Goal: Task Accomplishment & Management: Use online tool/utility

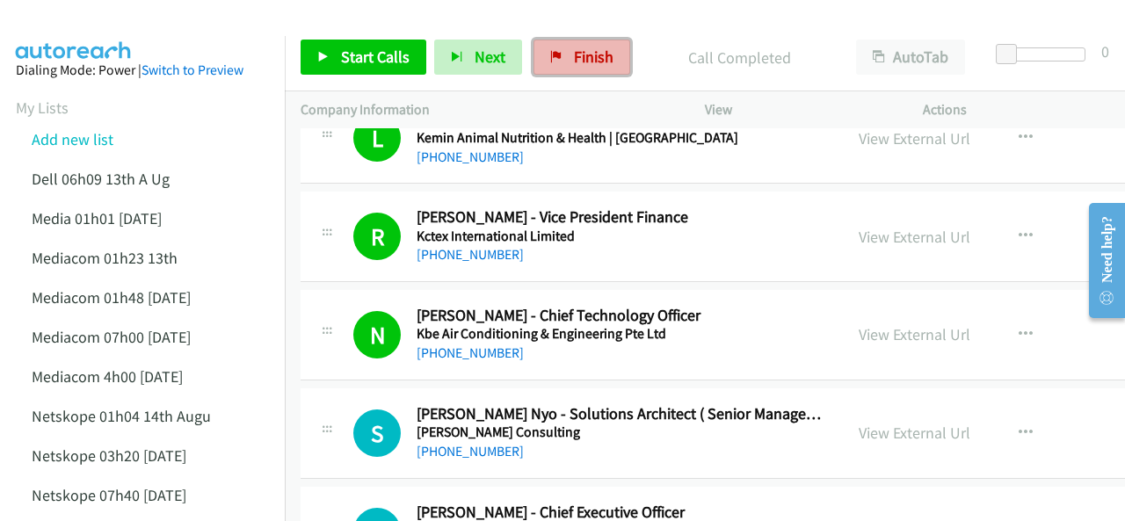
click at [575, 54] on span "Finish" at bounding box center [594, 57] width 40 height 20
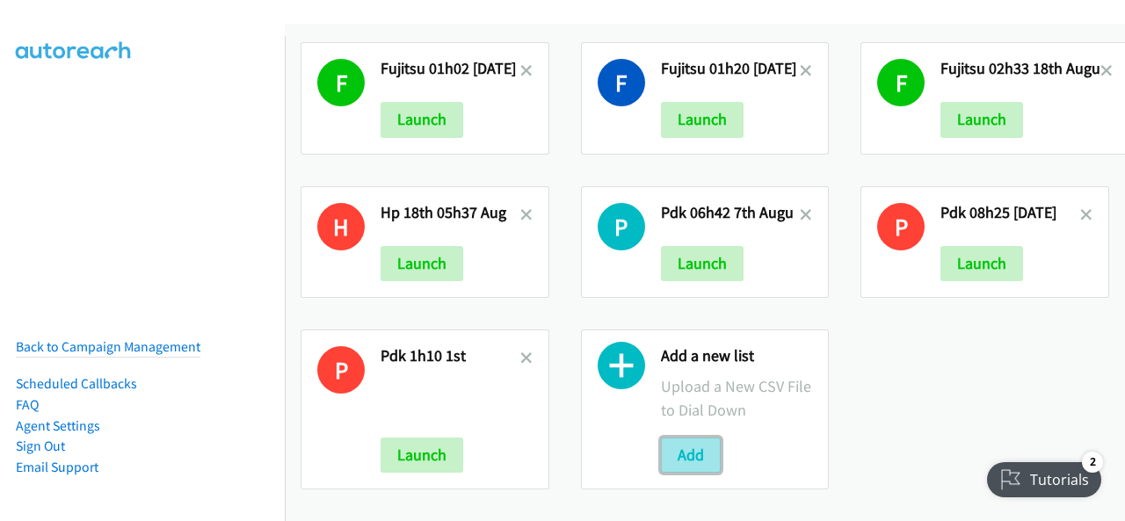
click at [684, 441] on button "Add" at bounding box center [691, 455] width 60 height 35
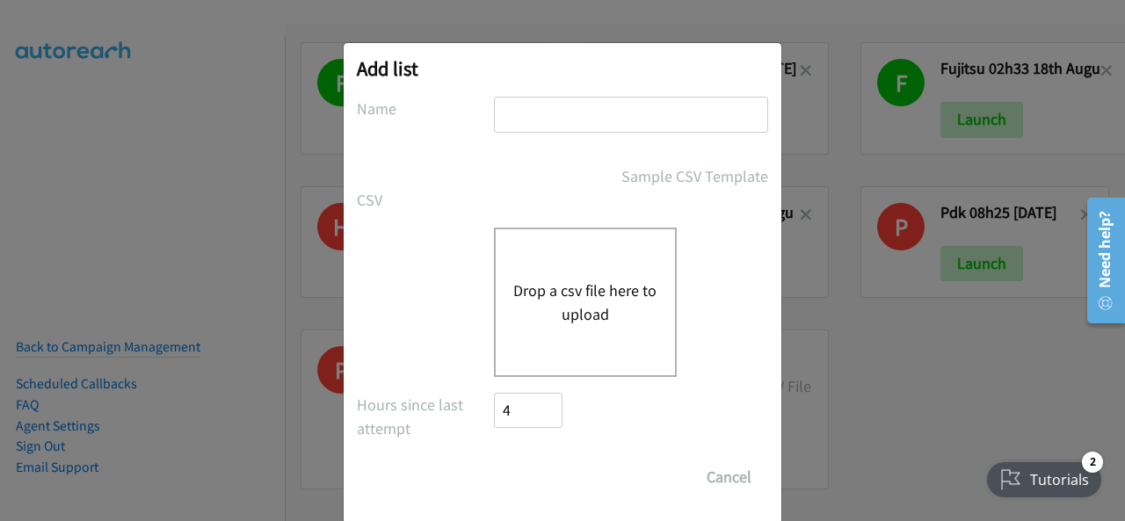
click at [532, 113] on input "text" at bounding box center [631, 115] width 274 height 36
paste input "fujitsu 01h05 19th Aug"
type input "fujitsu 01h05 19th Aug NZ"
click at [548, 293] on button "Drop a csv file here to upload" at bounding box center [585, 302] width 144 height 47
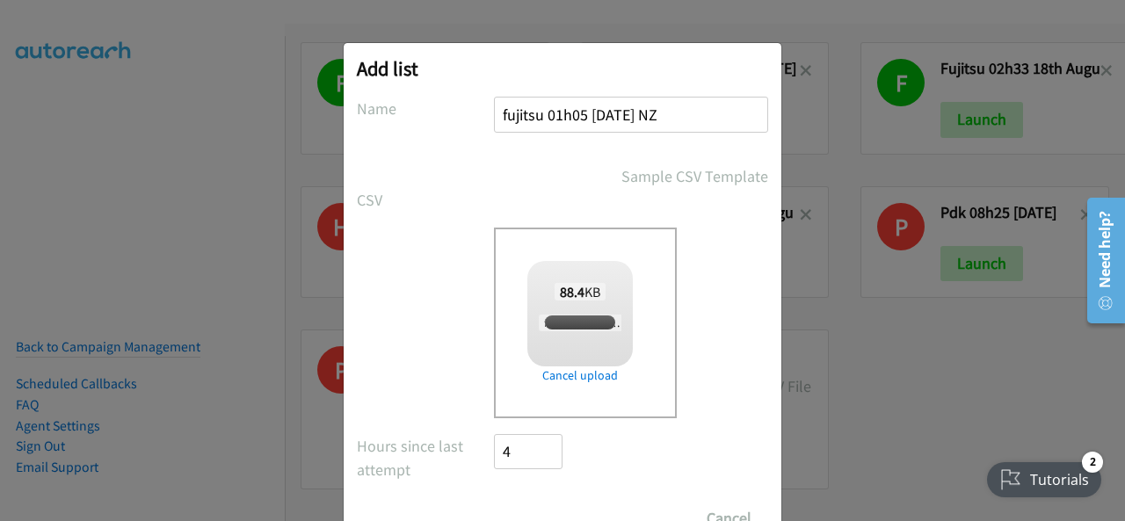
checkbox input "true"
click at [158, 240] on div "Add list No phone fields were returned for that Report or List View Please uplo…" at bounding box center [562, 268] width 1125 height 505
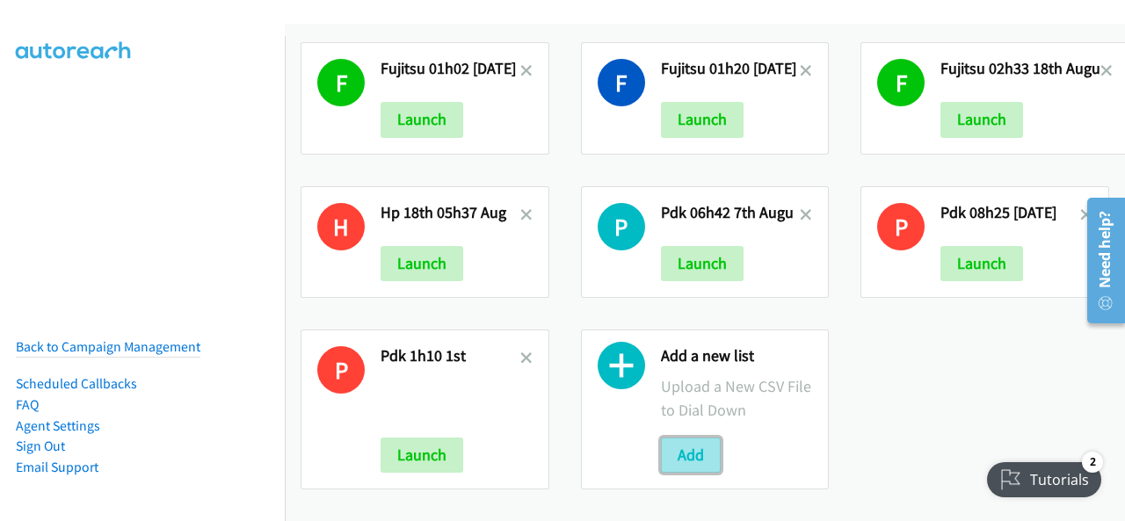
click at [688, 442] on button "Add" at bounding box center [691, 455] width 60 height 35
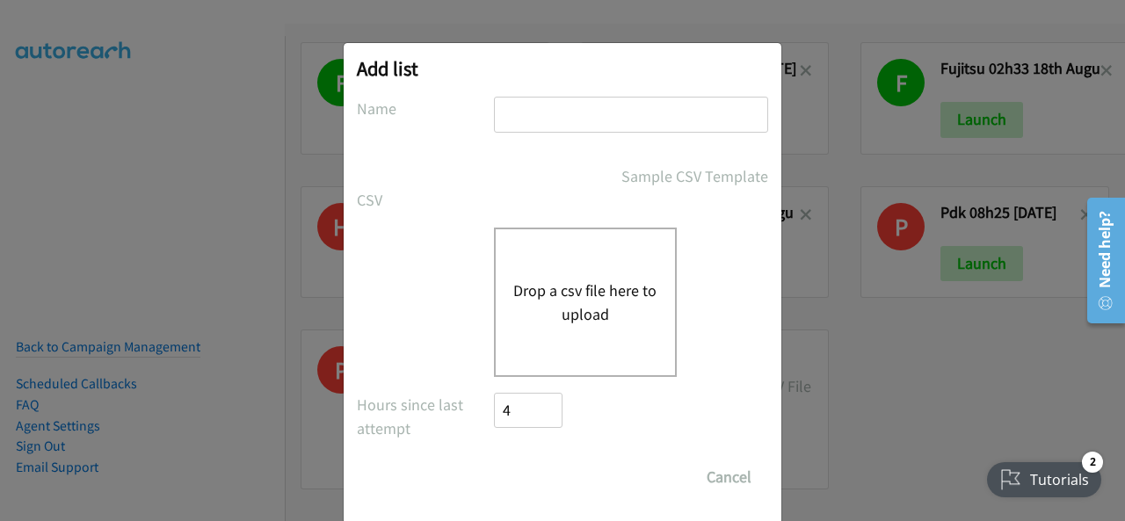
drag, startPoint x: 525, startPoint y: 103, endPoint x: 498, endPoint y: 113, distance: 29.2
click at [498, 113] on input "text" at bounding box center [631, 115] width 274 height 36
paste input "fujitsu 01h05 19th Aug NZ"
type input "fujitsu 01h05 19th Aug NZ"
click at [559, 321] on button "Drop a csv file here to upload" at bounding box center [585, 302] width 144 height 47
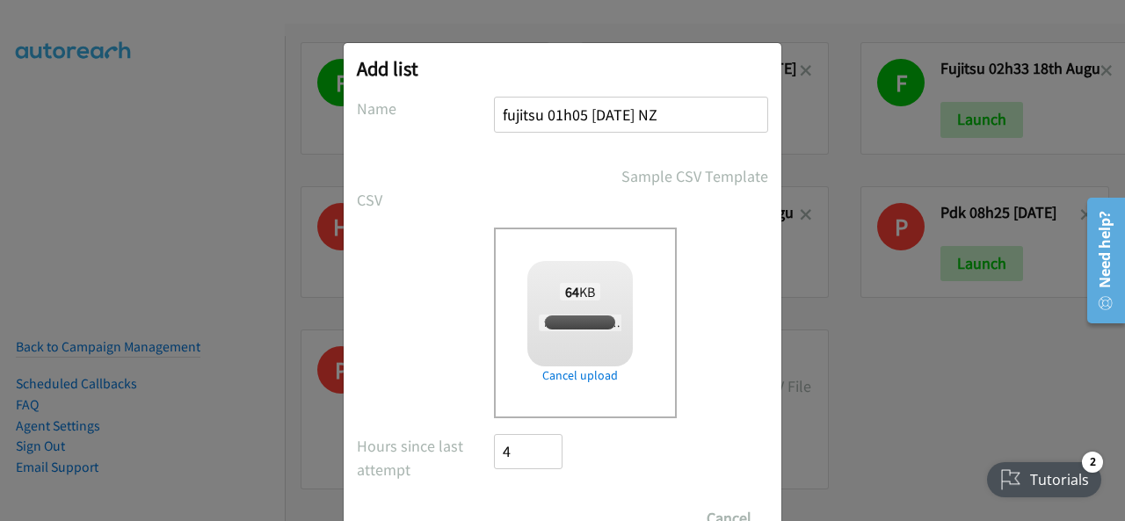
checkbox input "true"
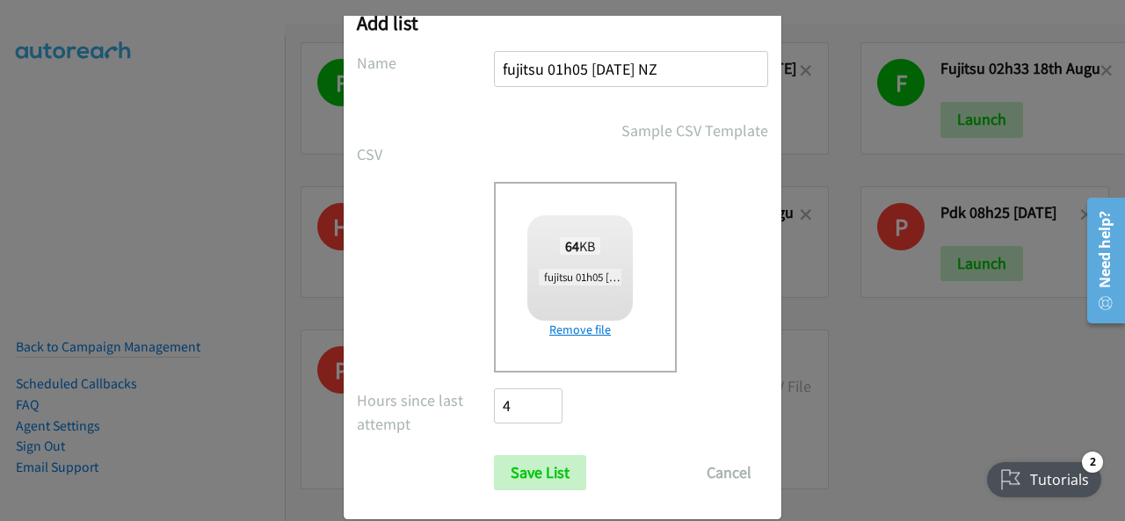
scroll to position [70, 0]
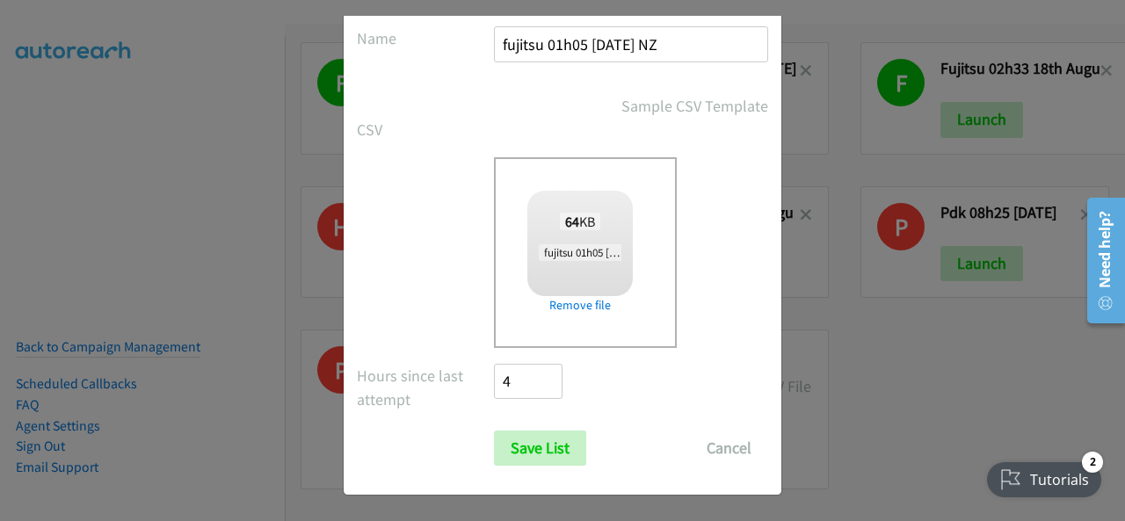
click at [685, 47] on input "fujitsu 01h05 19th Aug NZ" at bounding box center [631, 44] width 274 height 36
type input "fujitsu 01h05 19th Aug NZ 2"
click at [542, 453] on input "Save List" at bounding box center [540, 448] width 92 height 35
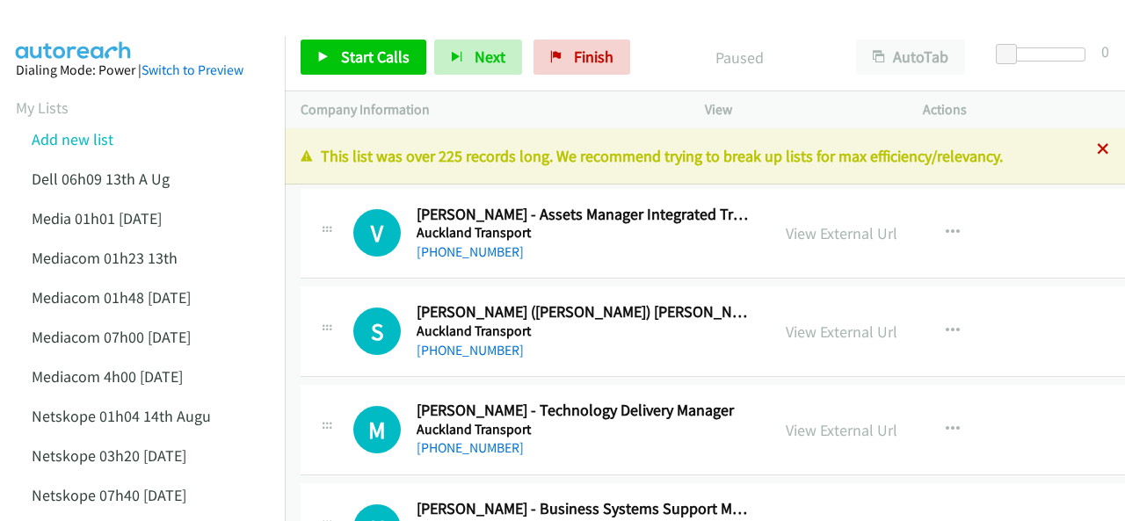
click at [1097, 149] on icon at bounding box center [1103, 150] width 12 height 12
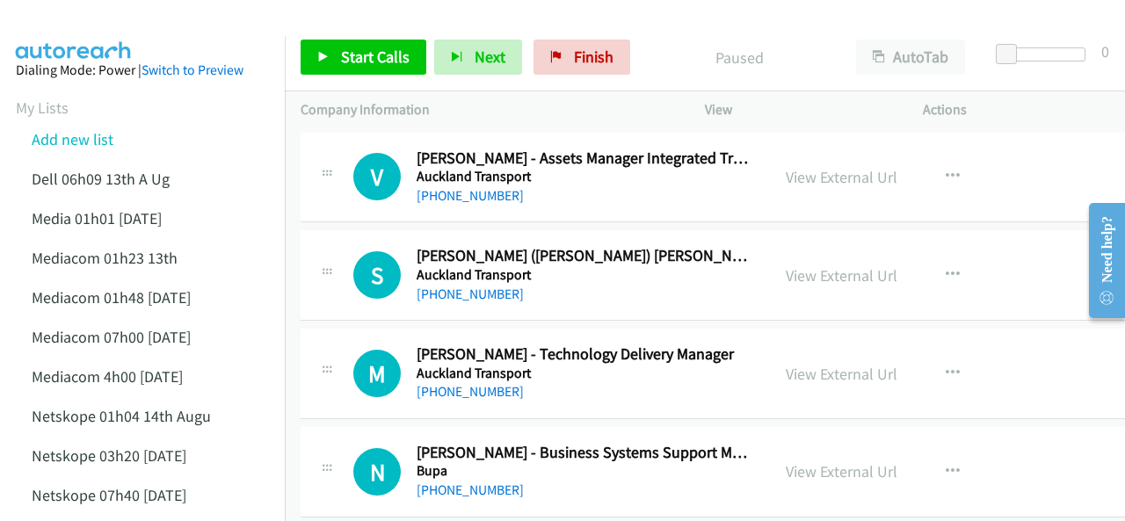
click at [216, 18] on div at bounding box center [554, 34] width 1109 height 68
click at [357, 64] on span "Start Calls" at bounding box center [375, 57] width 69 height 20
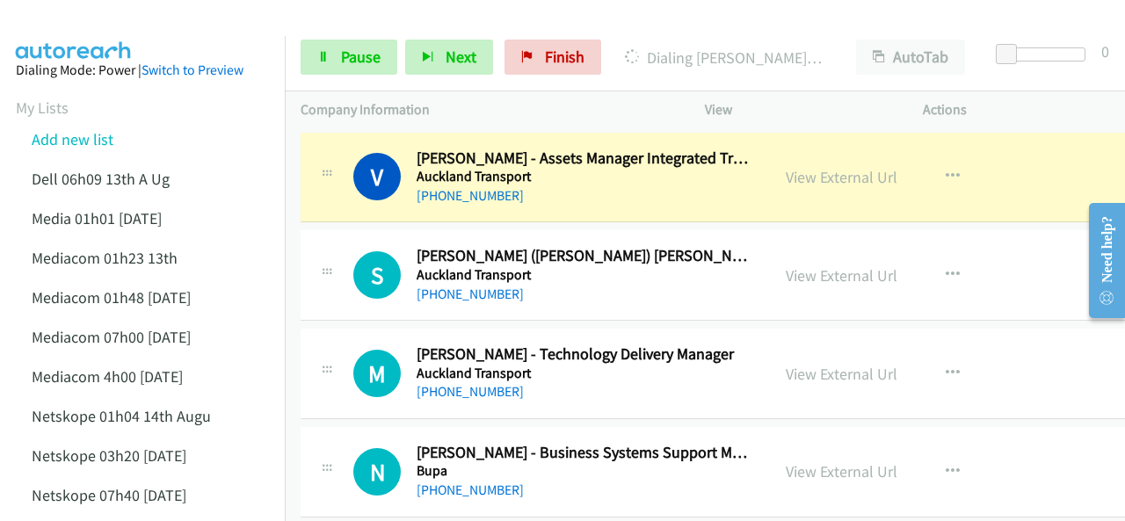
click at [125, 27] on img at bounding box center [74, 31] width 132 height 62
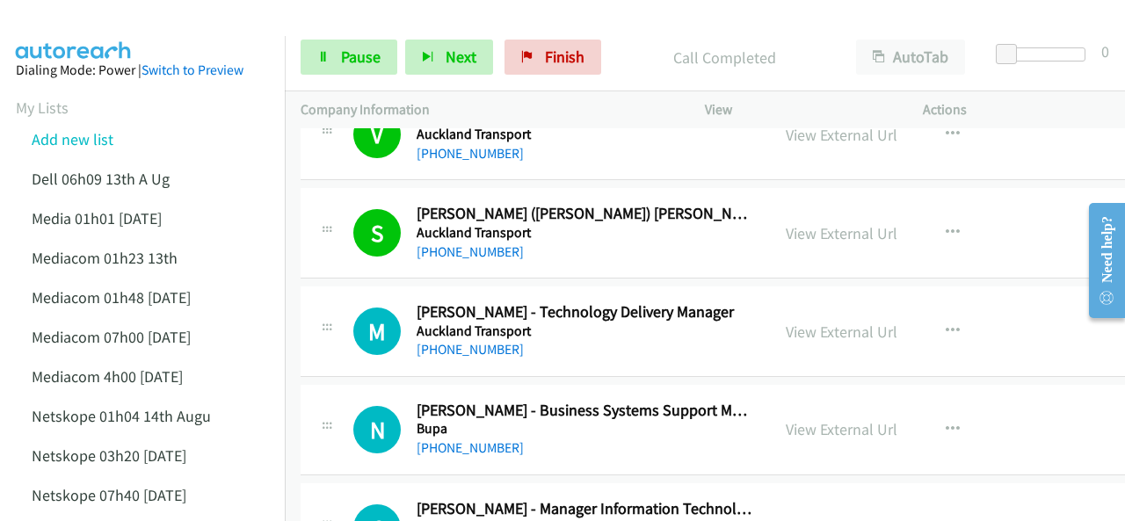
scroll to position [88, 0]
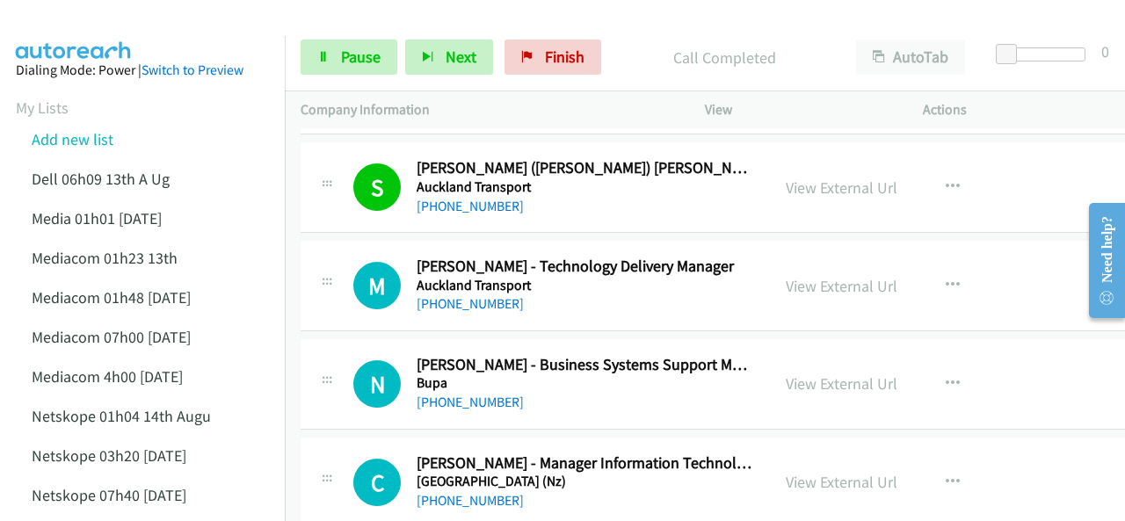
click at [81, 32] on img at bounding box center [74, 31] width 132 height 62
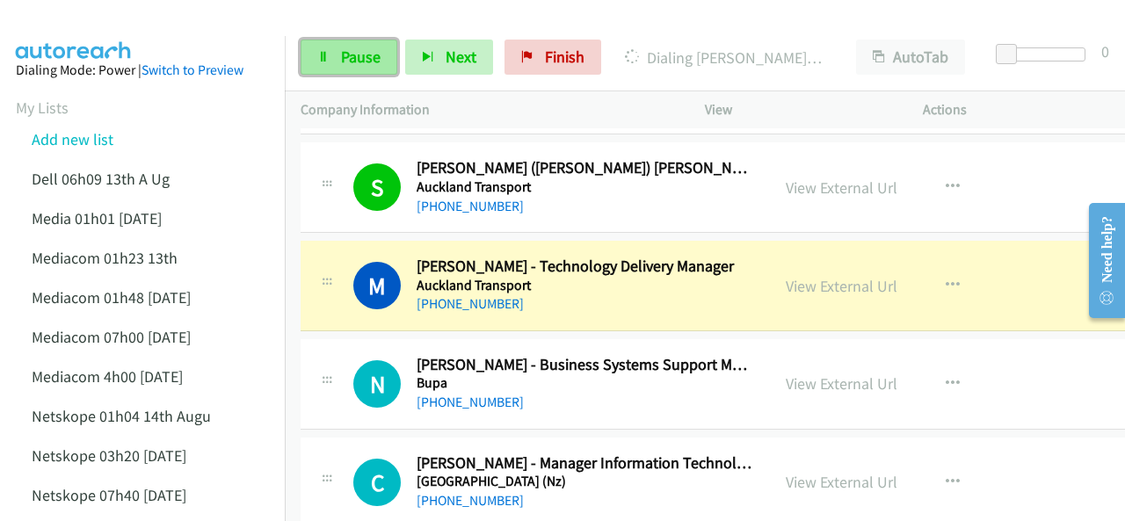
click at [361, 57] on span "Pause" at bounding box center [361, 57] width 40 height 20
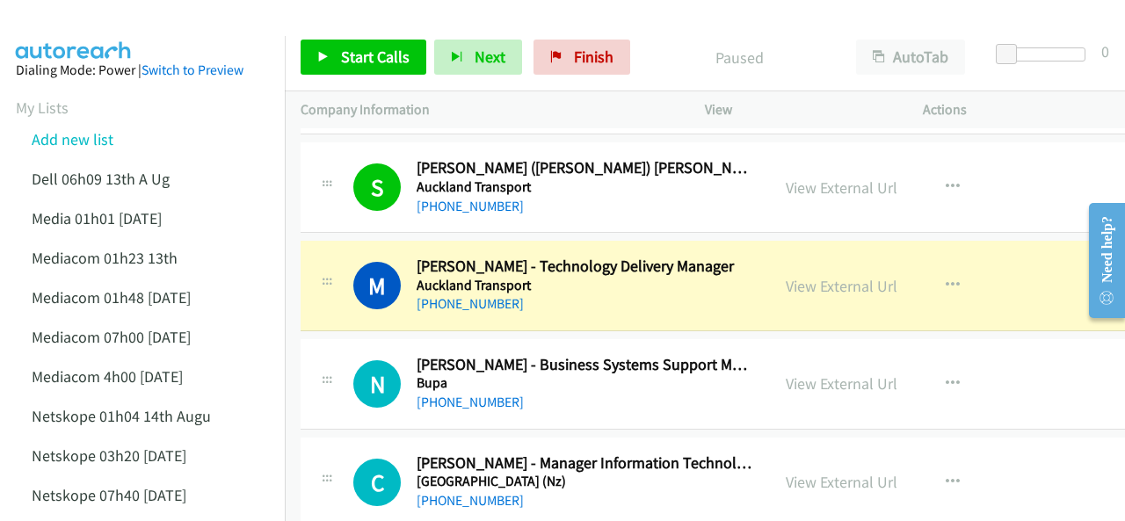
click at [141, 24] on div at bounding box center [554, 34] width 1109 height 68
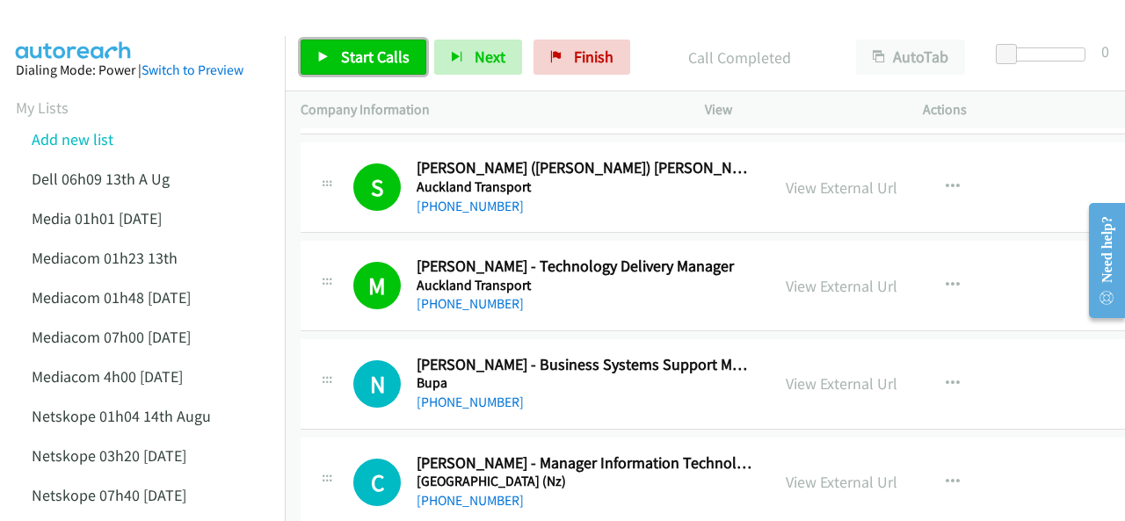
click at [344, 62] on span "Start Calls" at bounding box center [375, 57] width 69 height 20
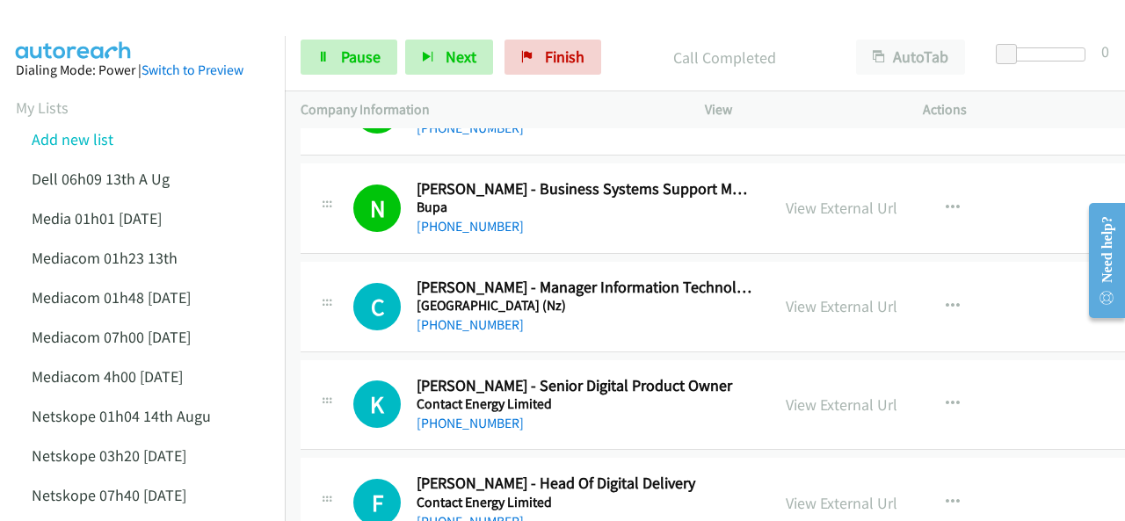
scroll to position [351, 0]
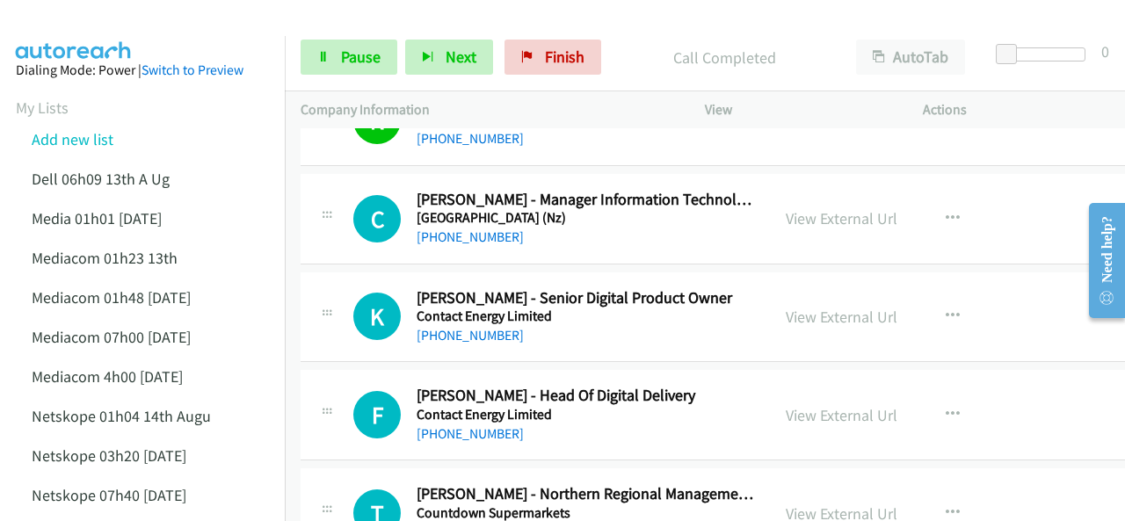
click at [92, 29] on img at bounding box center [74, 31] width 132 height 62
click at [353, 54] on span "Pause" at bounding box center [361, 57] width 40 height 20
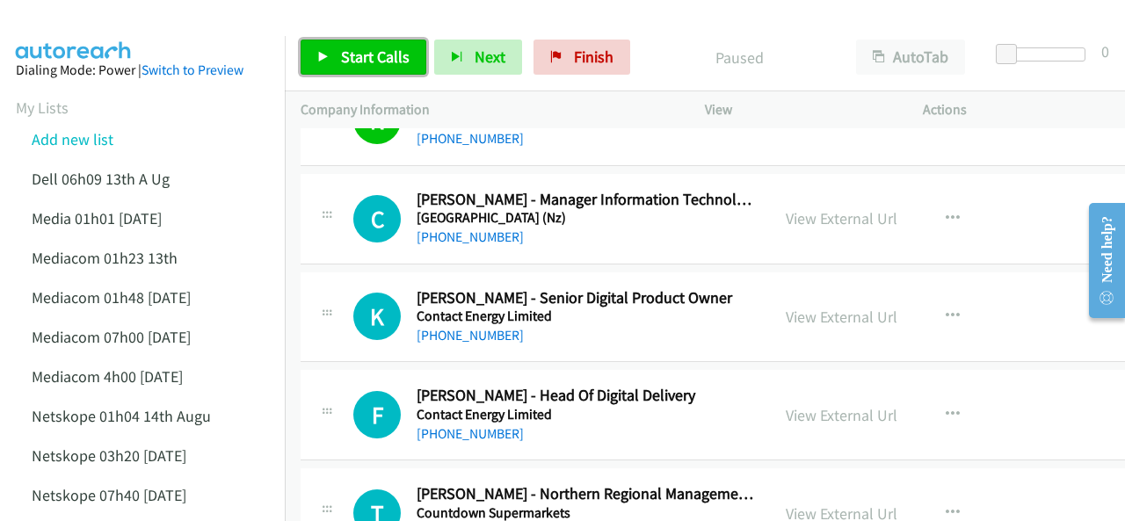
click at [364, 62] on span "Start Calls" at bounding box center [375, 57] width 69 height 20
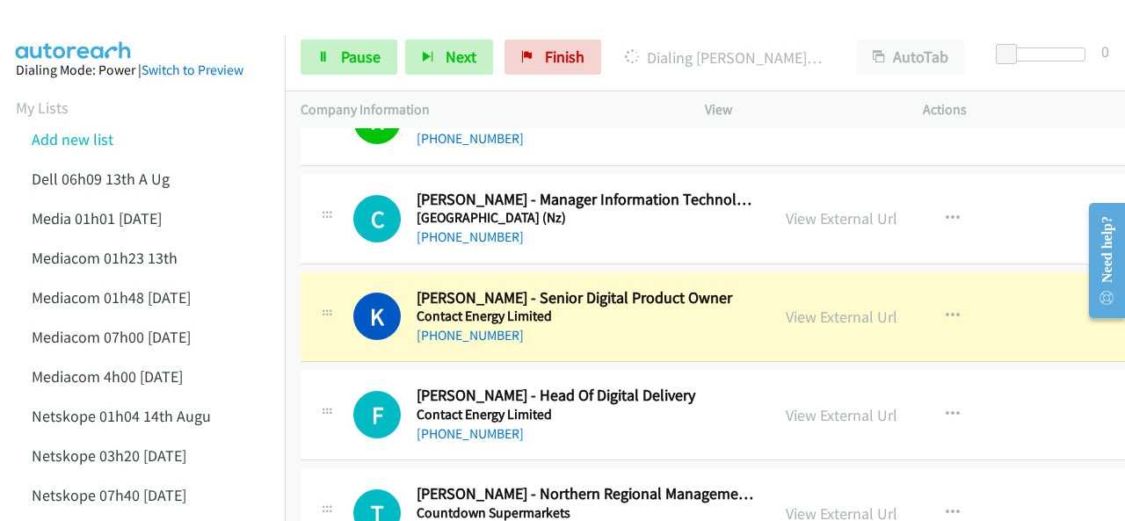
click at [125, 15] on img at bounding box center [74, 31] width 132 height 62
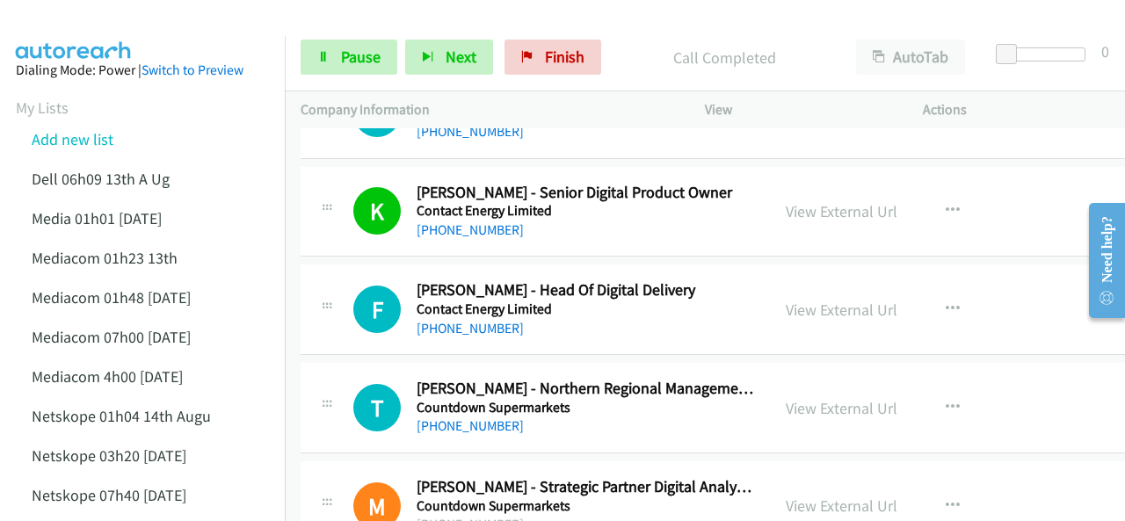
scroll to position [439, 0]
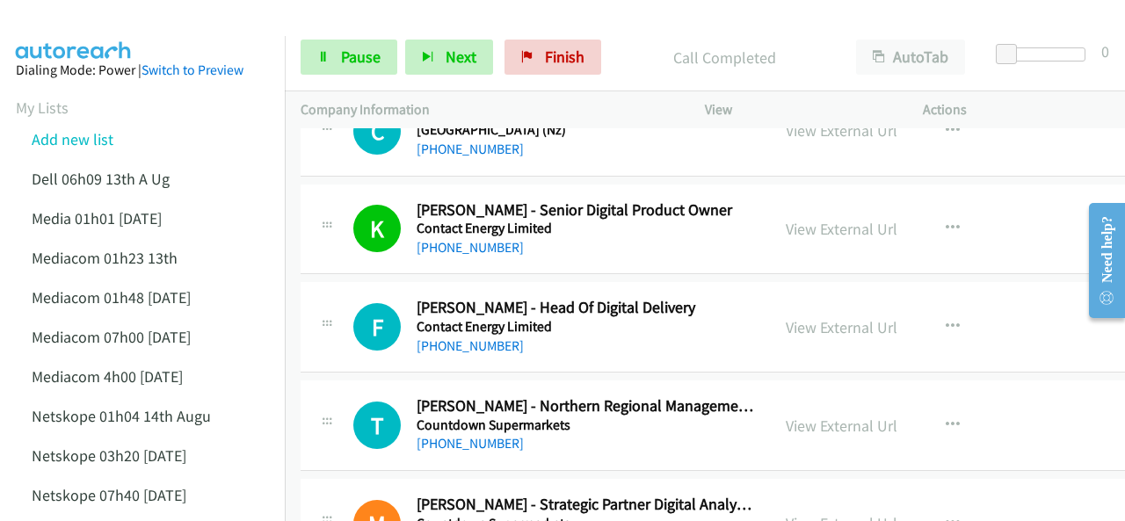
click at [91, 30] on img at bounding box center [74, 31] width 132 height 62
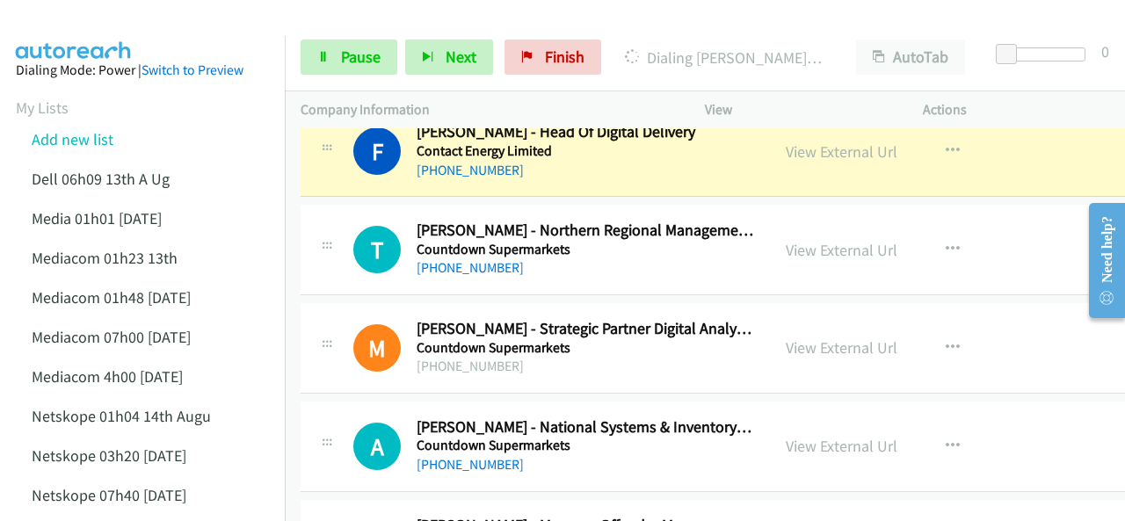
scroll to position [527, 0]
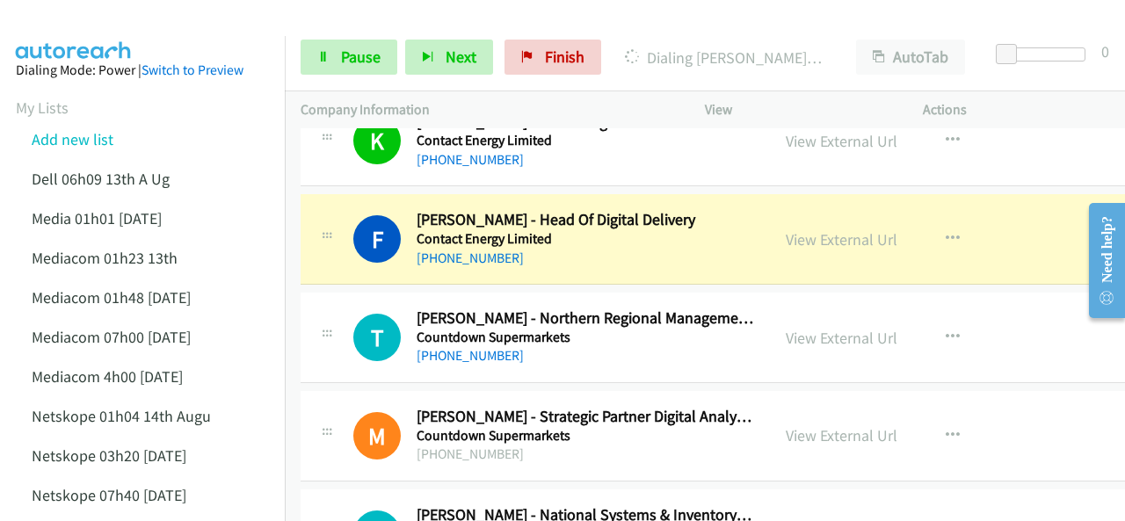
click at [130, 25] on img at bounding box center [74, 31] width 132 height 62
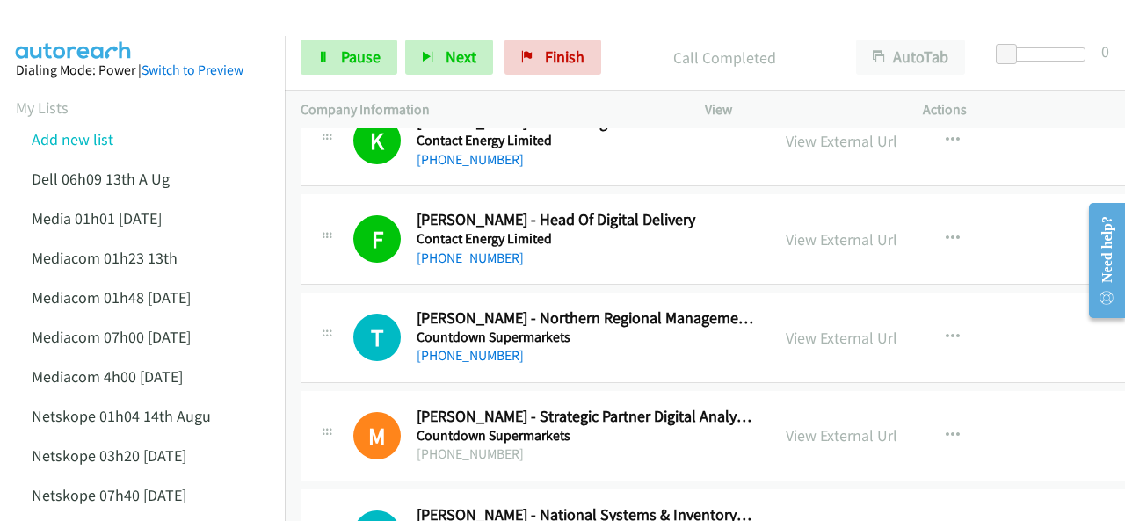
click at [91, 15] on img at bounding box center [74, 31] width 132 height 62
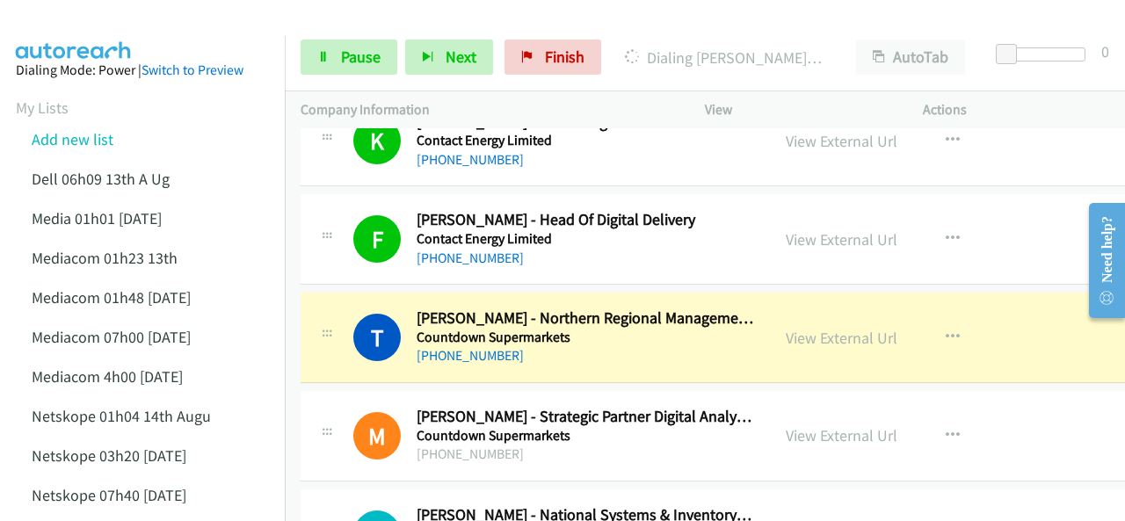
click at [163, 25] on div at bounding box center [554, 34] width 1109 height 68
click at [99, 26] on img at bounding box center [74, 31] width 132 height 62
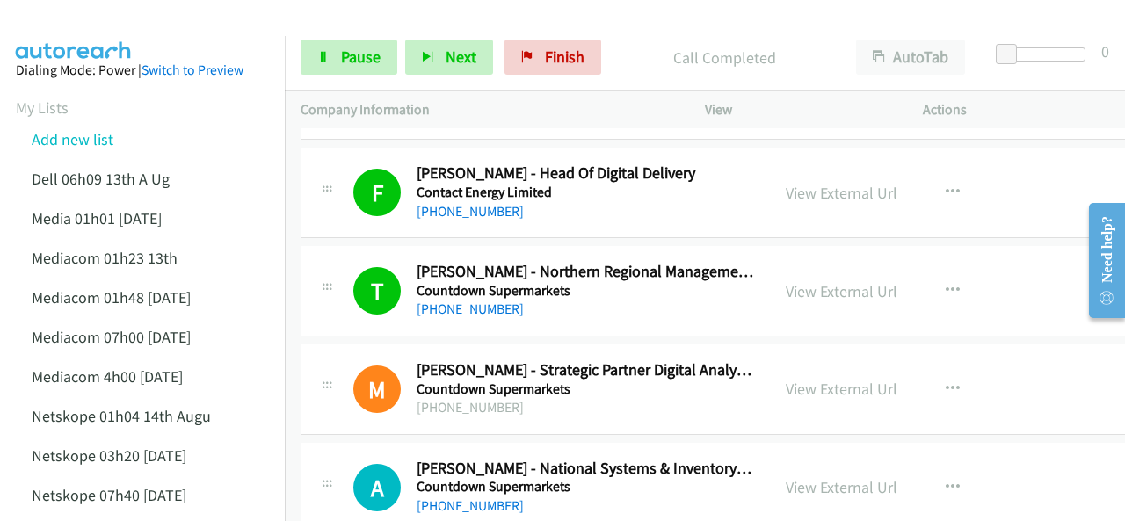
scroll to position [615, 0]
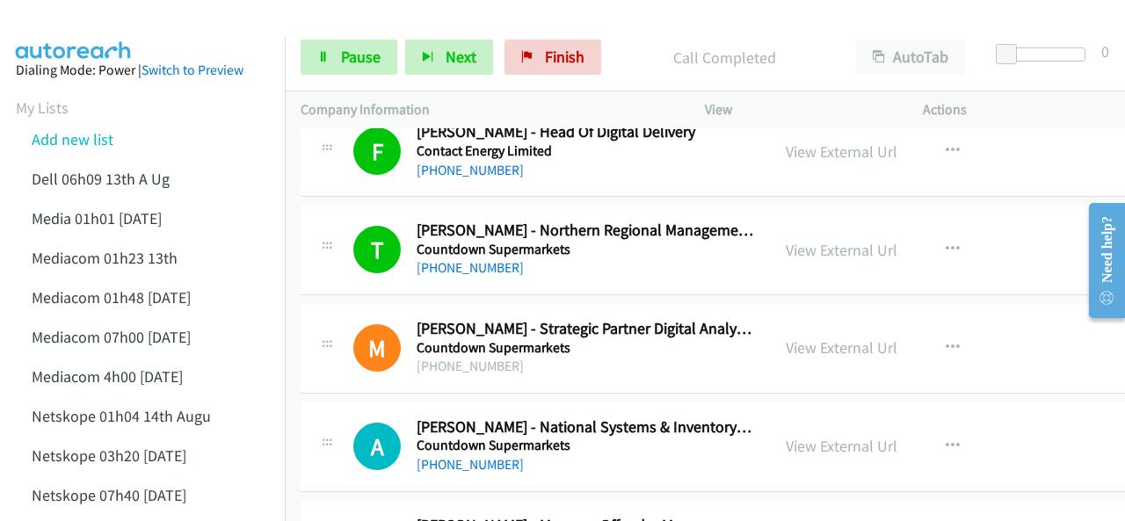
click at [120, 25] on img at bounding box center [74, 31] width 132 height 62
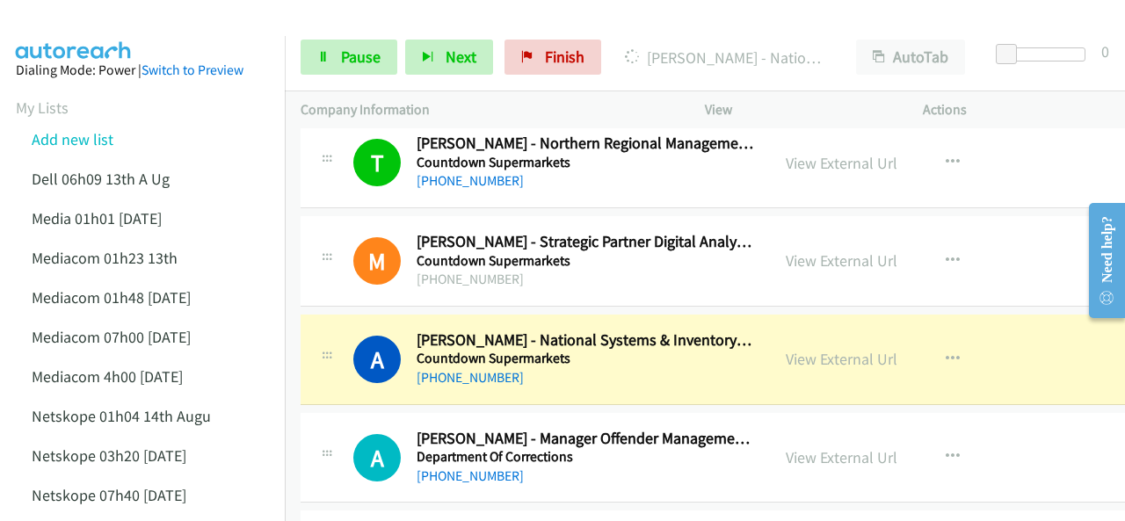
scroll to position [791, 0]
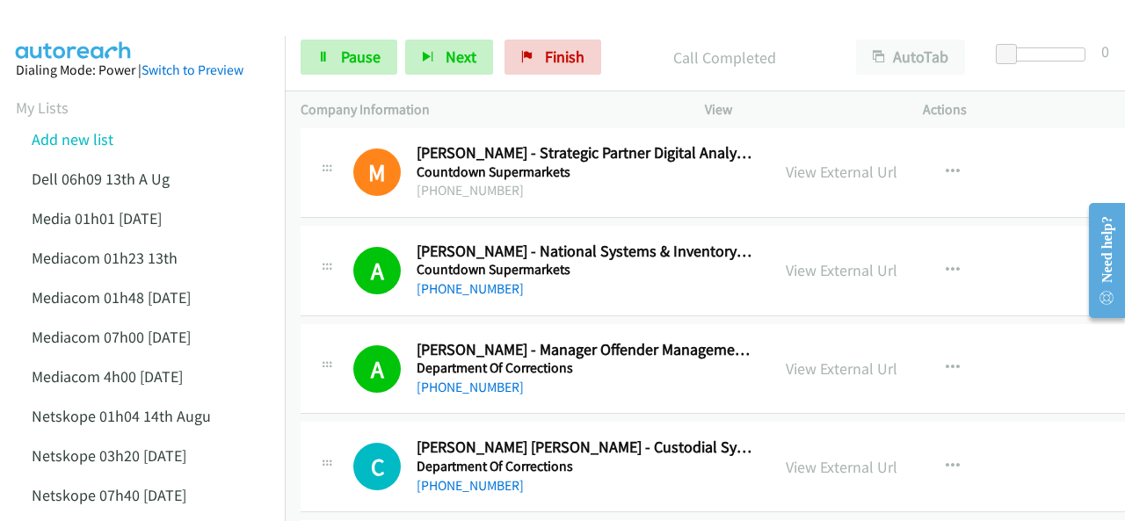
click at [153, 13] on div at bounding box center [554, 34] width 1109 height 68
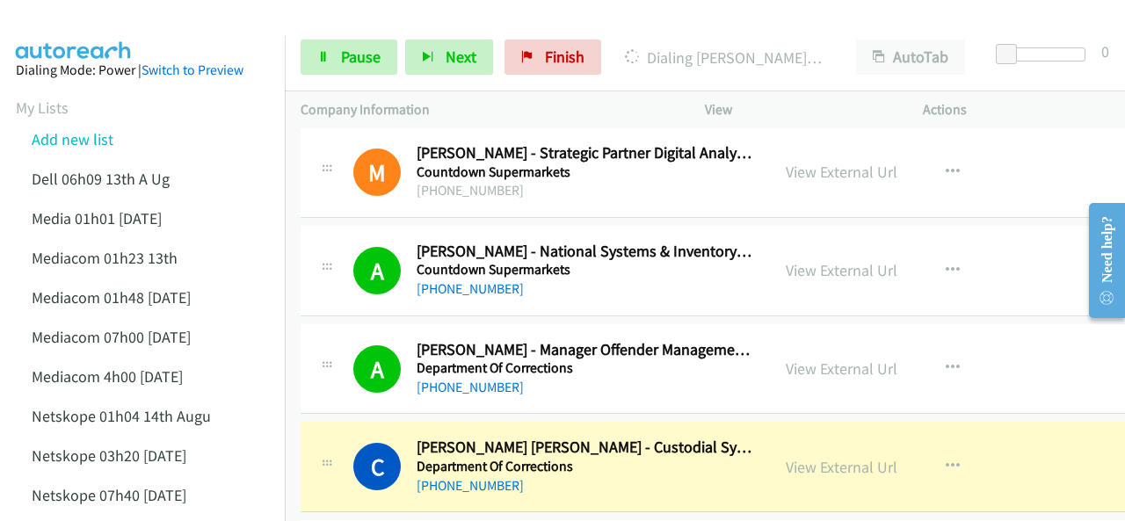
click at [137, 18] on img at bounding box center [74, 31] width 132 height 62
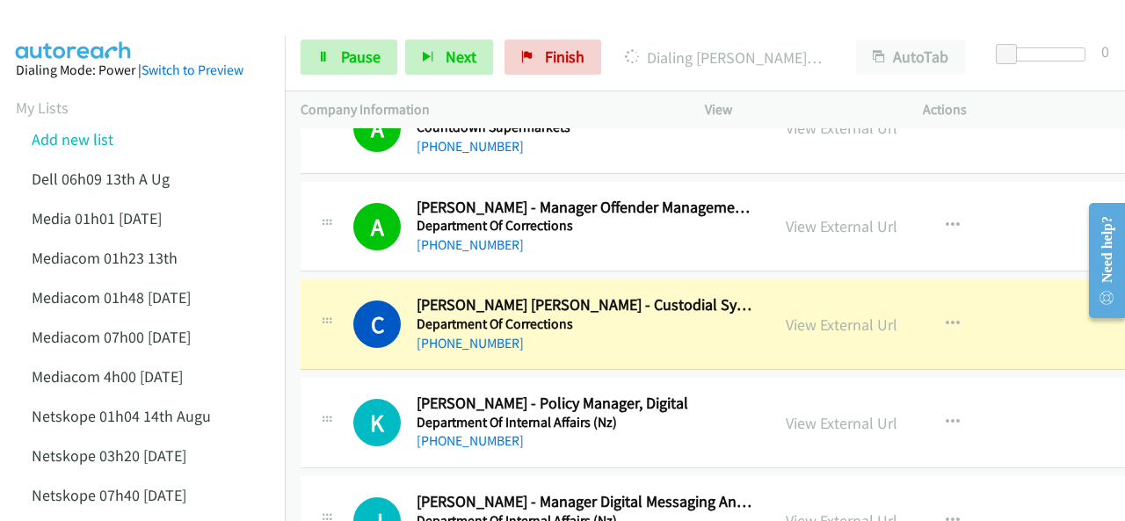
scroll to position [967, 0]
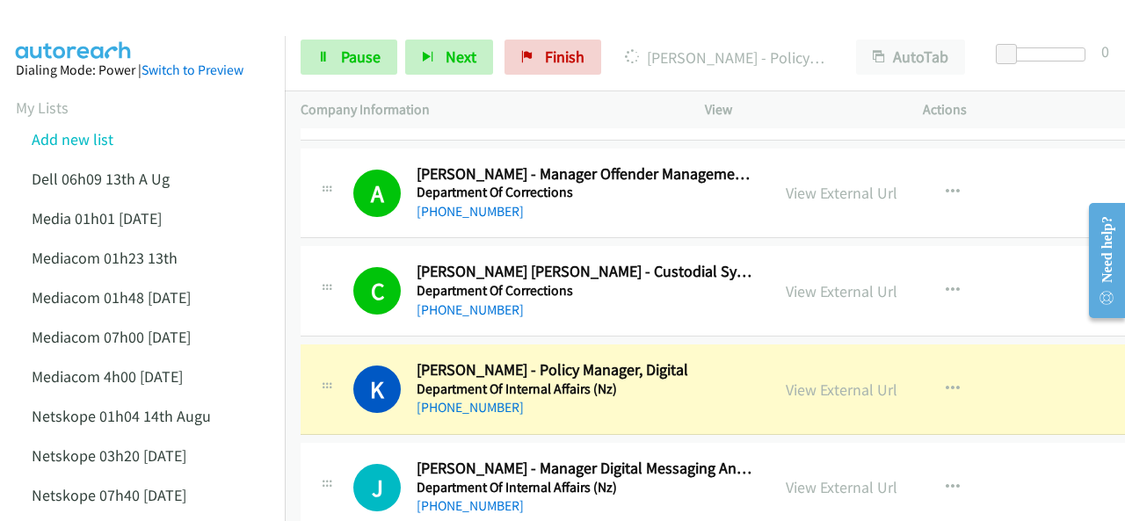
click at [101, 20] on img at bounding box center [74, 31] width 132 height 62
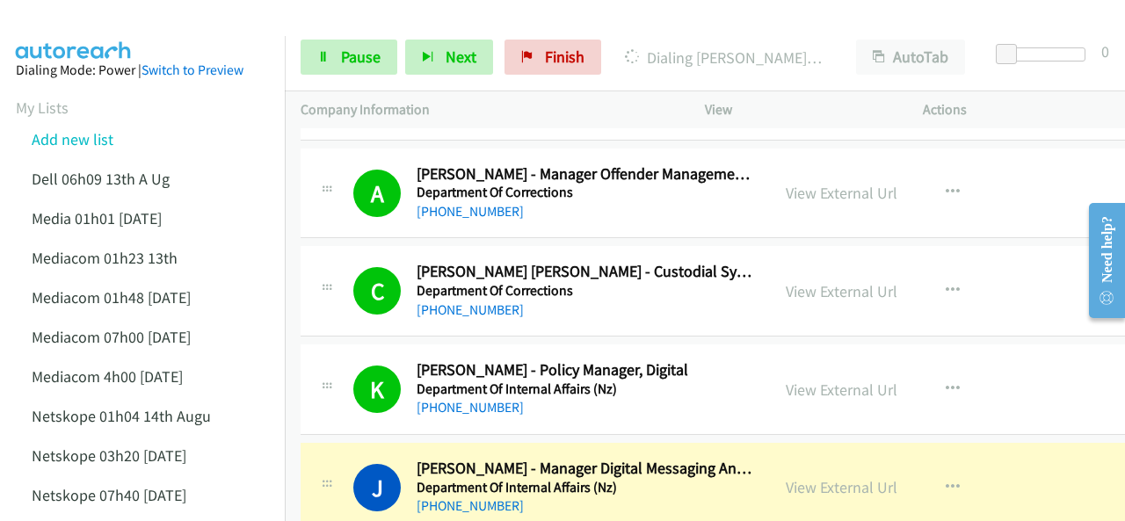
click at [98, 14] on img at bounding box center [74, 31] width 132 height 62
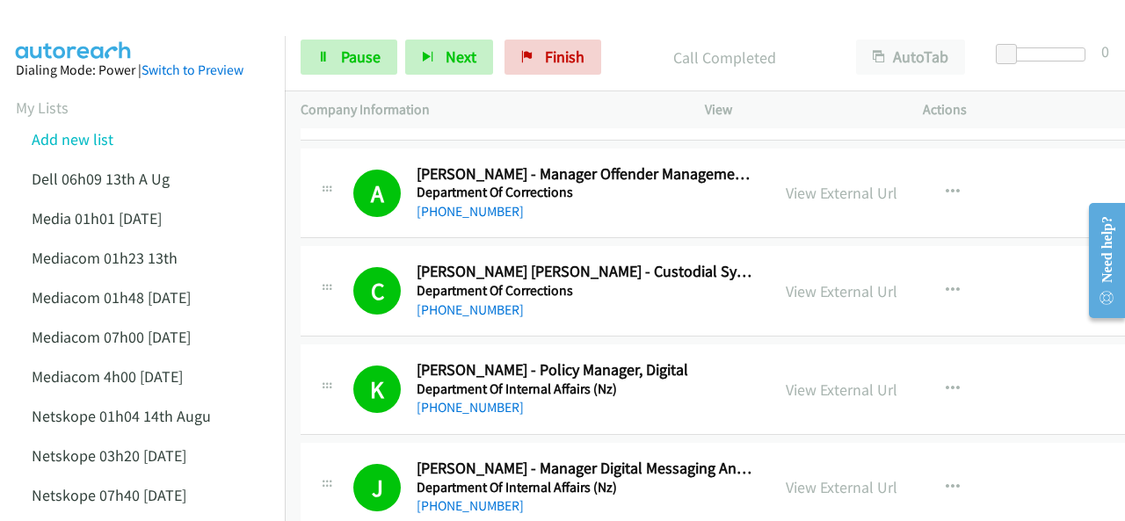
click at [74, 18] on img at bounding box center [74, 31] width 132 height 62
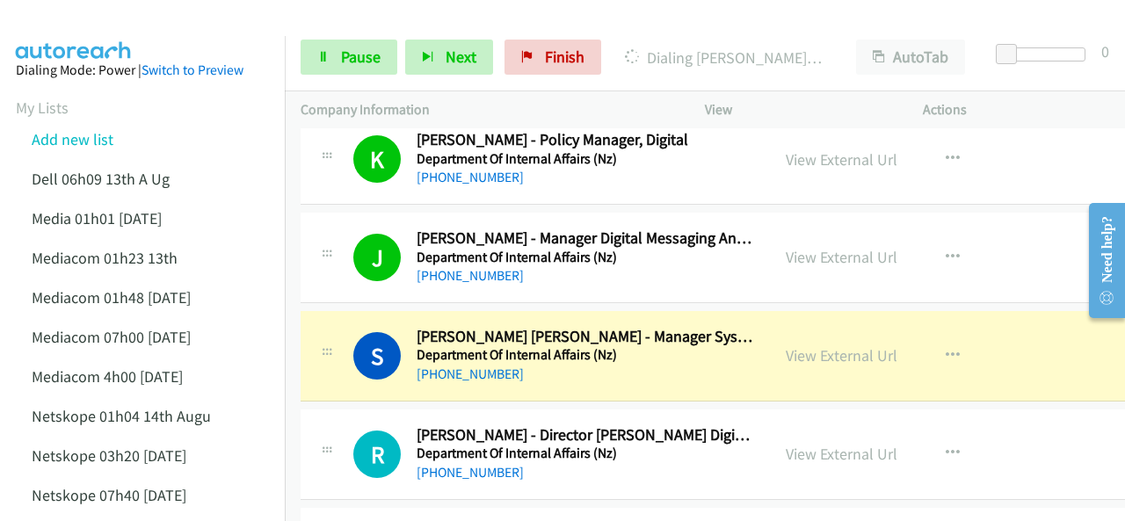
scroll to position [1230, 0]
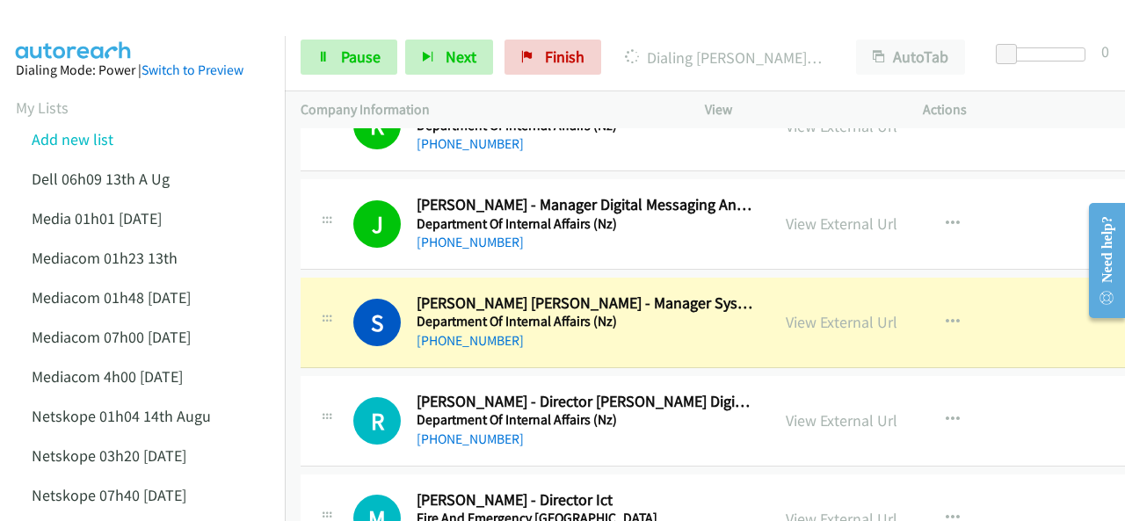
click at [147, 15] on div at bounding box center [554, 34] width 1109 height 68
click at [107, 18] on img at bounding box center [74, 31] width 132 height 62
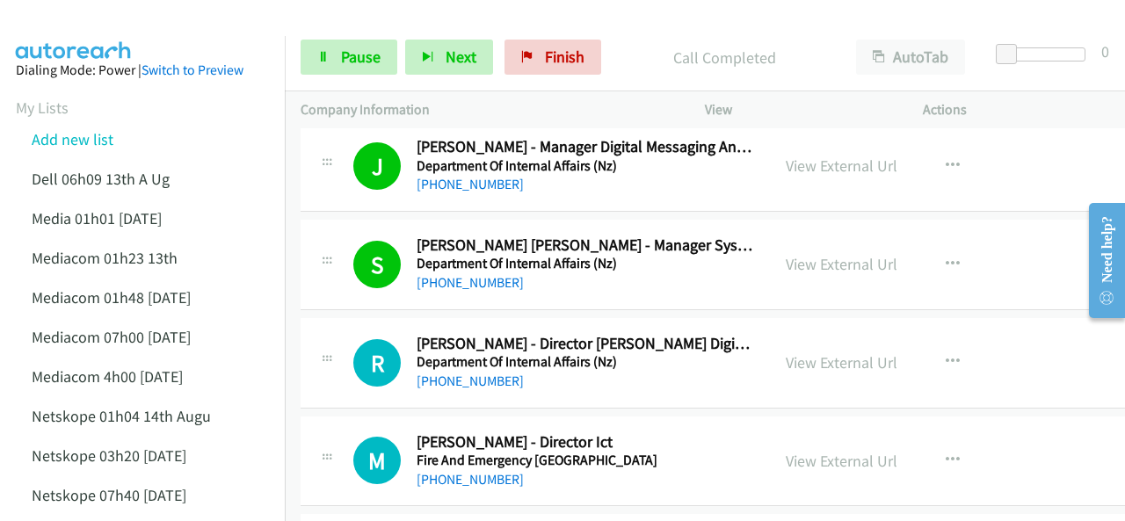
scroll to position [1318, 0]
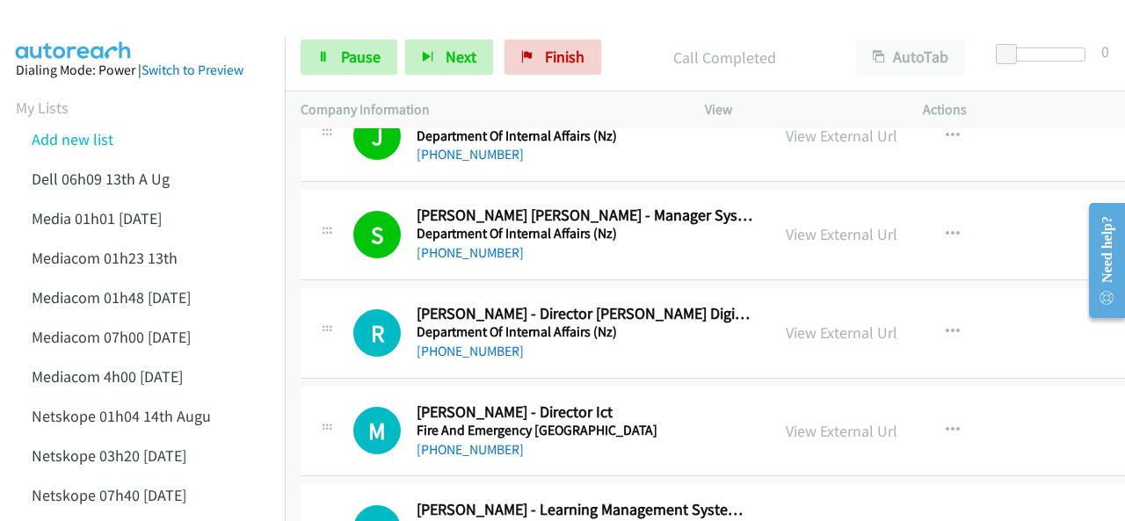
click at [90, 27] on img at bounding box center [74, 31] width 132 height 62
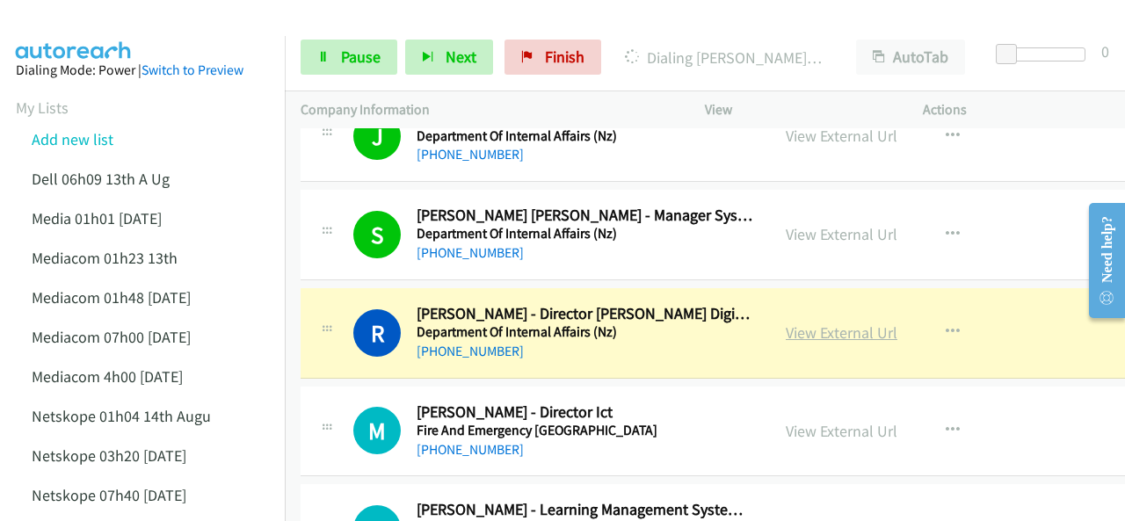
click at [794, 330] on link "View External Url" at bounding box center [842, 332] width 112 height 20
drag, startPoint x: 110, startPoint y: 30, endPoint x: 139, endPoint y: 47, distance: 33.9
click at [109, 31] on img at bounding box center [74, 31] width 132 height 62
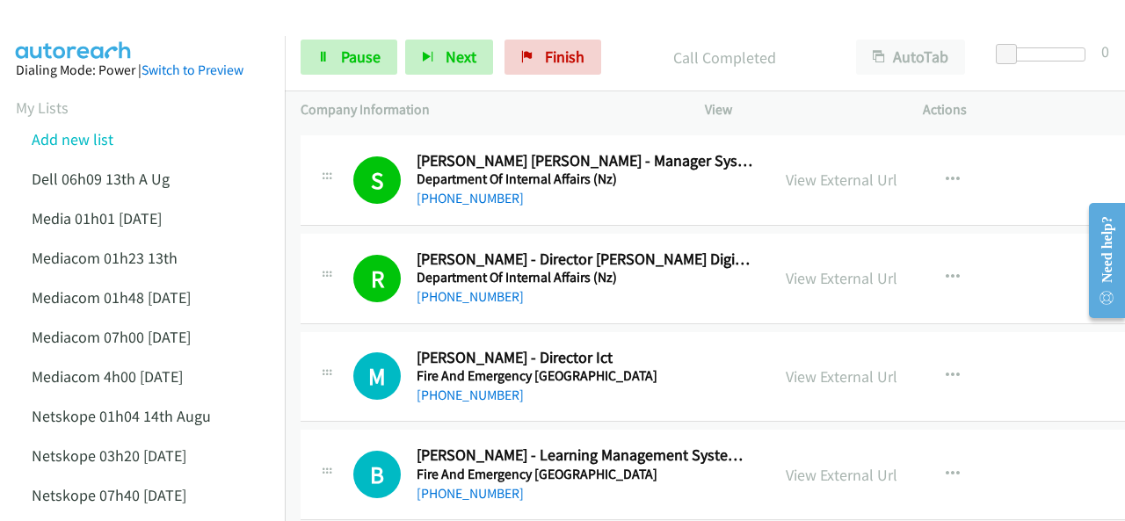
scroll to position [1406, 0]
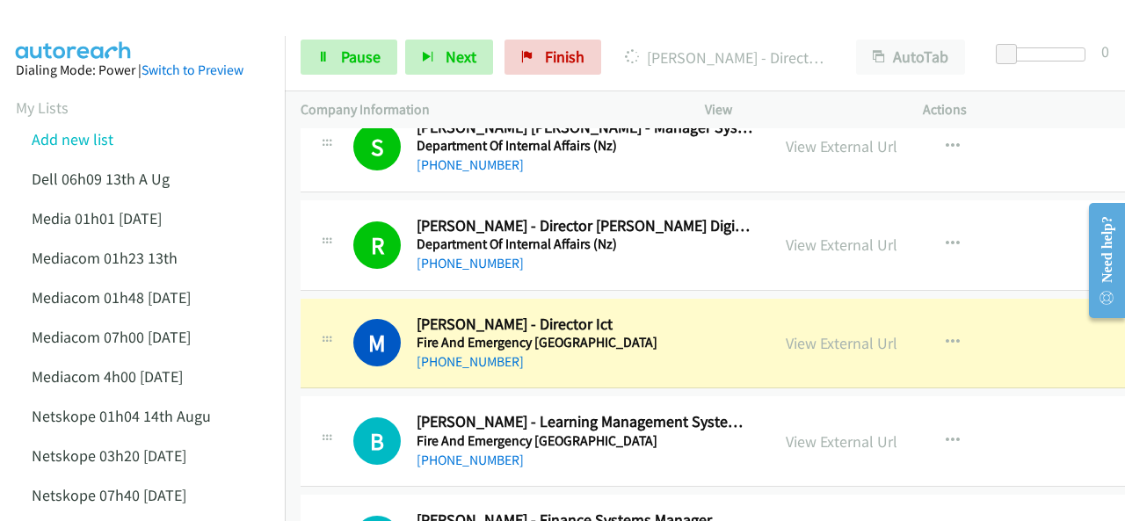
click at [116, 15] on img at bounding box center [74, 31] width 132 height 62
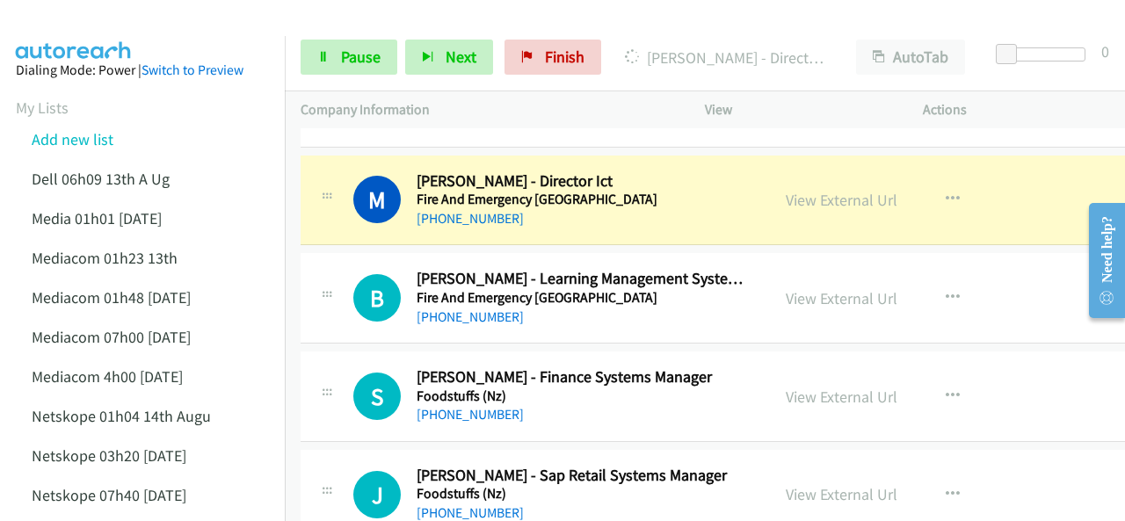
scroll to position [1582, 0]
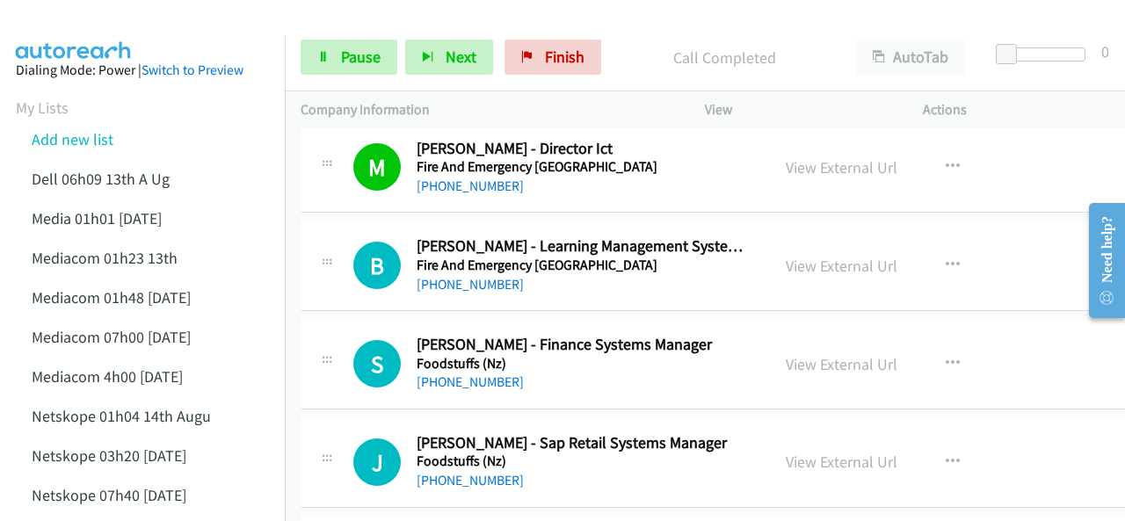
click at [63, 34] on img at bounding box center [74, 31] width 132 height 62
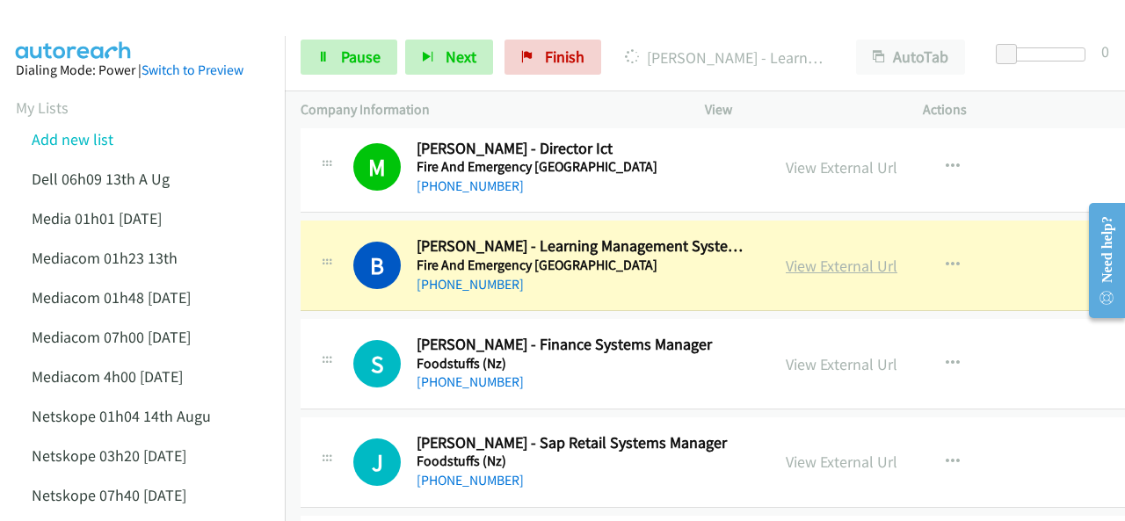
click at [815, 263] on link "View External Url" at bounding box center [842, 266] width 112 height 20
click at [336, 55] on link "Pause" at bounding box center [348, 57] width 97 height 35
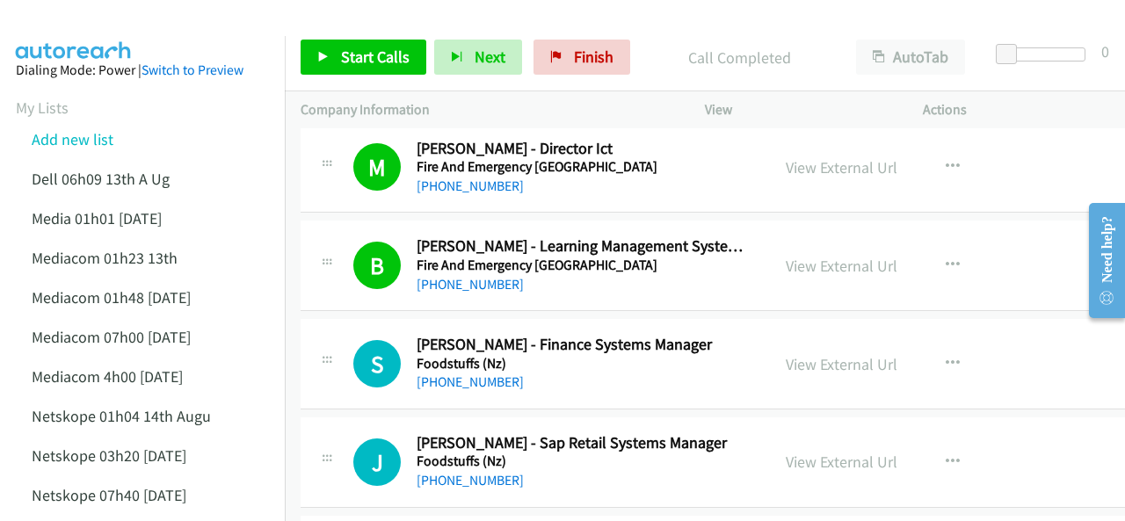
click at [101, 24] on img at bounding box center [74, 31] width 132 height 62
click at [791, 259] on link "View External Url" at bounding box center [842, 266] width 112 height 20
drag, startPoint x: 360, startPoint y: 36, endPoint x: 366, endPoint y: 48, distance: 13.4
click at [366, 48] on div "Start Calls Pause Next Finish Call Completed AutoTab AutoTab 0" at bounding box center [705, 58] width 840 height 68
click at [373, 45] on link "Start Calls" at bounding box center [363, 57] width 126 height 35
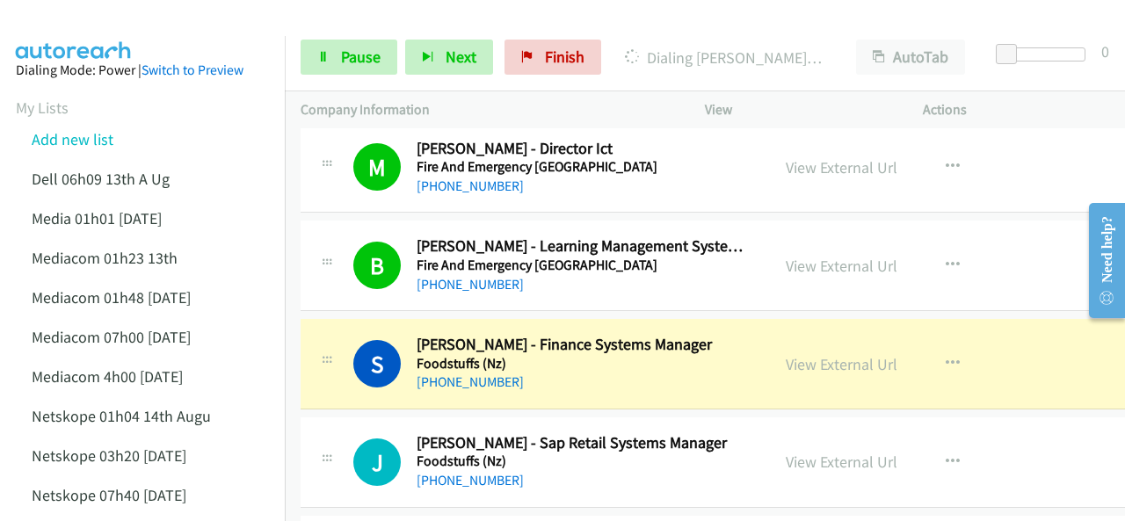
click at [58, 25] on img at bounding box center [74, 31] width 132 height 62
click at [141, 18] on div at bounding box center [554, 34] width 1109 height 68
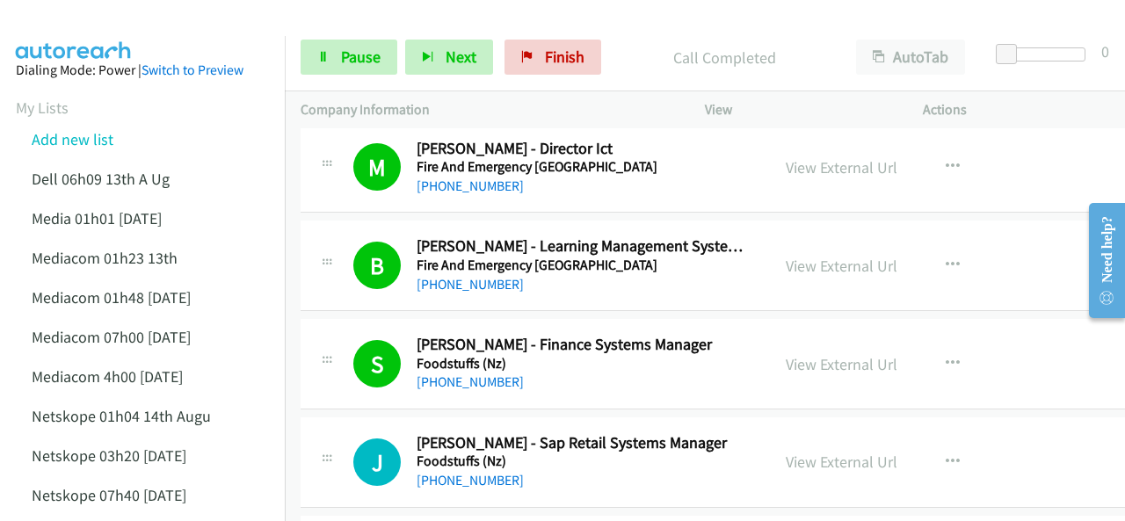
scroll to position [1757, 0]
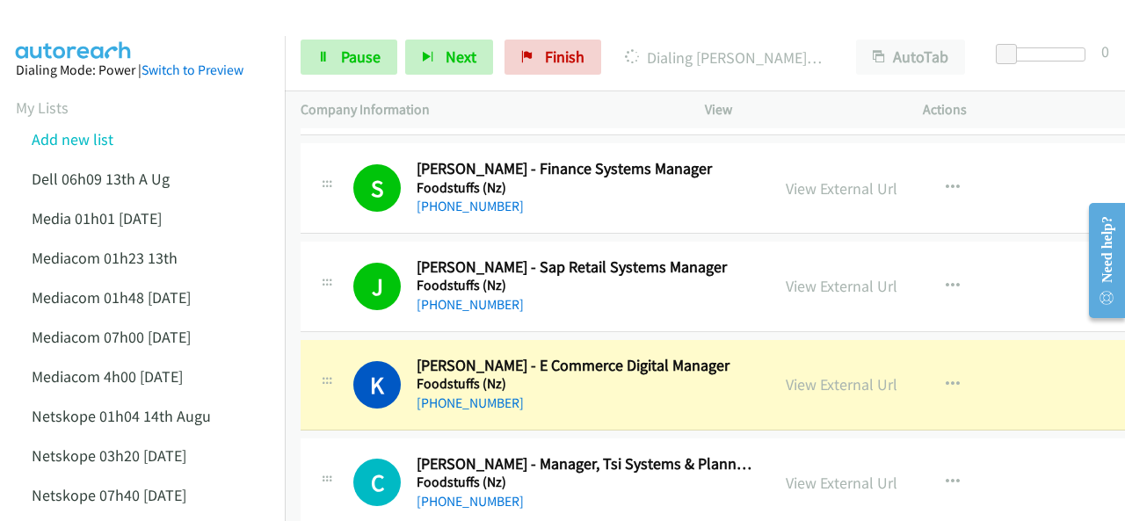
click at [98, 27] on img at bounding box center [74, 31] width 132 height 62
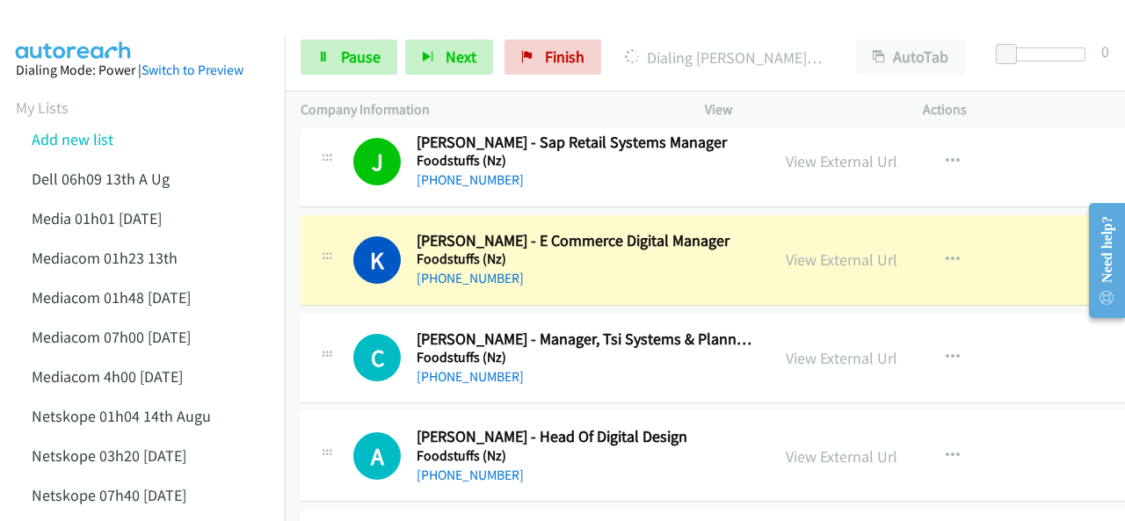
scroll to position [1933, 0]
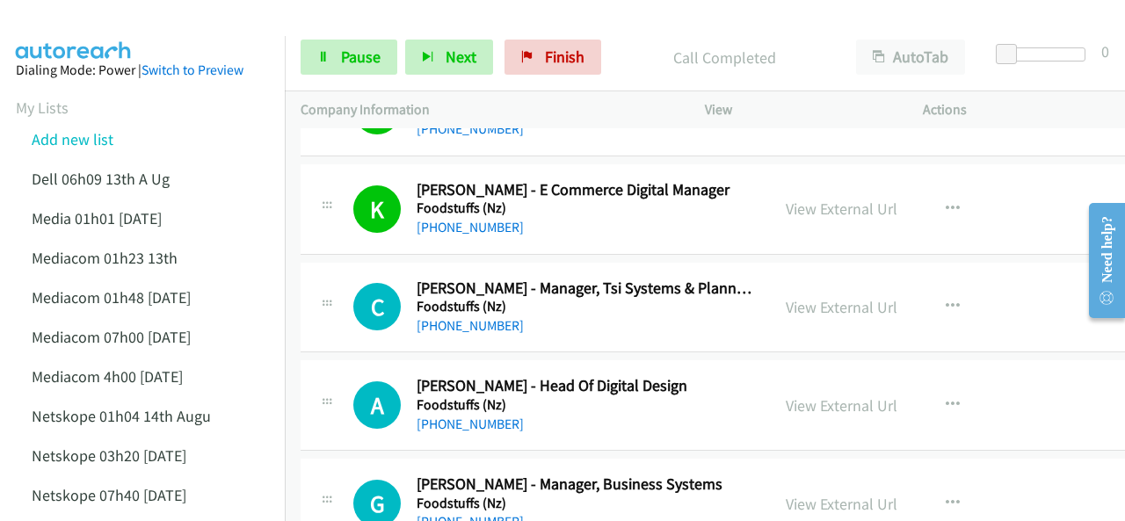
click at [64, 26] on img at bounding box center [74, 31] width 132 height 62
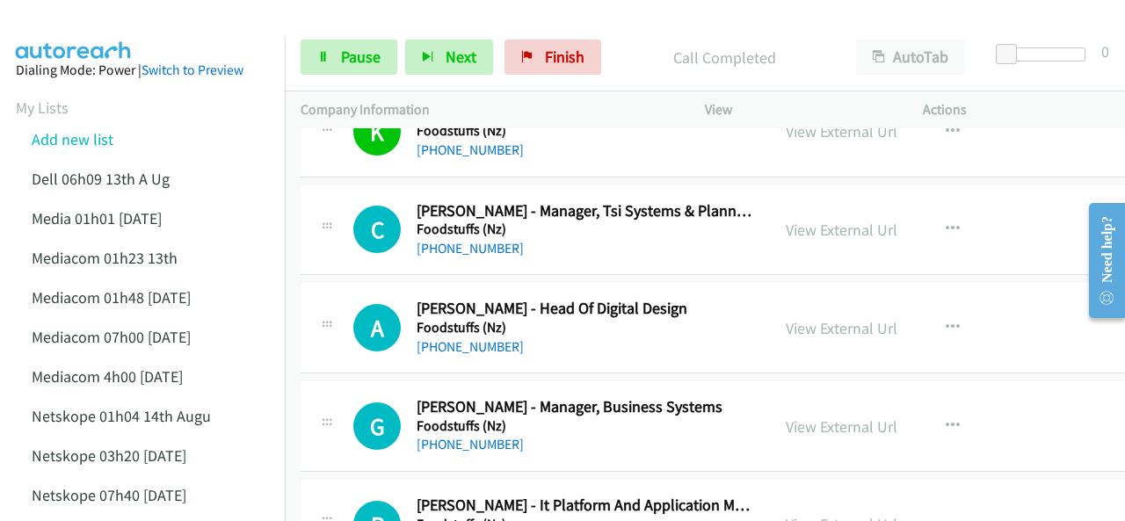
scroll to position [2021, 0]
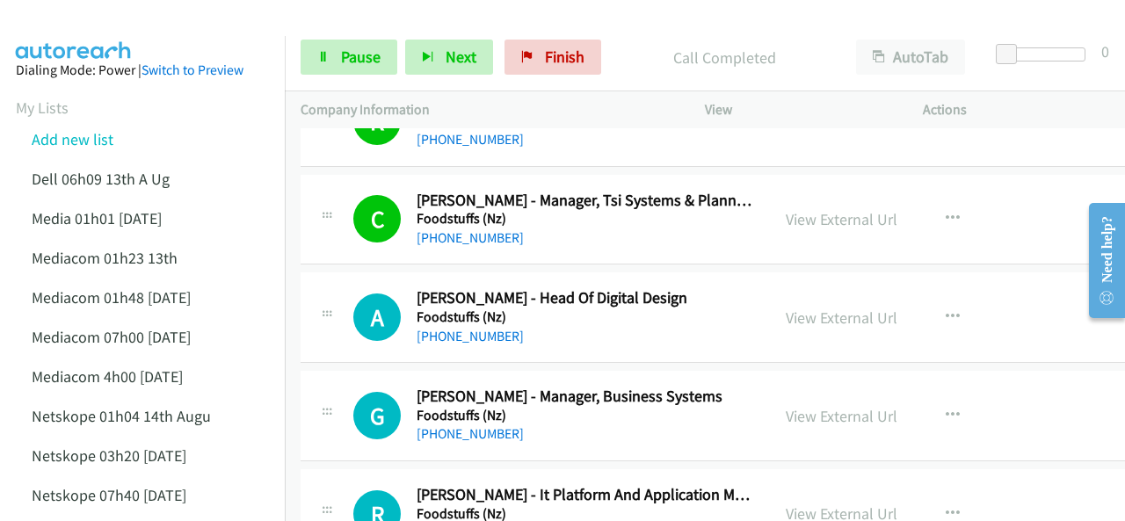
click at [127, 22] on img at bounding box center [74, 31] width 132 height 62
click at [114, 27] on img at bounding box center [74, 31] width 132 height 62
click at [112, 25] on img at bounding box center [74, 31] width 132 height 62
click at [343, 57] on span "Pause" at bounding box center [361, 57] width 40 height 20
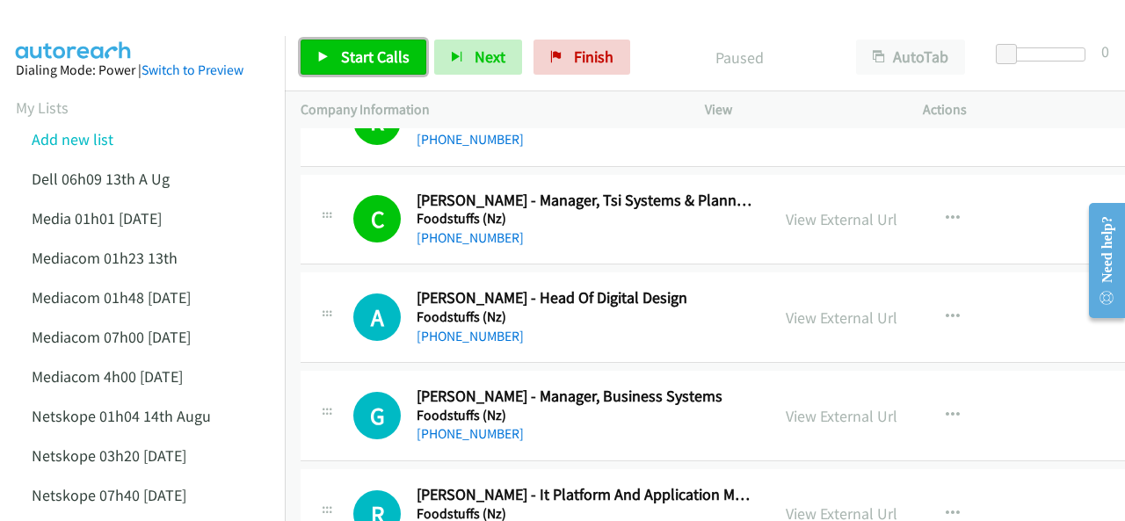
click at [343, 56] on span "Start Calls" at bounding box center [375, 57] width 69 height 20
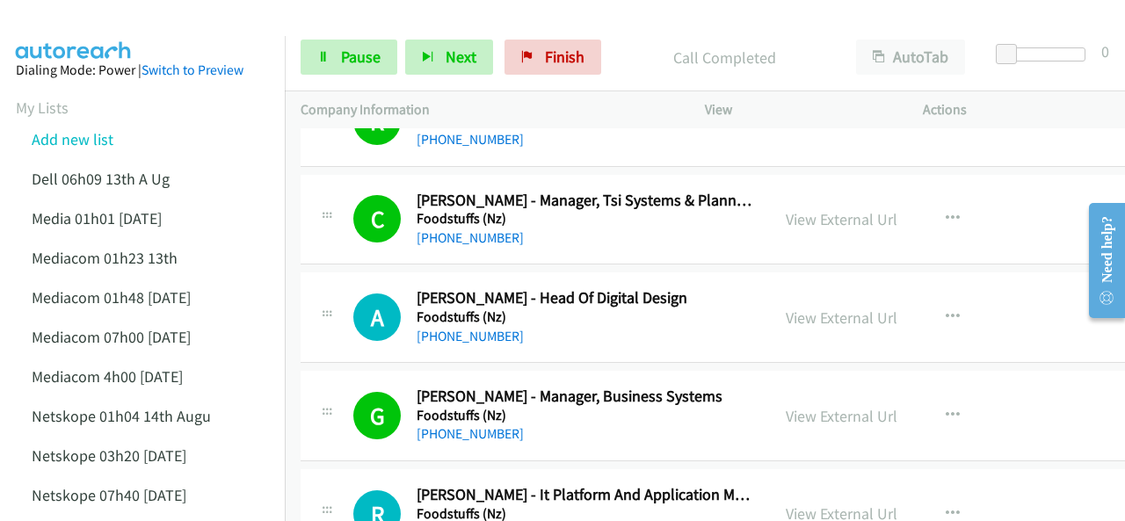
click at [98, 31] on img at bounding box center [74, 31] width 132 height 62
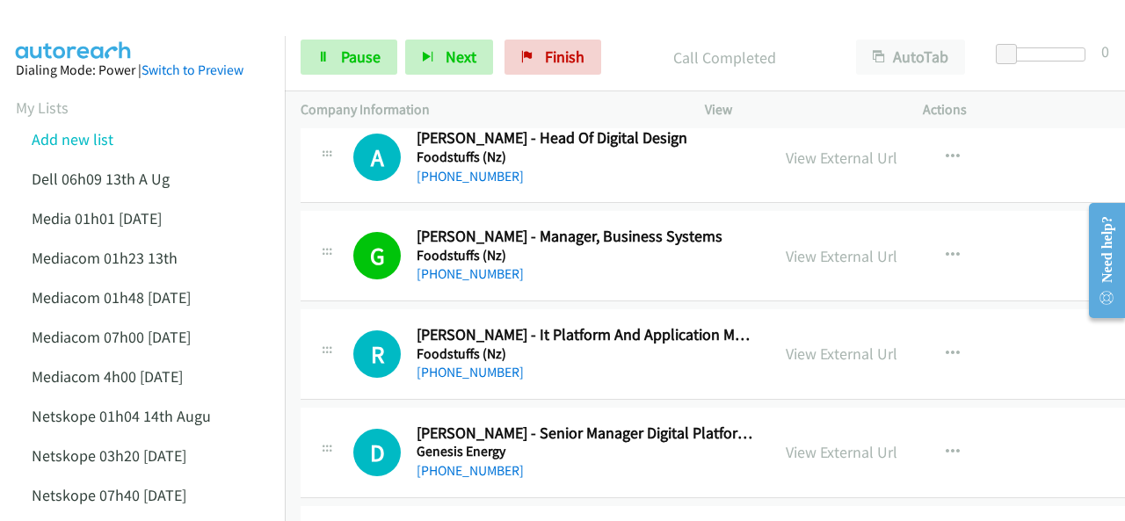
scroll to position [2284, 0]
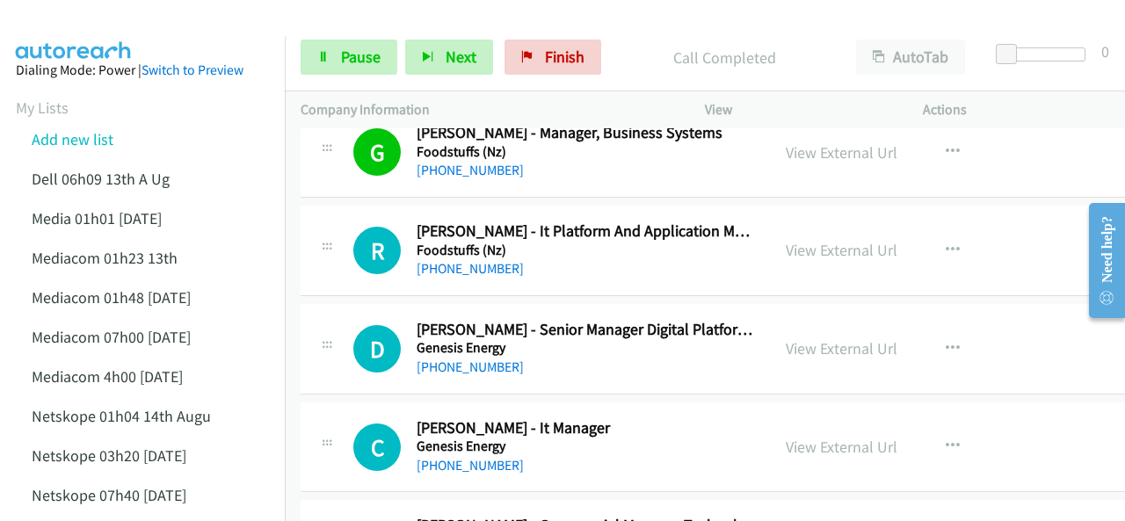
click at [98, 31] on img at bounding box center [74, 31] width 132 height 62
click at [319, 59] on icon at bounding box center [323, 58] width 12 height 12
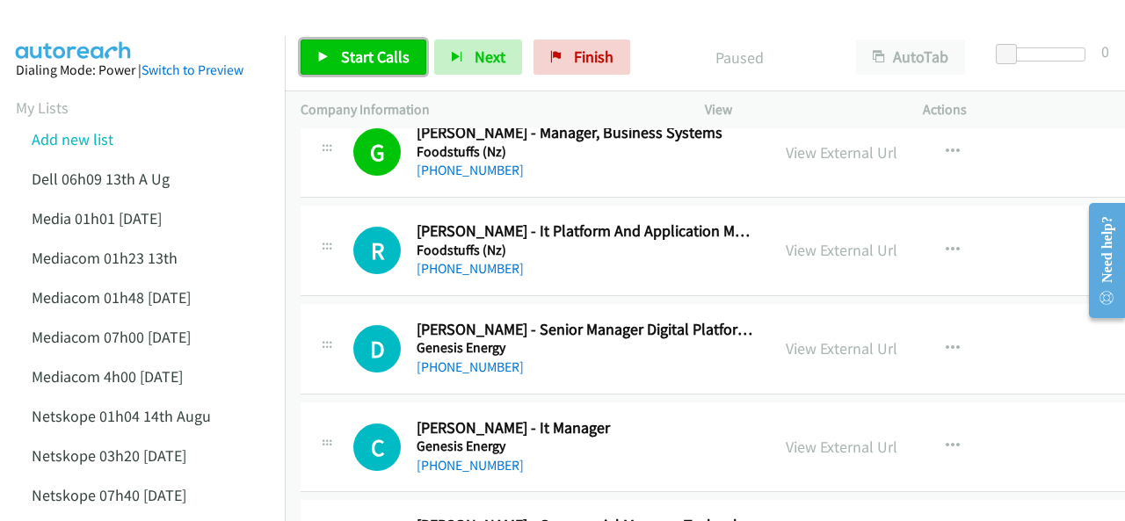
click at [351, 58] on span "Start Calls" at bounding box center [375, 57] width 69 height 20
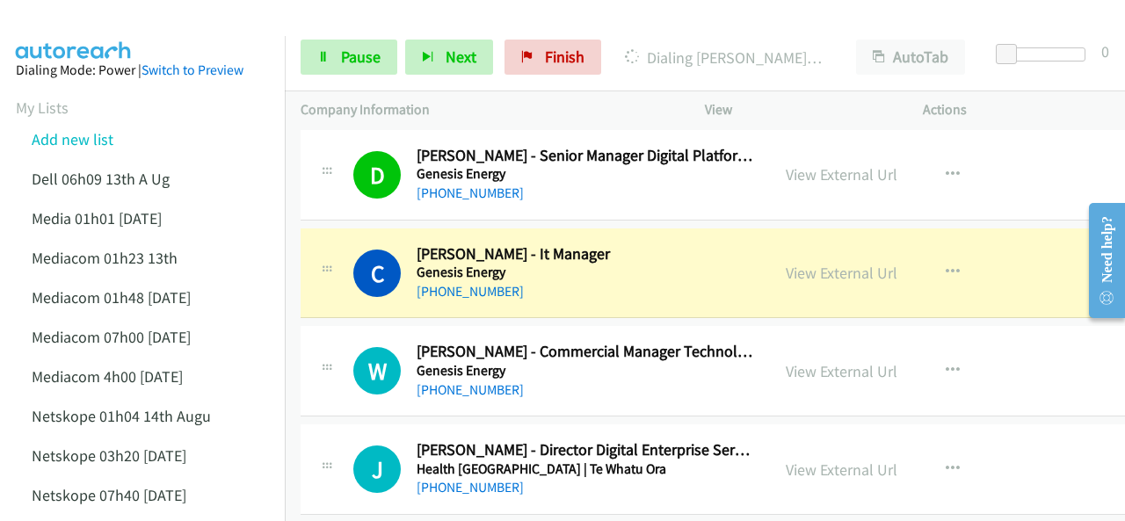
scroll to position [2460, 0]
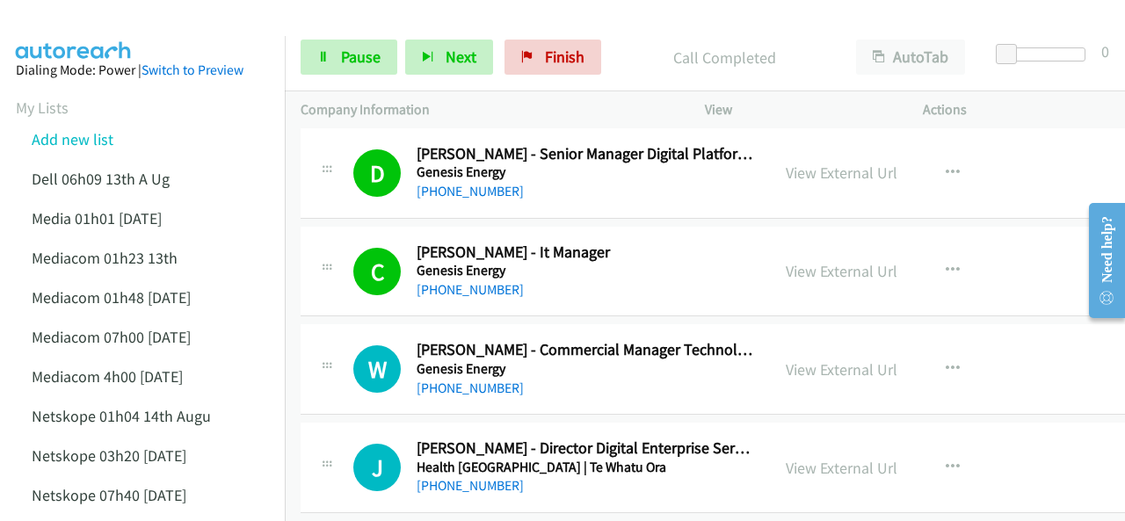
click at [111, 34] on img at bounding box center [74, 31] width 132 height 62
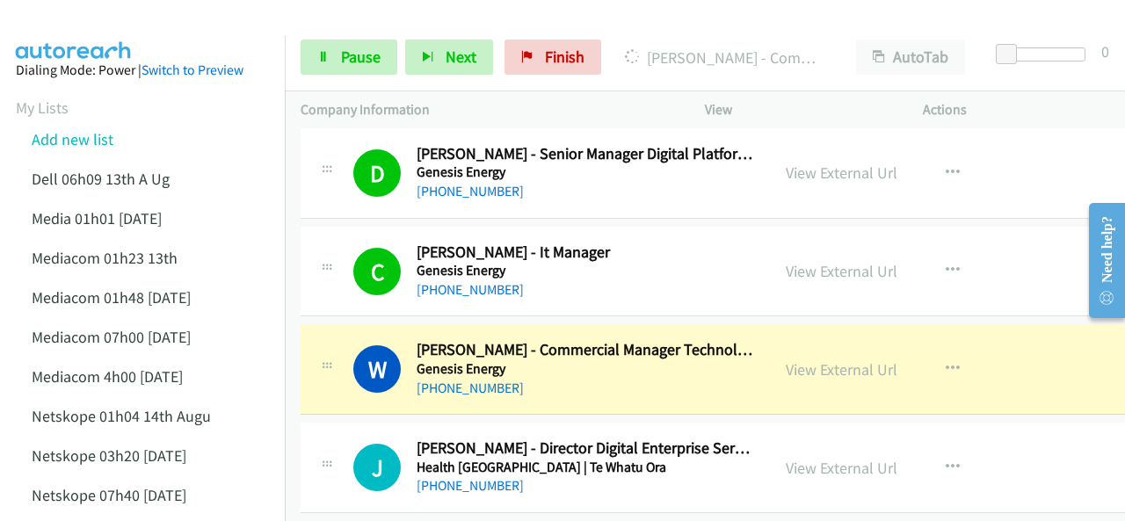
drag, startPoint x: 166, startPoint y: 30, endPoint x: 165, endPoint y: 40, distance: 9.7
click at [165, 39] on main "Start Calls Pause Next Finish [PERSON_NAME] - Commercial Manager Technology Aut…" at bounding box center [562, 41] width 1125 height 83
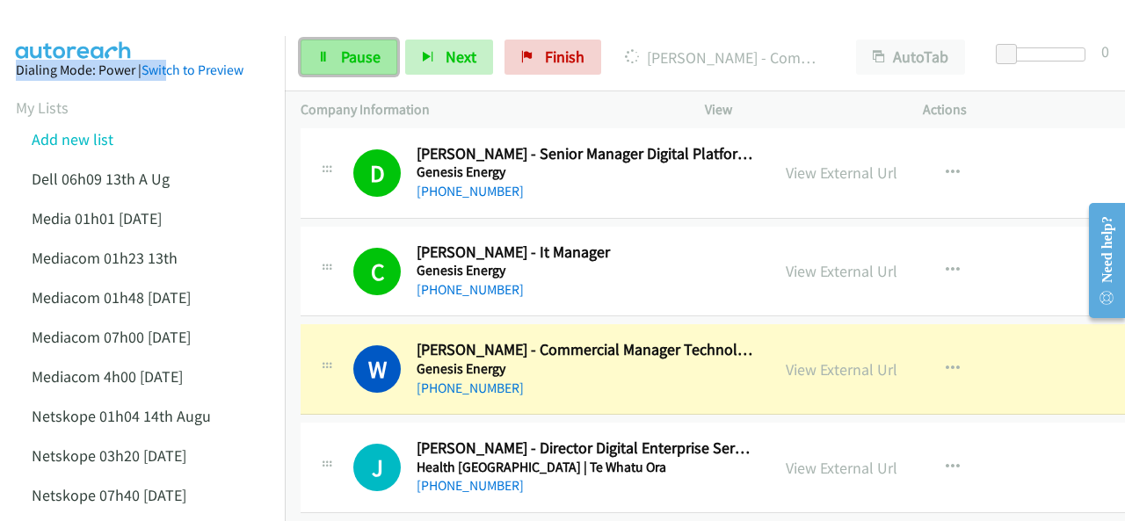
click at [373, 57] on span "Pause" at bounding box center [361, 57] width 40 height 20
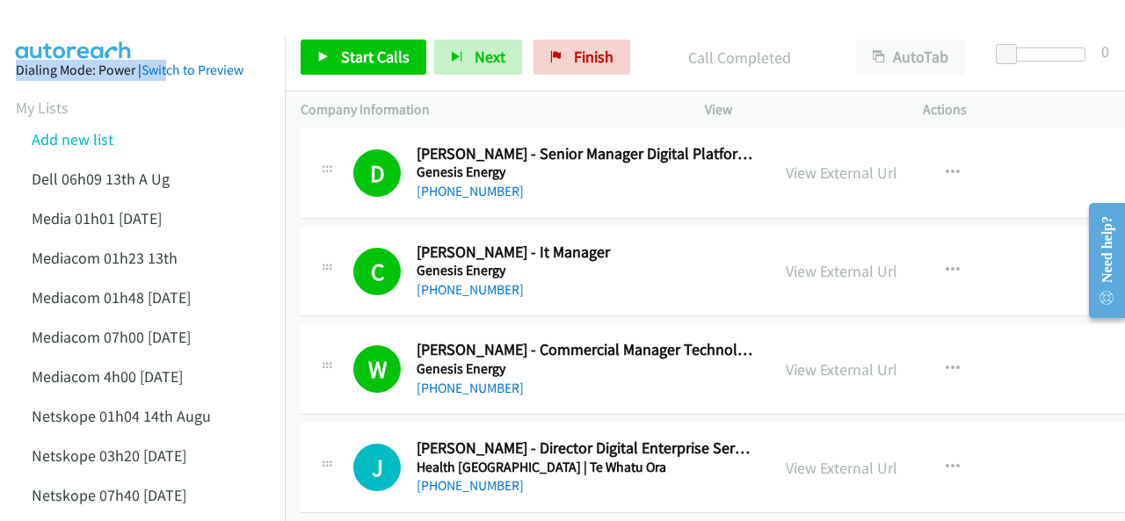
click at [183, 31] on div at bounding box center [554, 34] width 1109 height 68
click at [346, 58] on span "Start Calls" at bounding box center [375, 57] width 69 height 20
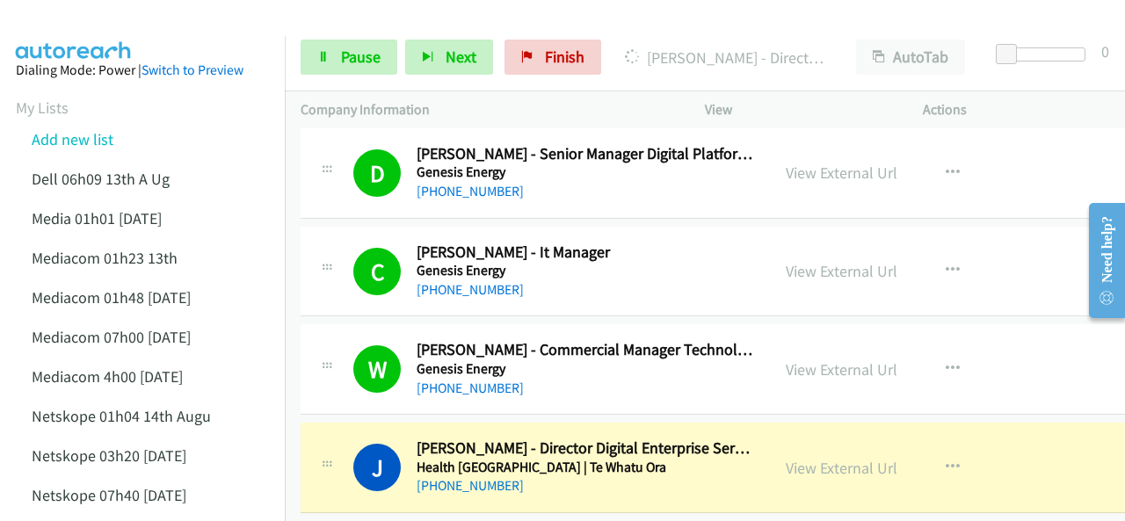
click at [62, 18] on img at bounding box center [74, 31] width 132 height 62
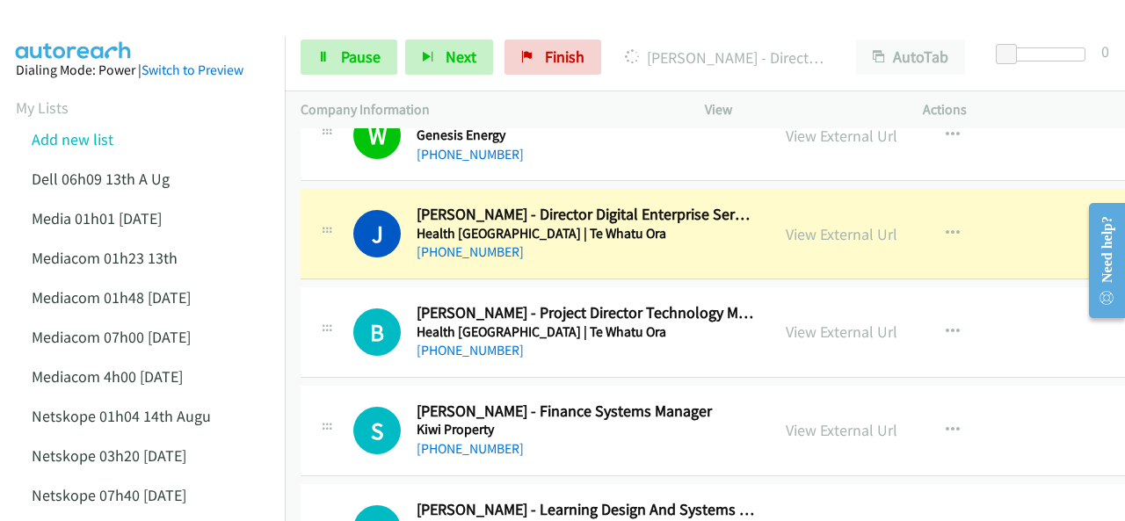
scroll to position [2724, 0]
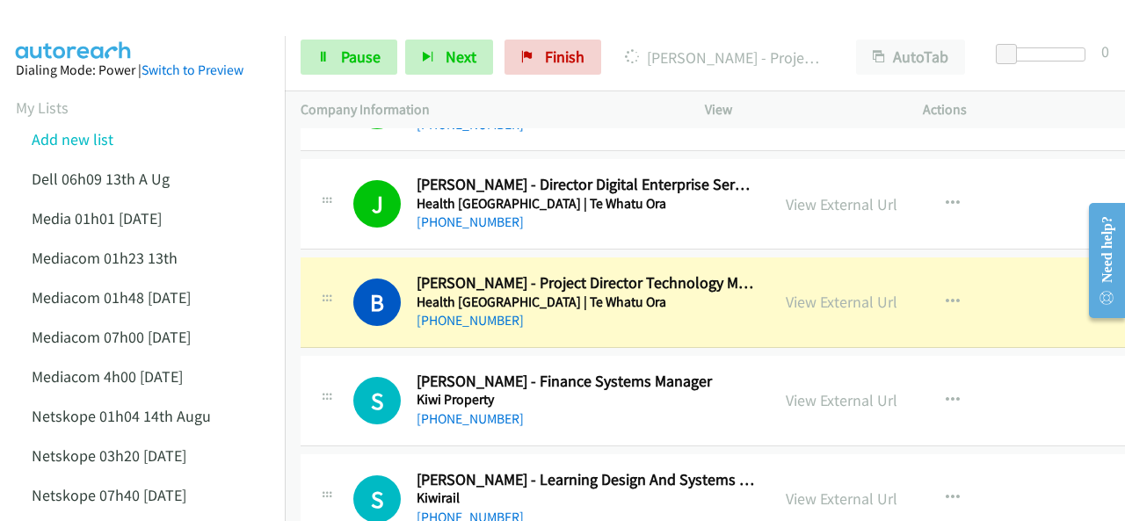
click at [98, 24] on img at bounding box center [74, 31] width 132 height 62
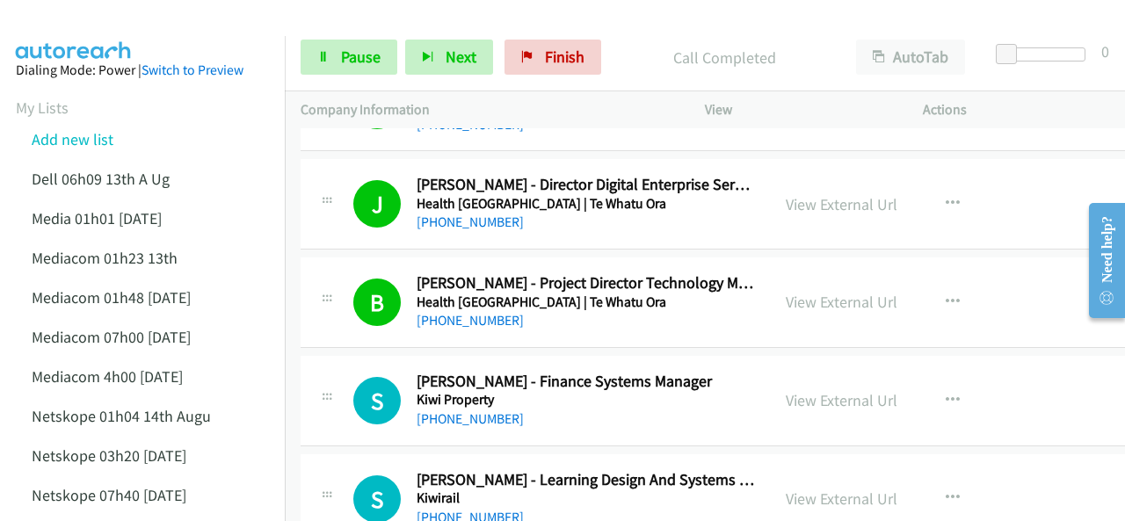
click at [114, 18] on img at bounding box center [74, 31] width 132 height 62
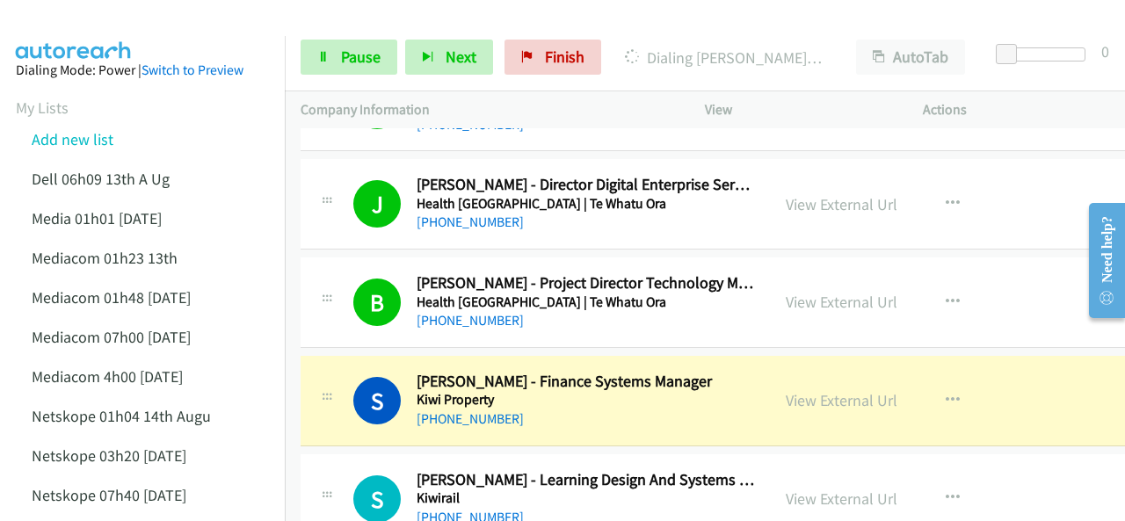
click at [141, 25] on div at bounding box center [554, 34] width 1109 height 68
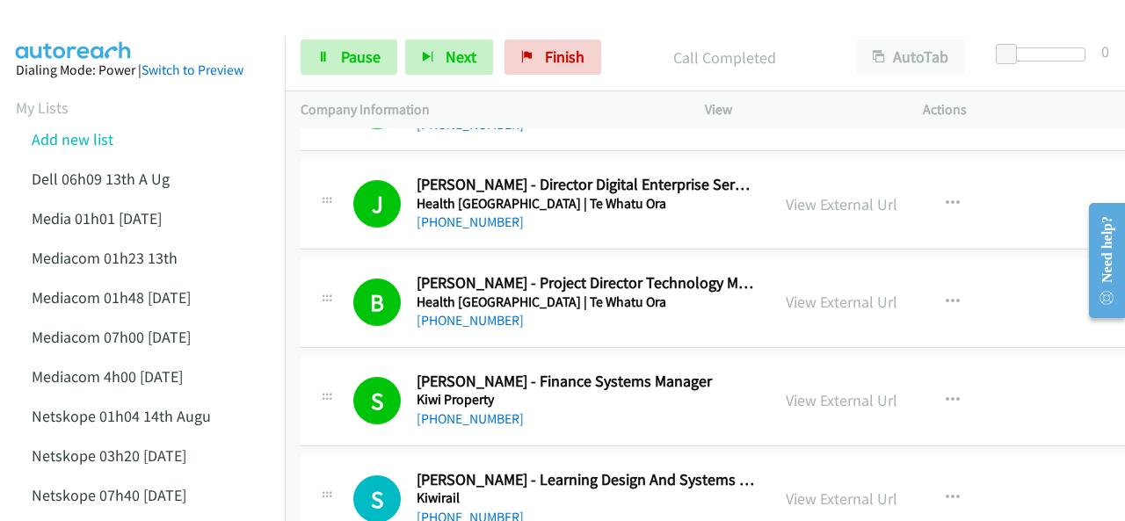
click at [83, 21] on img at bounding box center [74, 31] width 132 height 62
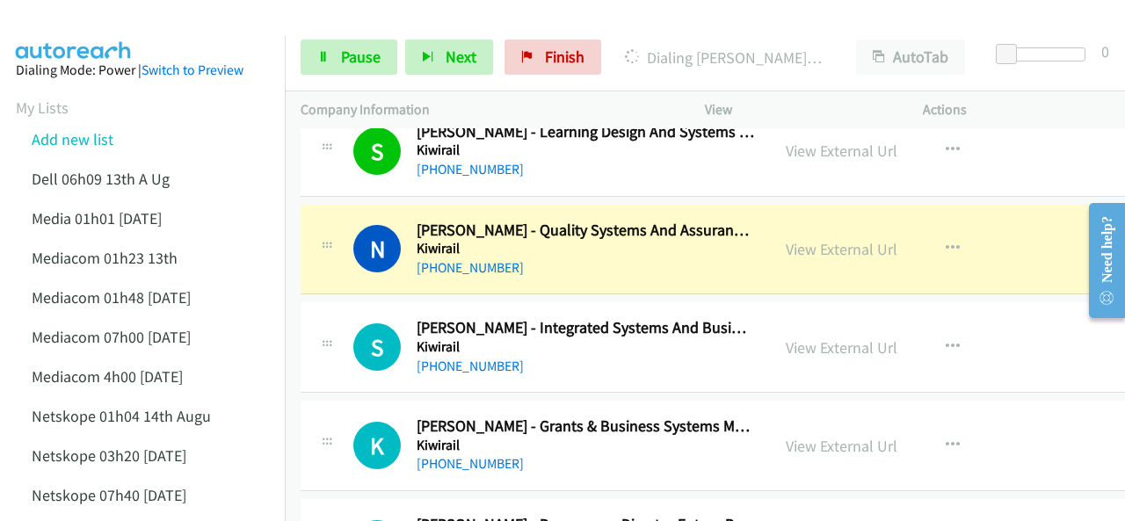
scroll to position [3075, 0]
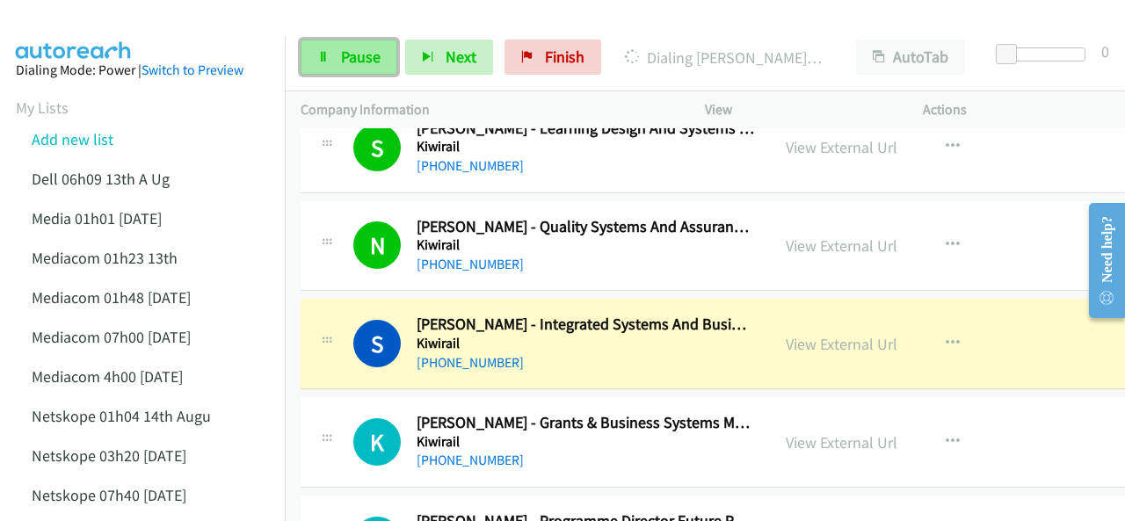
click at [336, 55] on link "Pause" at bounding box center [348, 57] width 97 height 35
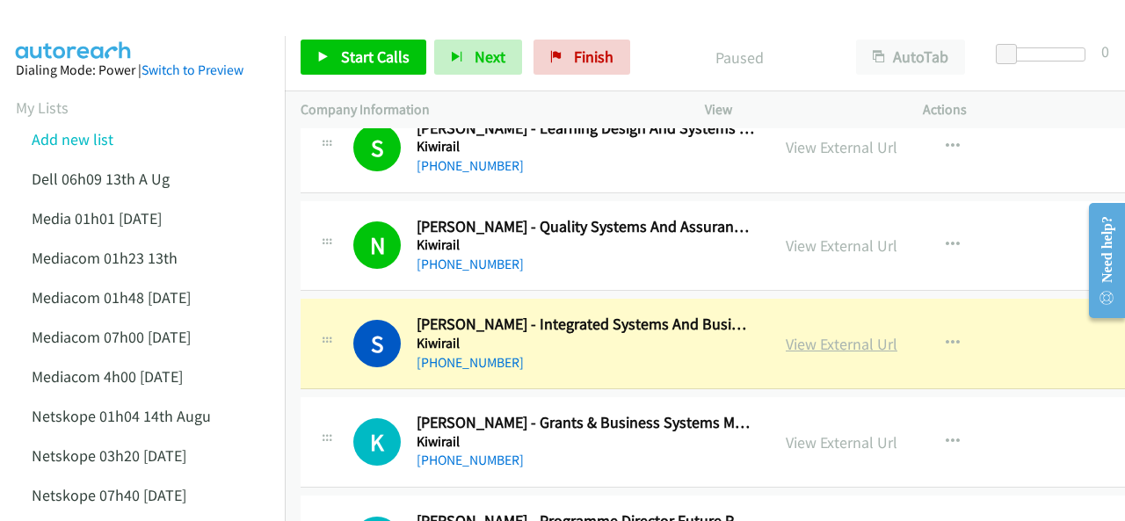
click at [807, 336] on link "View External Url" at bounding box center [842, 344] width 112 height 20
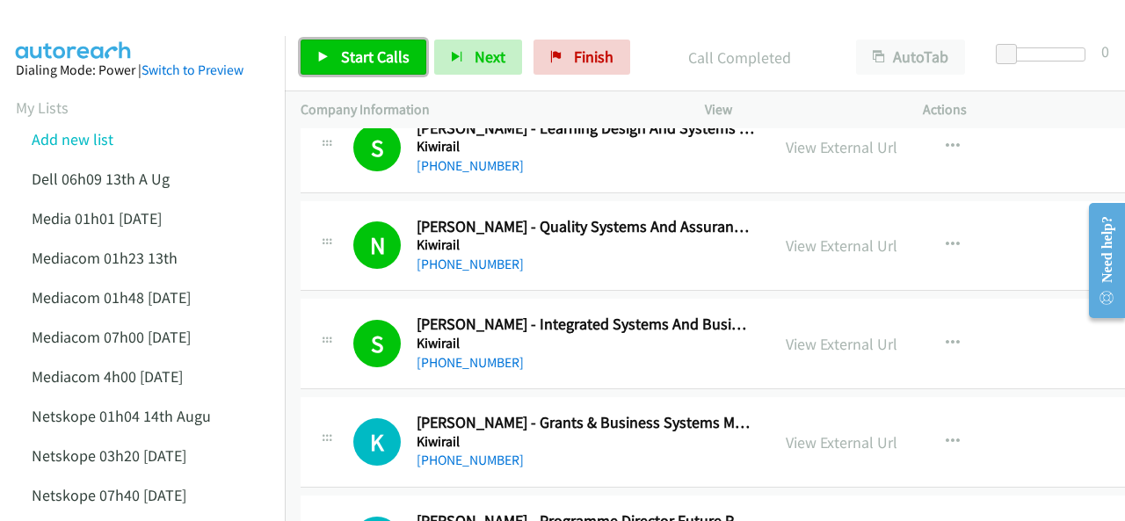
click at [334, 58] on link "Start Calls" at bounding box center [363, 57] width 126 height 35
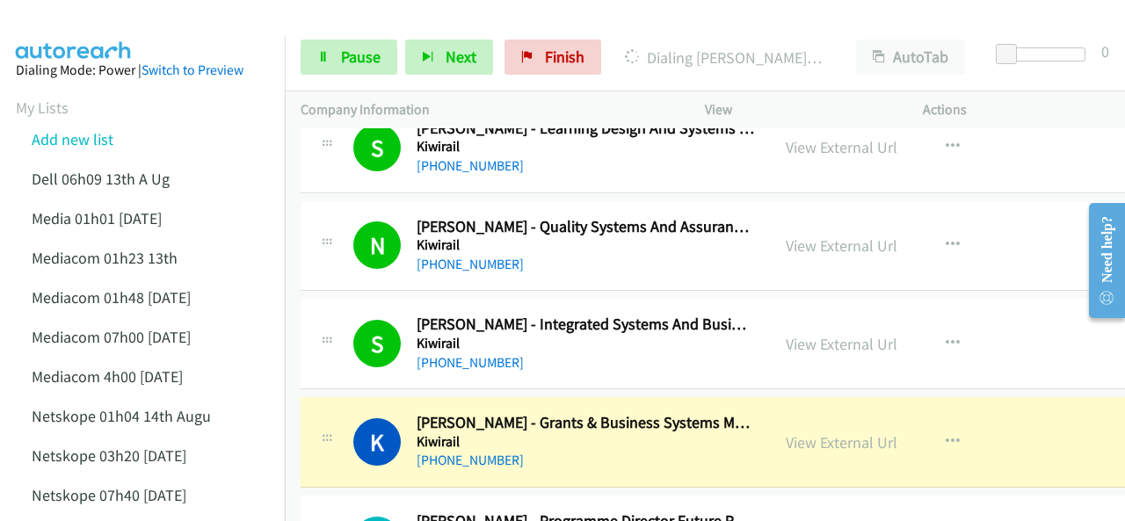
scroll to position [3163, 0]
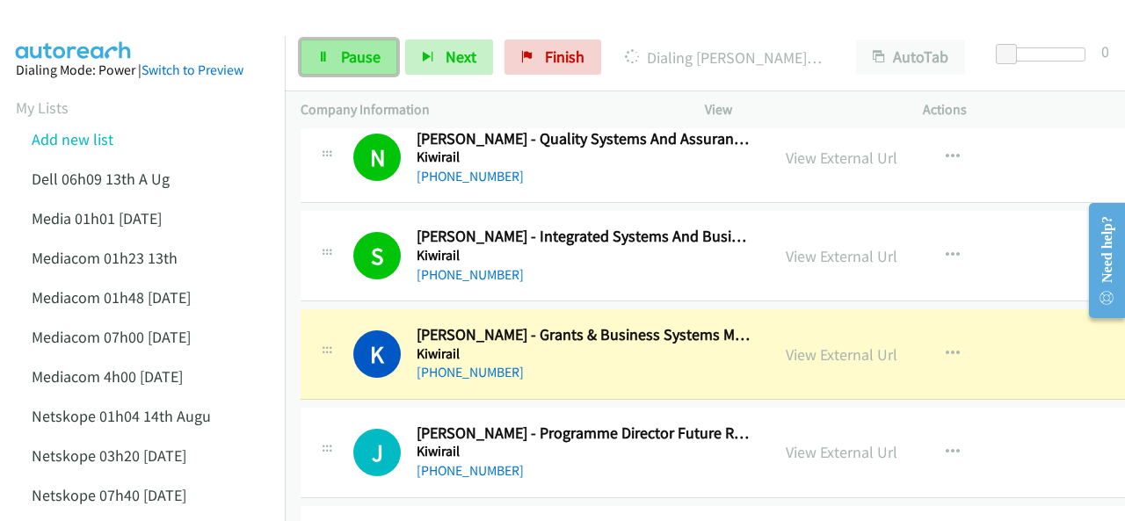
click at [351, 56] on span "Pause" at bounding box center [361, 57] width 40 height 20
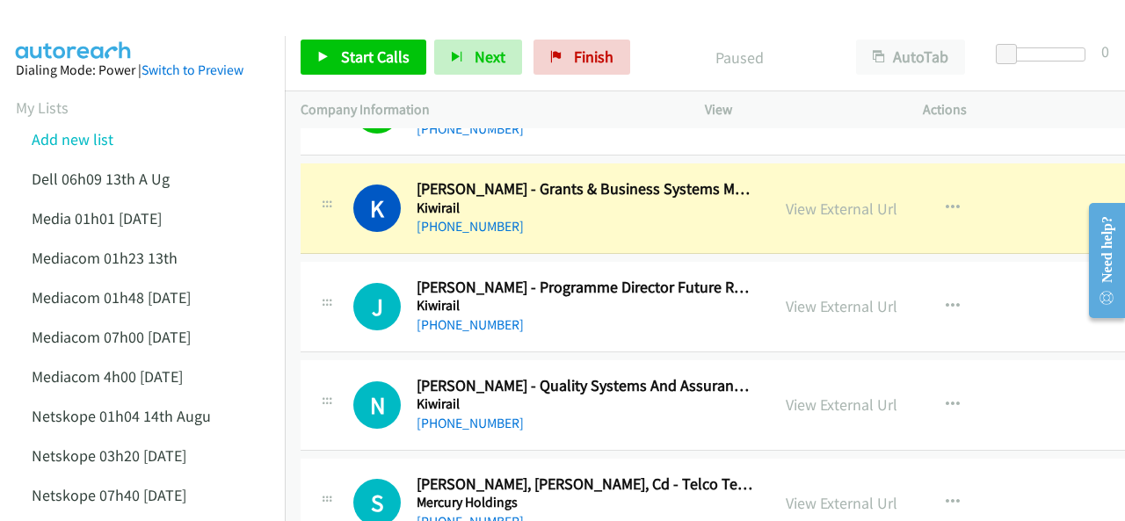
scroll to position [3339, 0]
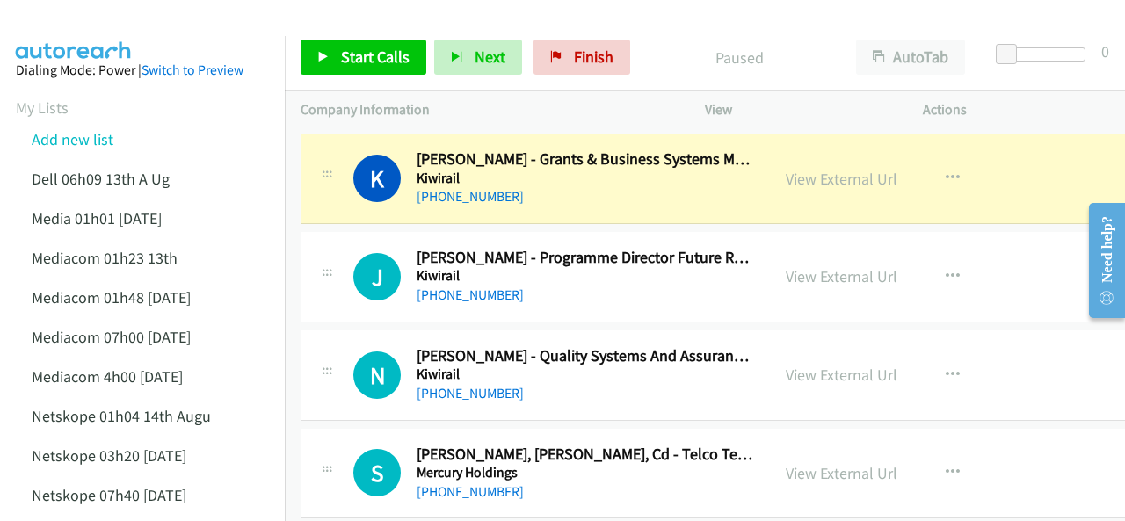
click at [91, 33] on img at bounding box center [74, 31] width 132 height 62
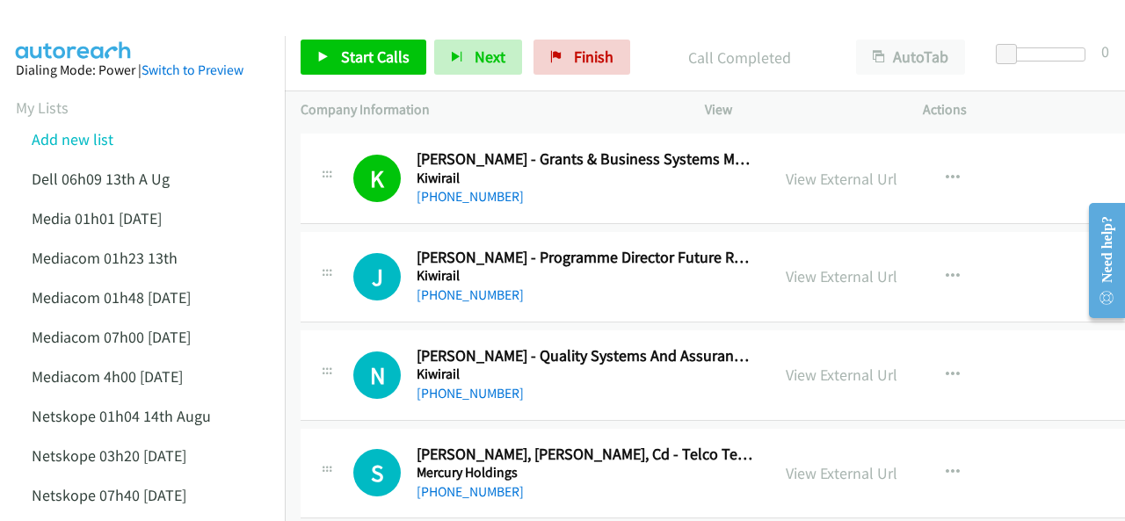
scroll to position [3427, 0]
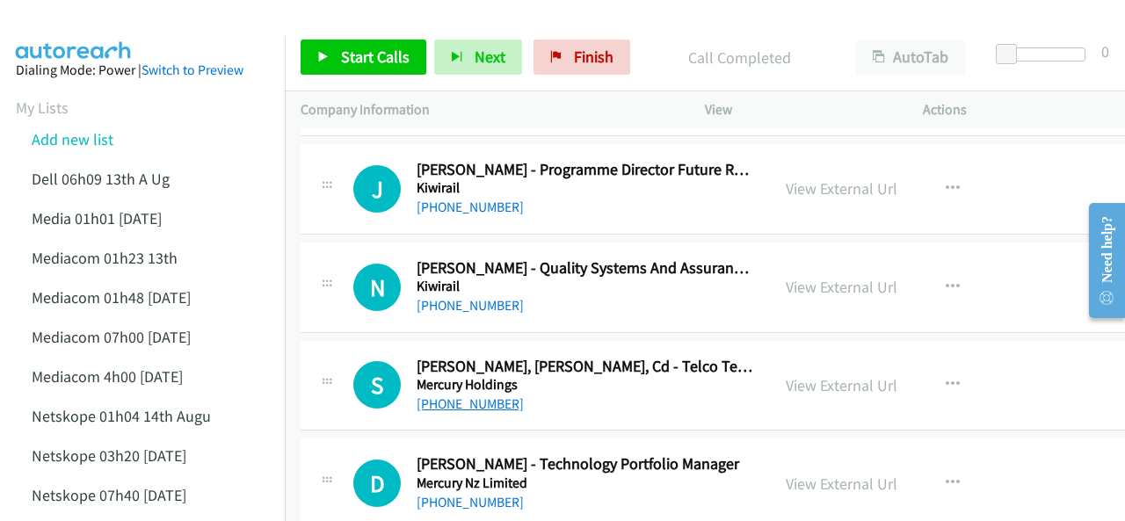
click at [446, 395] on link "[PHONE_NUMBER]" at bounding box center [469, 403] width 107 height 17
click at [105, 17] on img at bounding box center [74, 31] width 132 height 62
click at [143, 18] on div at bounding box center [554, 34] width 1109 height 68
click at [100, 14] on img at bounding box center [74, 31] width 132 height 62
click at [95, 18] on img at bounding box center [74, 31] width 132 height 62
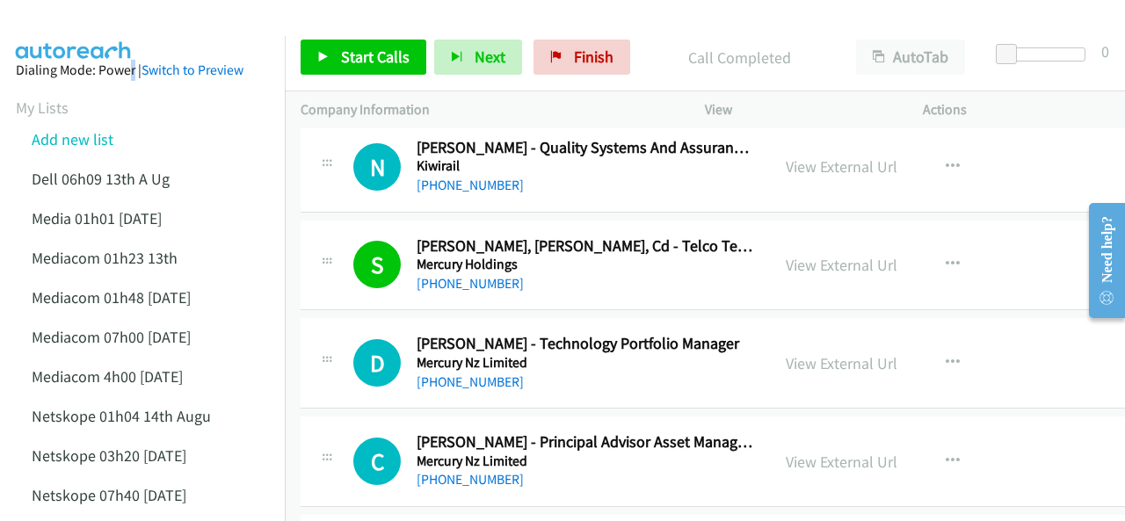
scroll to position [3515, 0]
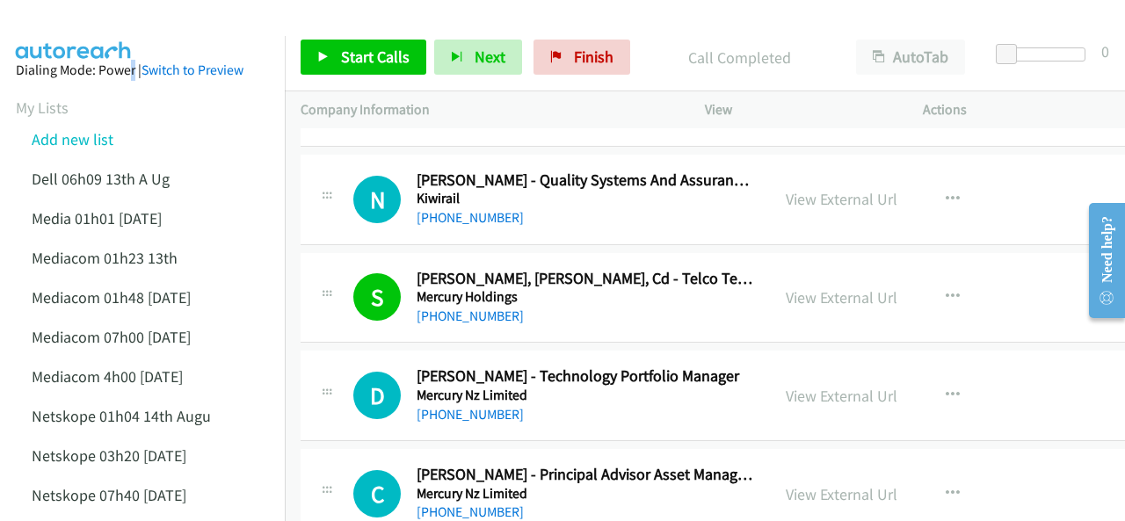
click at [98, 17] on img at bounding box center [74, 31] width 132 height 62
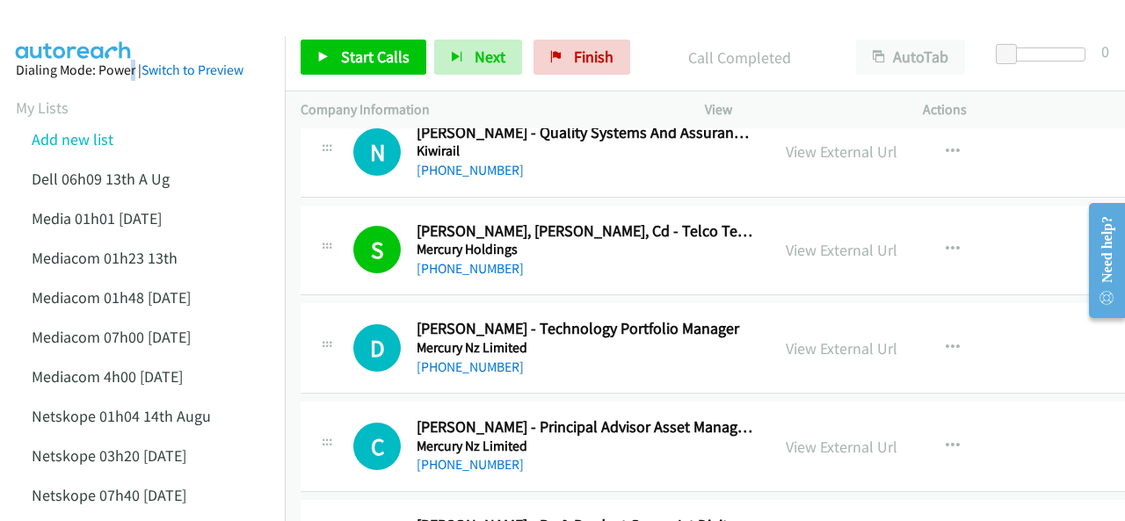
scroll to position [3690, 0]
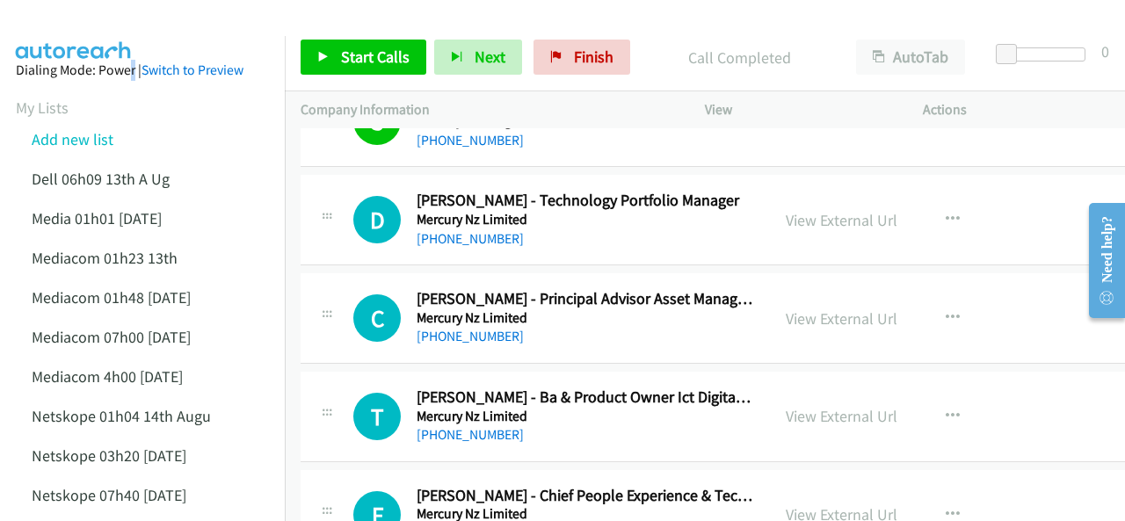
click at [122, 32] on img at bounding box center [74, 31] width 132 height 62
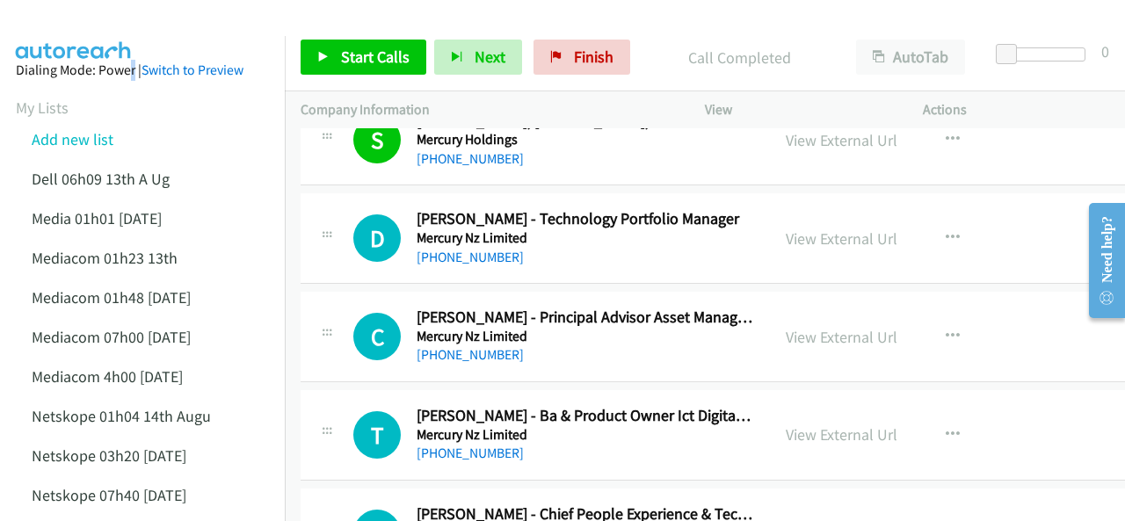
scroll to position [3778, 0]
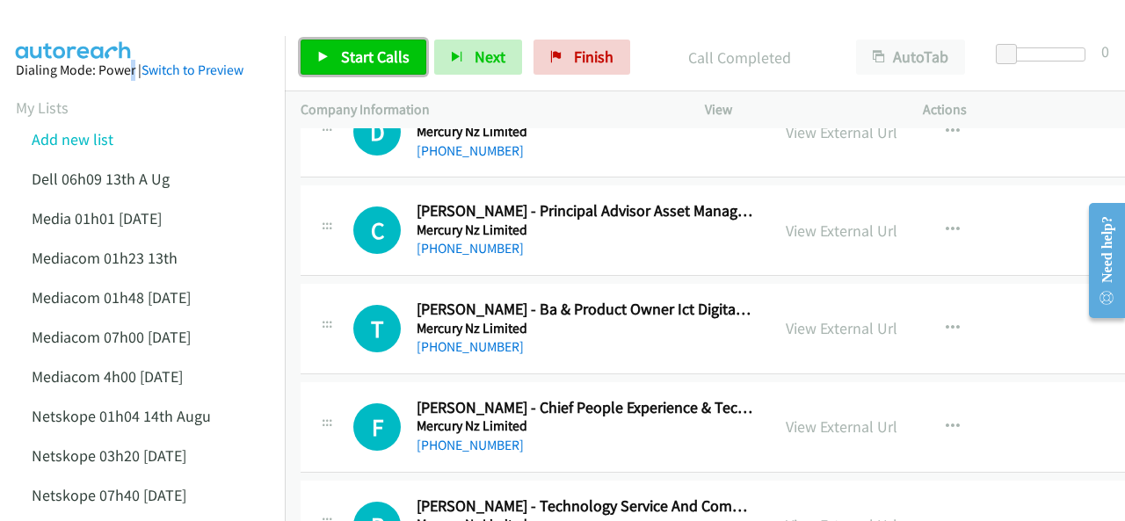
click at [364, 47] on span "Start Calls" at bounding box center [375, 57] width 69 height 20
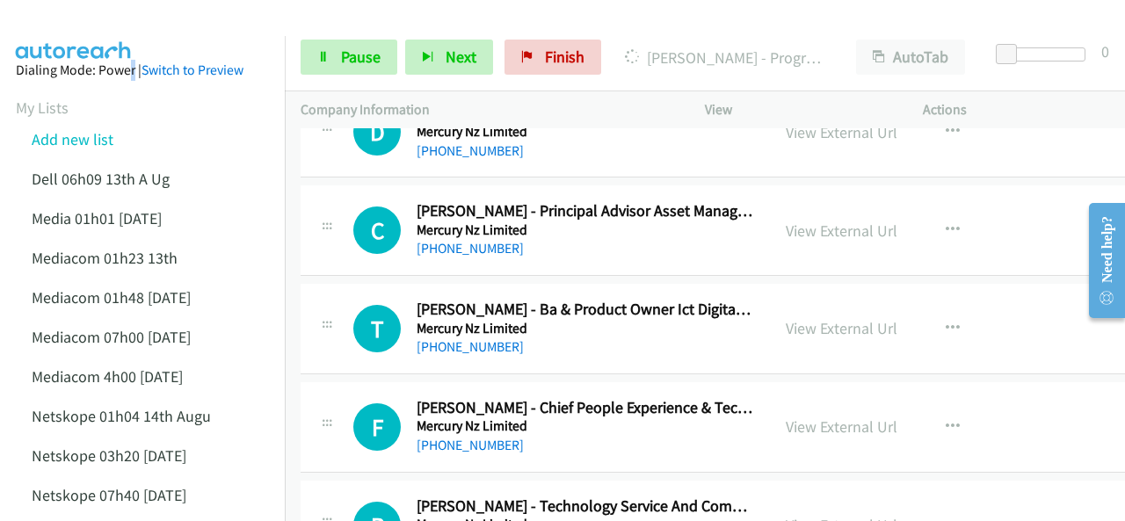
click at [59, 22] on img at bounding box center [74, 31] width 132 height 62
click at [89, 34] on img at bounding box center [74, 31] width 132 height 62
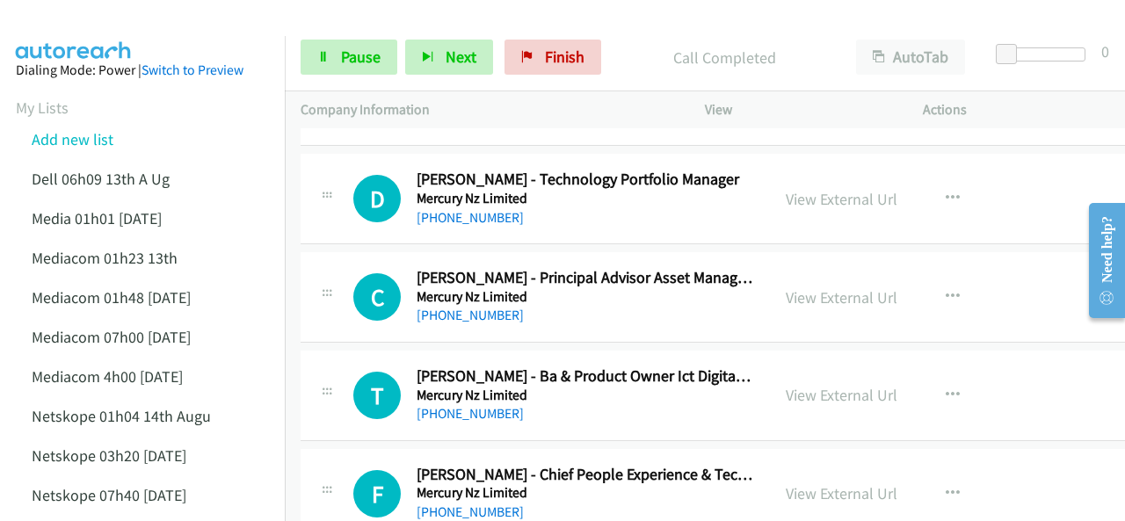
scroll to position [3602, 0]
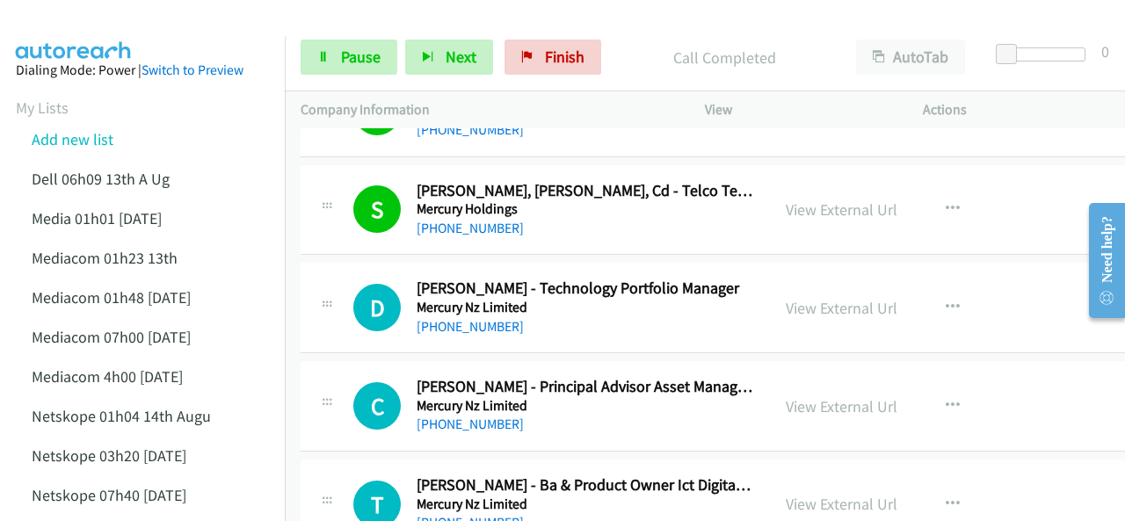
click at [163, 31] on div at bounding box center [554, 34] width 1109 height 68
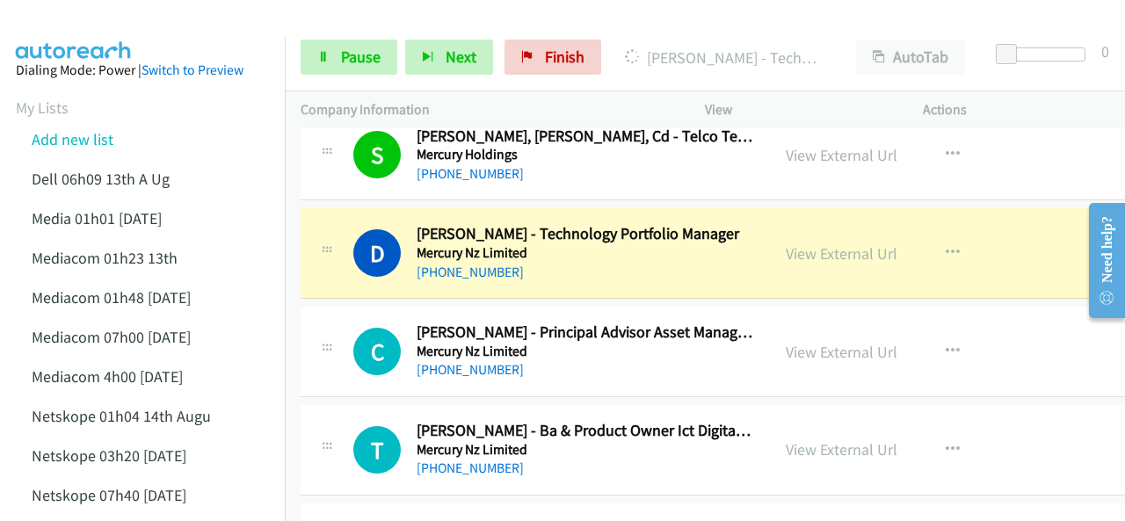
scroll to position [3690, 0]
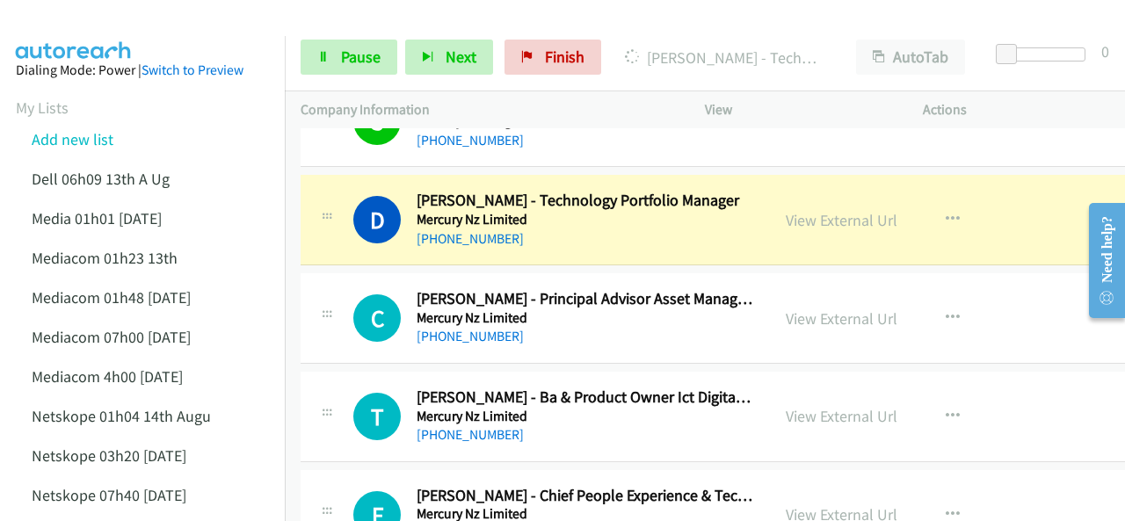
click at [147, 22] on div at bounding box center [554, 34] width 1109 height 68
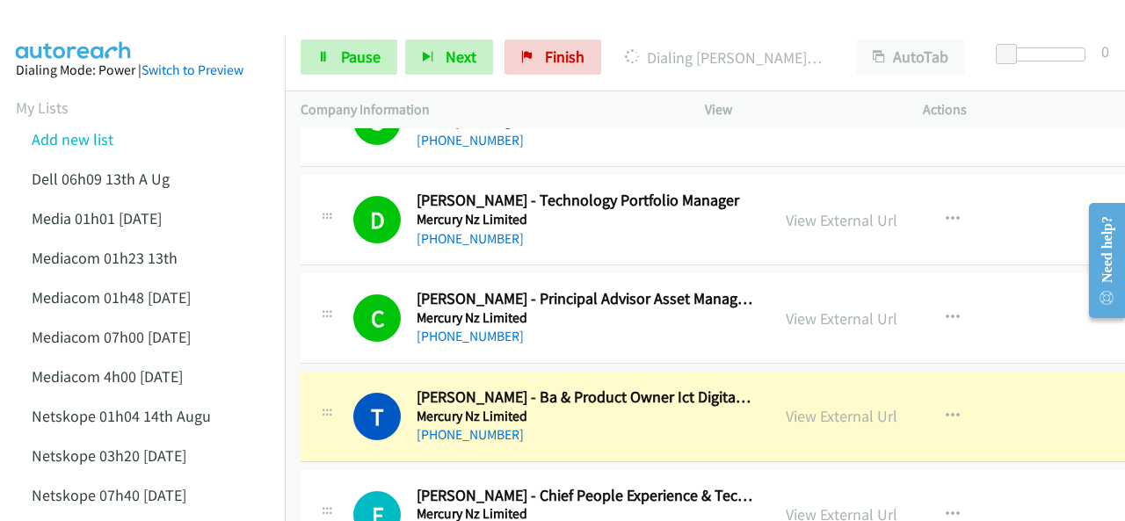
click at [95, 13] on img at bounding box center [74, 31] width 132 height 62
click at [61, 20] on img at bounding box center [74, 31] width 132 height 62
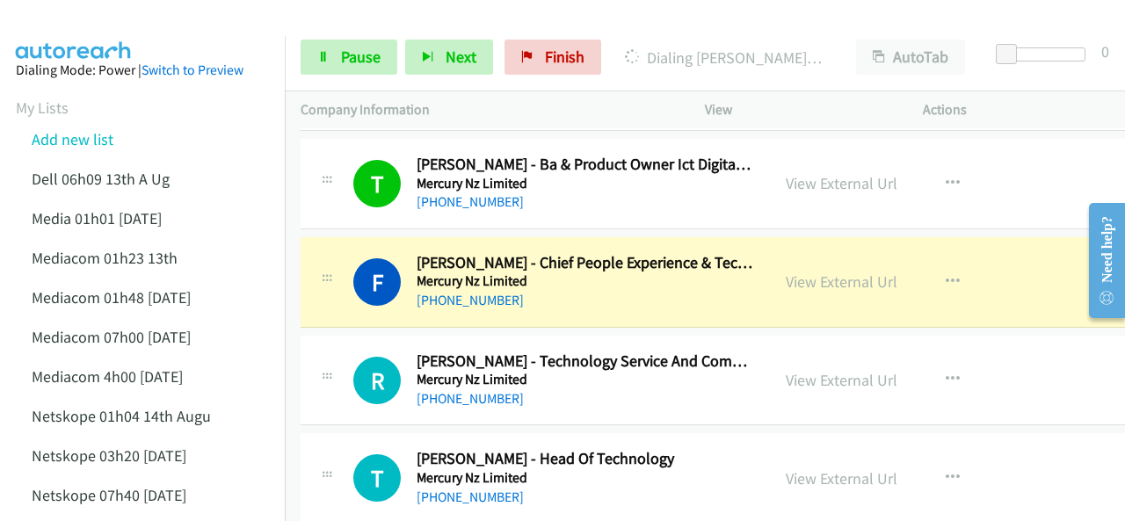
scroll to position [3954, 0]
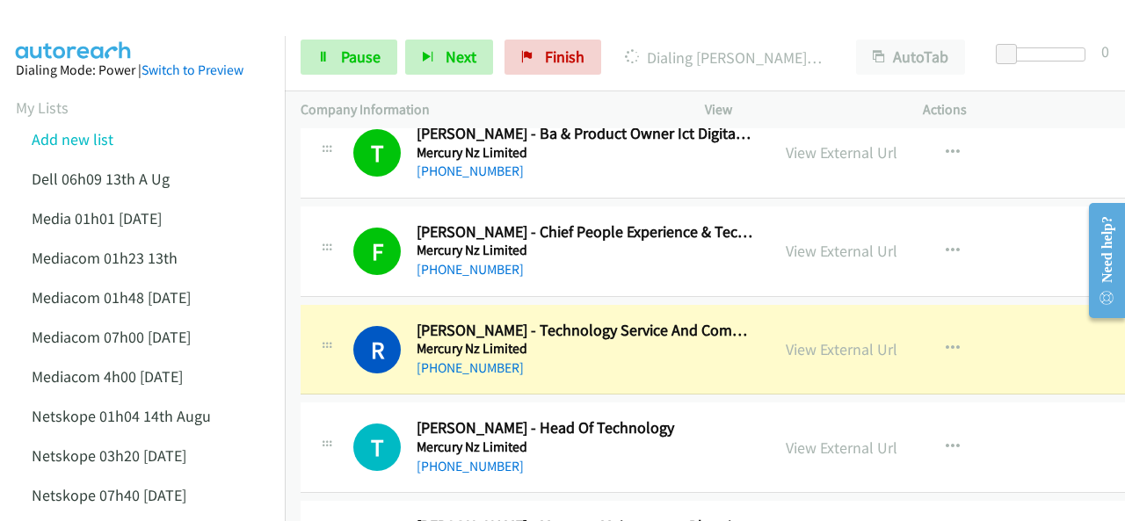
click at [127, 28] on img at bounding box center [74, 31] width 132 height 62
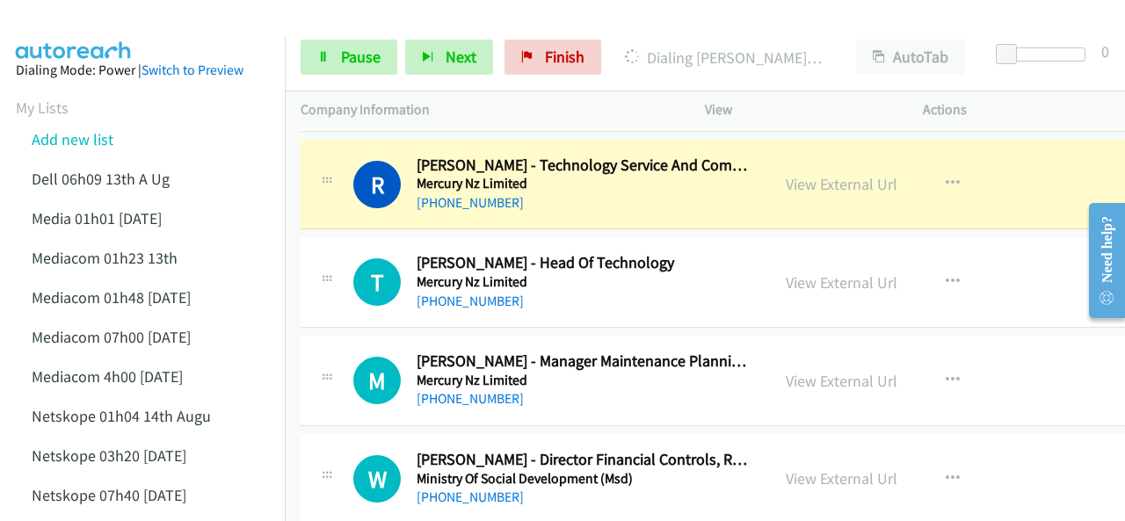
scroll to position [4130, 0]
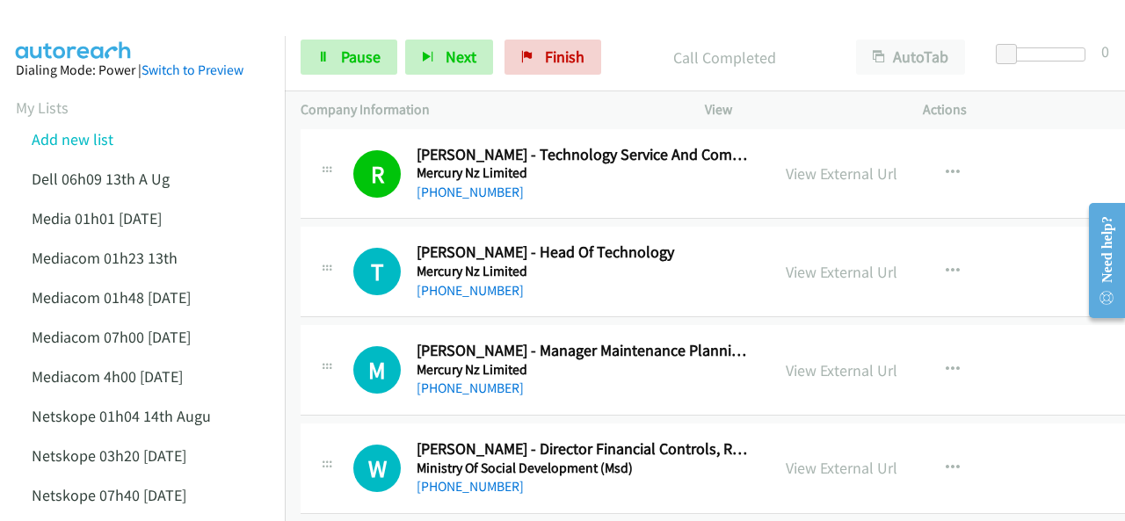
click at [132, 36] on main "Start Calls Pause Next Finish Call Completed AutoTab AutoTab 0 Company Informat…" at bounding box center [562, 41] width 1125 height 83
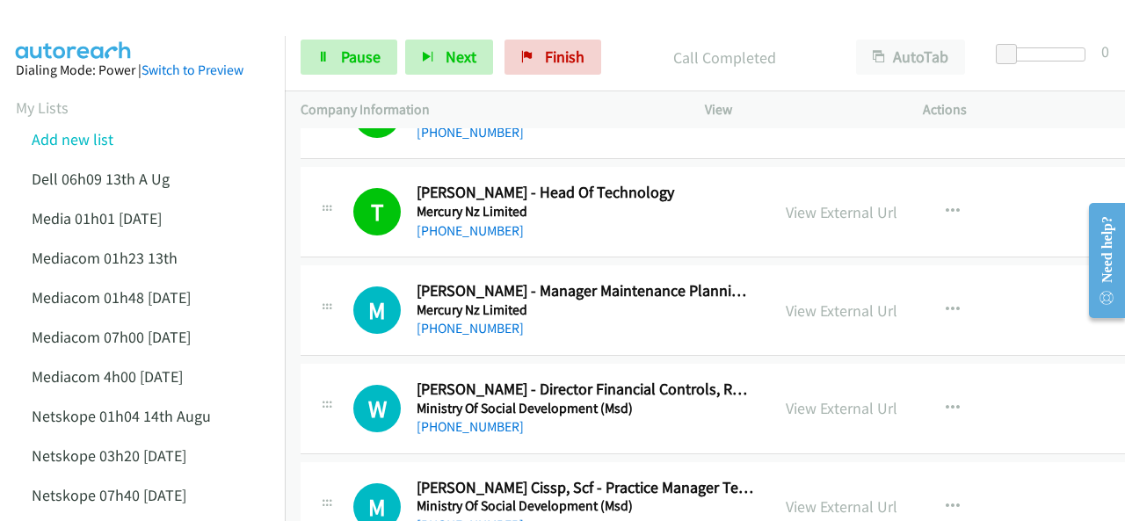
scroll to position [4218, 0]
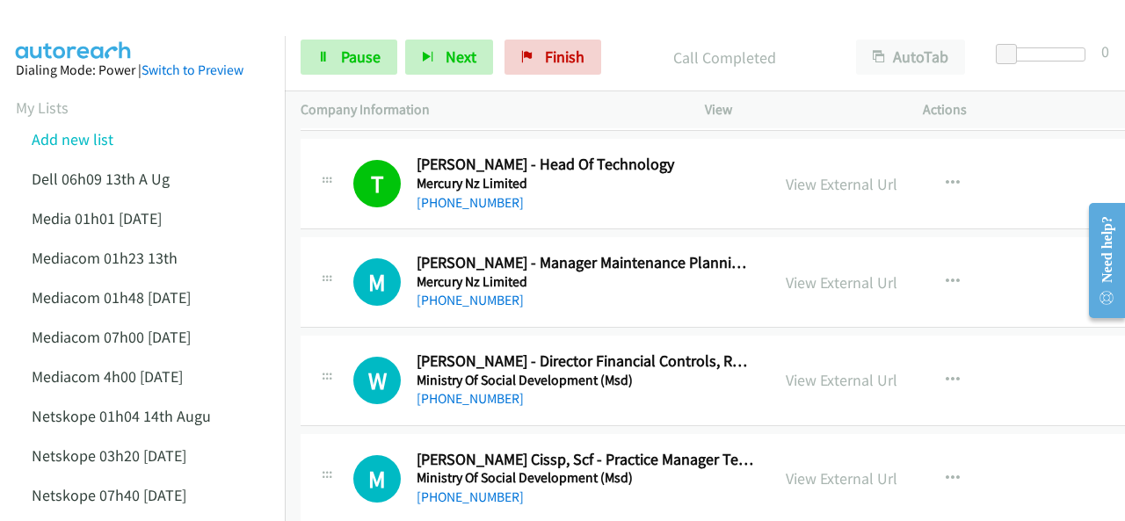
click at [67, 31] on img at bounding box center [74, 31] width 132 height 62
click at [122, 27] on img at bounding box center [74, 31] width 132 height 62
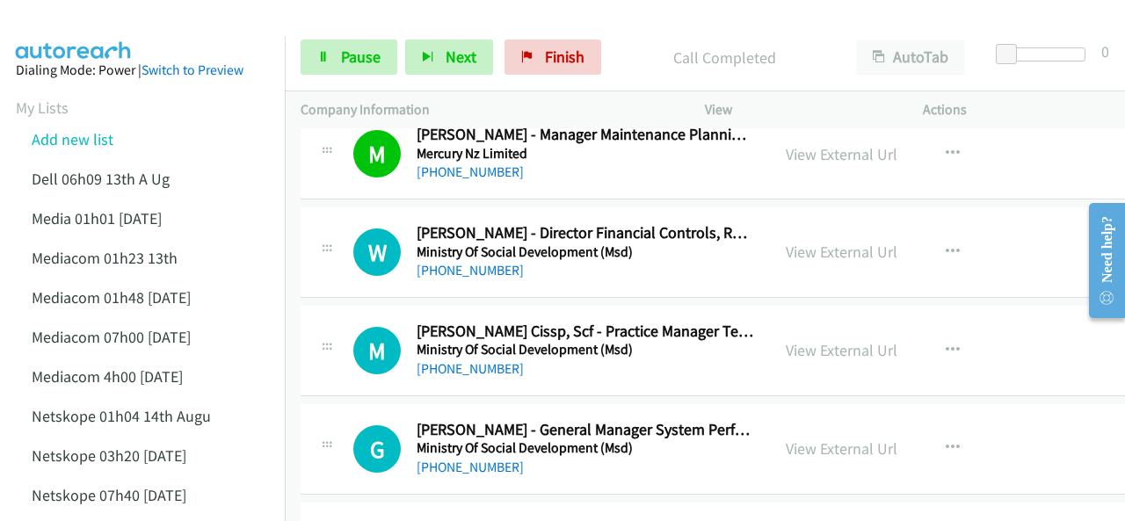
scroll to position [4393, 0]
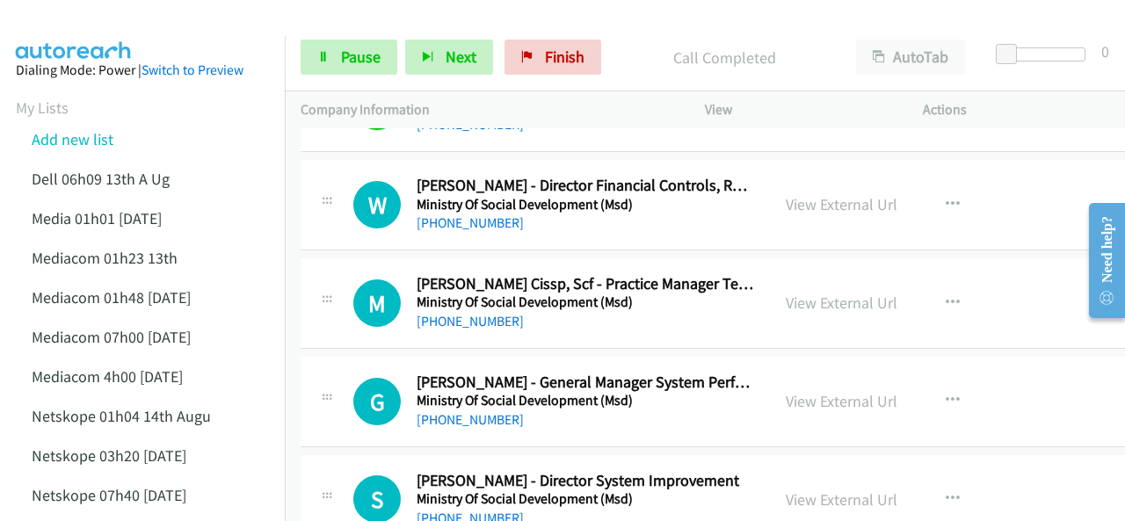
drag, startPoint x: 90, startPoint y: 29, endPoint x: 100, endPoint y: 24, distance: 11.8
click at [90, 28] on img at bounding box center [74, 31] width 132 height 62
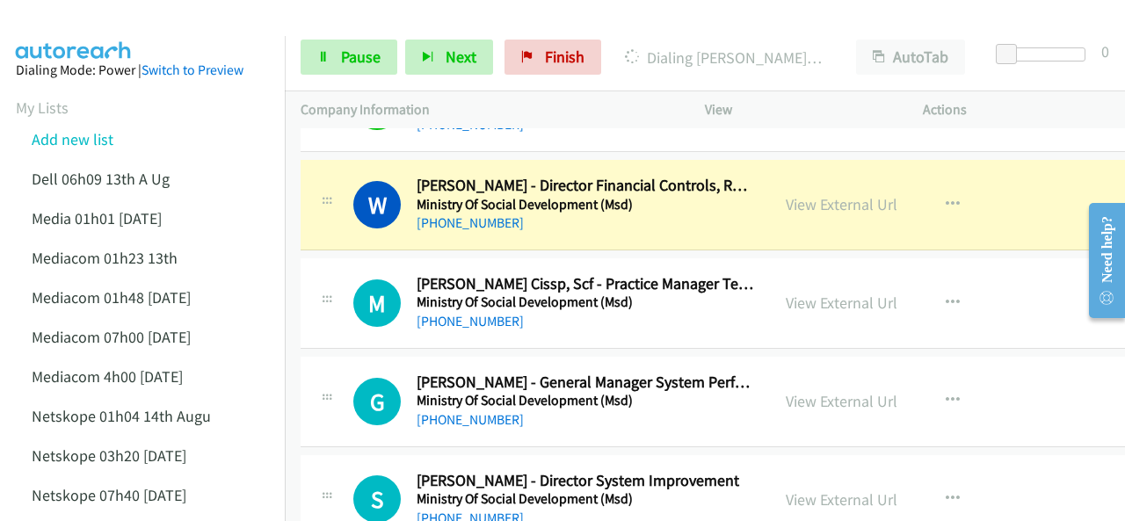
click at [800, 204] on div "View External Url View External Url Schedule/Manage Callback Start Calls Here R…" at bounding box center [895, 205] width 250 height 58
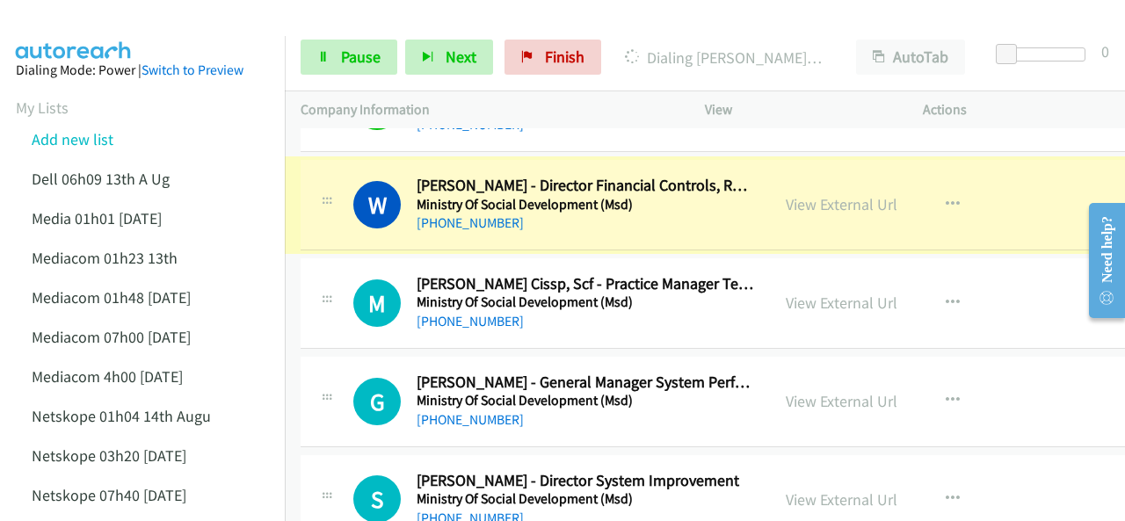
click at [808, 194] on link "View External Url" at bounding box center [842, 204] width 112 height 20
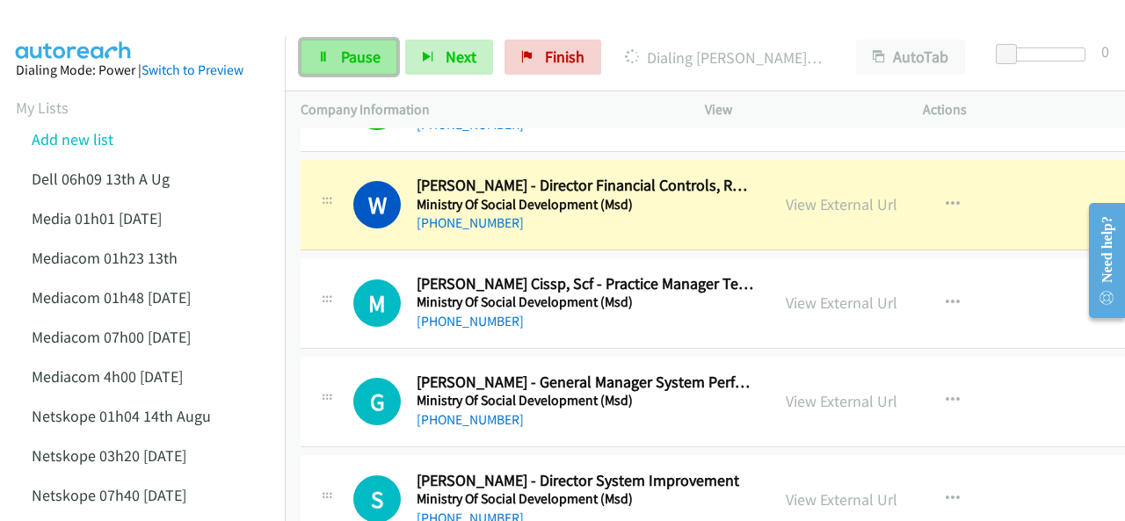
click at [339, 55] on link "Pause" at bounding box center [348, 57] width 97 height 35
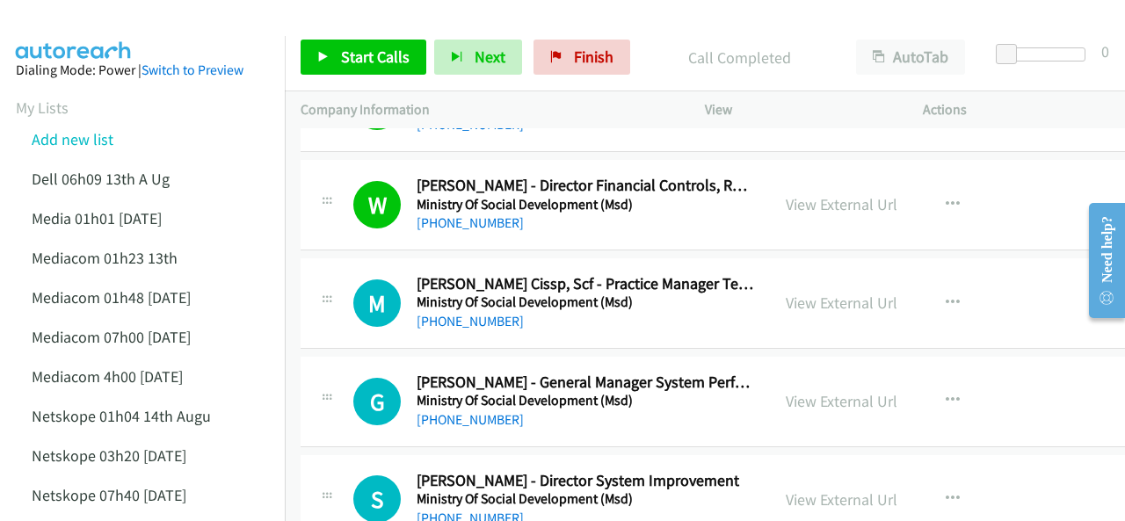
click at [96, 25] on img at bounding box center [74, 31] width 132 height 62
drag, startPoint x: 140, startPoint y: 14, endPoint x: 159, endPoint y: 17, distance: 19.5
click at [144, 14] on div at bounding box center [554, 34] width 1109 height 68
click at [339, 57] on link "Start Calls" at bounding box center [363, 57] width 126 height 35
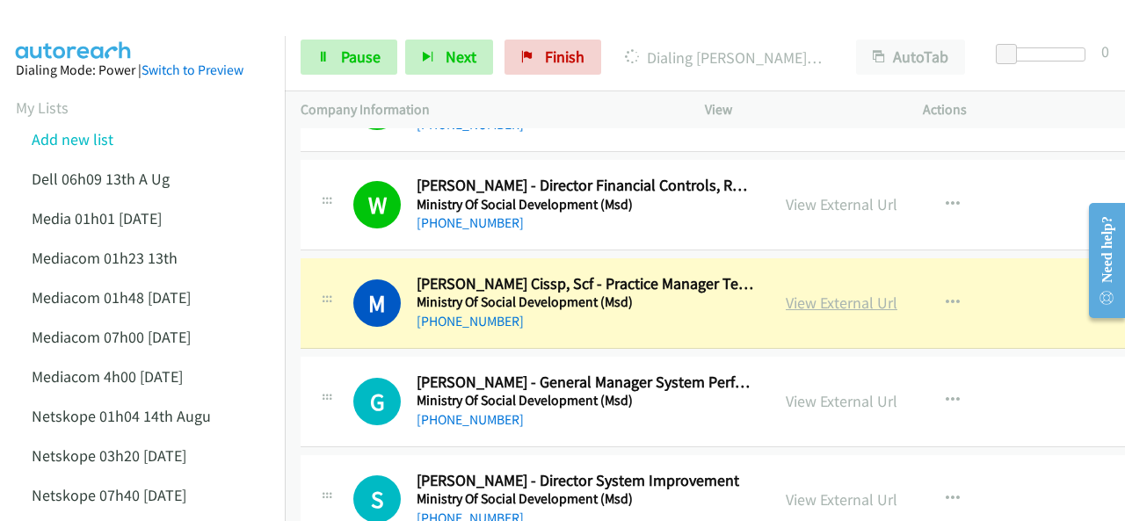
click at [824, 293] on link "View External Url" at bounding box center [842, 303] width 112 height 20
click at [342, 57] on span "Pause" at bounding box center [361, 57] width 40 height 20
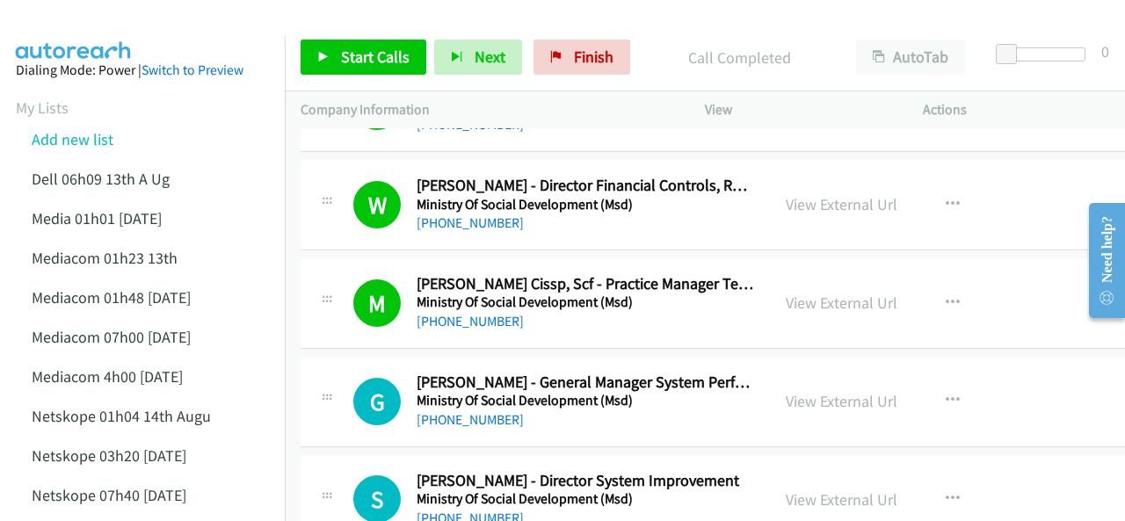
click at [86, 29] on img at bounding box center [74, 31] width 132 height 62
click at [362, 47] on span "Start Calls" at bounding box center [375, 57] width 69 height 20
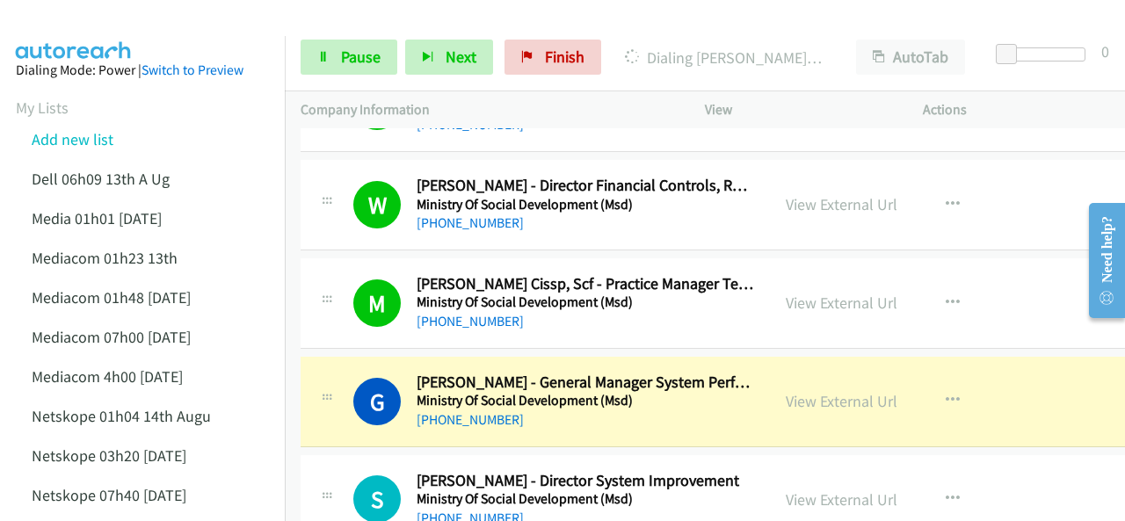
click at [123, 27] on img at bounding box center [74, 31] width 132 height 62
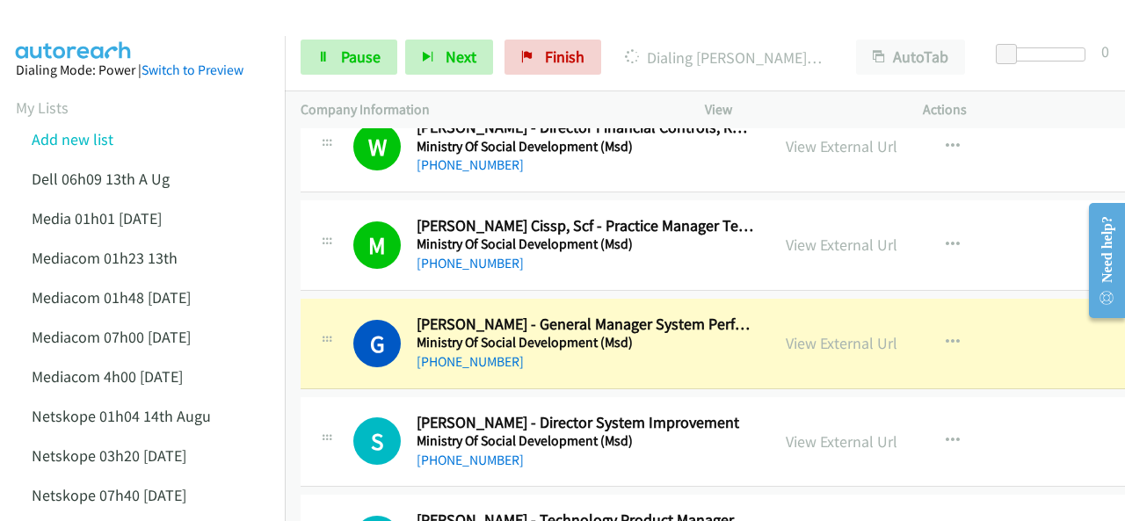
scroll to position [4481, 0]
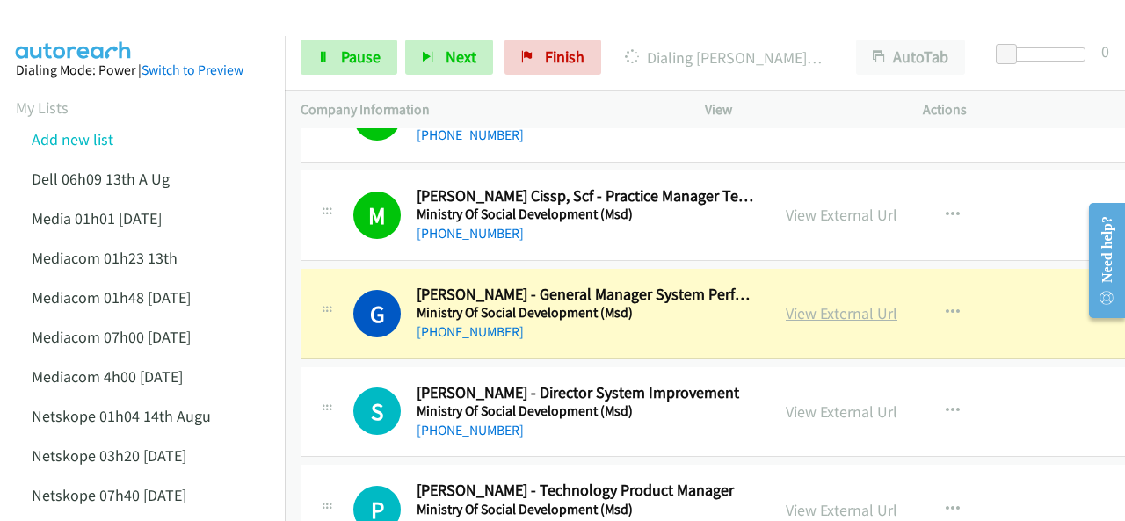
click at [792, 303] on link "View External Url" at bounding box center [842, 313] width 112 height 20
click at [341, 55] on span "Pause" at bounding box center [361, 57] width 40 height 20
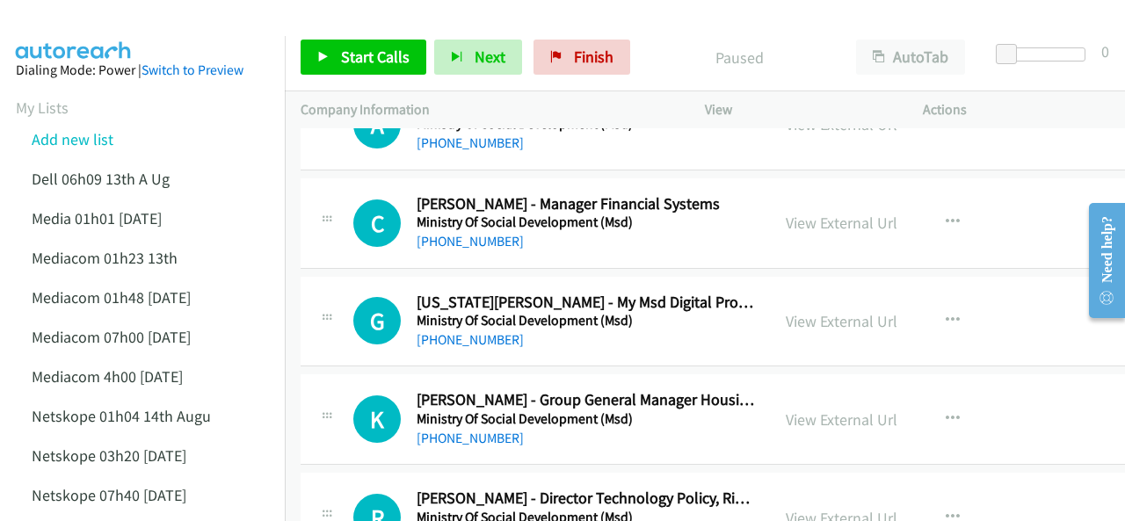
scroll to position [6151, 0]
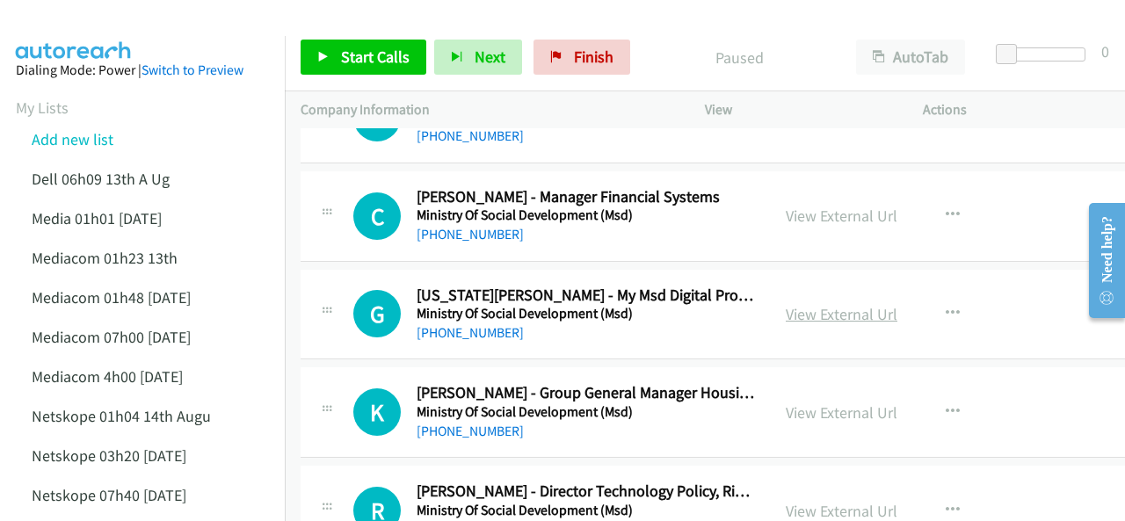
click at [822, 304] on link "View External Url" at bounding box center [842, 314] width 112 height 20
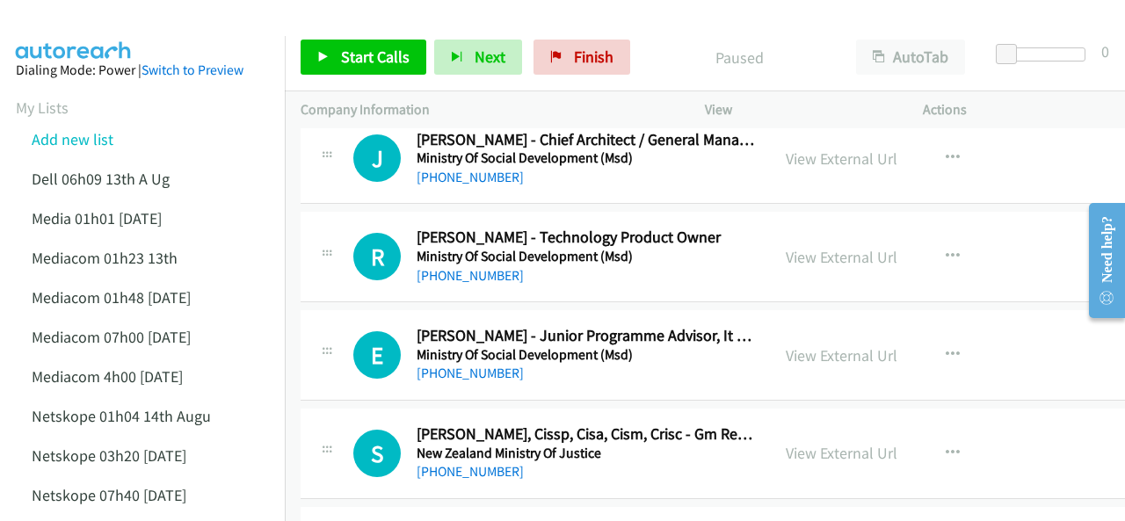
scroll to position [6766, 0]
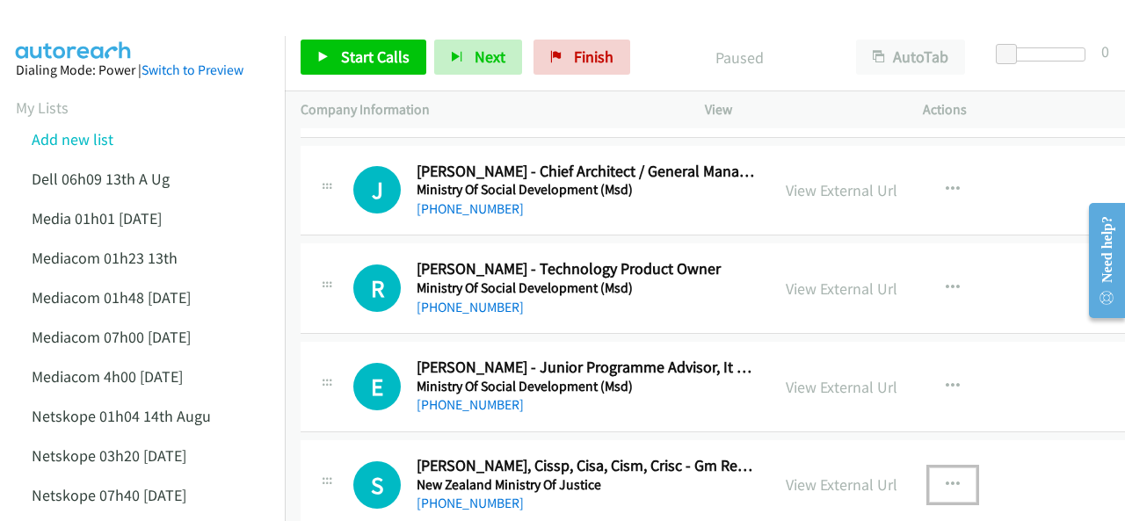
click at [946, 467] on button "button" at bounding box center [952, 484] width 47 height 35
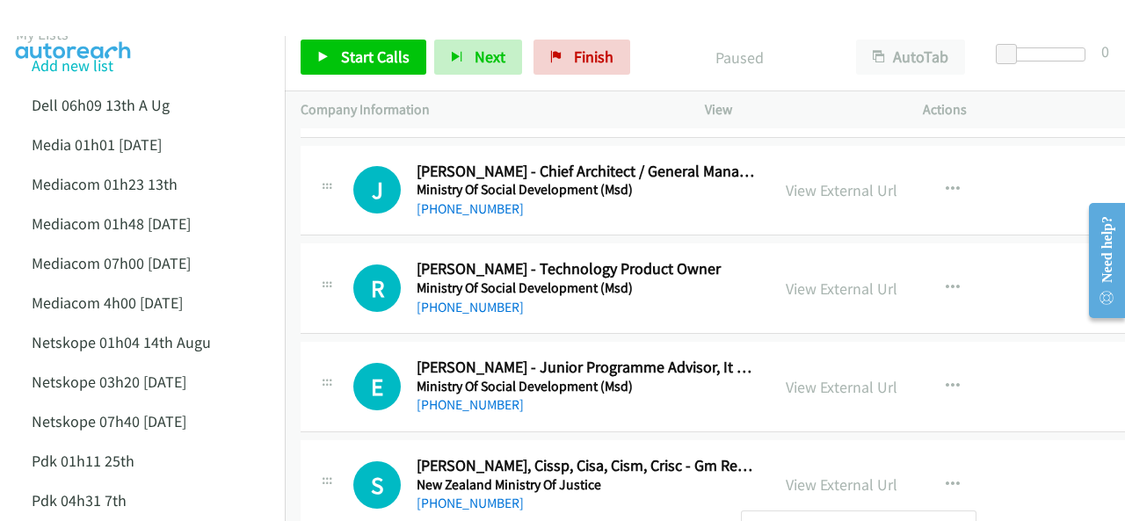
scroll to position [0, 0]
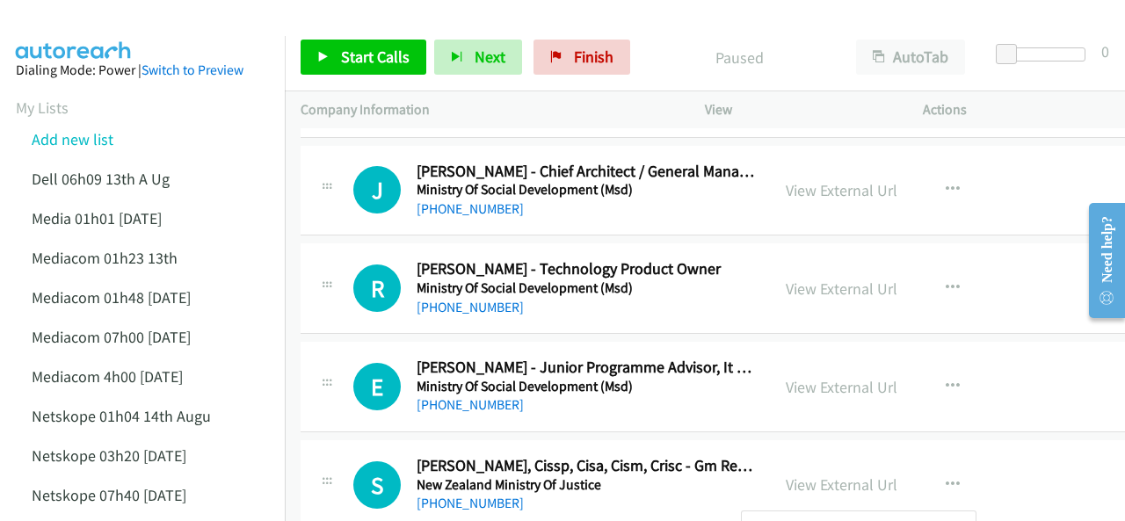
click at [938, 460] on div at bounding box center [562, 260] width 1125 height 521
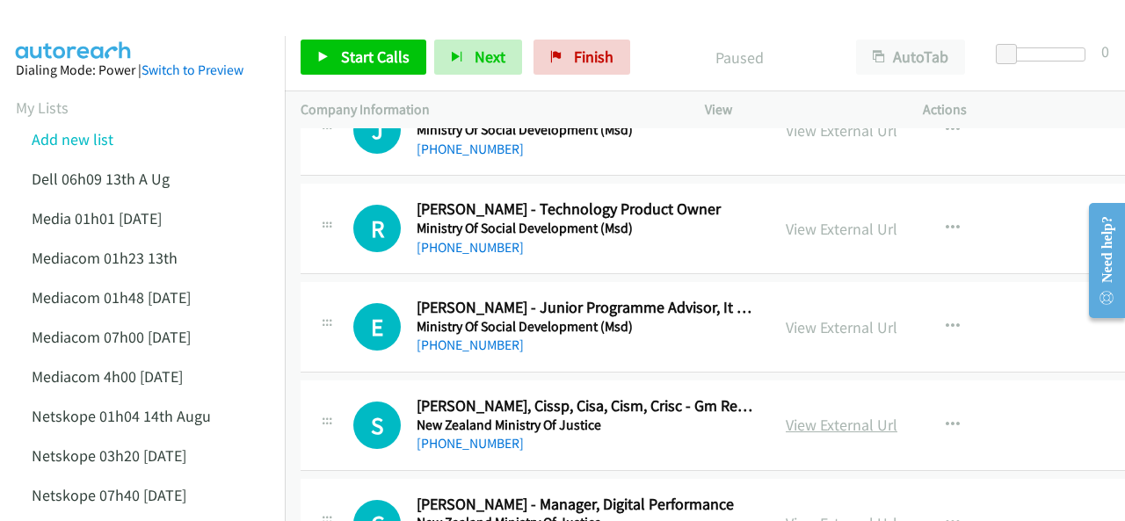
scroll to position [6853, 0]
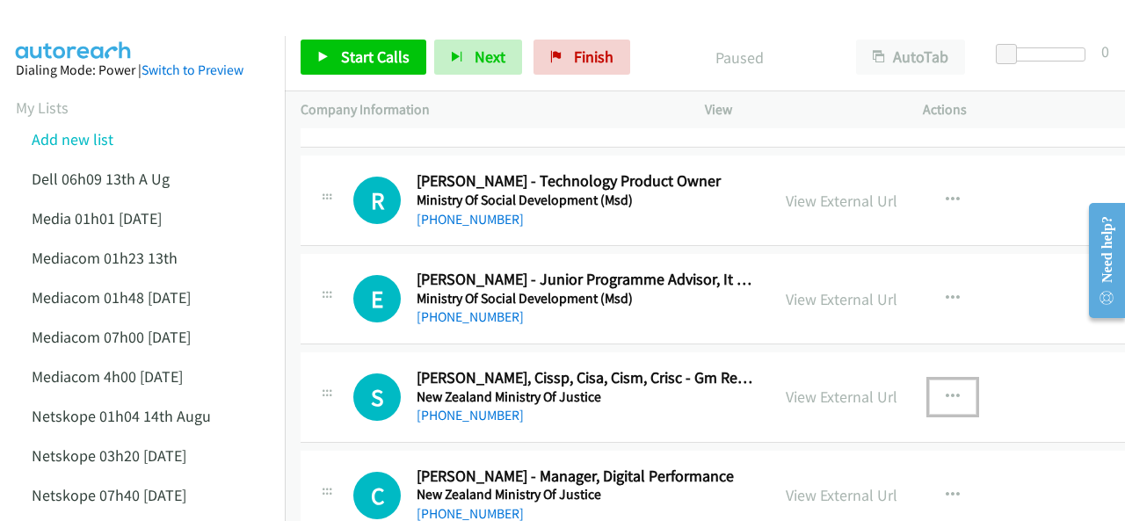
click at [945, 390] on icon "button" at bounding box center [952, 397] width 14 height 14
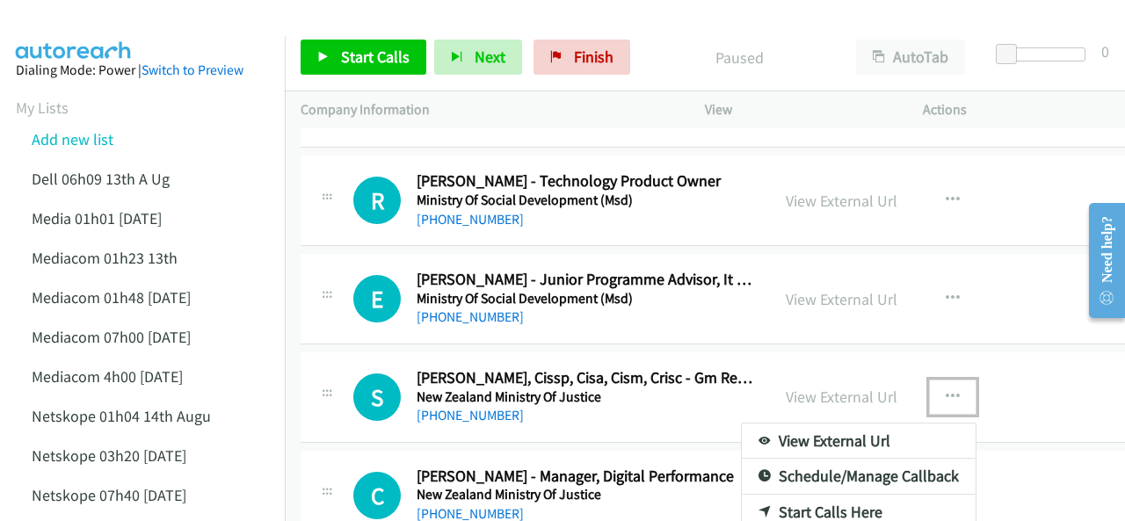
click at [825, 495] on link "Start Calls Here" at bounding box center [859, 512] width 234 height 35
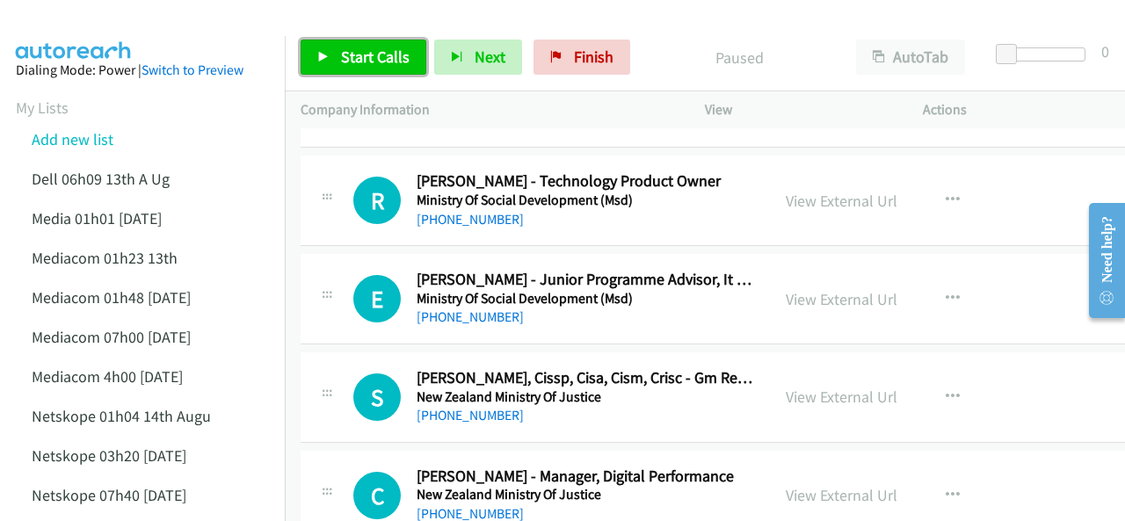
click at [325, 54] on icon at bounding box center [323, 58] width 12 height 12
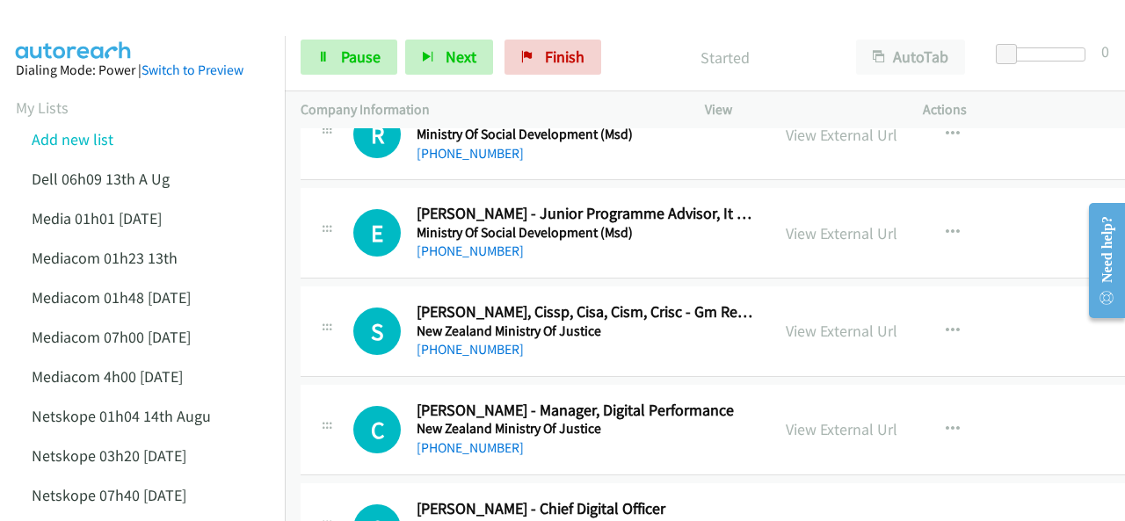
scroll to position [6941, 0]
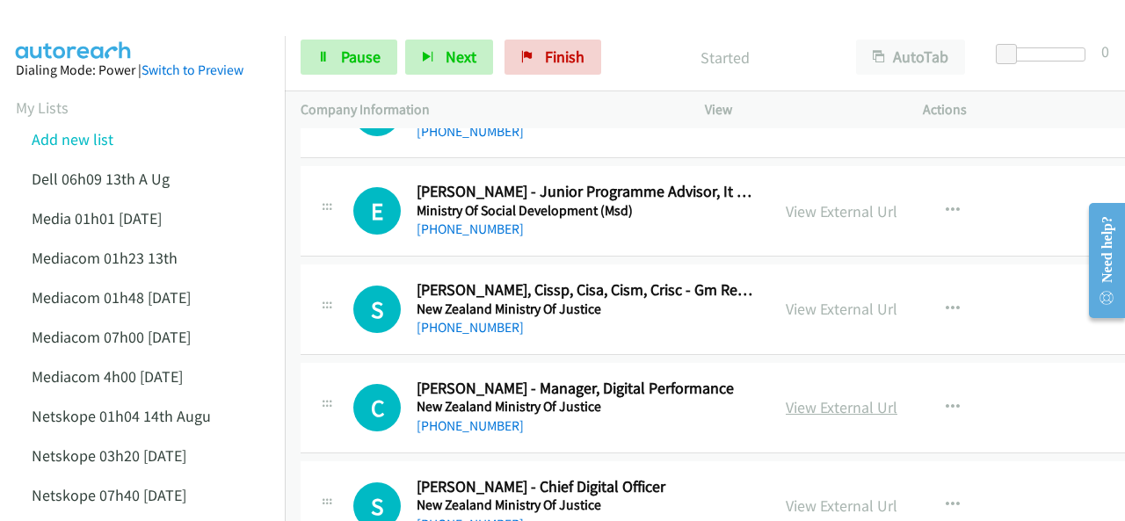
click at [815, 397] on link "View External Url" at bounding box center [842, 407] width 112 height 20
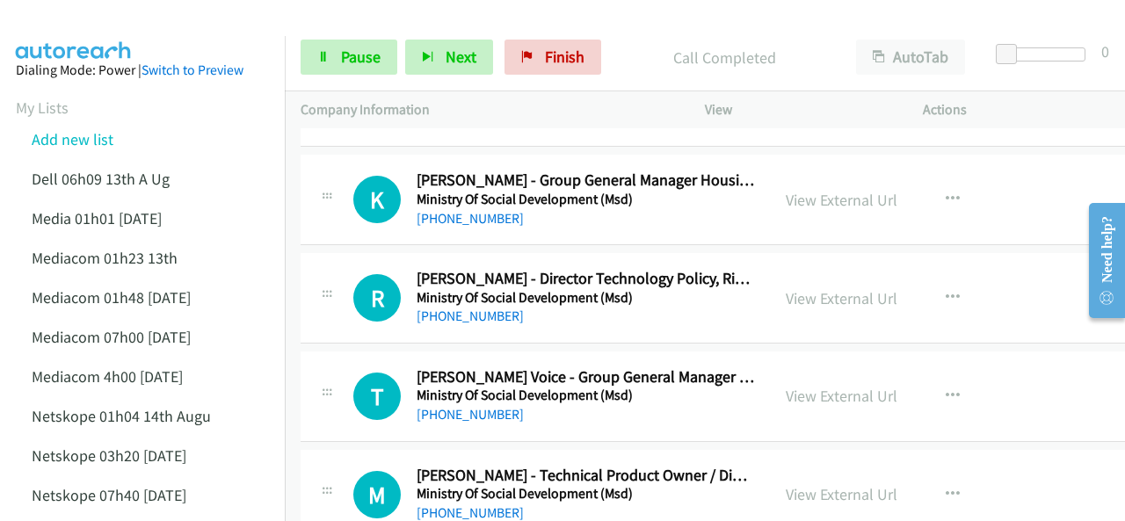
scroll to position [6502, 0]
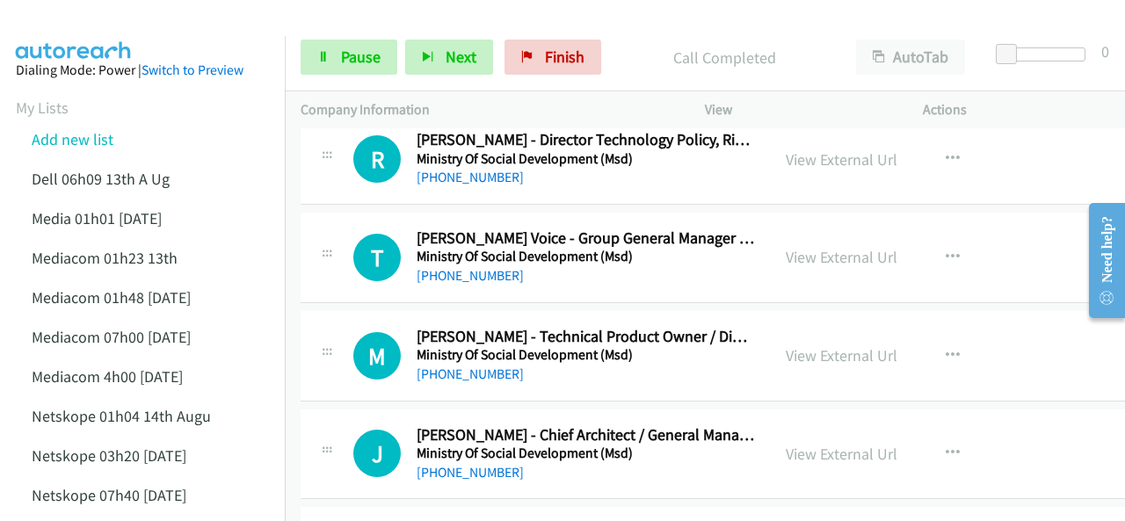
click at [119, 25] on img at bounding box center [74, 31] width 132 height 62
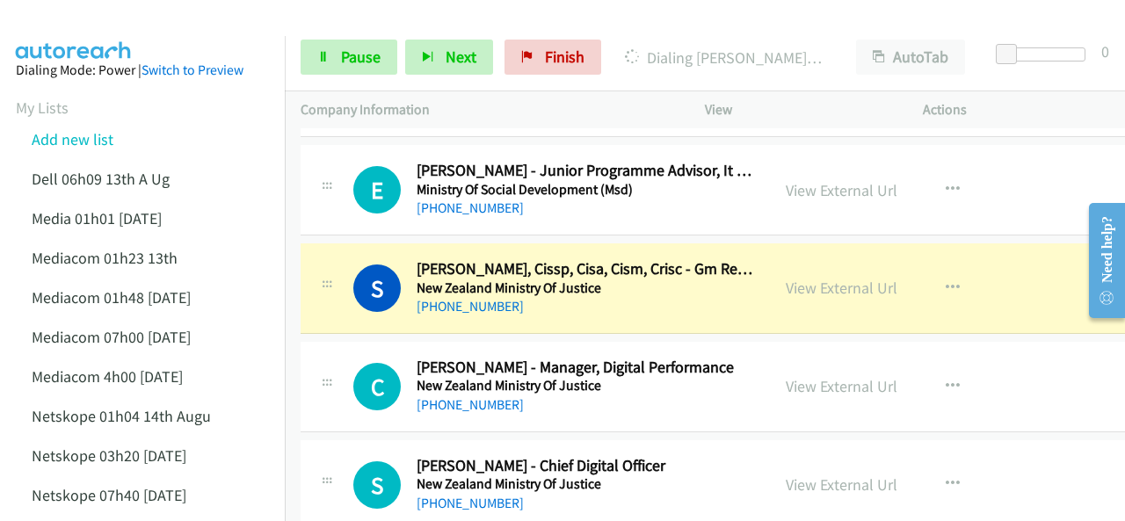
scroll to position [6941, 0]
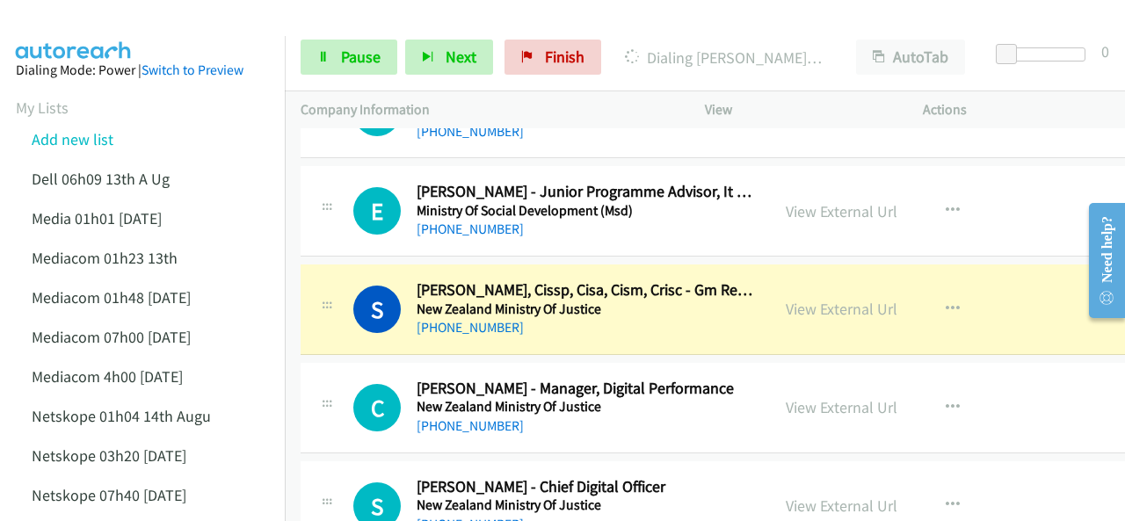
click at [83, 22] on img at bounding box center [74, 31] width 132 height 62
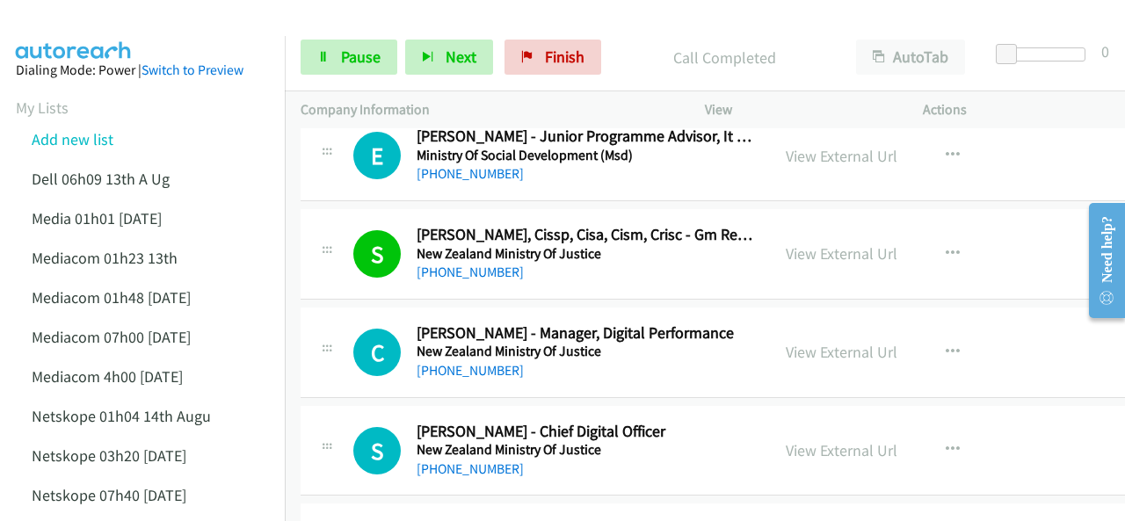
scroll to position [7029, 0]
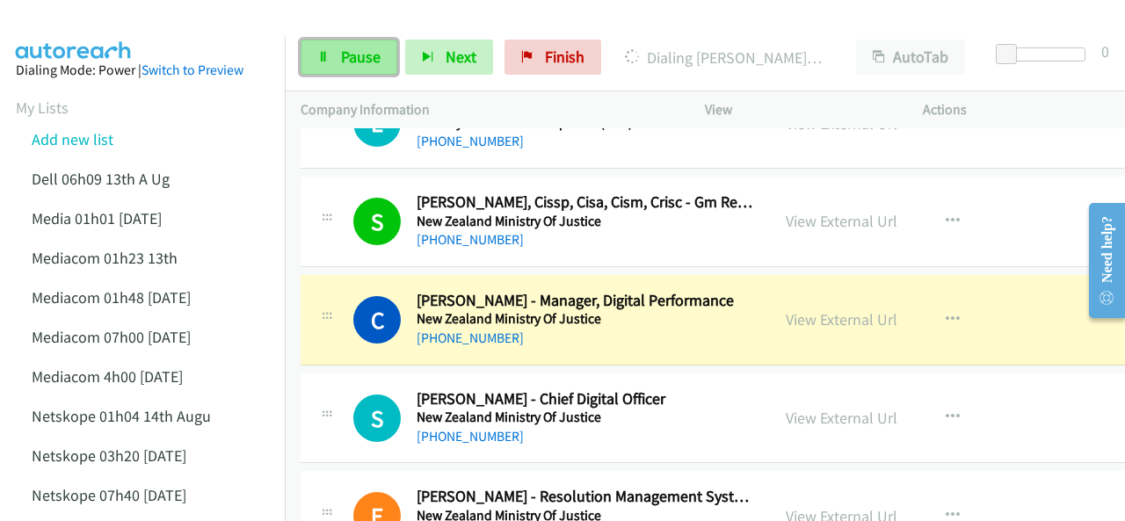
click at [354, 58] on span "Pause" at bounding box center [361, 57] width 40 height 20
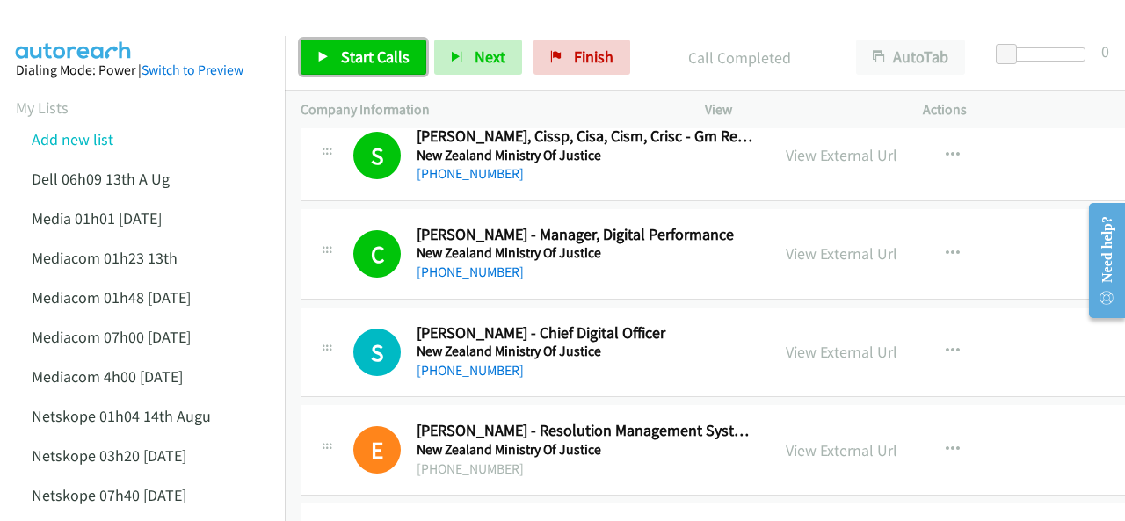
scroll to position [7117, 0]
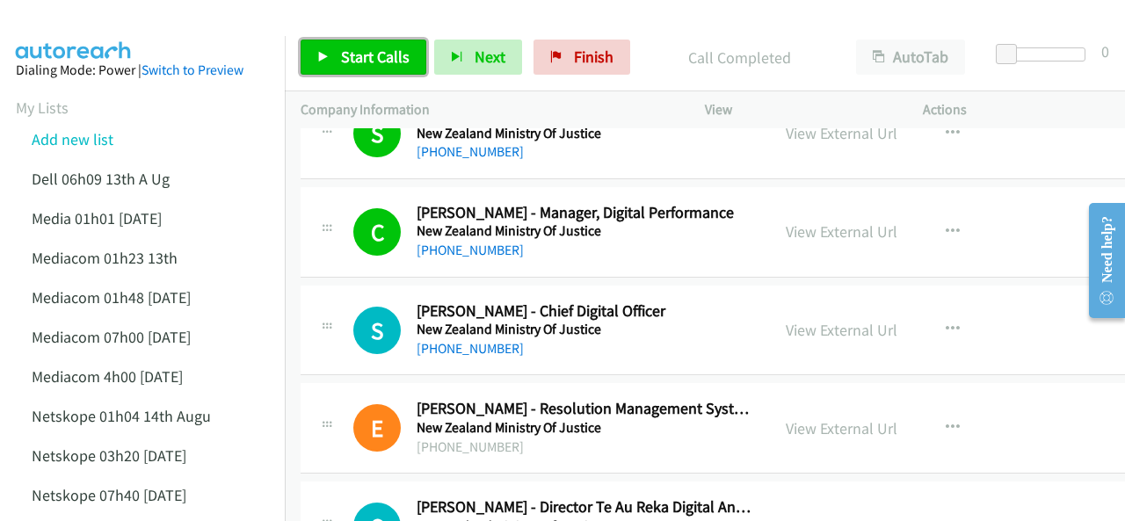
click at [400, 61] on span "Start Calls" at bounding box center [375, 57] width 69 height 20
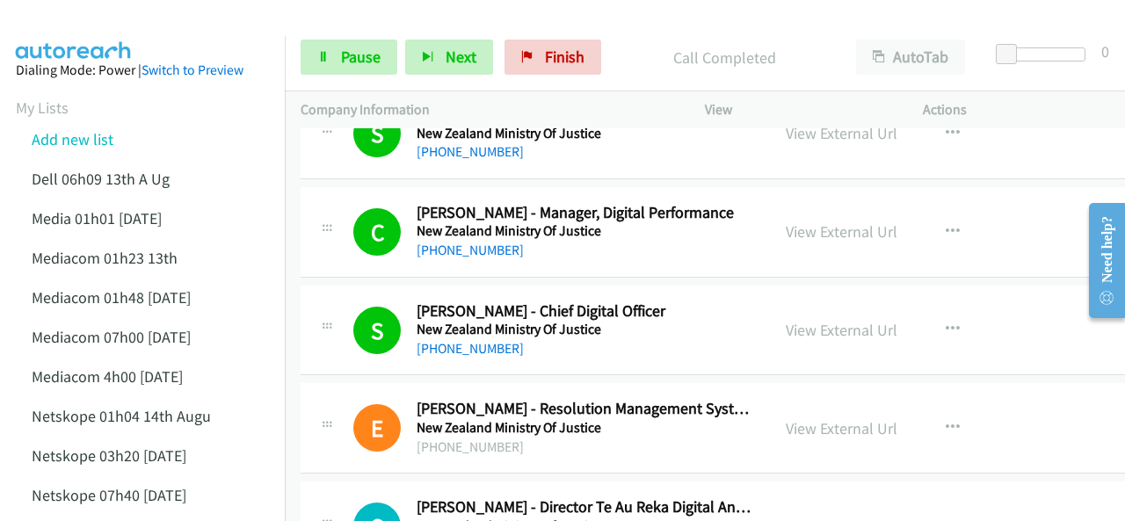
click at [128, 30] on img at bounding box center [74, 31] width 132 height 62
click at [327, 57] on icon at bounding box center [323, 58] width 12 height 12
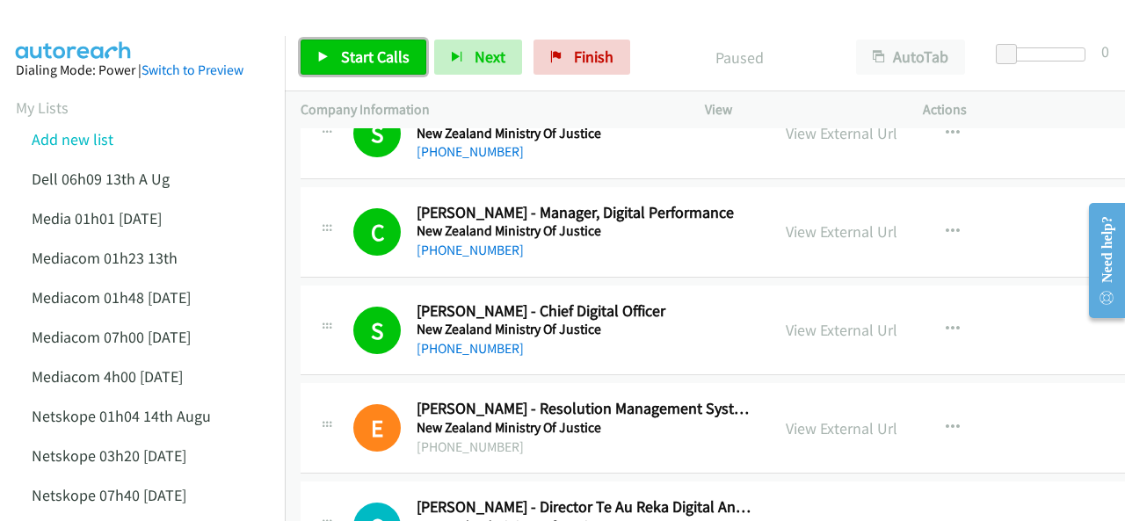
click at [344, 52] on span "Start Calls" at bounding box center [375, 57] width 69 height 20
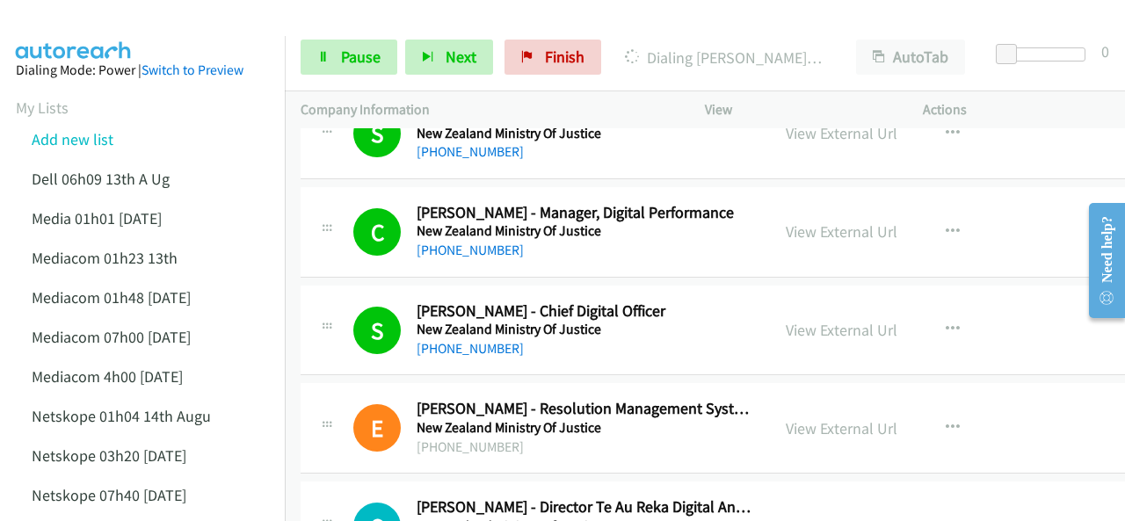
click at [77, 17] on img at bounding box center [74, 31] width 132 height 62
click at [134, 25] on img at bounding box center [74, 31] width 132 height 62
click at [130, 22] on img at bounding box center [74, 31] width 132 height 62
click at [112, 31] on img at bounding box center [74, 31] width 132 height 62
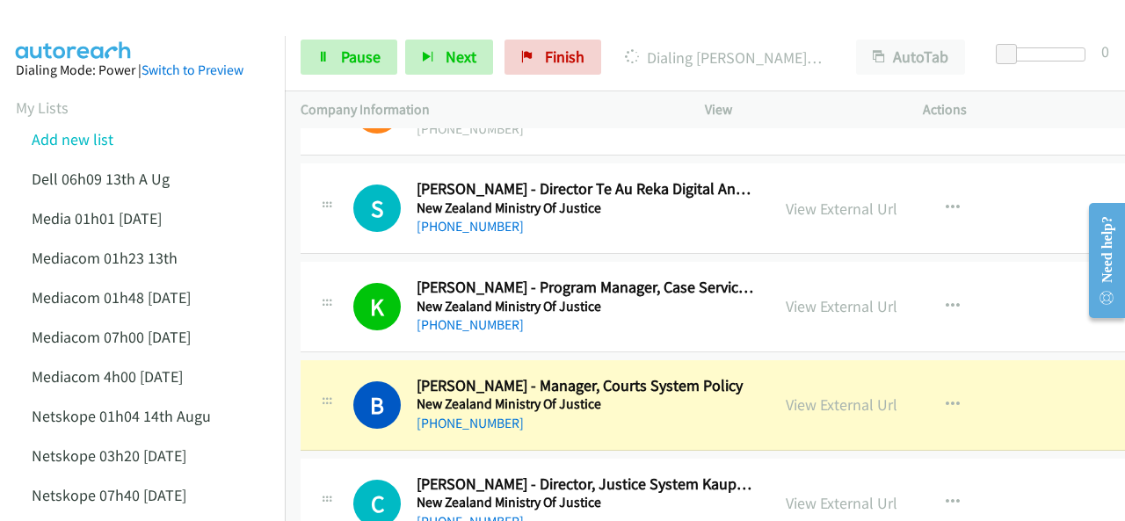
scroll to position [7468, 0]
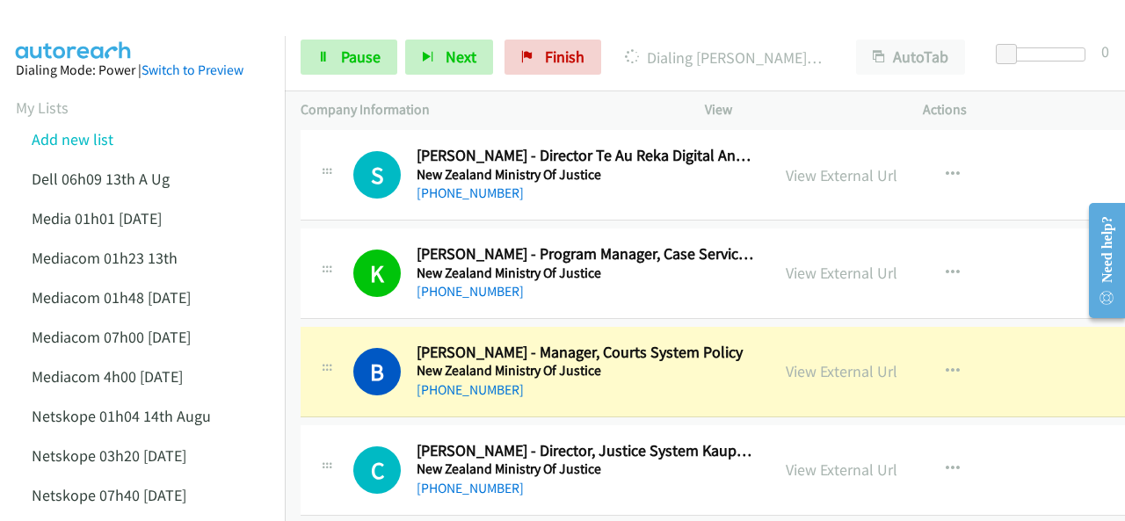
click at [105, 18] on img at bounding box center [74, 31] width 132 height 62
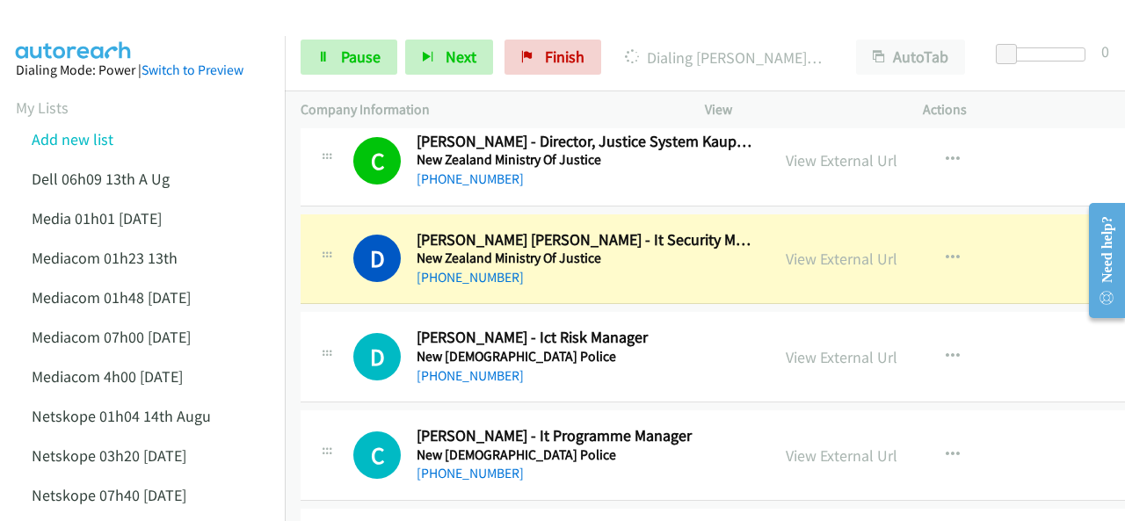
scroll to position [7820, 0]
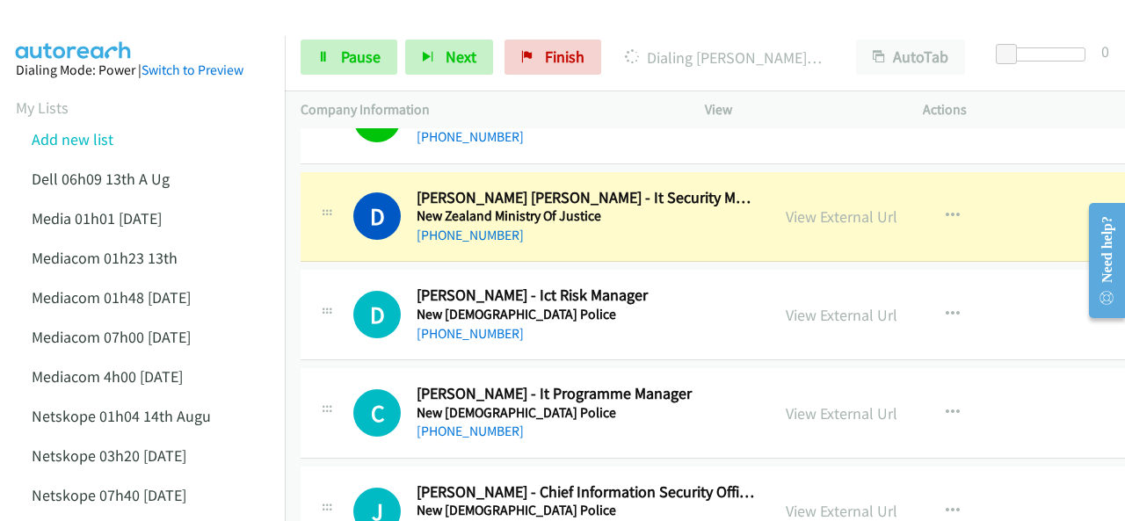
click at [123, 34] on img at bounding box center [74, 31] width 132 height 62
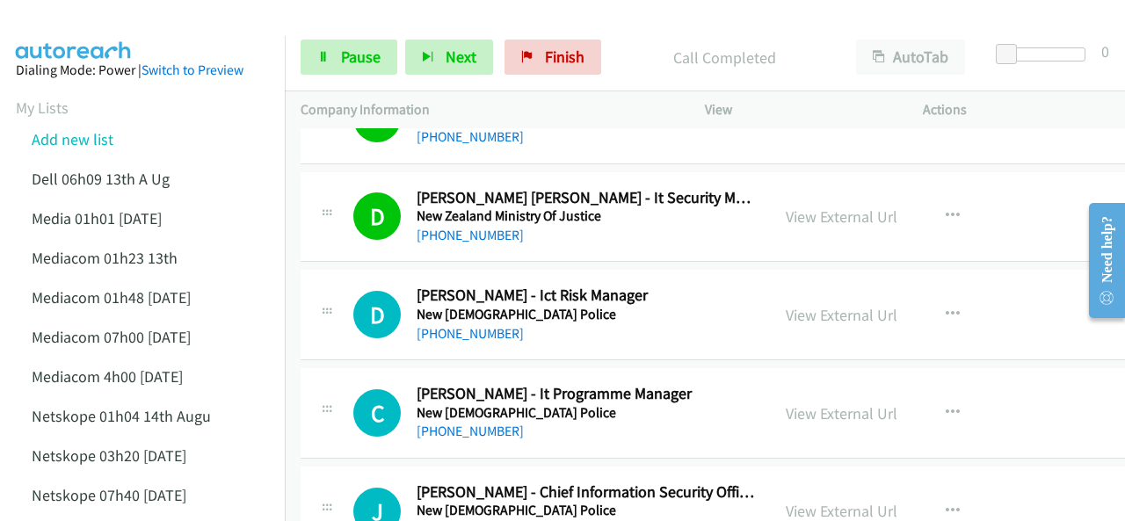
click at [119, 26] on img at bounding box center [74, 31] width 132 height 62
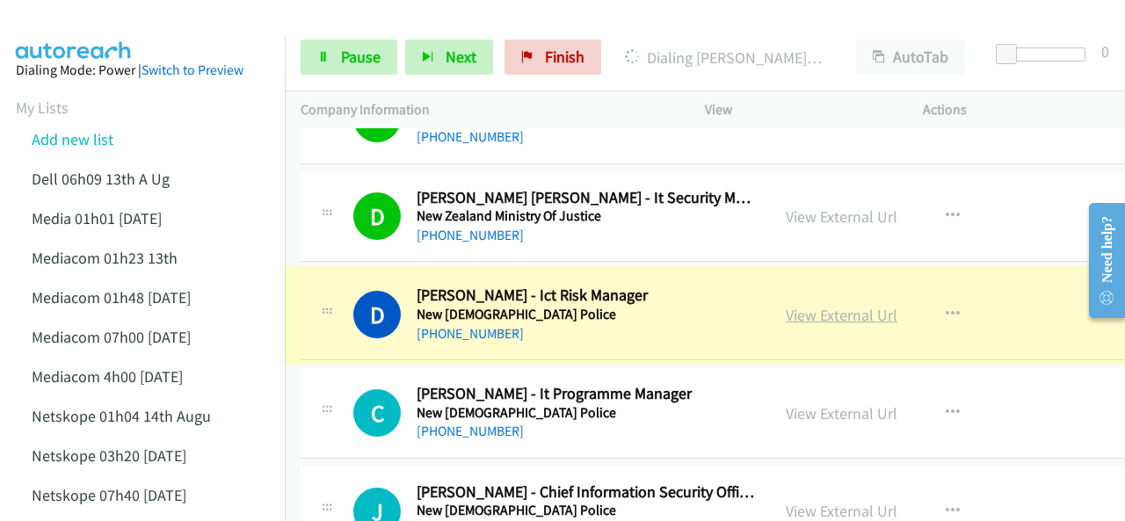
click at [829, 305] on link "View External Url" at bounding box center [842, 315] width 112 height 20
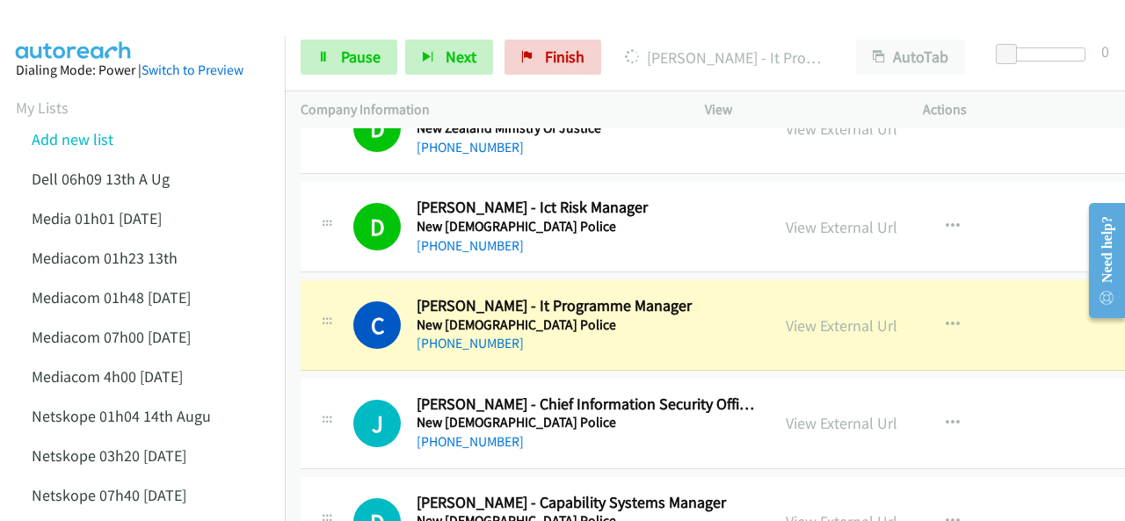
scroll to position [7908, 0]
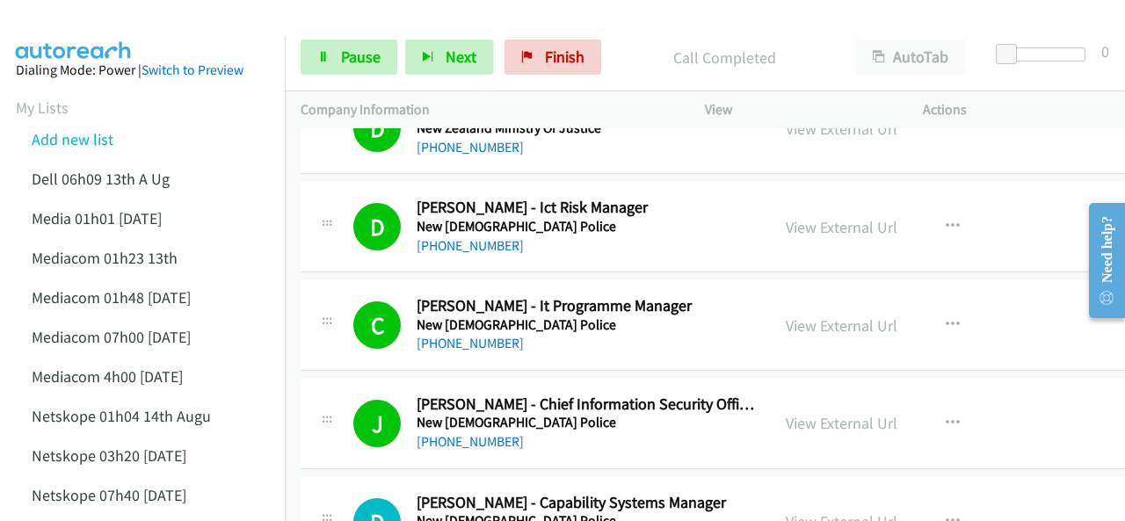
click at [93, 28] on img at bounding box center [74, 31] width 132 height 62
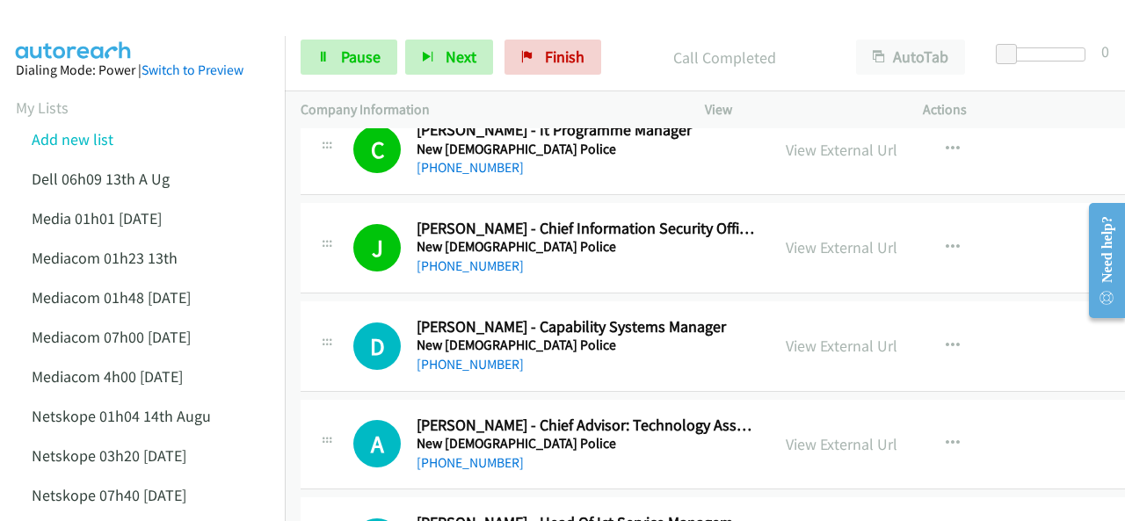
scroll to position [8171, 0]
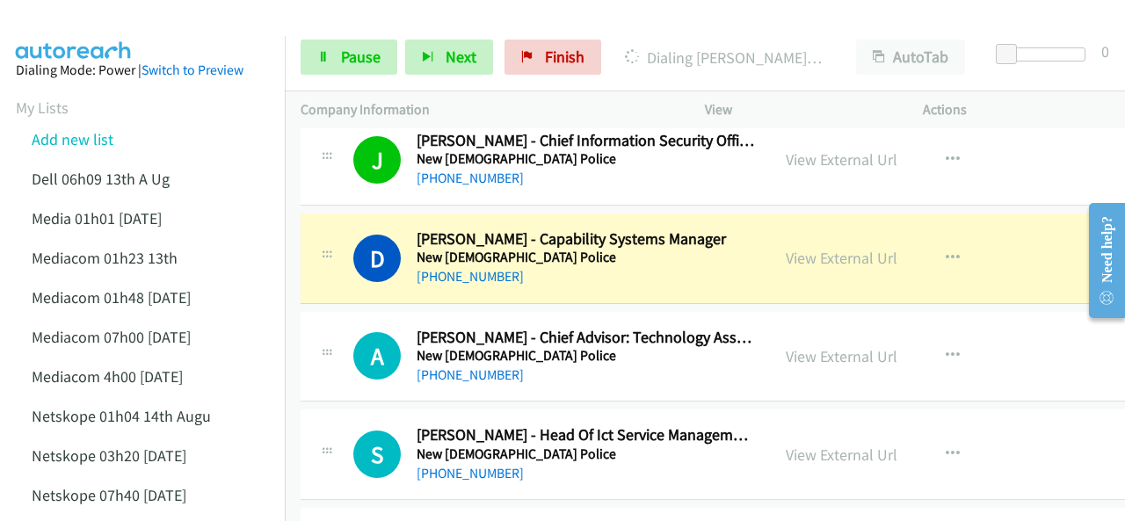
click at [794, 248] on link "View External Url" at bounding box center [842, 258] width 112 height 20
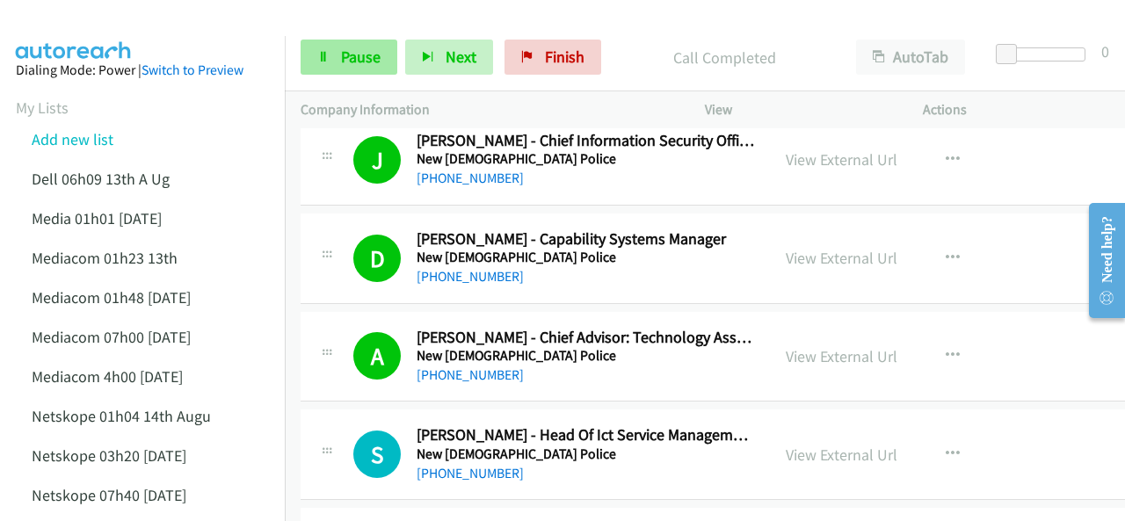
drag, startPoint x: 352, startPoint y: 42, endPoint x: 355, endPoint y: 55, distance: 13.4
click at [353, 45] on div "Start Calls Pause Next Finish Call Completed AutoTab AutoTab 0" at bounding box center [705, 58] width 840 height 68
click at [355, 55] on span "Pause" at bounding box center [361, 57] width 40 height 20
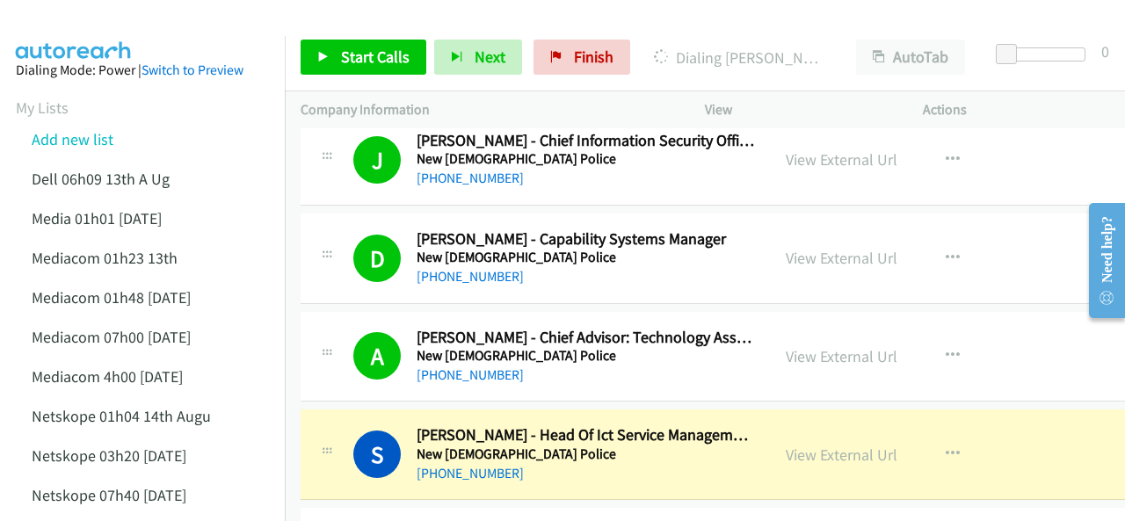
click at [89, 22] on img at bounding box center [74, 31] width 132 height 62
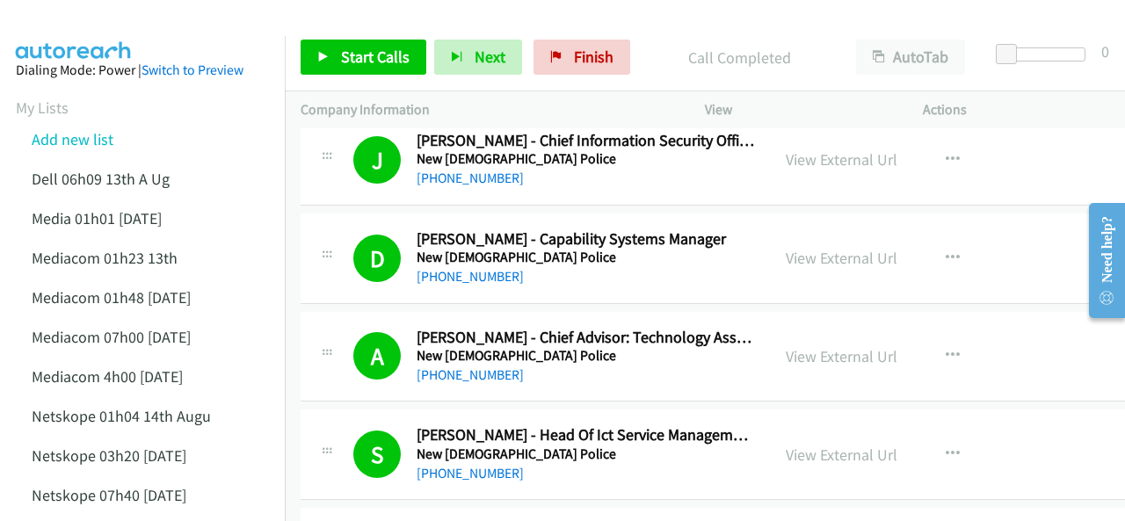
click at [28, 23] on img at bounding box center [74, 31] width 132 height 62
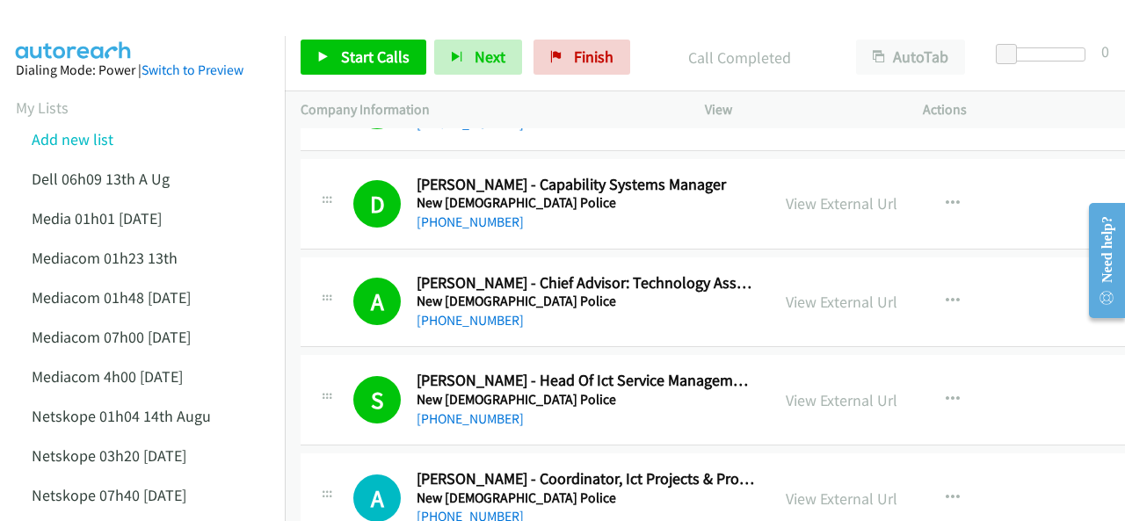
scroll to position [8259, 0]
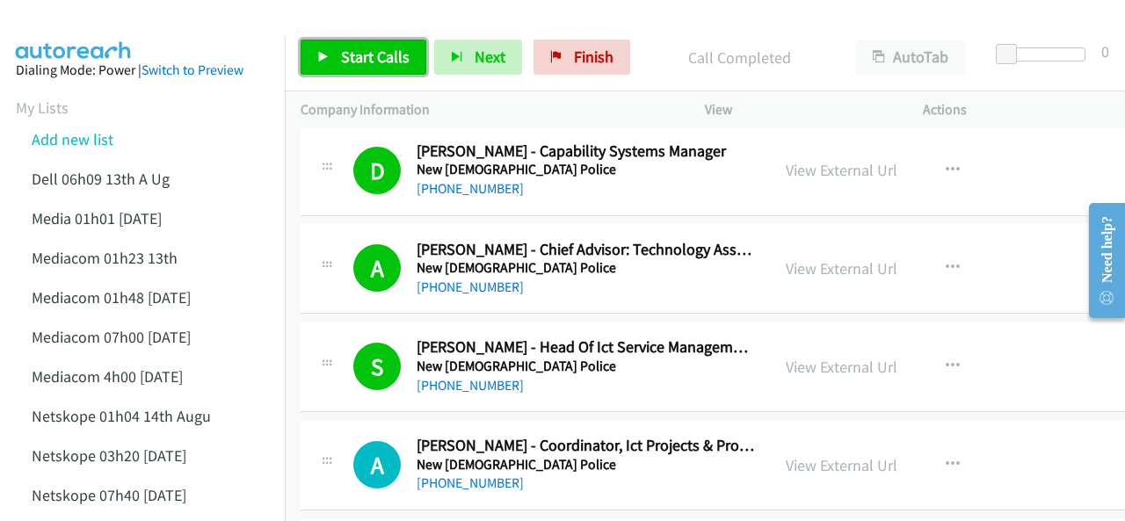
click at [352, 62] on span "Start Calls" at bounding box center [375, 57] width 69 height 20
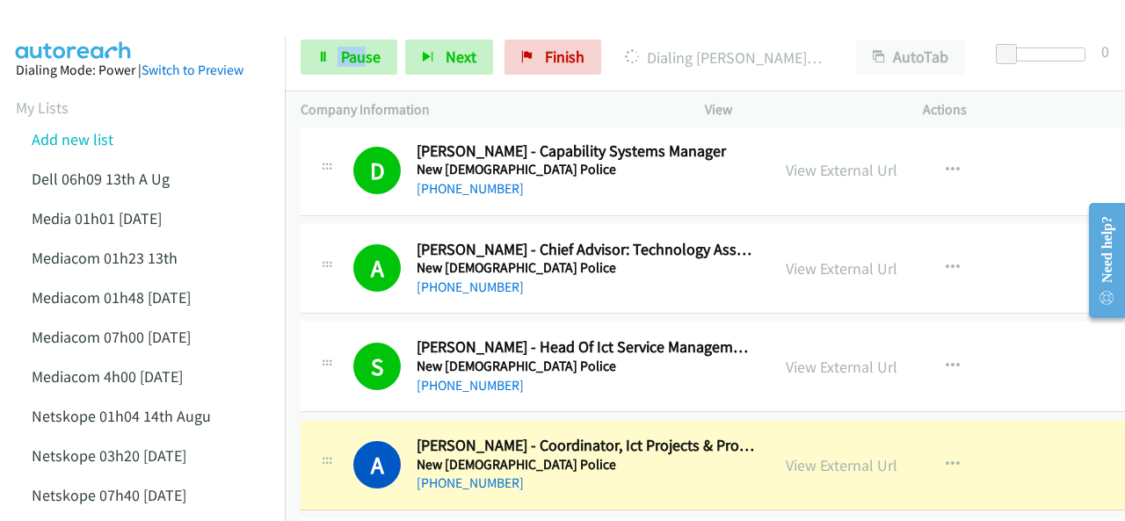
click at [119, 27] on img at bounding box center [74, 31] width 132 height 62
click at [177, 18] on div at bounding box center [554, 34] width 1109 height 68
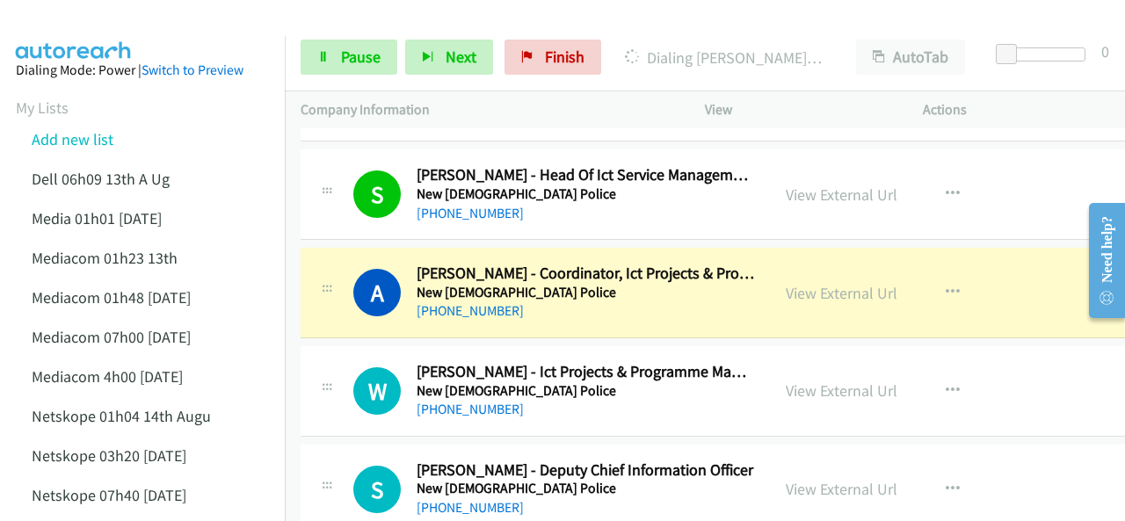
scroll to position [8435, 0]
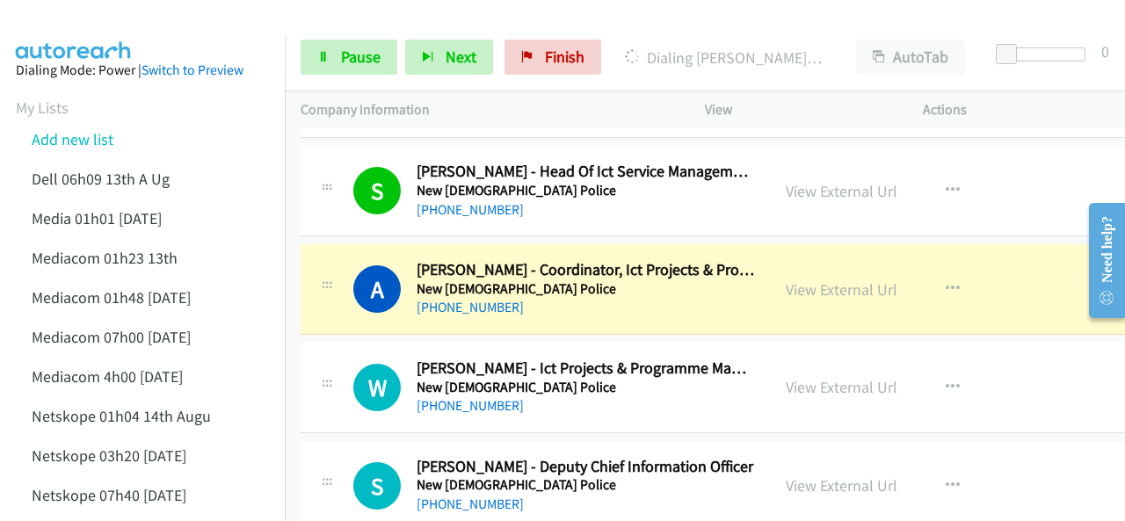
click at [57, 24] on img at bounding box center [74, 31] width 132 height 62
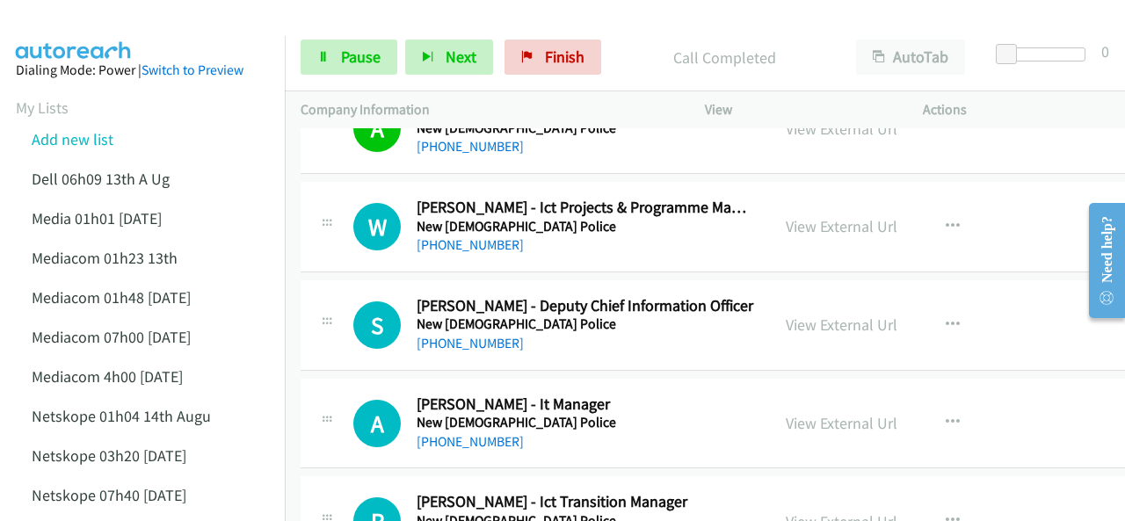
scroll to position [8611, 0]
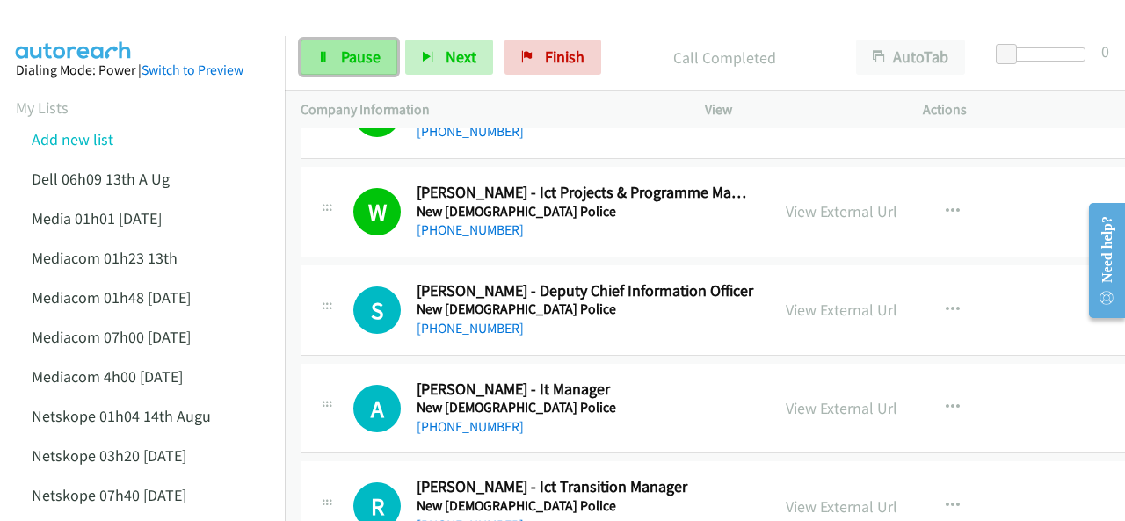
click at [350, 61] on span "Pause" at bounding box center [361, 57] width 40 height 20
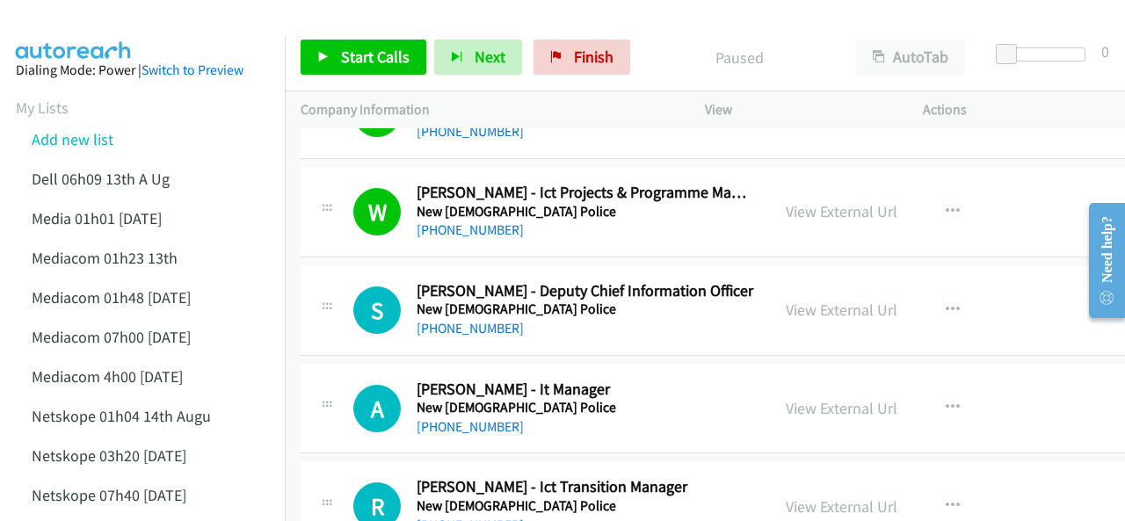
click at [82, 34] on img at bounding box center [74, 31] width 132 height 62
click at [179, 15] on div at bounding box center [554, 34] width 1109 height 68
click at [383, 101] on p "Company Information" at bounding box center [486, 109] width 373 height 21
click at [365, 68] on link "Start Calls" at bounding box center [363, 57] width 126 height 35
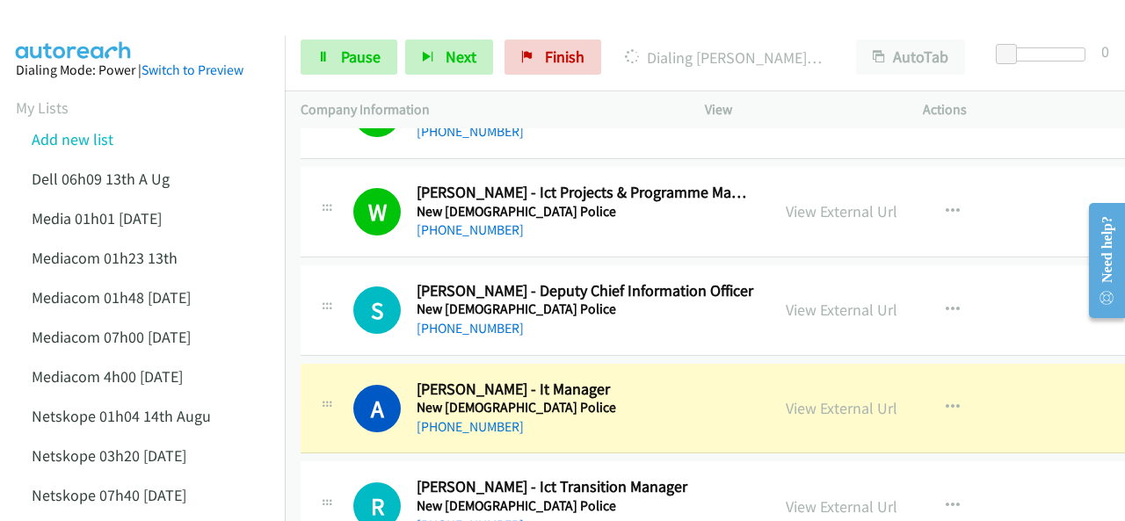
click at [129, 29] on img at bounding box center [74, 31] width 132 height 62
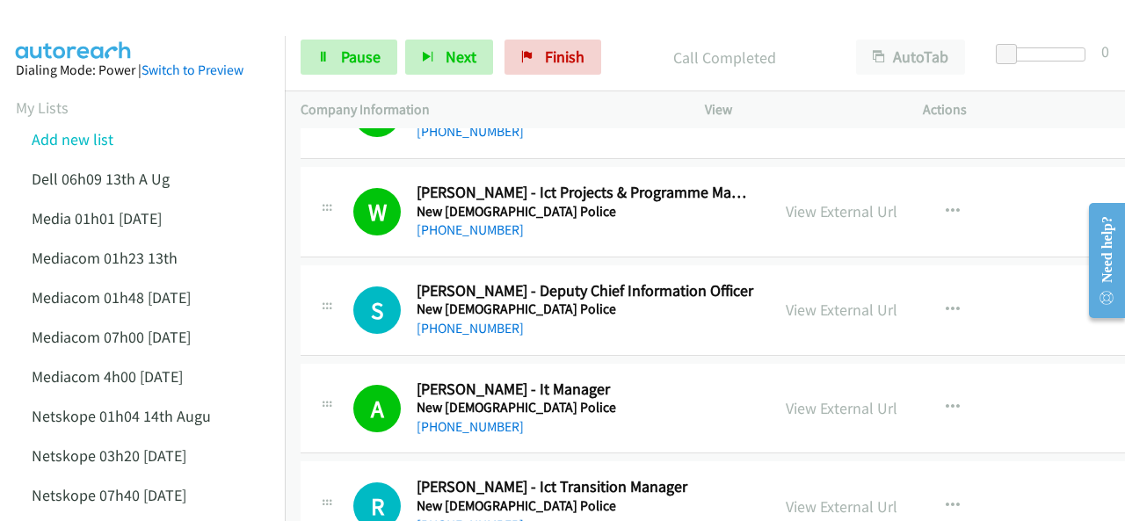
click at [61, 19] on img at bounding box center [74, 31] width 132 height 62
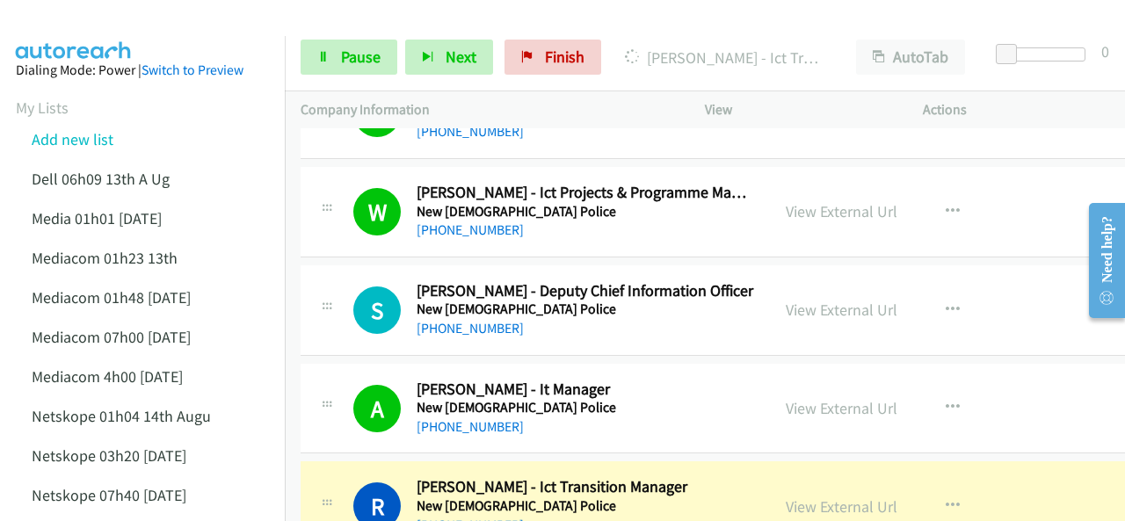
click at [137, 19] on img at bounding box center [74, 31] width 132 height 62
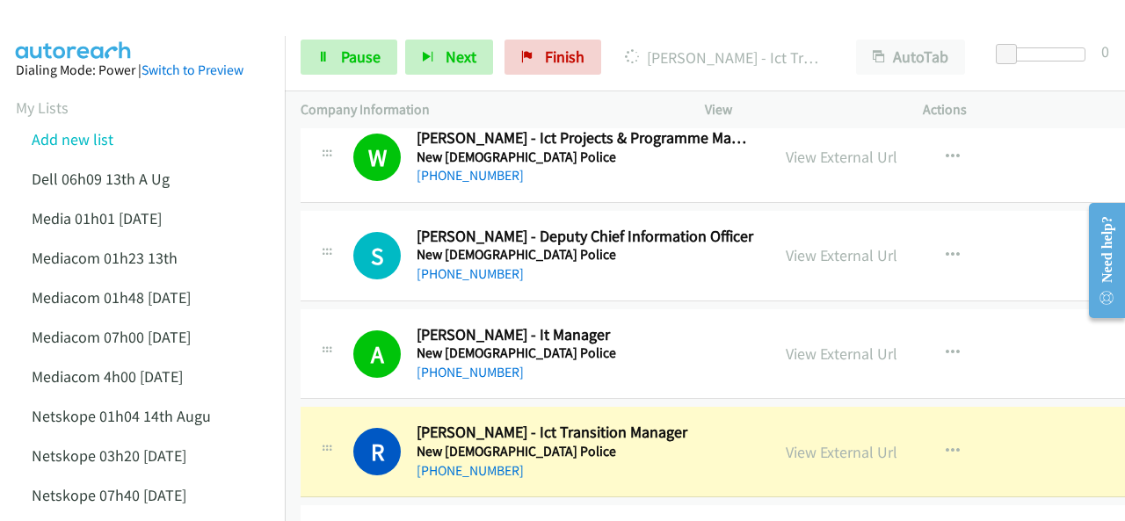
scroll to position [8699, 0]
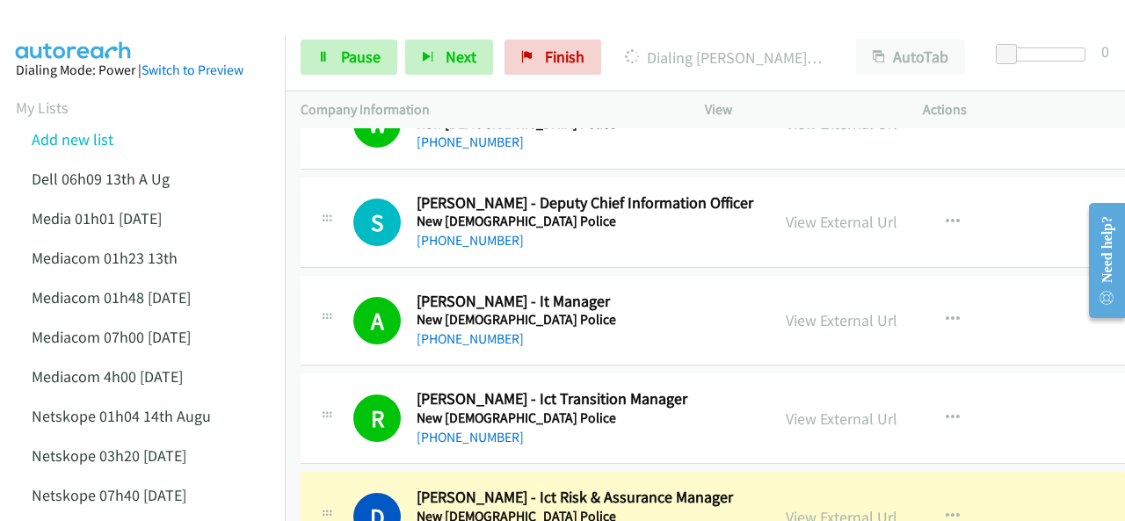
click at [114, 31] on main "Start Calls Pause Next Finish Dialing [PERSON_NAME] - Ict Risk & Assurance Mana…" at bounding box center [562, 41] width 1125 height 83
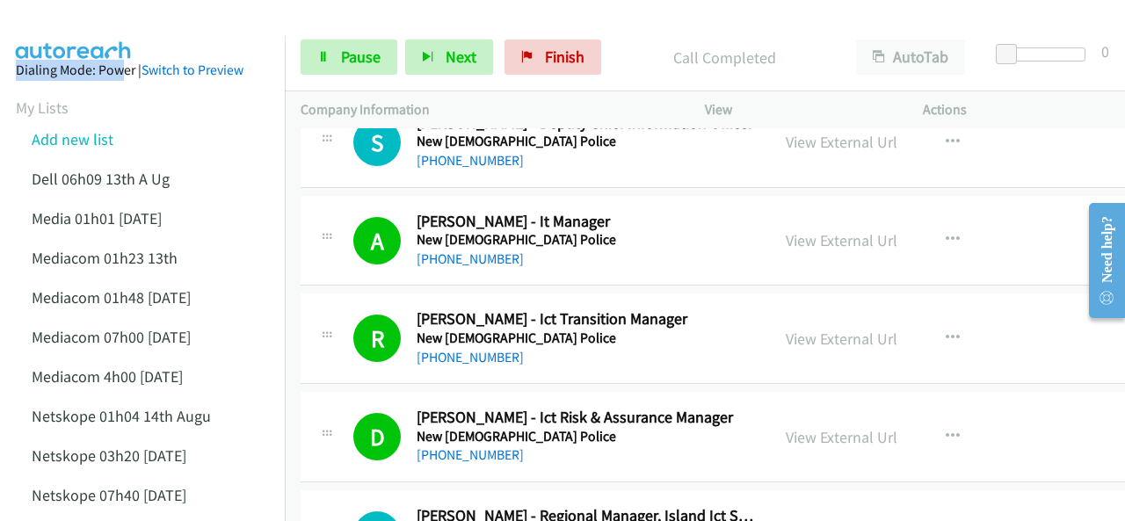
scroll to position [8874, 0]
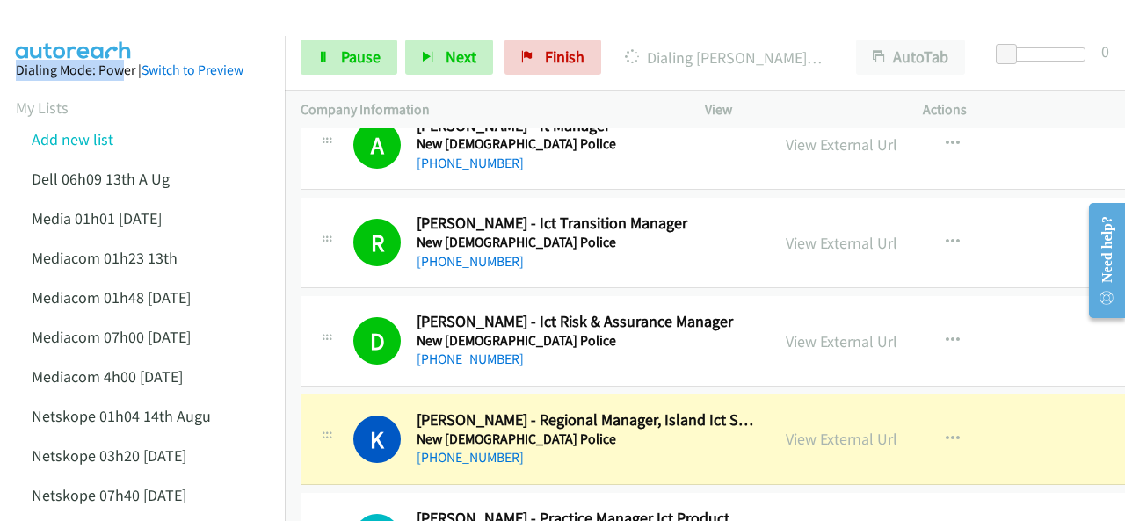
click at [105, 17] on img at bounding box center [74, 31] width 132 height 62
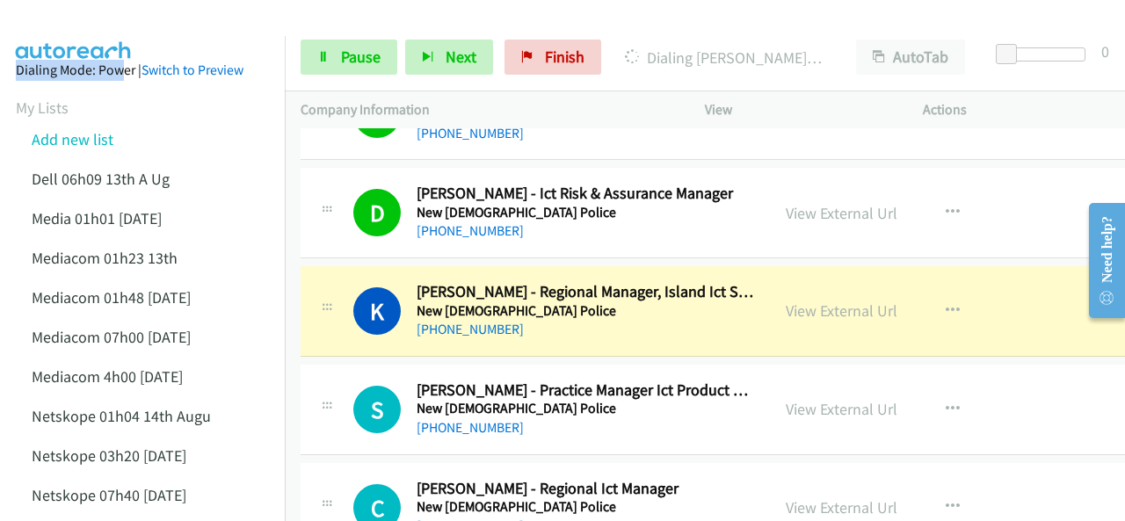
scroll to position [9050, 0]
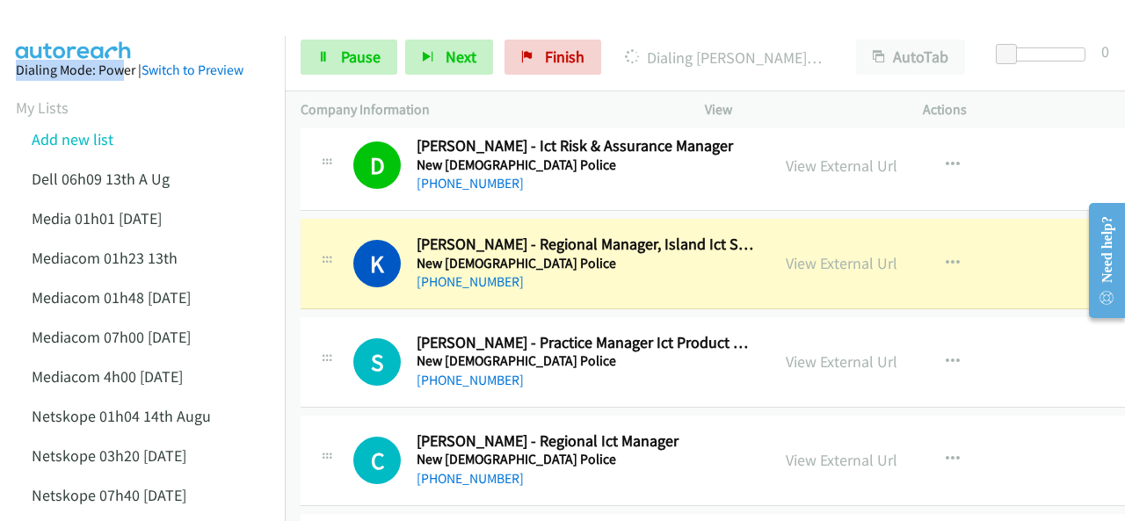
click at [162, 20] on div at bounding box center [554, 34] width 1109 height 68
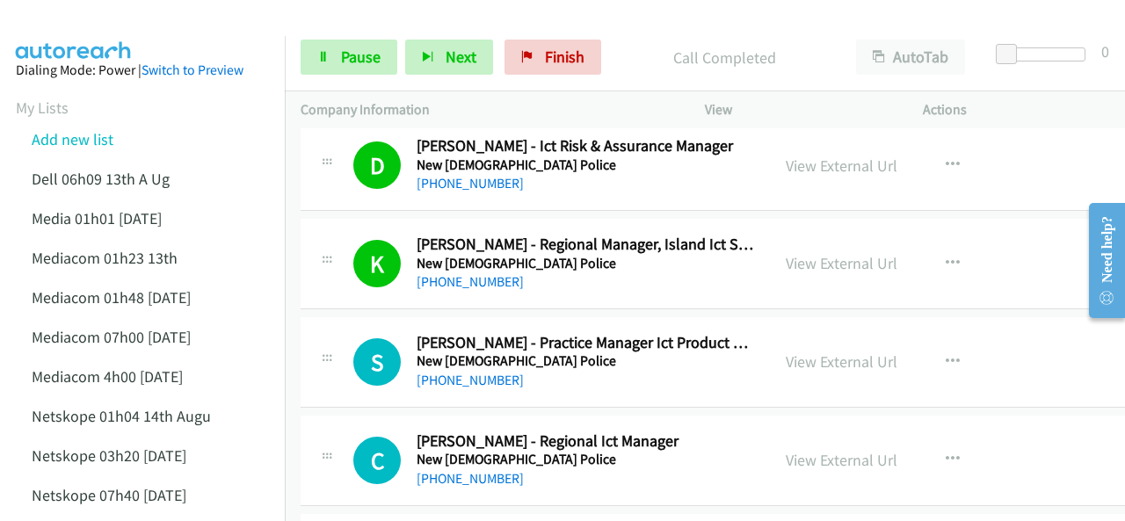
click at [104, 18] on img at bounding box center [74, 31] width 132 height 62
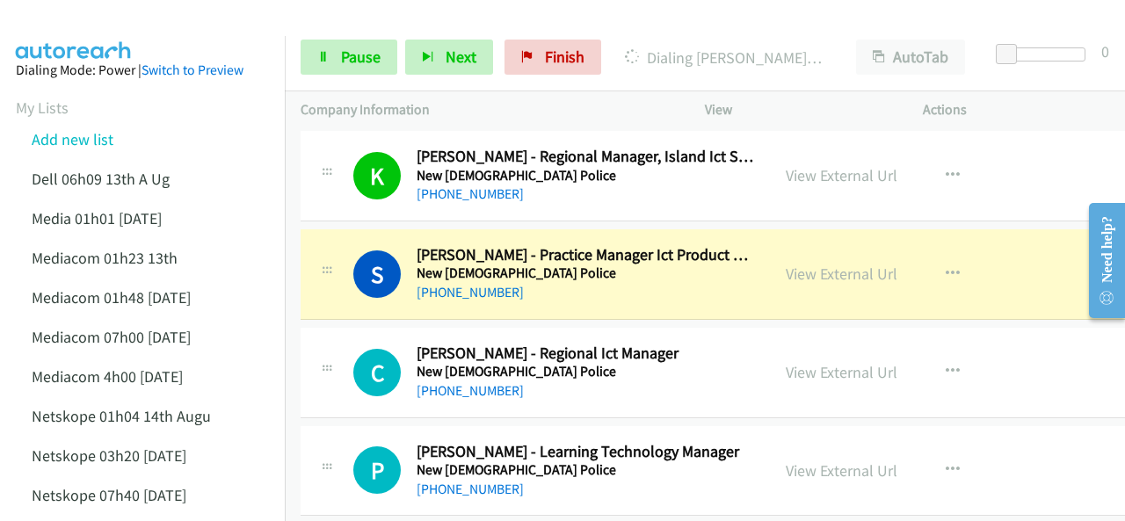
scroll to position [9226, 0]
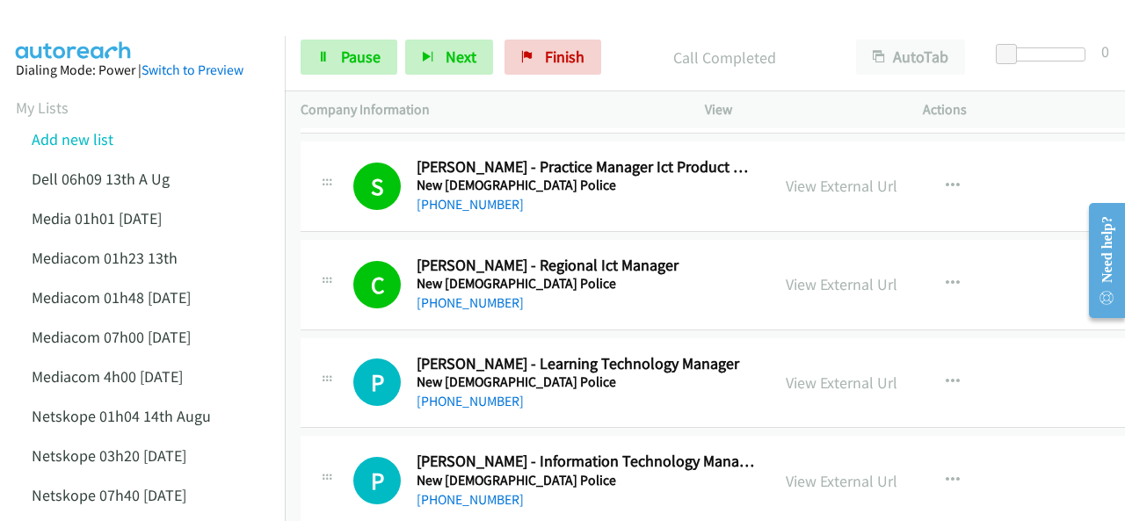
click at [93, 17] on img at bounding box center [74, 31] width 132 height 62
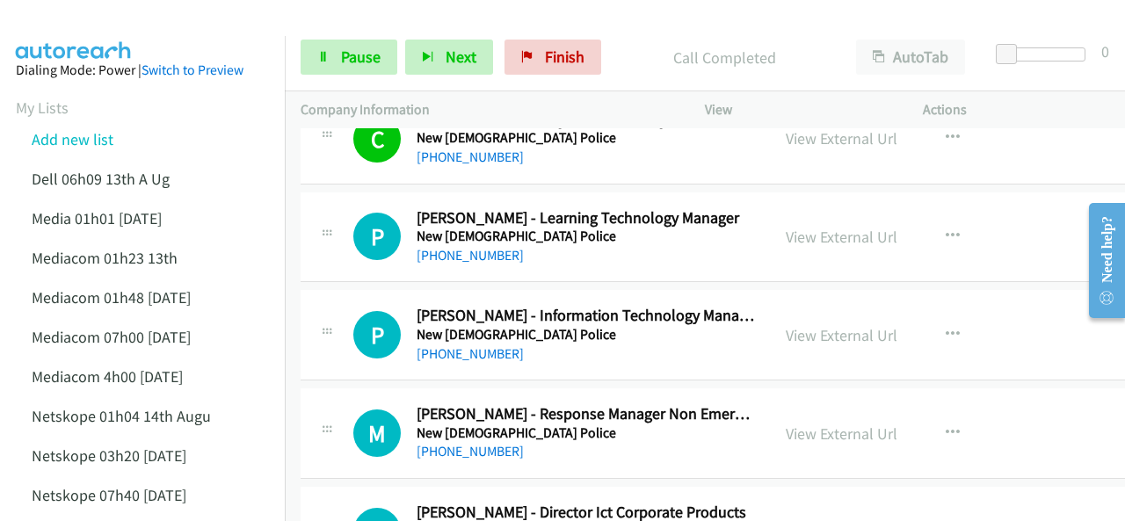
scroll to position [9402, 0]
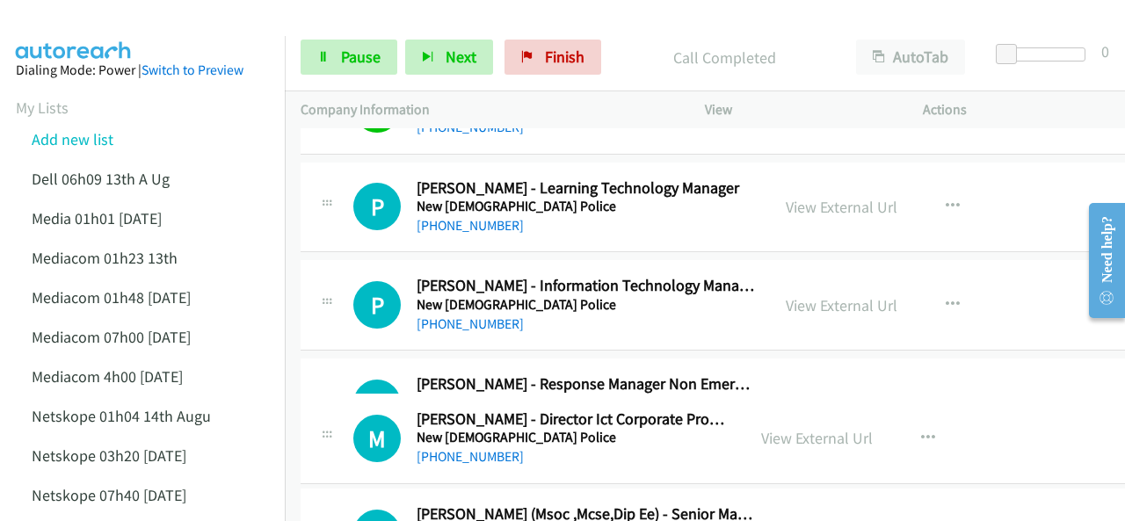
drag, startPoint x: 854, startPoint y: 470, endPoint x: 998, endPoint y: 436, distance: 148.1
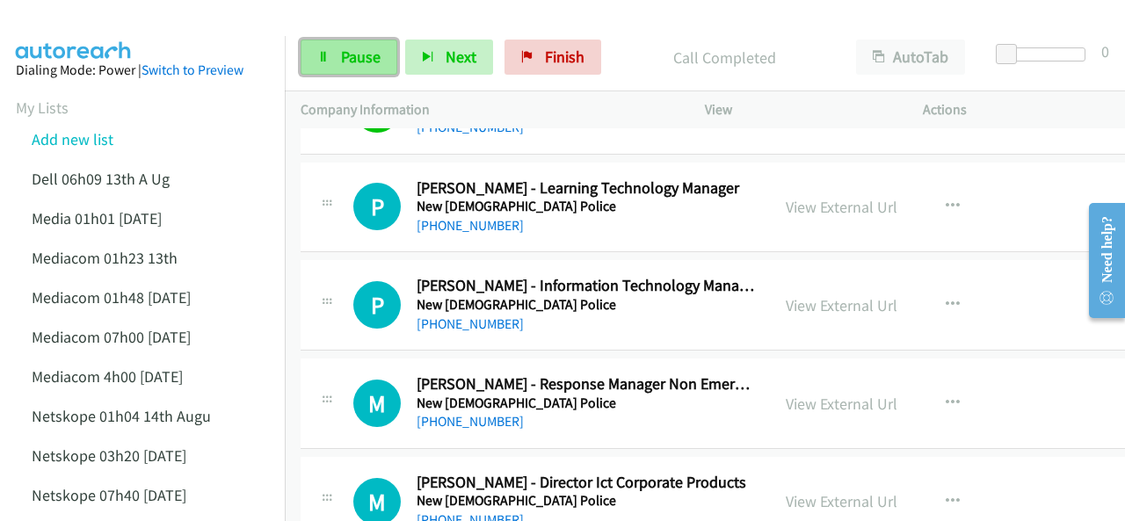
click at [341, 59] on span "Pause" at bounding box center [361, 57] width 40 height 20
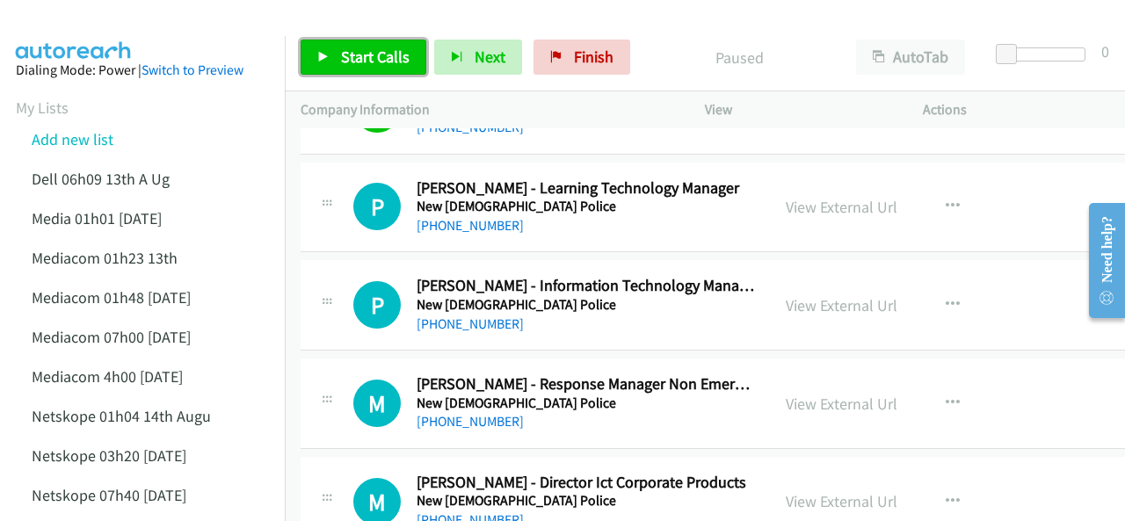
click at [333, 52] on link "Start Calls" at bounding box center [363, 57] width 126 height 35
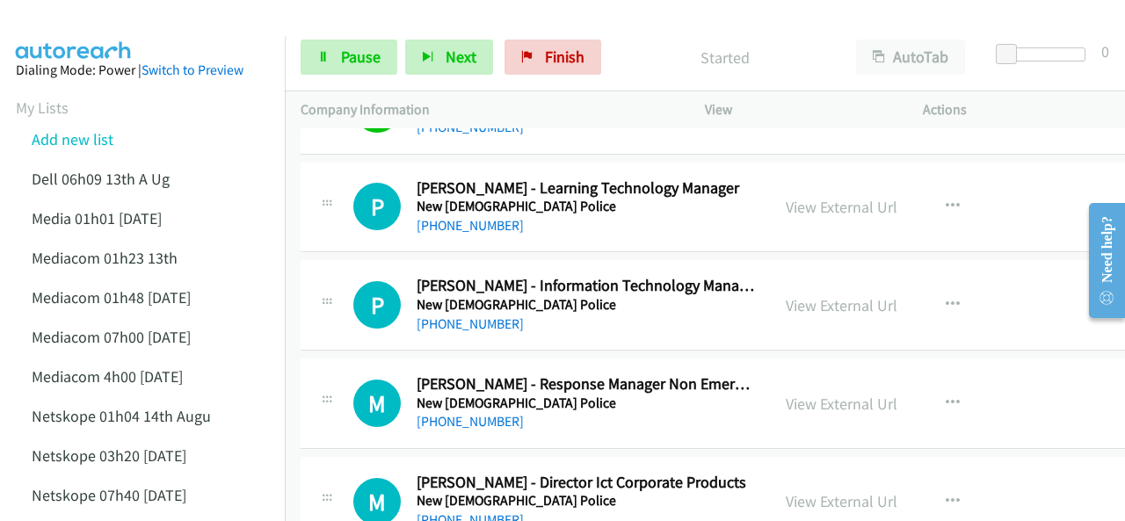
scroll to position [9314, 0]
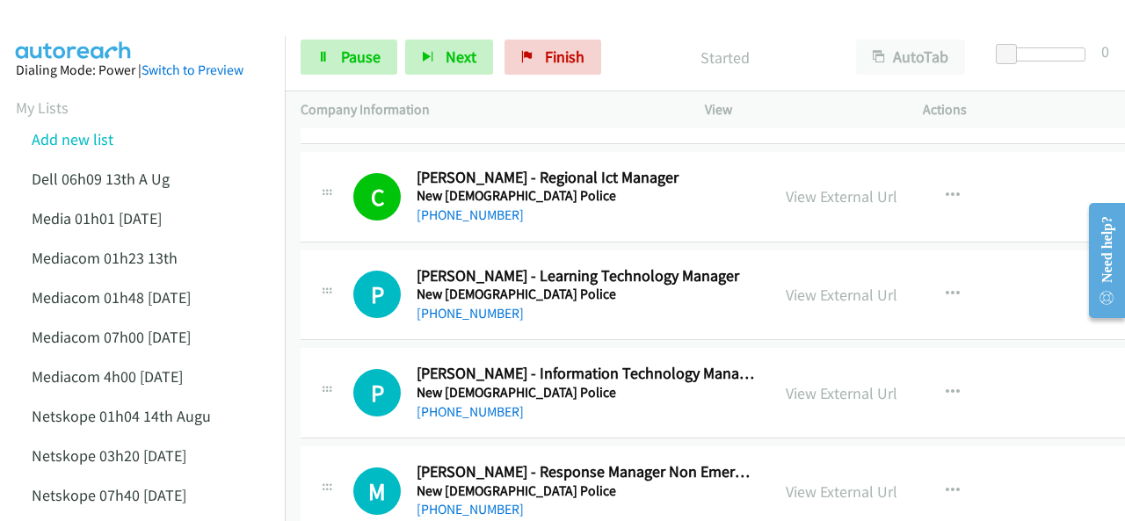
click at [120, 29] on img at bounding box center [74, 31] width 132 height 62
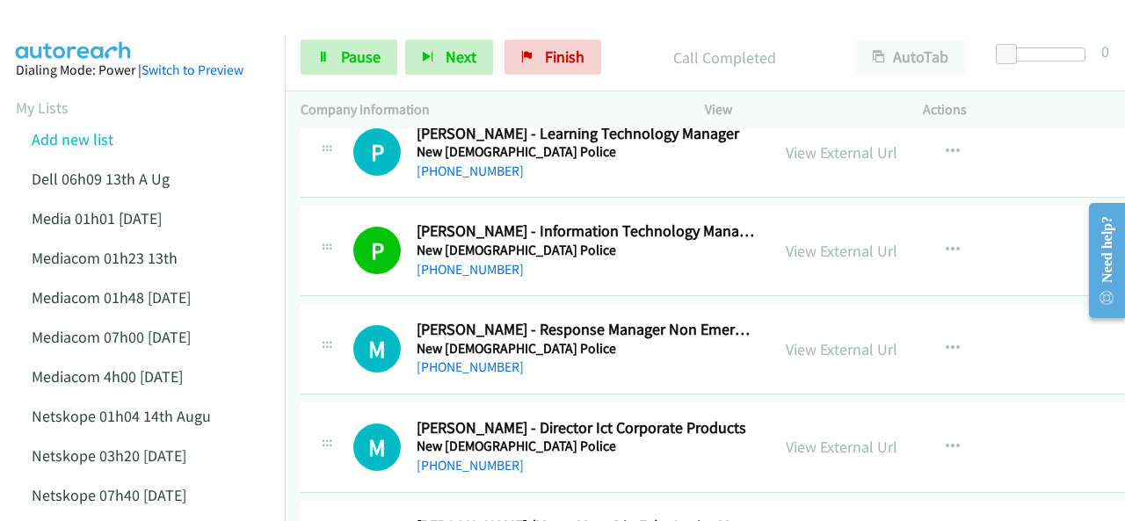
scroll to position [9489, 0]
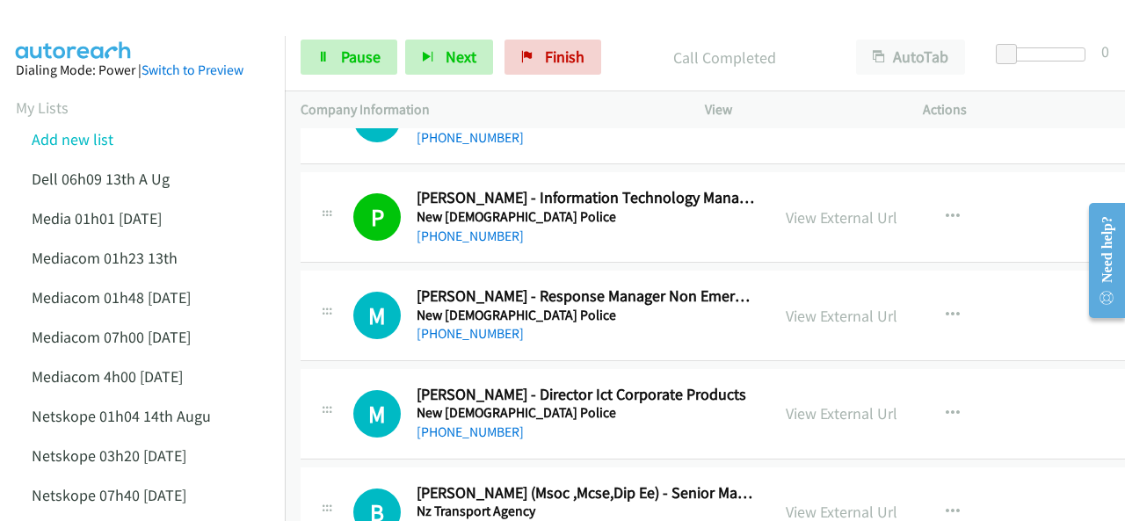
click at [139, 13] on img at bounding box center [74, 31] width 132 height 62
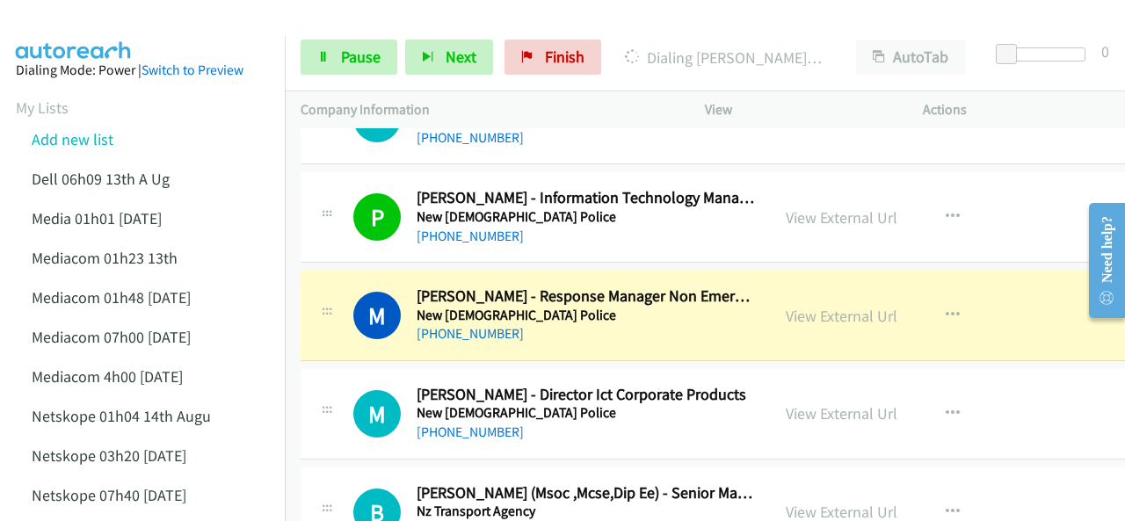
click at [142, 31] on div at bounding box center [554, 34] width 1109 height 68
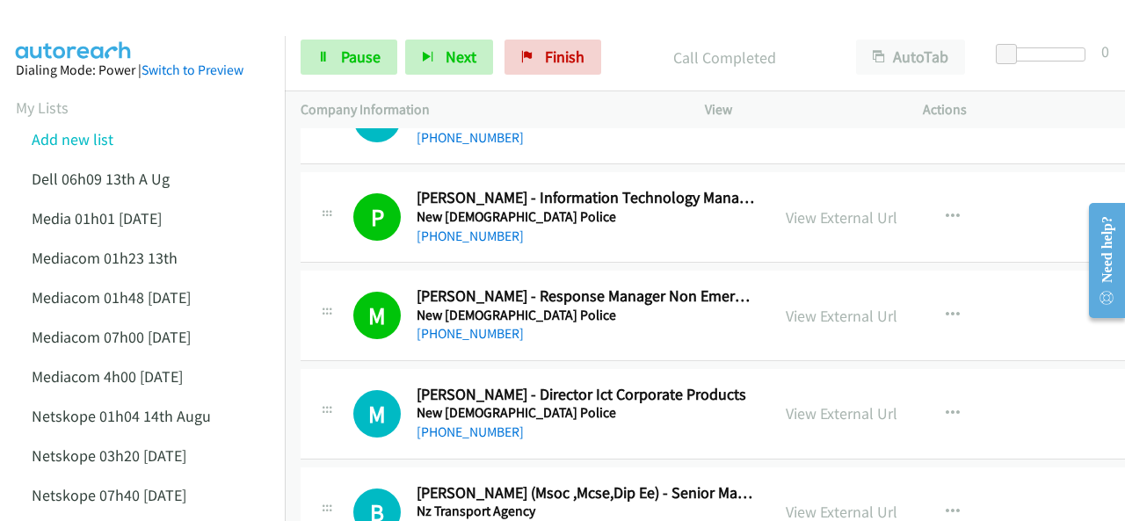
click at [83, 29] on img at bounding box center [74, 31] width 132 height 62
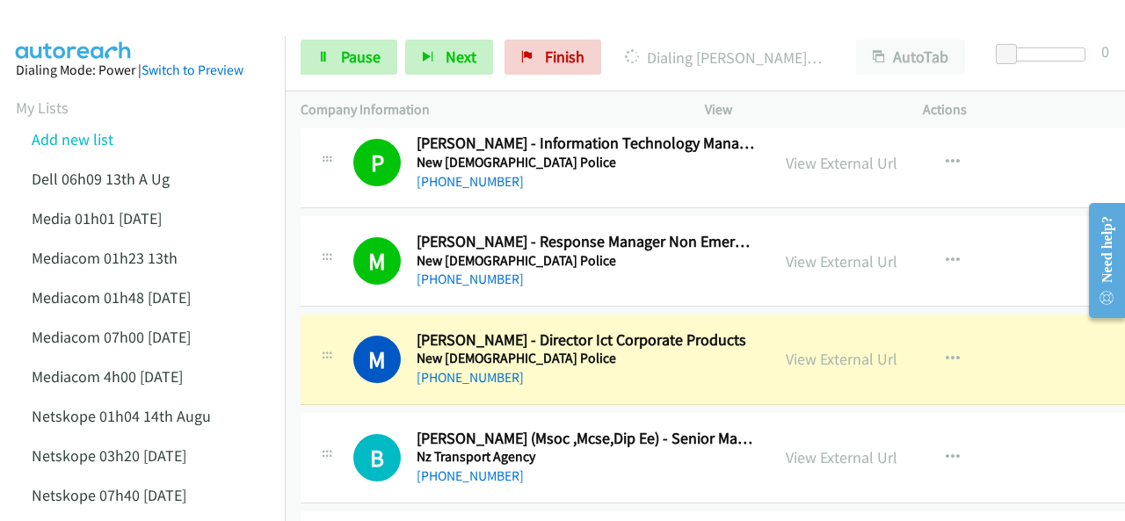
scroll to position [9577, 0]
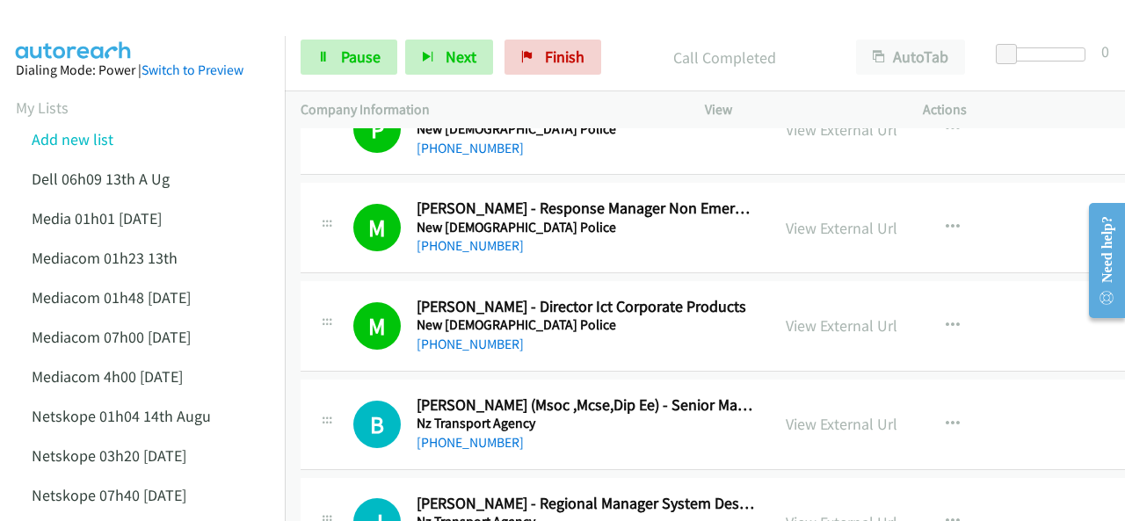
click at [123, 34] on img at bounding box center [74, 31] width 132 height 62
click at [93, 32] on img at bounding box center [74, 31] width 132 height 62
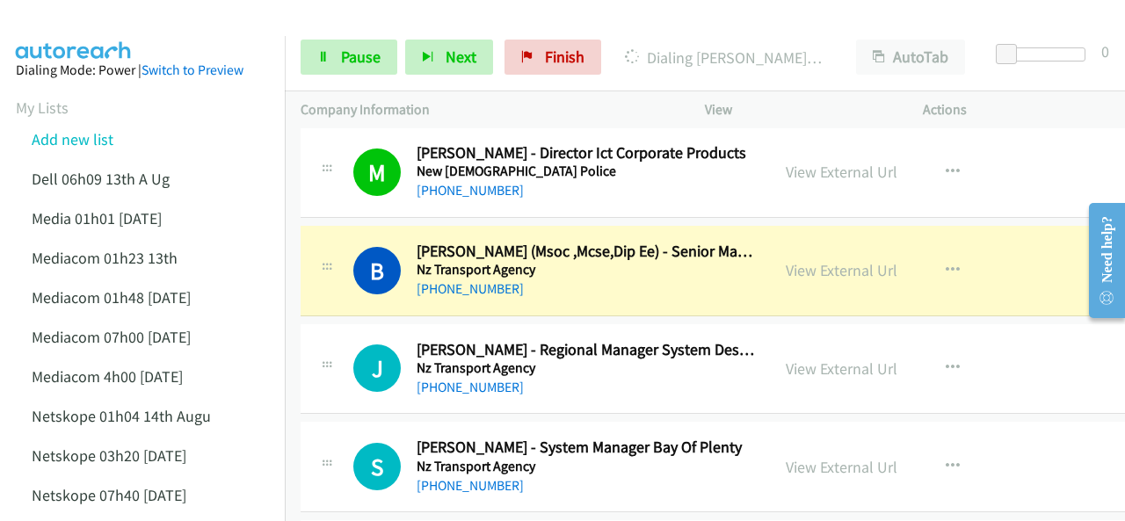
scroll to position [9753, 0]
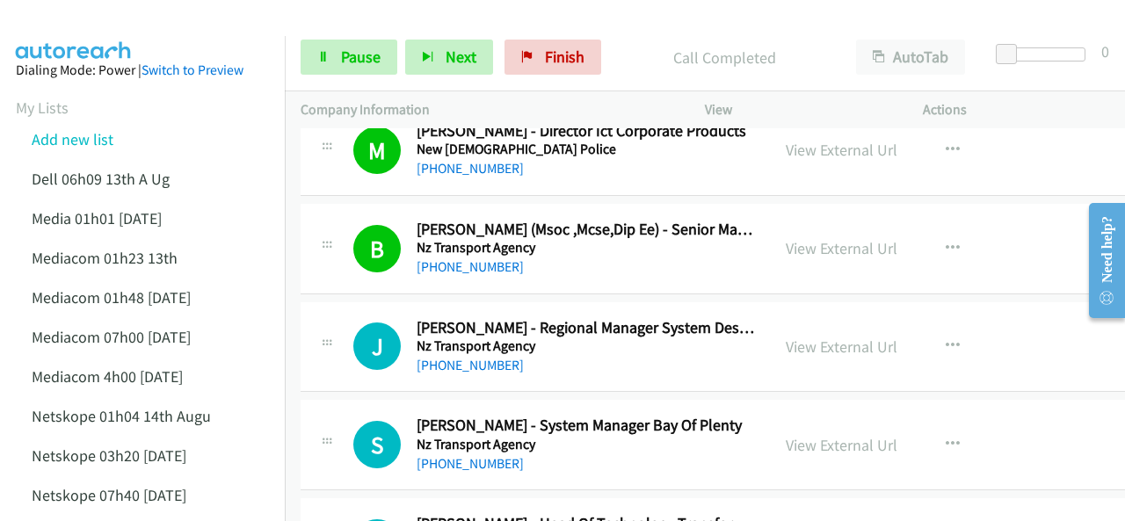
click at [76, 18] on img at bounding box center [74, 31] width 132 height 62
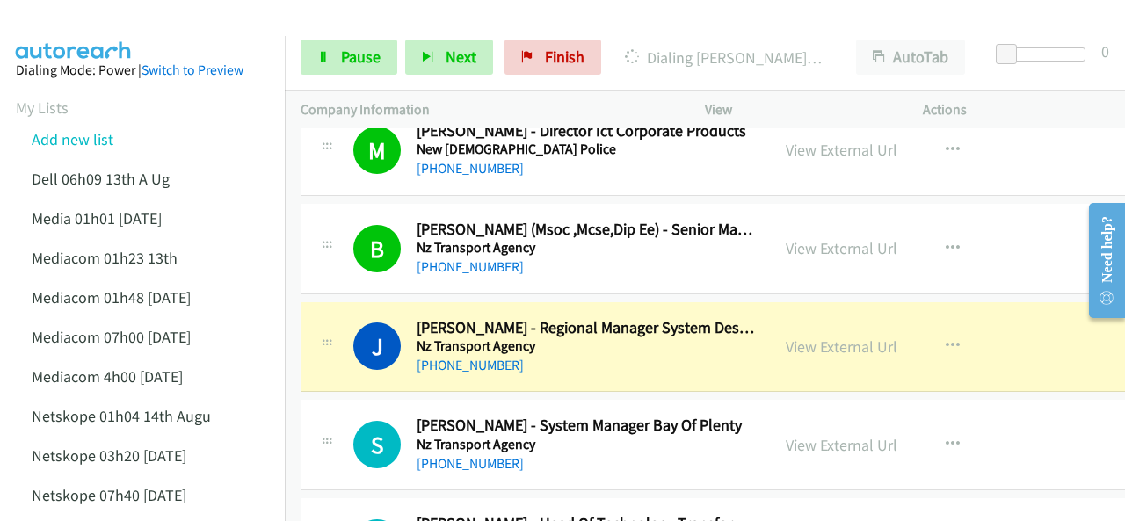
click at [119, 16] on img at bounding box center [74, 31] width 132 height 62
click at [814, 337] on link "View External Url" at bounding box center [842, 347] width 112 height 20
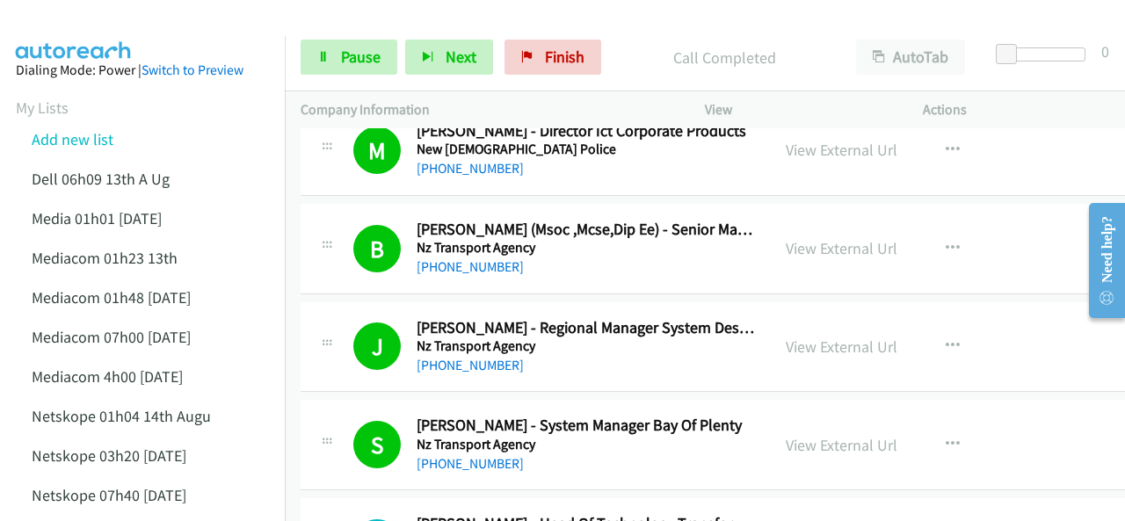
click at [122, 17] on img at bounding box center [74, 31] width 132 height 62
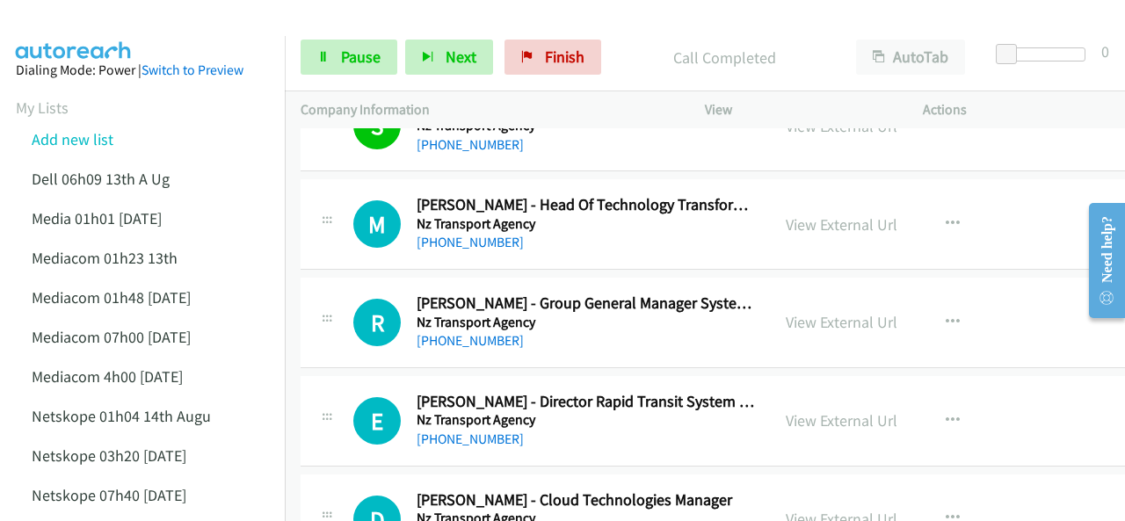
scroll to position [10104, 0]
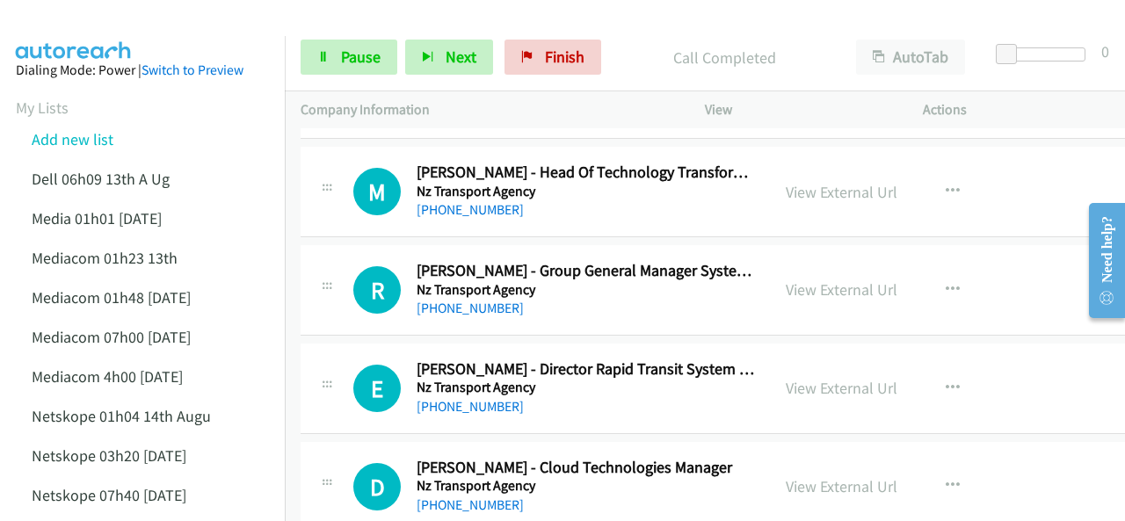
click at [109, 17] on img at bounding box center [74, 31] width 132 height 62
click at [341, 58] on span "Pause" at bounding box center [361, 57] width 40 height 20
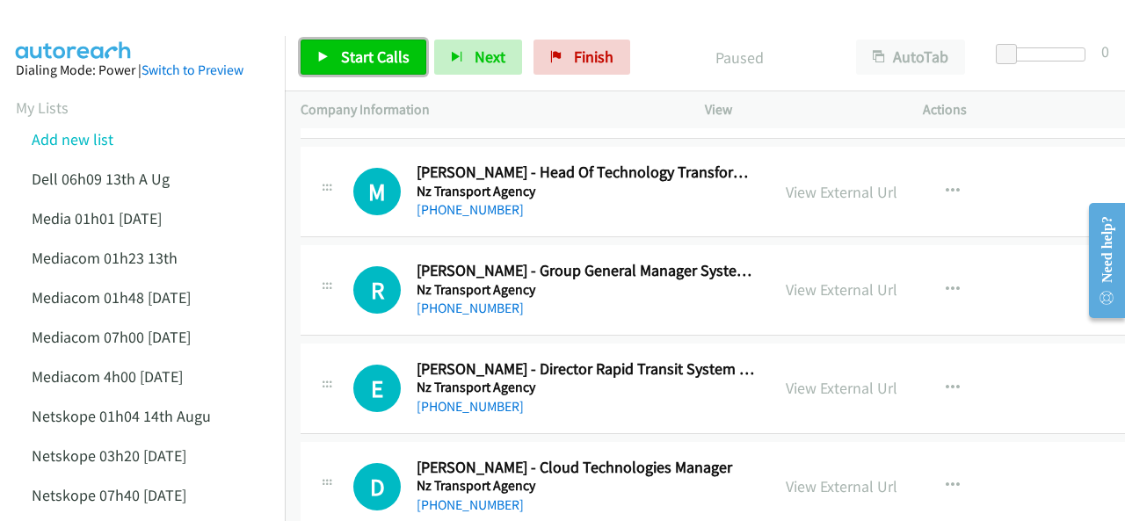
click at [348, 54] on span "Start Calls" at bounding box center [375, 57] width 69 height 20
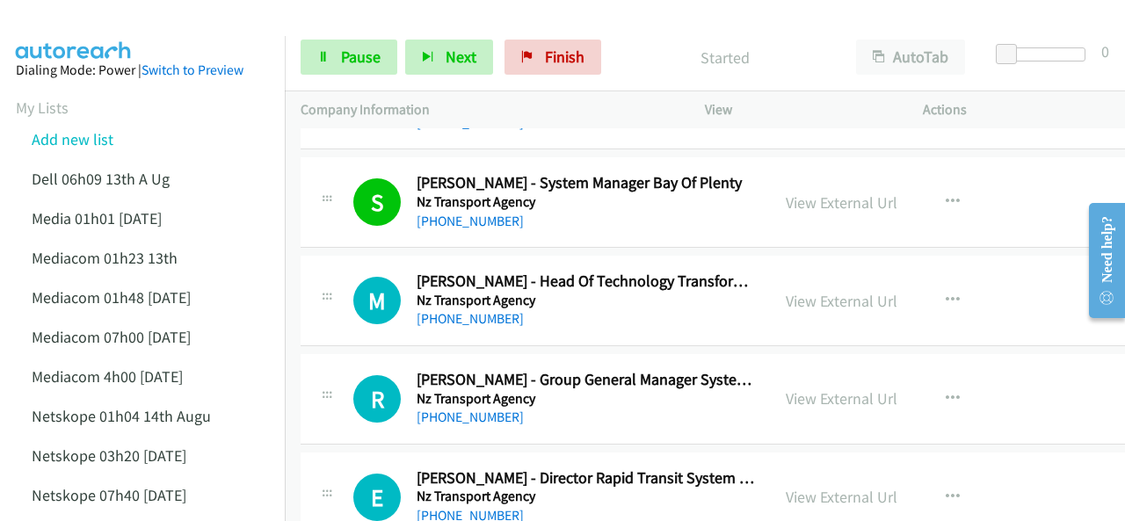
scroll to position [10017, 0]
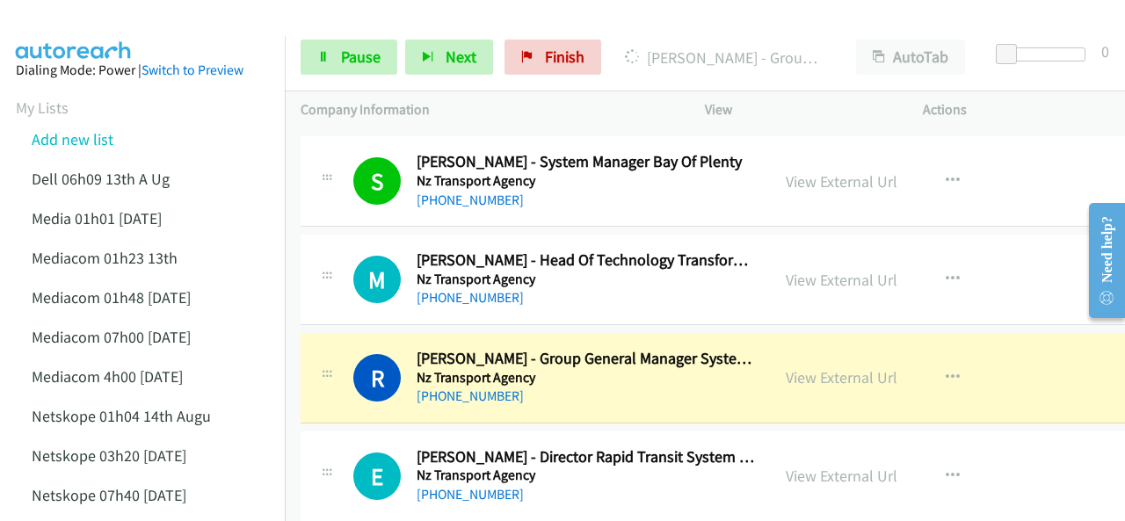
drag, startPoint x: 89, startPoint y: 44, endPoint x: 114, endPoint y: 50, distance: 26.2
click at [808, 367] on link "View External Url" at bounding box center [842, 377] width 112 height 20
click at [93, 25] on img at bounding box center [74, 31] width 132 height 62
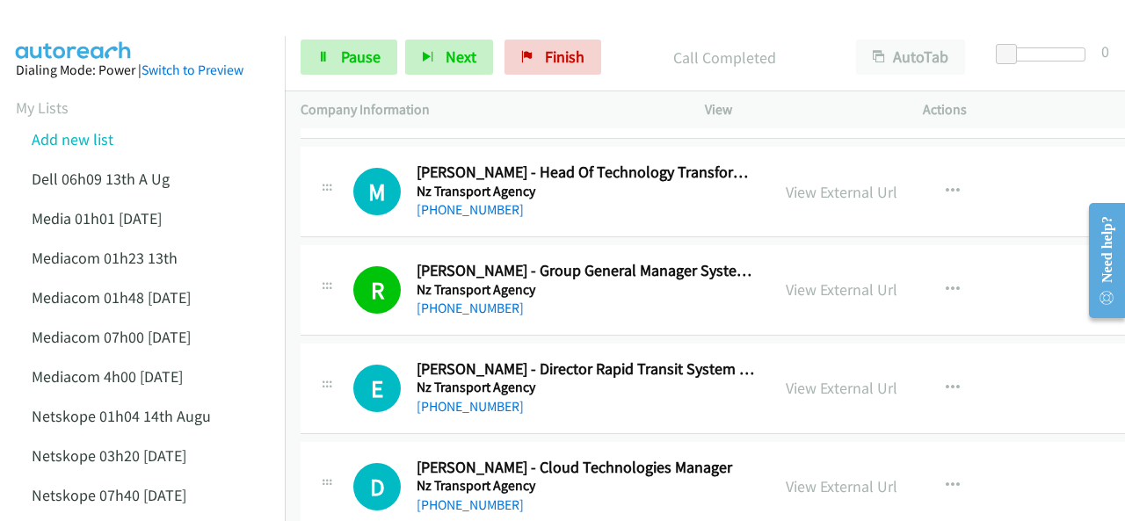
scroll to position [10192, 0]
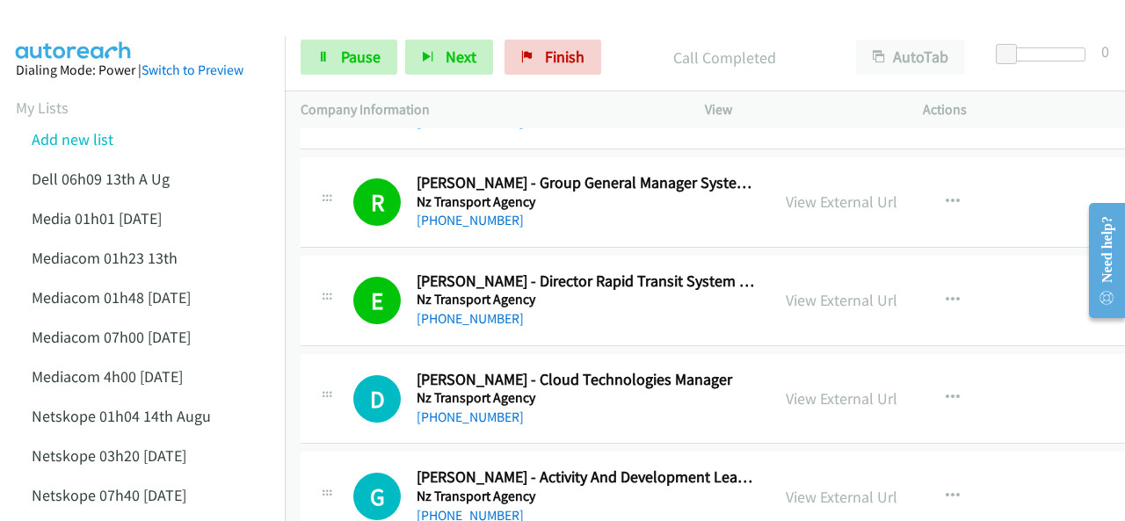
click at [159, 34] on div at bounding box center [554, 34] width 1109 height 68
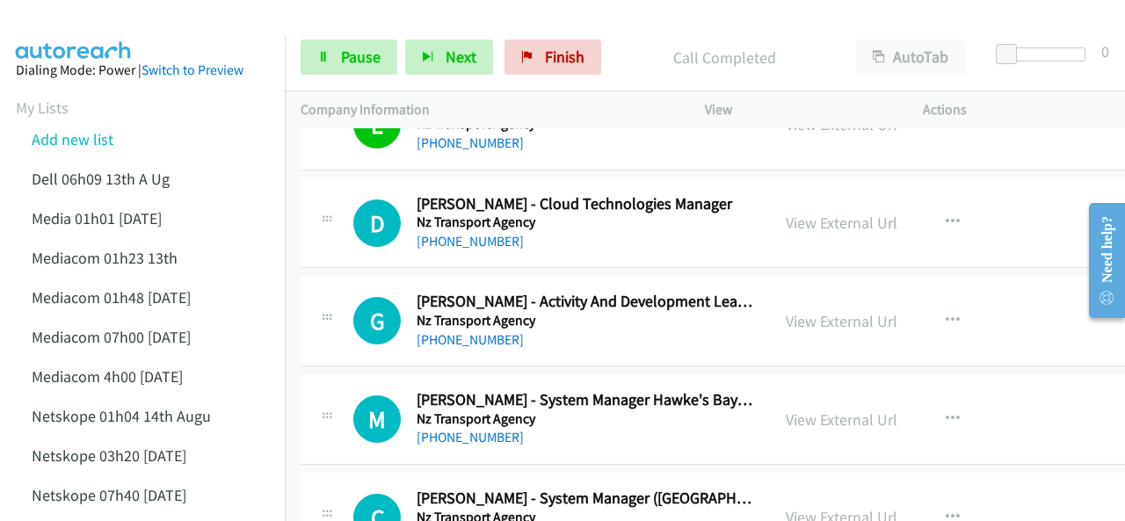
scroll to position [10280, 0]
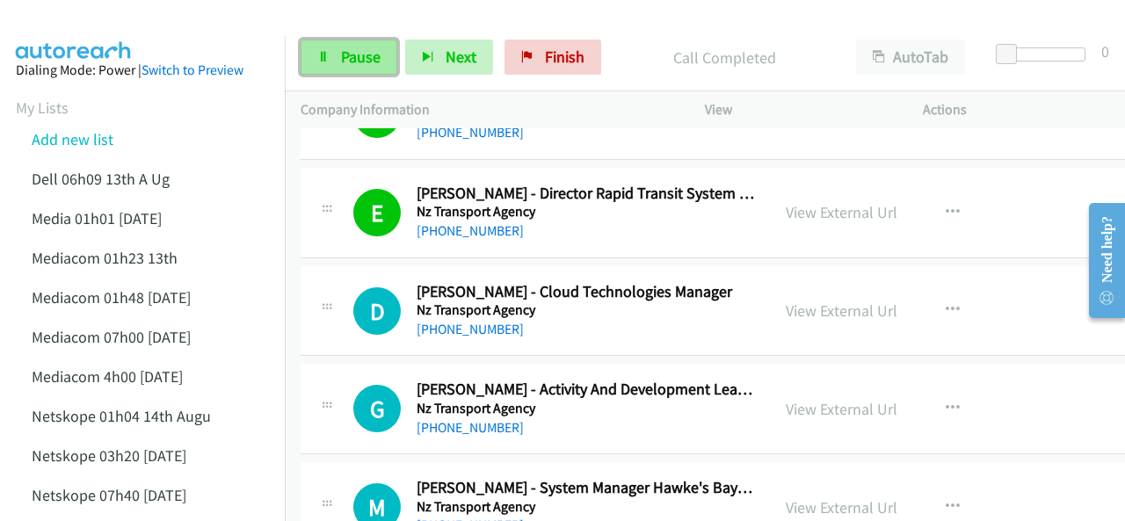
click at [341, 54] on span "Pause" at bounding box center [361, 57] width 40 height 20
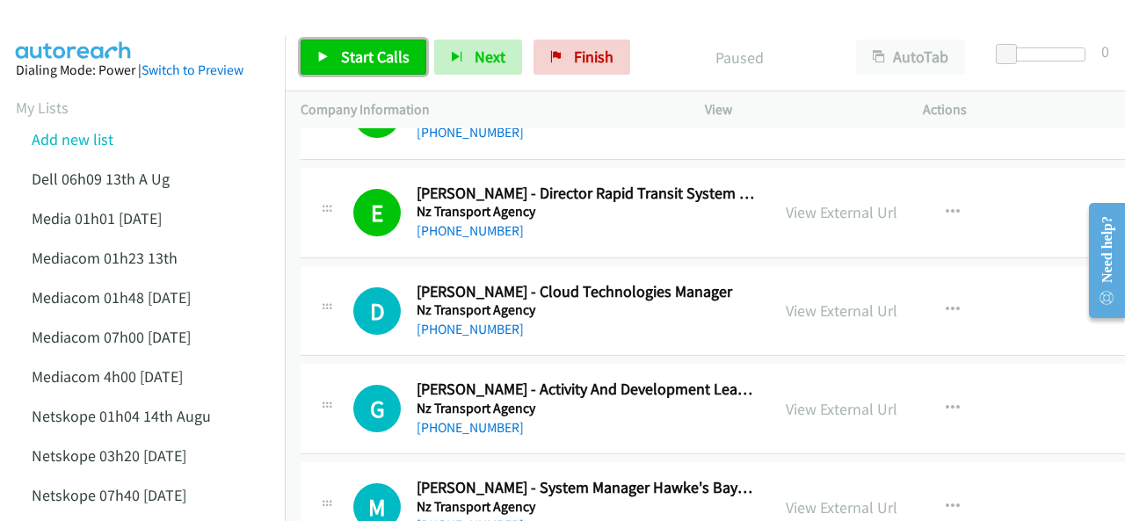
click at [341, 49] on span "Start Calls" at bounding box center [375, 57] width 69 height 20
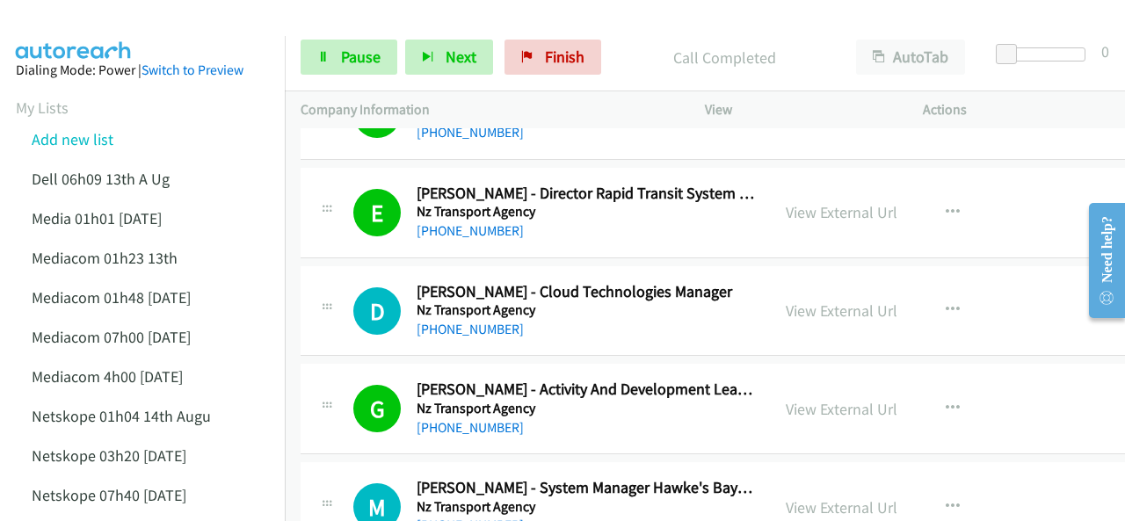
click at [119, 23] on img at bounding box center [74, 31] width 132 height 62
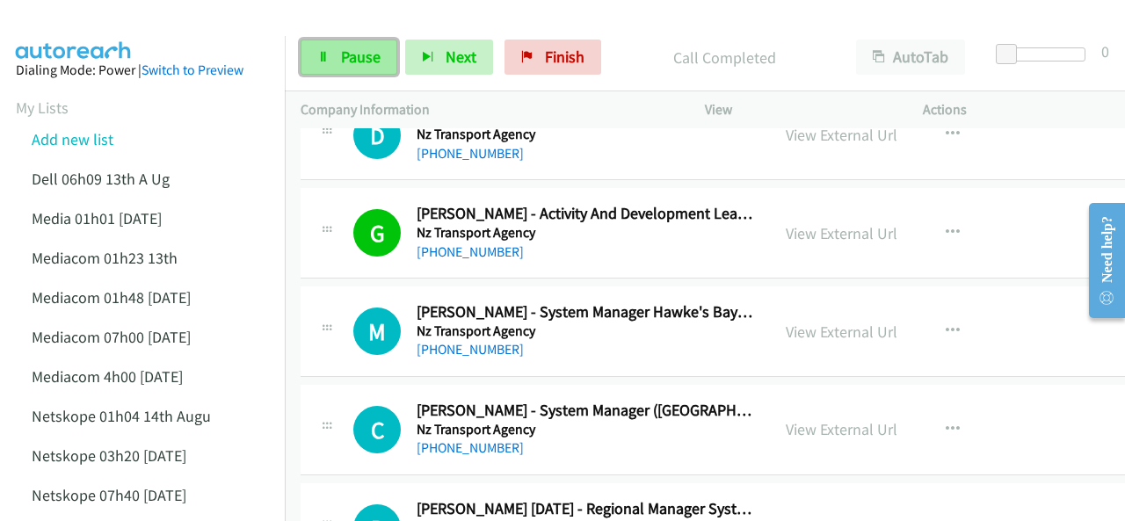
click at [342, 59] on span "Pause" at bounding box center [361, 57] width 40 height 20
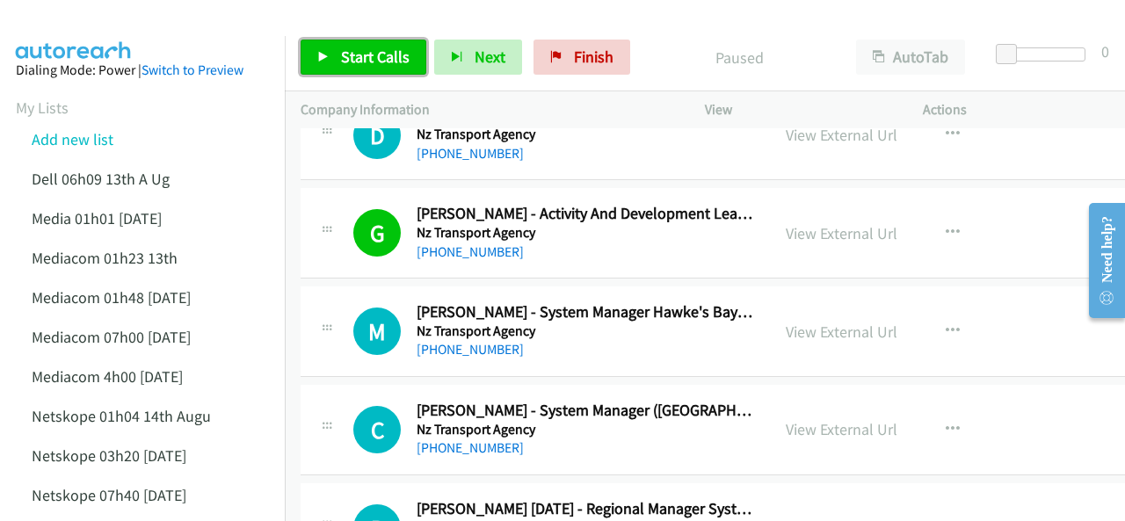
click at [341, 55] on span "Start Calls" at bounding box center [375, 57] width 69 height 20
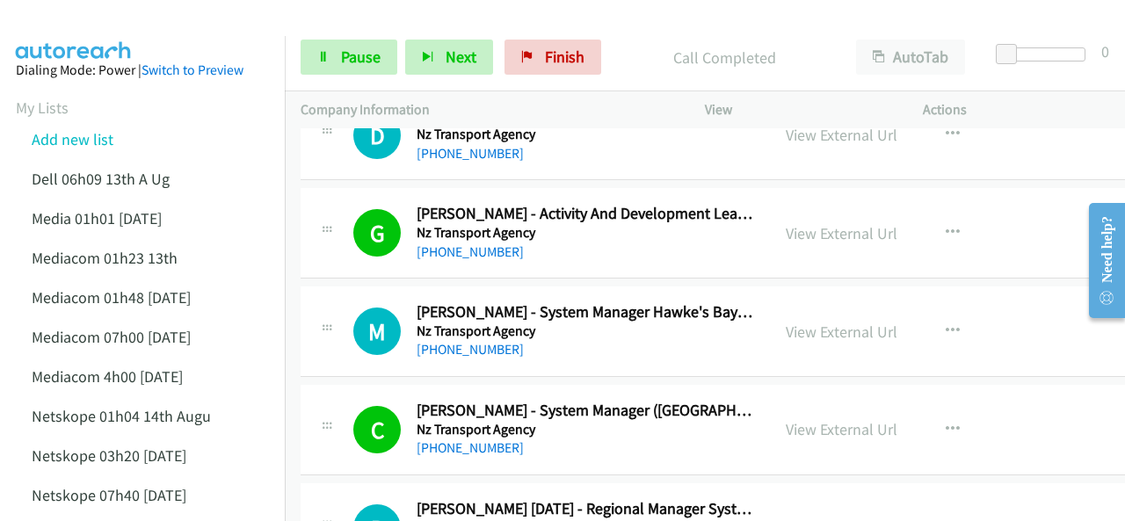
scroll to position [10632, 0]
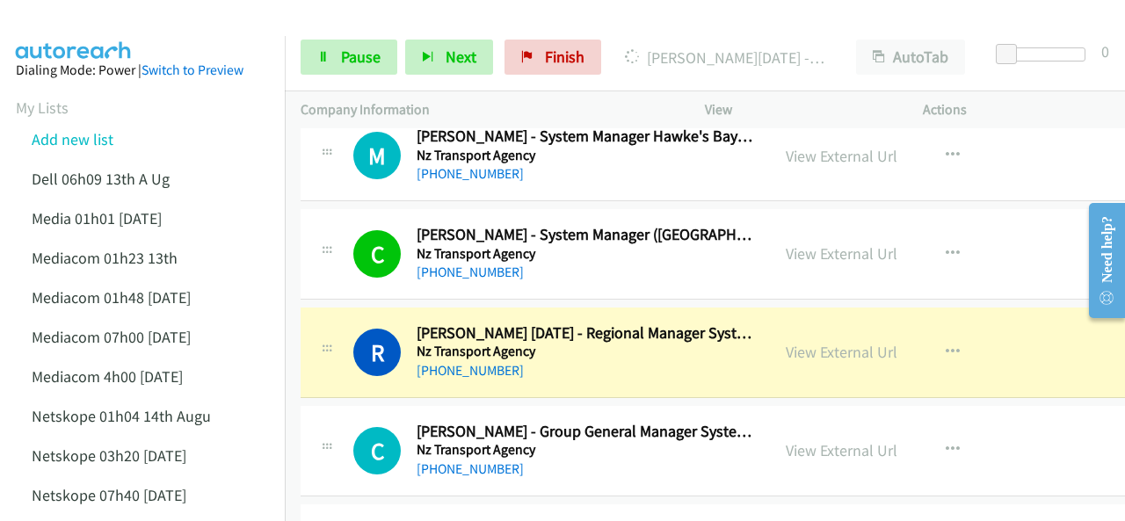
click at [104, 17] on img at bounding box center [74, 31] width 132 height 62
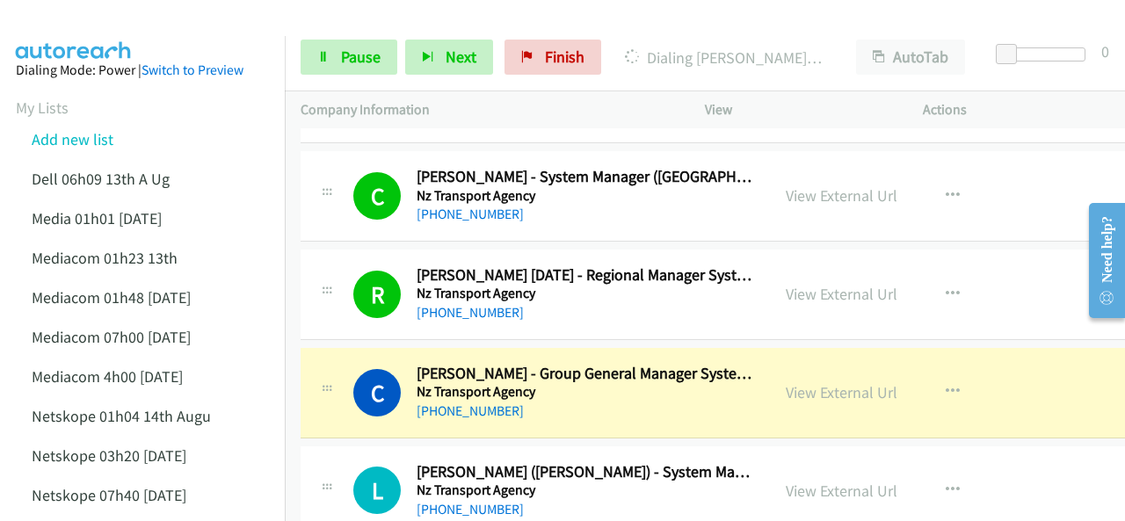
scroll to position [10719, 0]
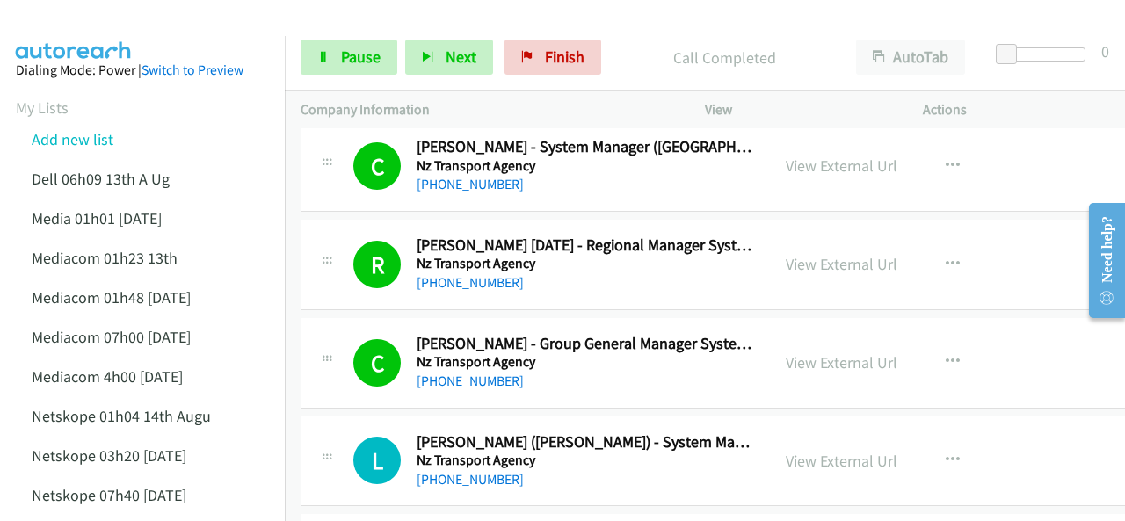
click at [102, 25] on img at bounding box center [74, 31] width 132 height 62
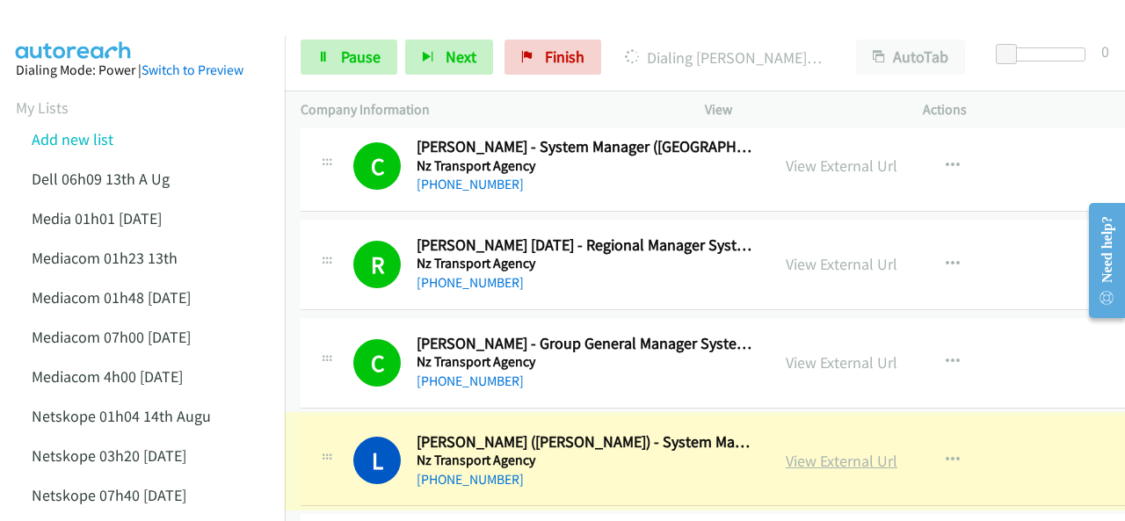
click at [786, 451] on link "View External Url" at bounding box center [842, 461] width 112 height 20
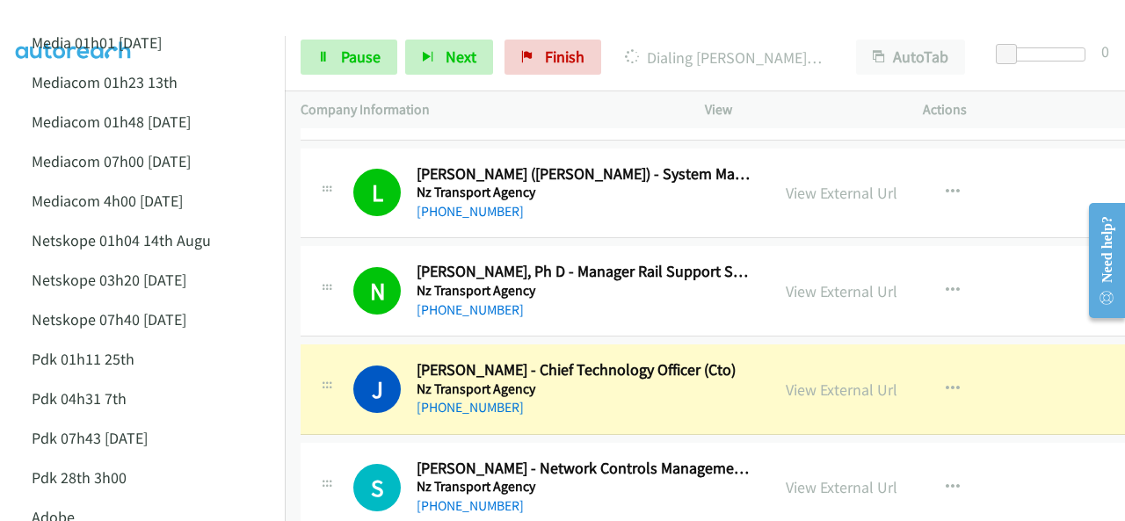
scroll to position [11071, 0]
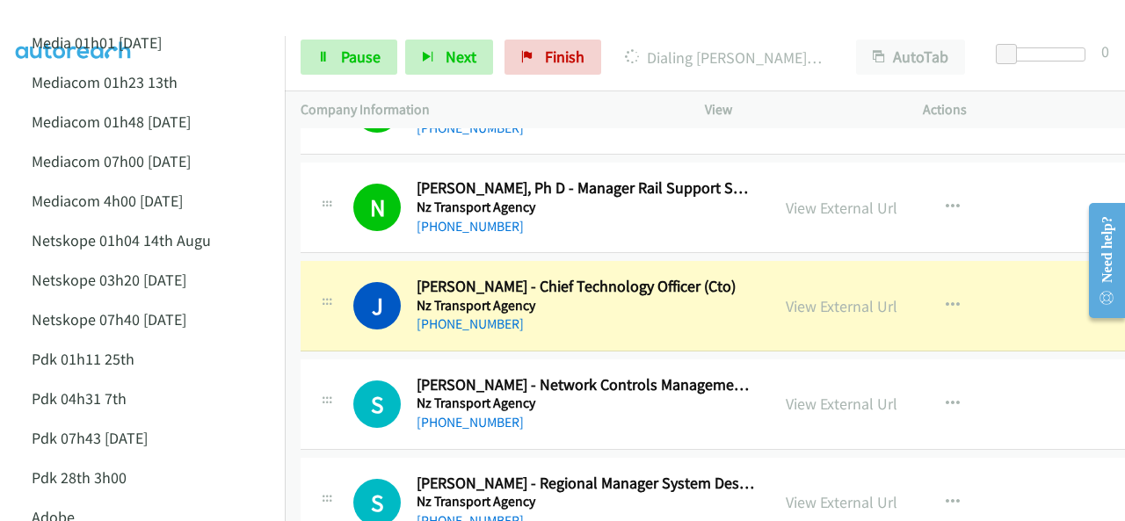
click at [116, 16] on img at bounding box center [74, 31] width 132 height 62
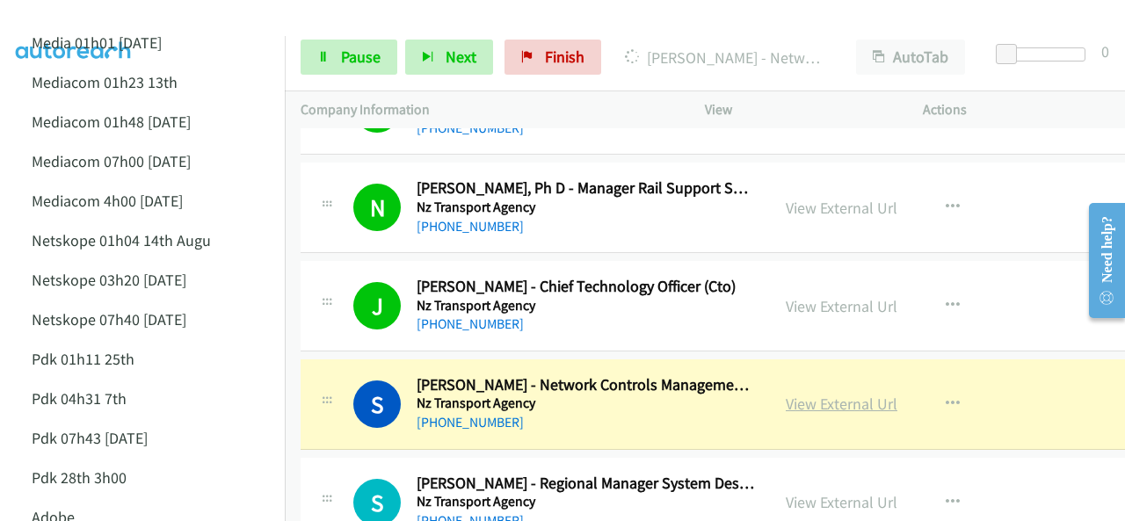
click at [786, 394] on link "View External Url" at bounding box center [842, 404] width 112 height 20
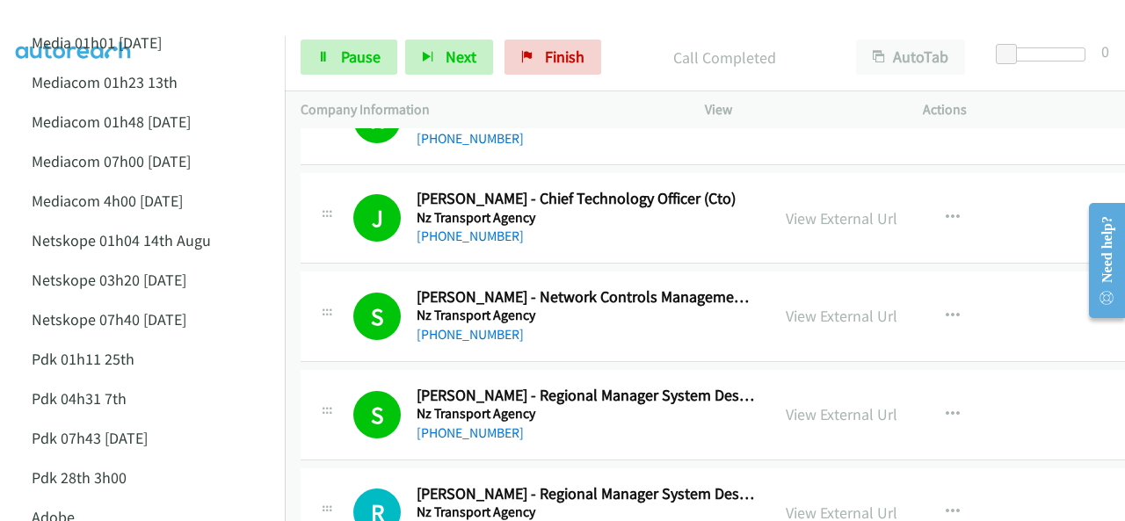
scroll to position [11247, 0]
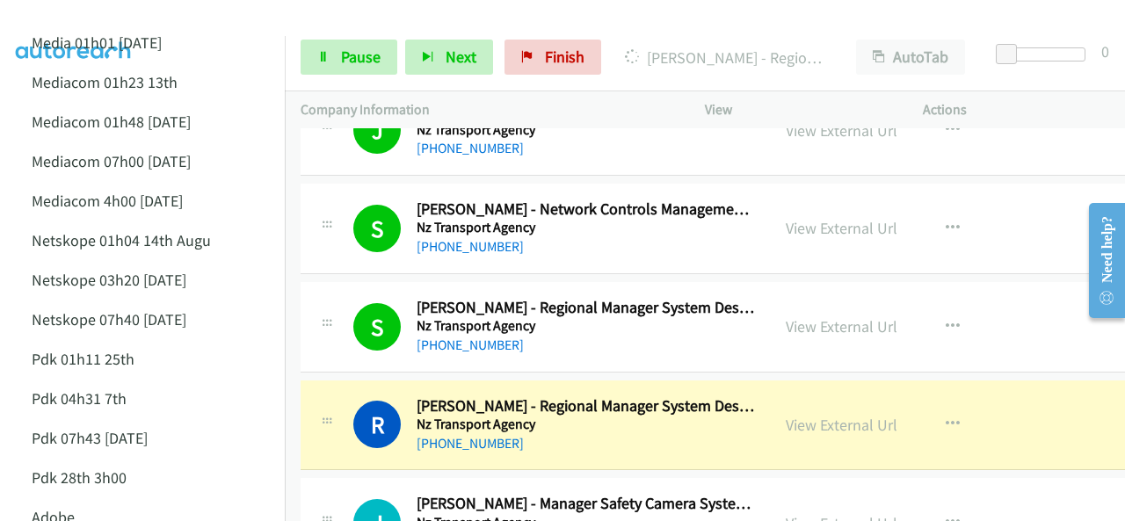
click at [91, 14] on img at bounding box center [74, 31] width 132 height 62
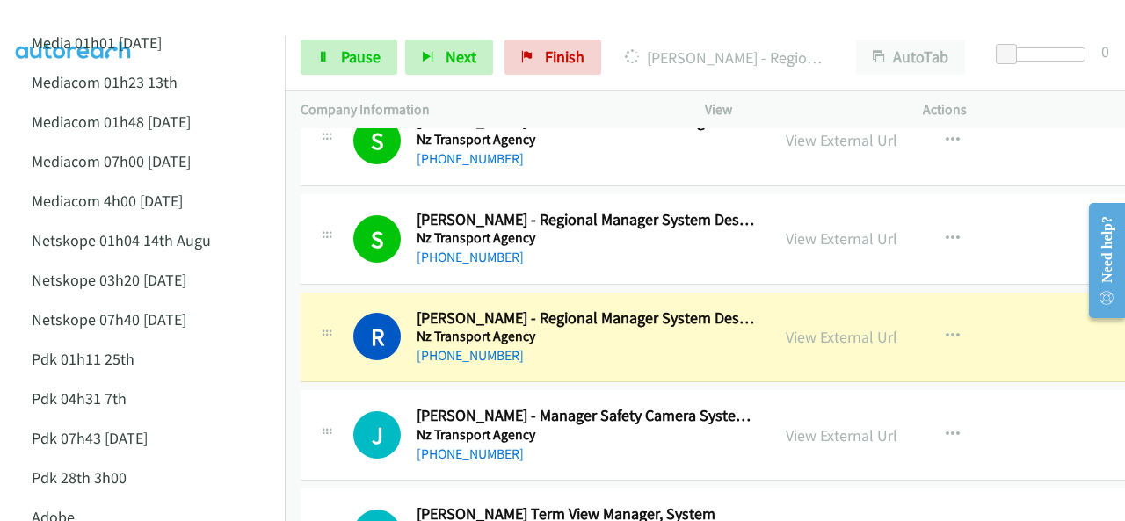
click at [133, 15] on img at bounding box center [74, 31] width 132 height 62
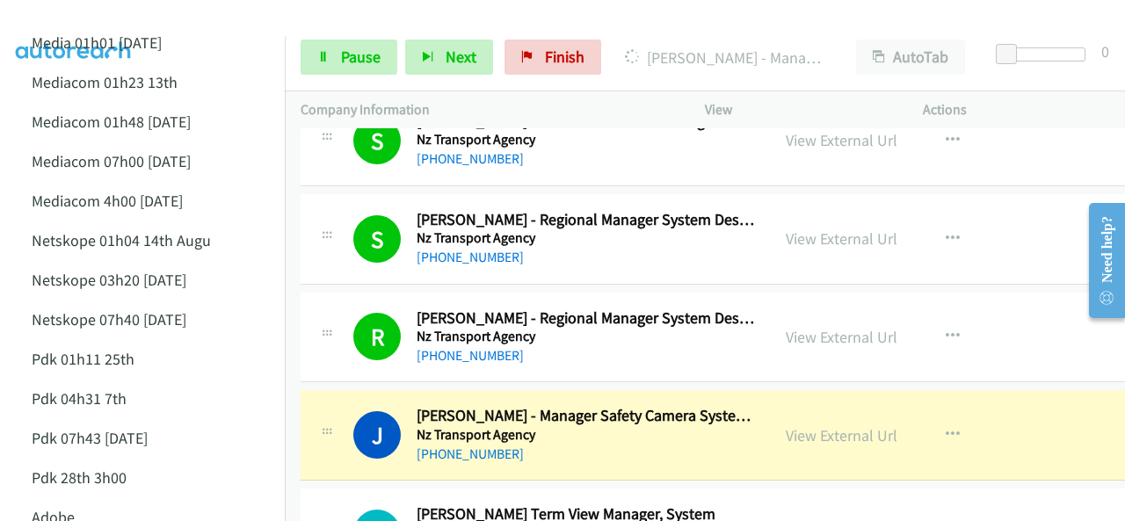
click at [109, 22] on img at bounding box center [74, 31] width 132 height 62
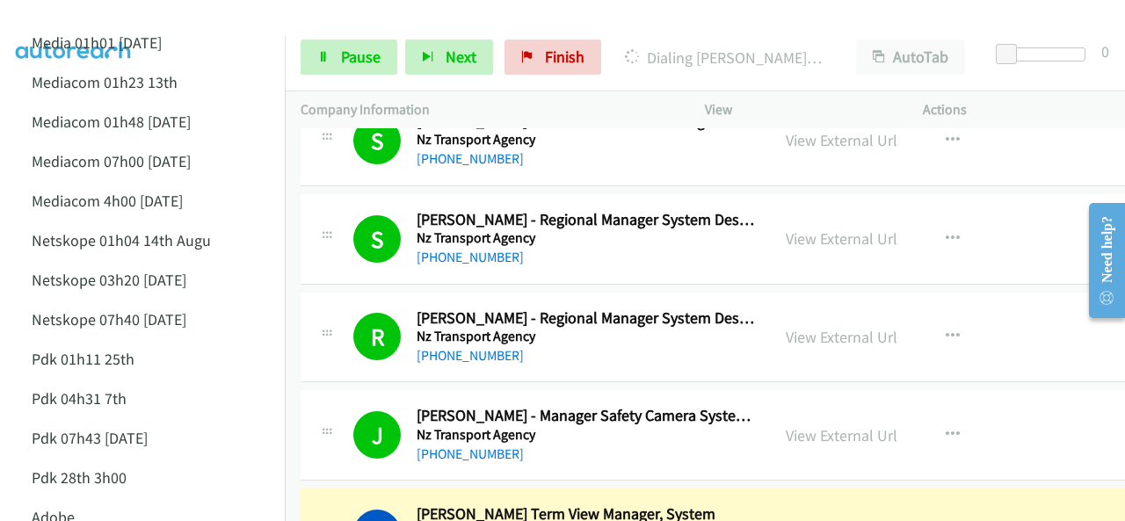
click at [144, 17] on div at bounding box center [554, 34] width 1109 height 68
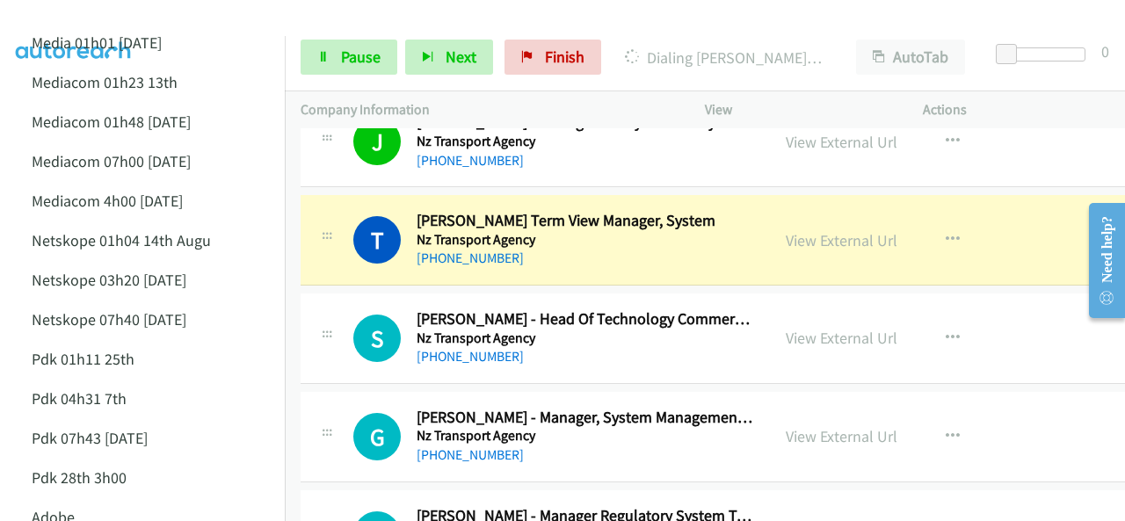
scroll to position [11598, 0]
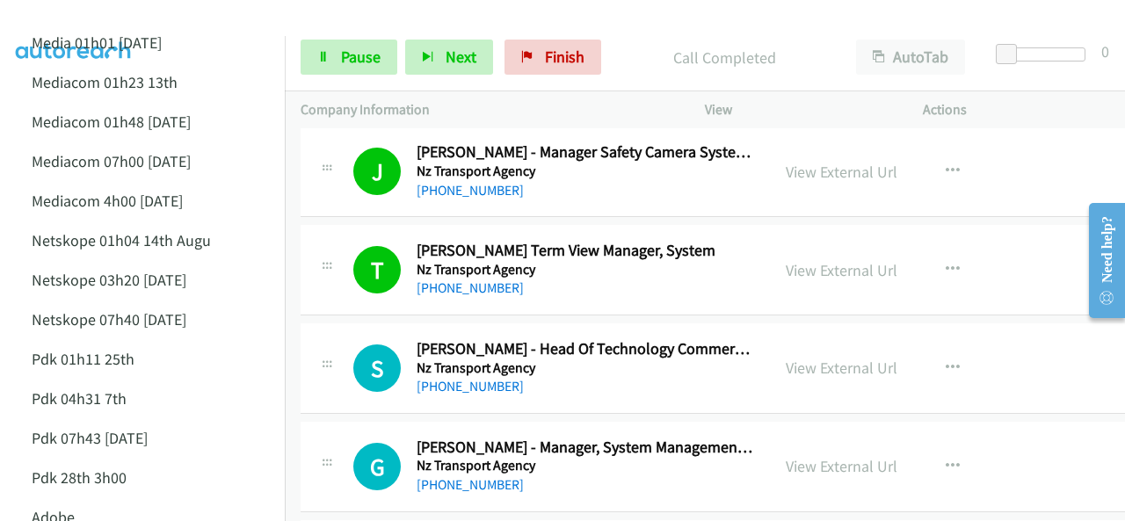
click at [83, 17] on img at bounding box center [74, 31] width 132 height 62
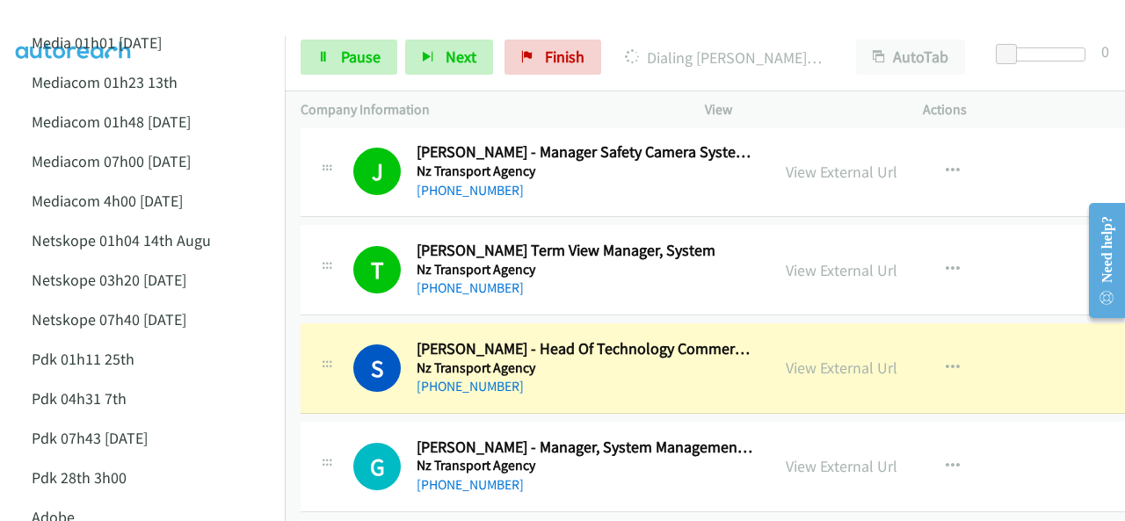
click at [145, 18] on div at bounding box center [554, 34] width 1109 height 68
click at [819, 358] on link "View External Url" at bounding box center [842, 368] width 112 height 20
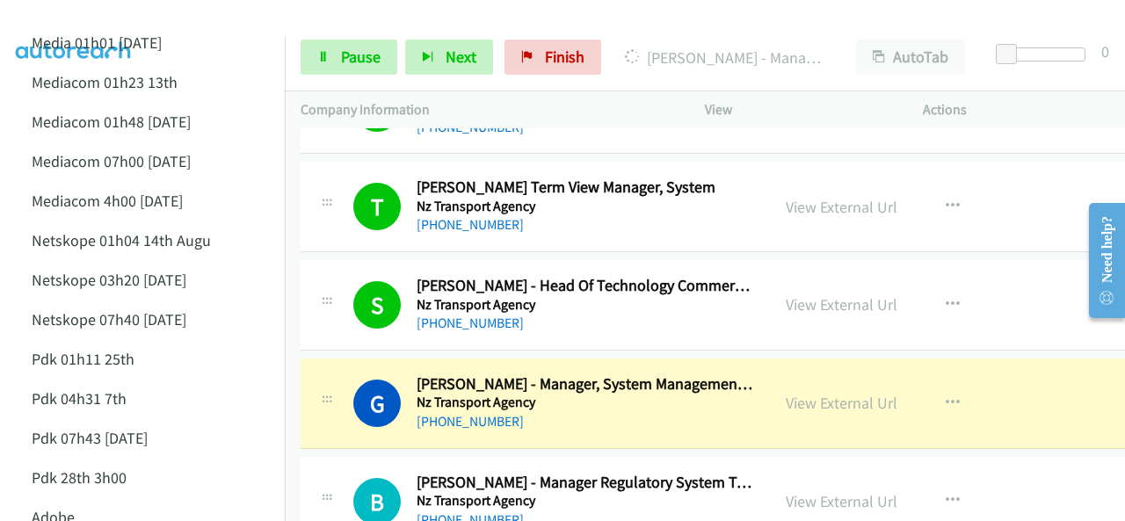
scroll to position [11774, 0]
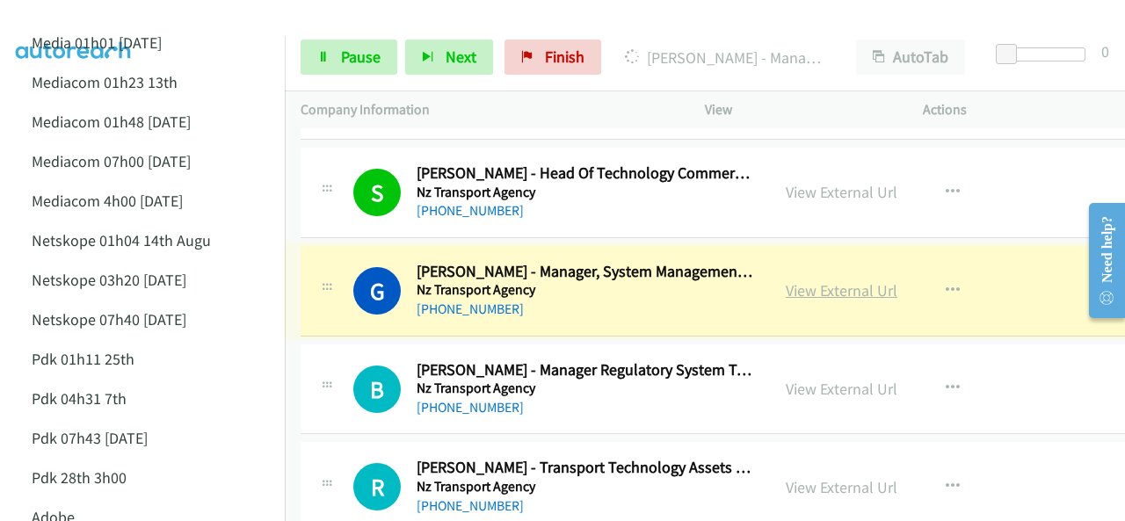
click at [809, 280] on link "View External Url" at bounding box center [842, 290] width 112 height 20
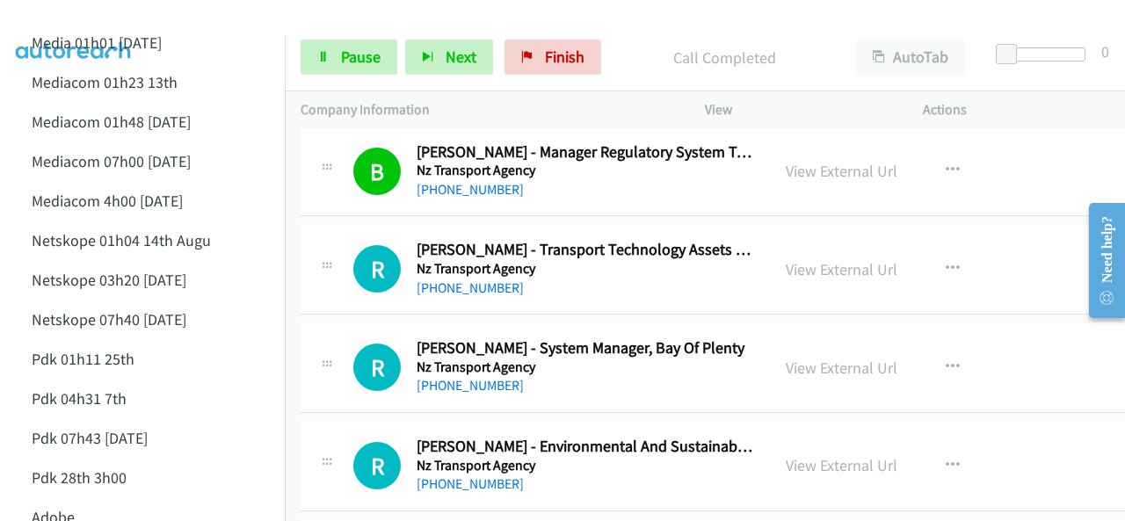
scroll to position [12037, 0]
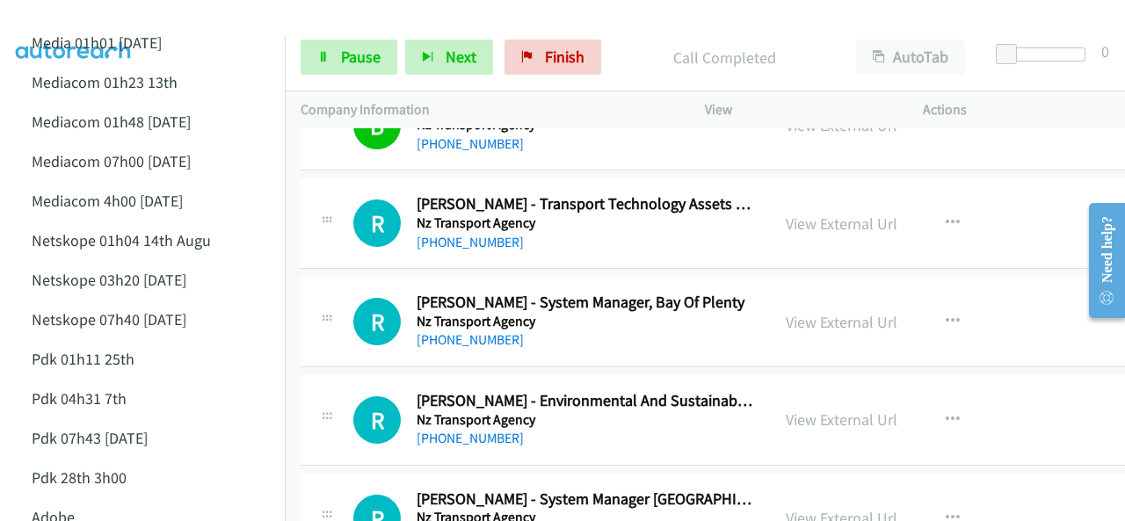
click at [148, 13] on div at bounding box center [554, 34] width 1109 height 68
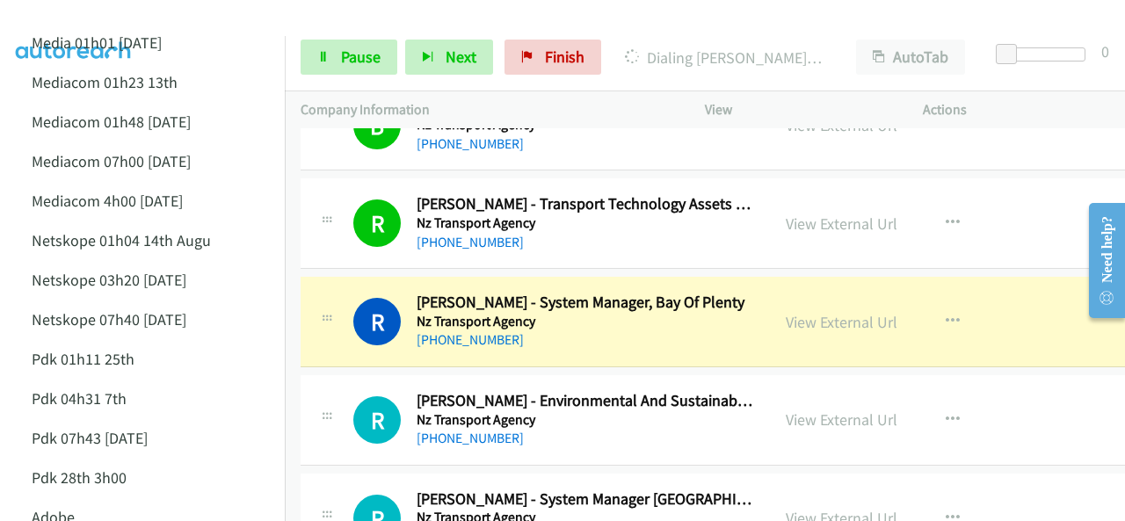
click at [171, 21] on div at bounding box center [554, 34] width 1109 height 68
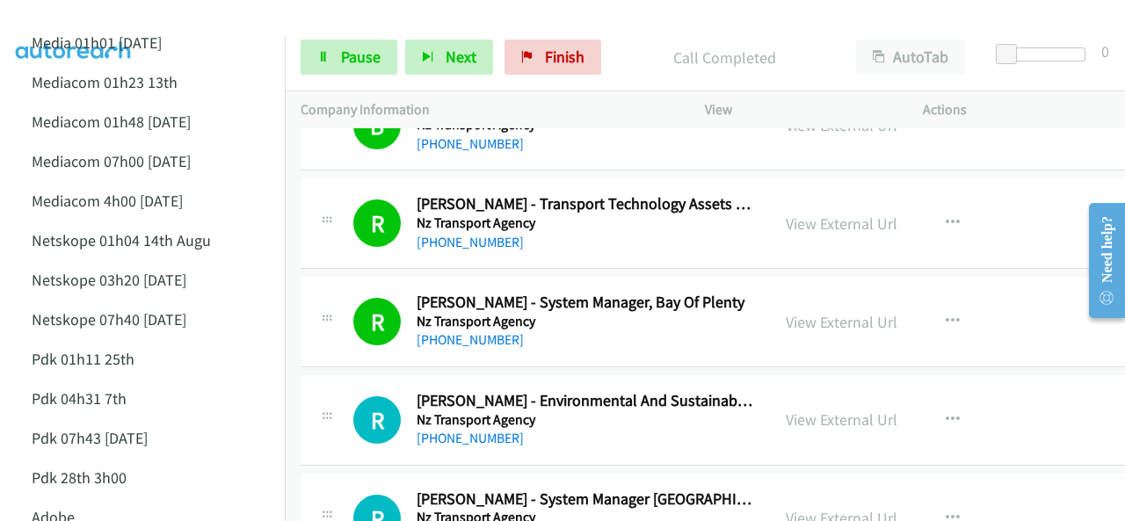
click at [108, 14] on img at bounding box center [74, 31] width 132 height 62
click at [135, 25] on img at bounding box center [74, 31] width 132 height 62
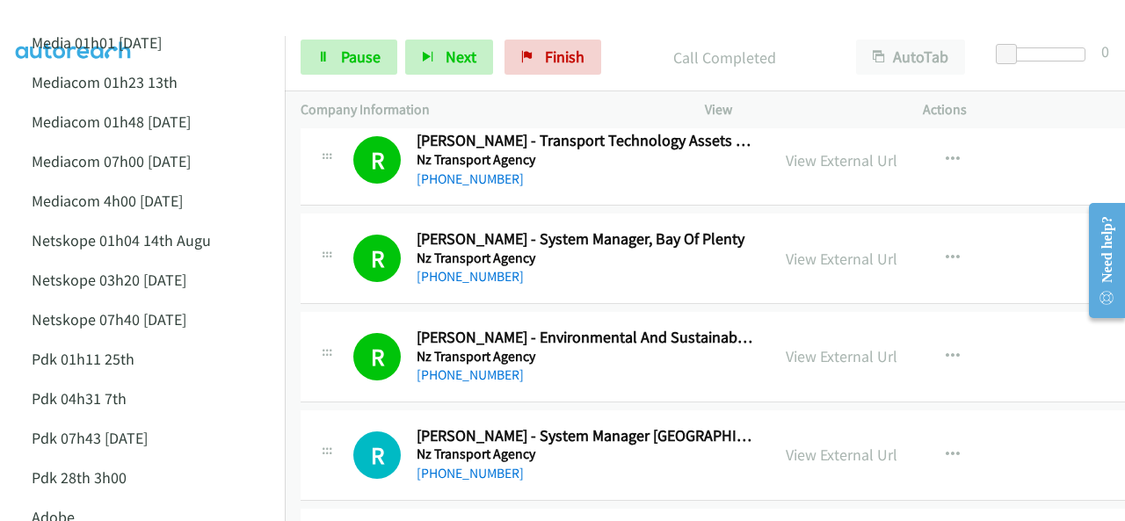
scroll to position [12301, 0]
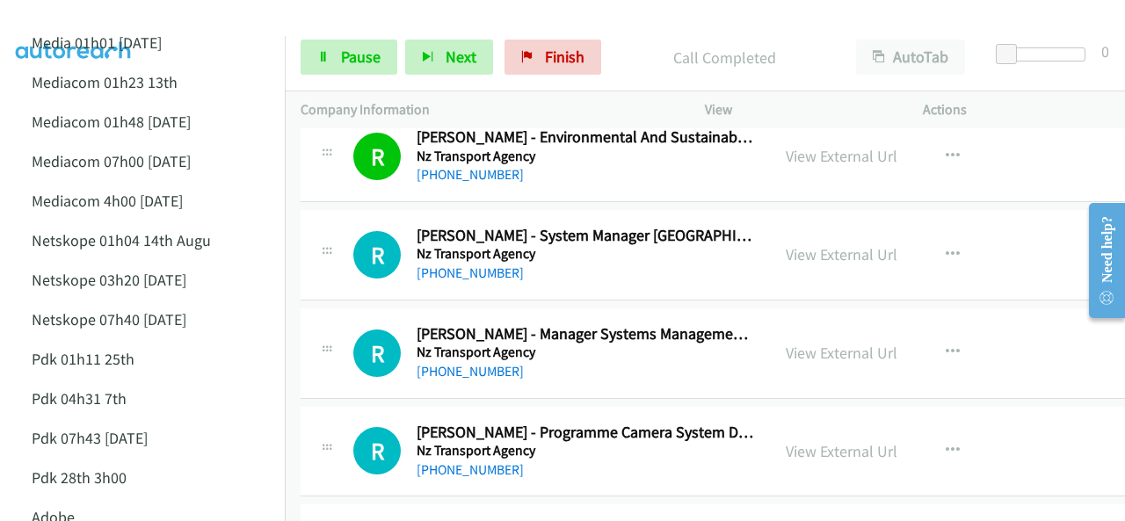
click at [229, 31] on div at bounding box center [554, 34] width 1109 height 68
click at [105, 29] on img at bounding box center [74, 31] width 132 height 62
click at [234, 31] on div at bounding box center [554, 34] width 1109 height 68
click at [211, 25] on div at bounding box center [554, 34] width 1109 height 68
click at [93, 18] on img at bounding box center [74, 31] width 132 height 62
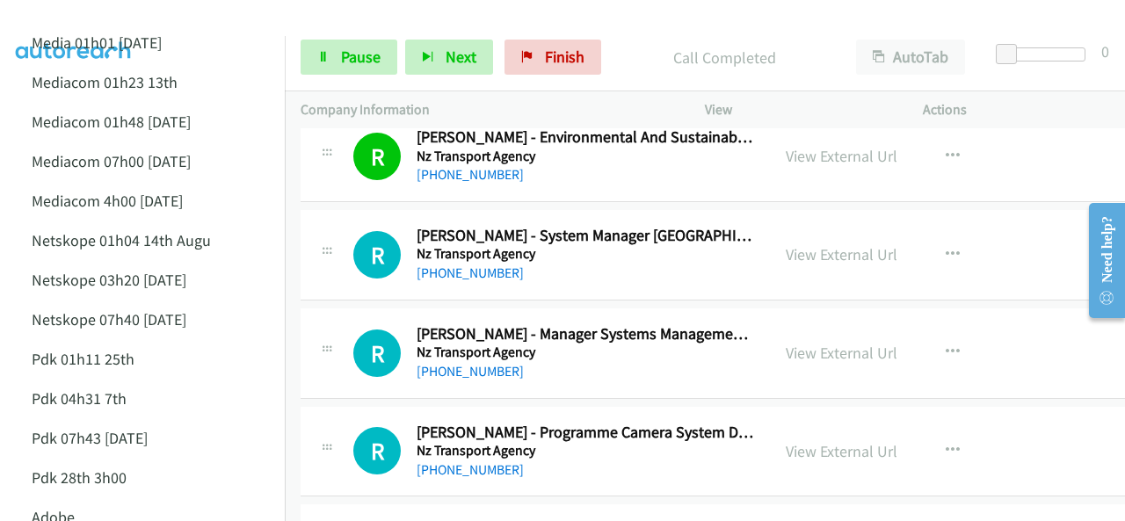
click at [89, 18] on img at bounding box center [74, 31] width 132 height 62
click at [105, 13] on img at bounding box center [74, 31] width 132 height 62
click at [232, 29] on div at bounding box center [554, 34] width 1109 height 68
click at [343, 61] on span "Pause" at bounding box center [361, 57] width 40 height 20
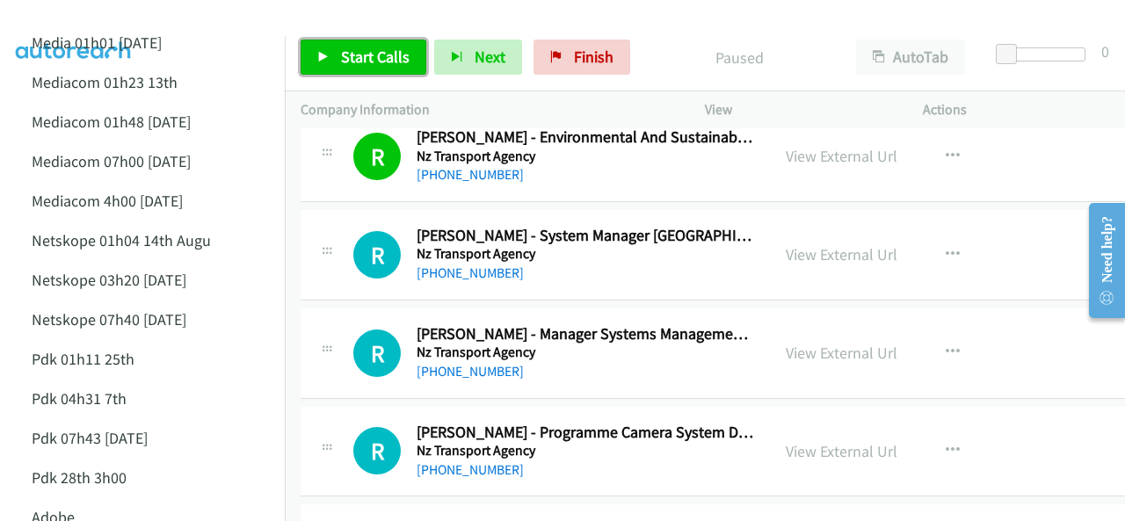
click at [341, 52] on span "Start Calls" at bounding box center [375, 57] width 69 height 20
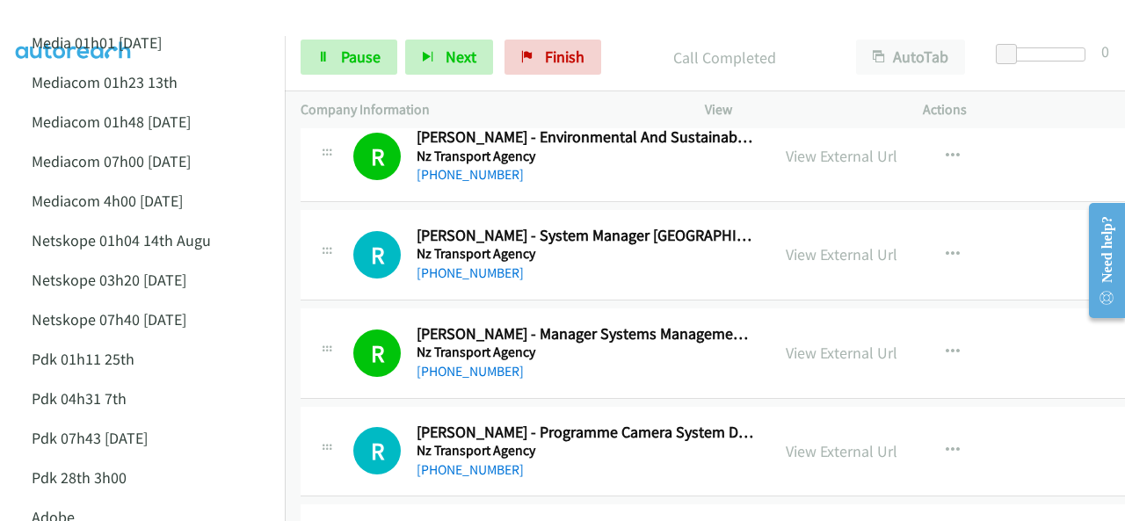
click at [121, 20] on img at bounding box center [74, 31] width 132 height 62
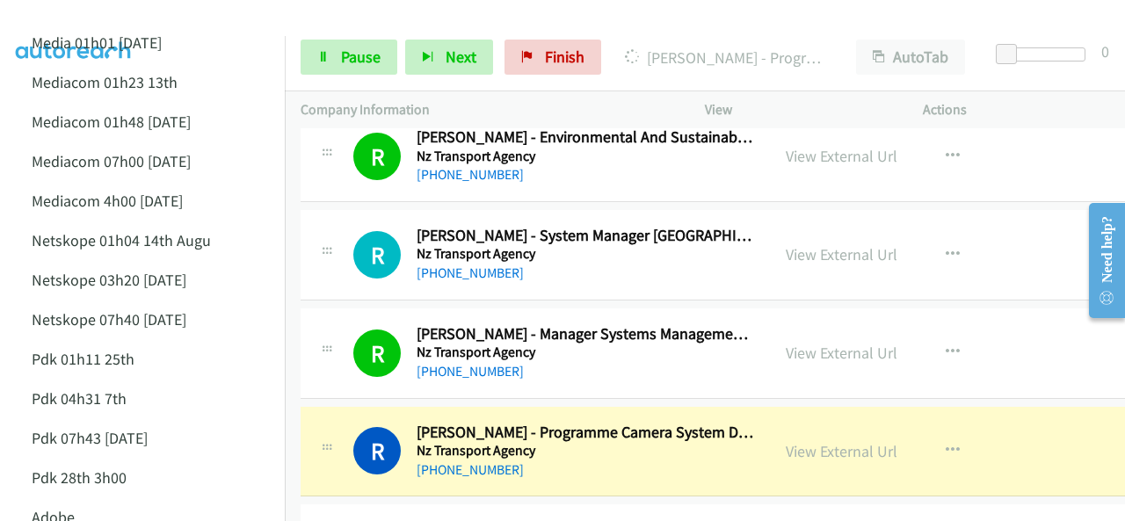
click at [60, 15] on img at bounding box center [74, 31] width 132 height 62
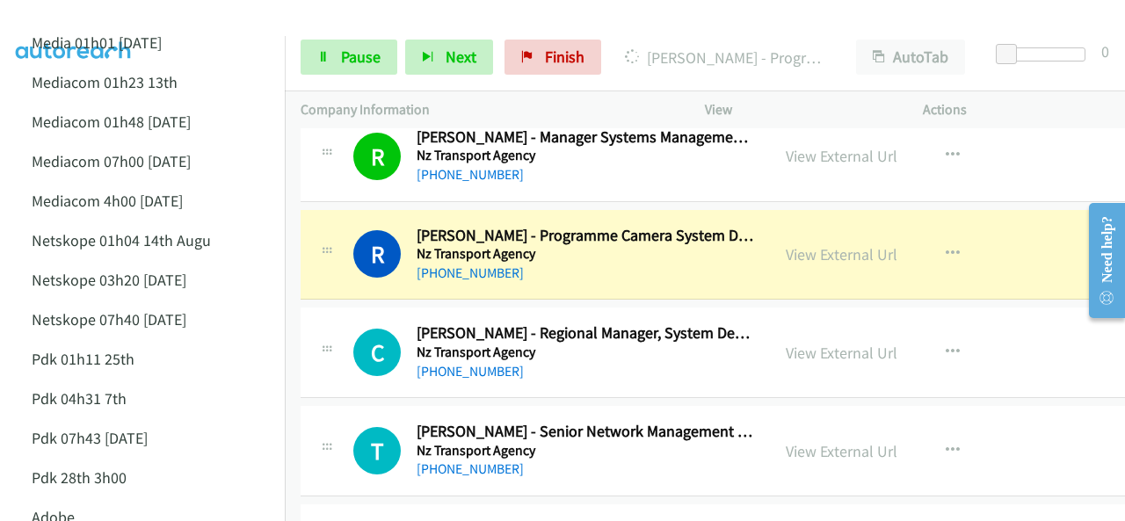
scroll to position [12477, 0]
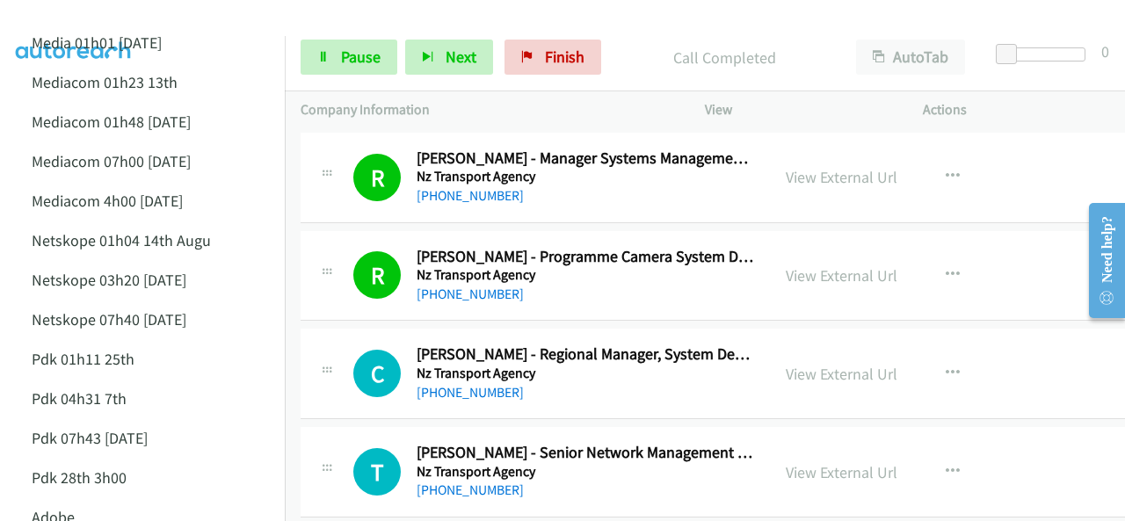
click at [112, 17] on img at bounding box center [74, 31] width 132 height 62
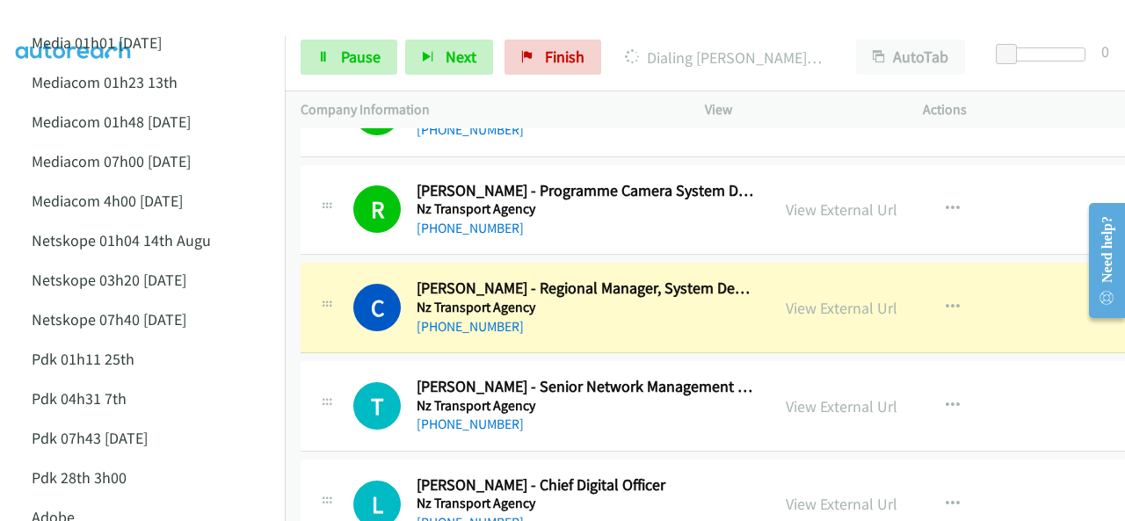
scroll to position [12565, 0]
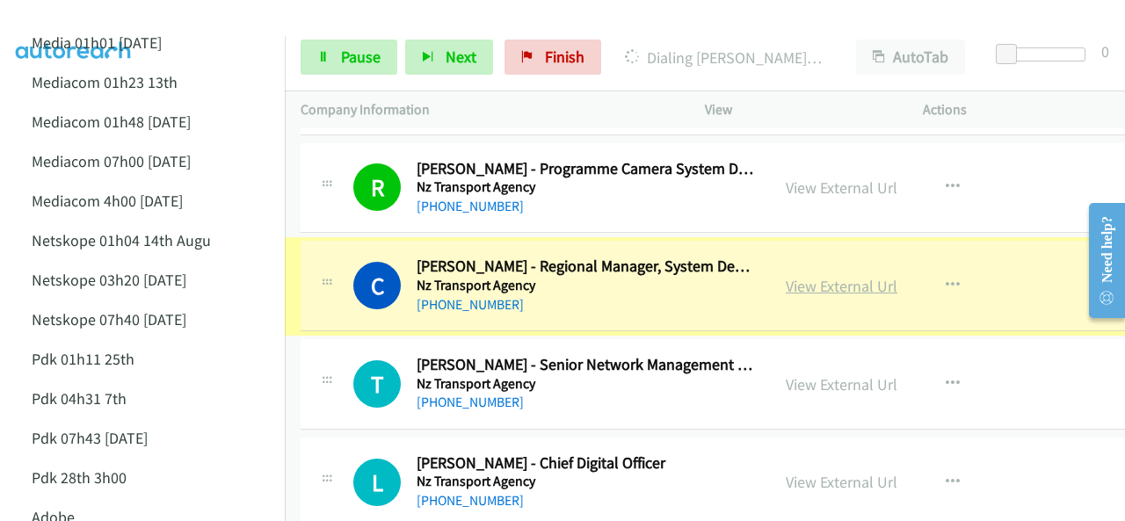
click at [793, 276] on link "View External Url" at bounding box center [842, 286] width 112 height 20
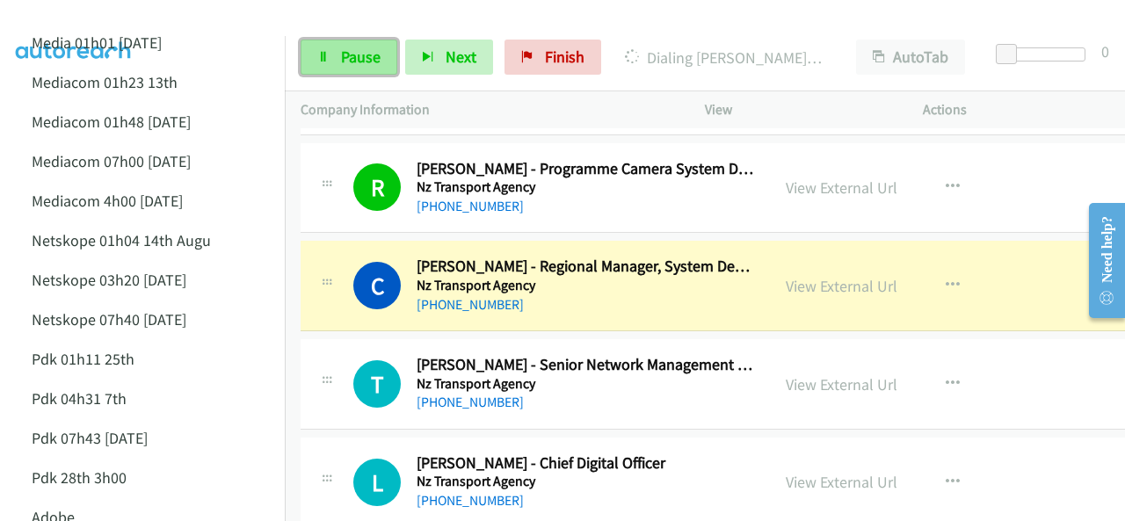
click at [334, 57] on link "Pause" at bounding box center [348, 57] width 97 height 35
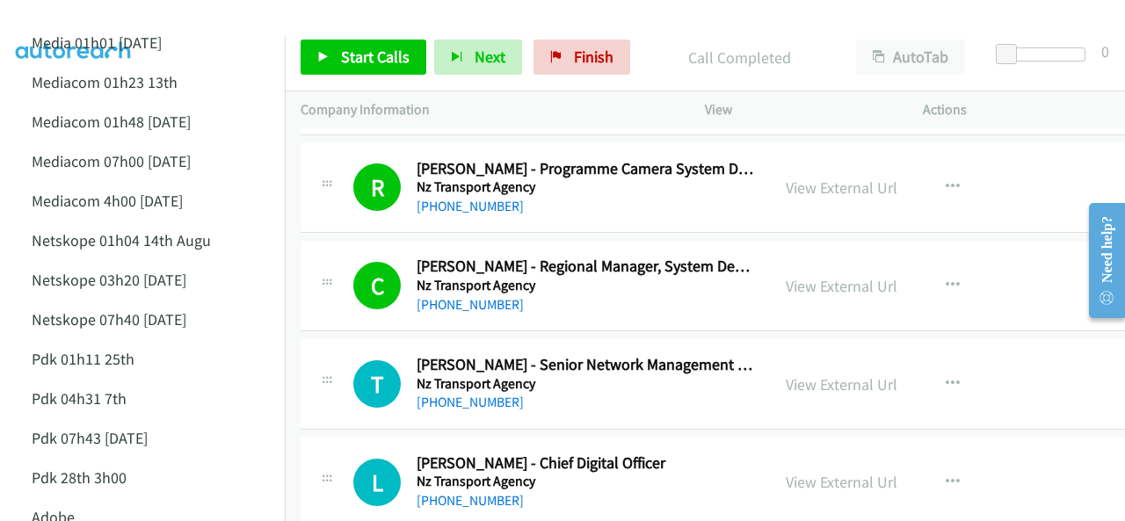
click at [127, 15] on img at bounding box center [74, 31] width 132 height 62
click at [808, 276] on link "View External Url" at bounding box center [842, 286] width 112 height 20
click at [364, 52] on span "Start Calls" at bounding box center [375, 57] width 69 height 20
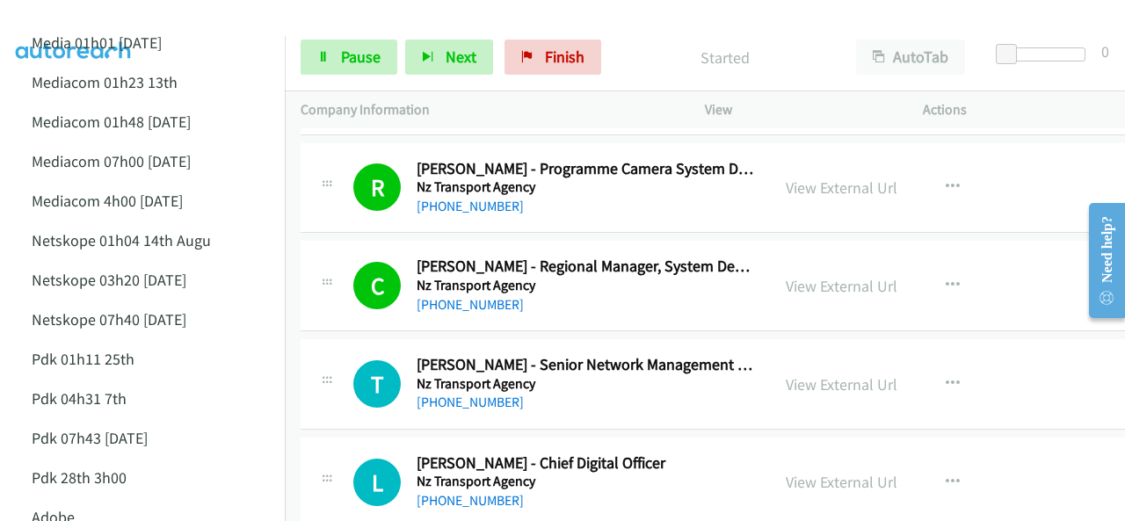
click at [127, 20] on img at bounding box center [74, 31] width 132 height 62
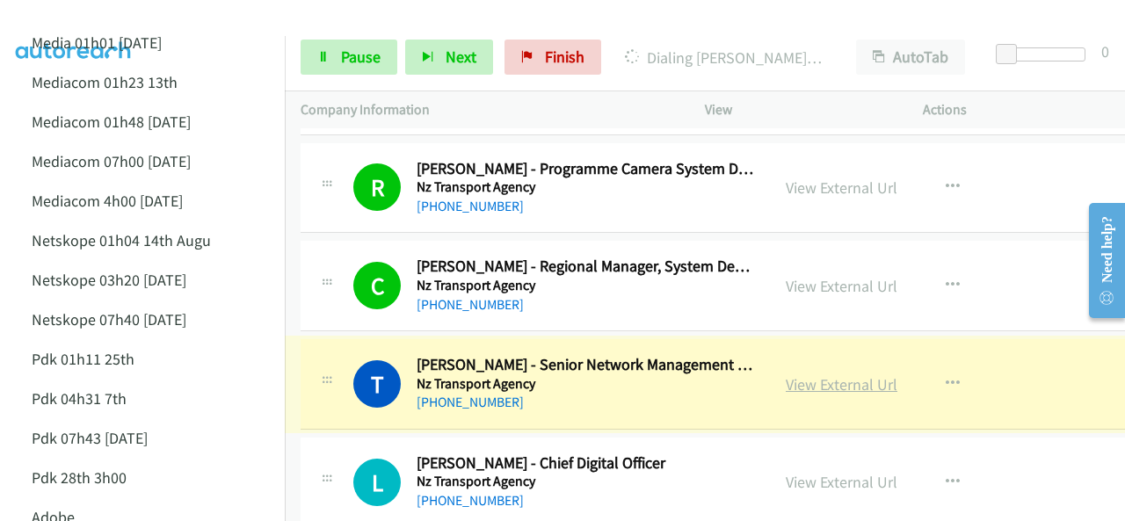
click at [803, 374] on link "View External Url" at bounding box center [842, 384] width 112 height 20
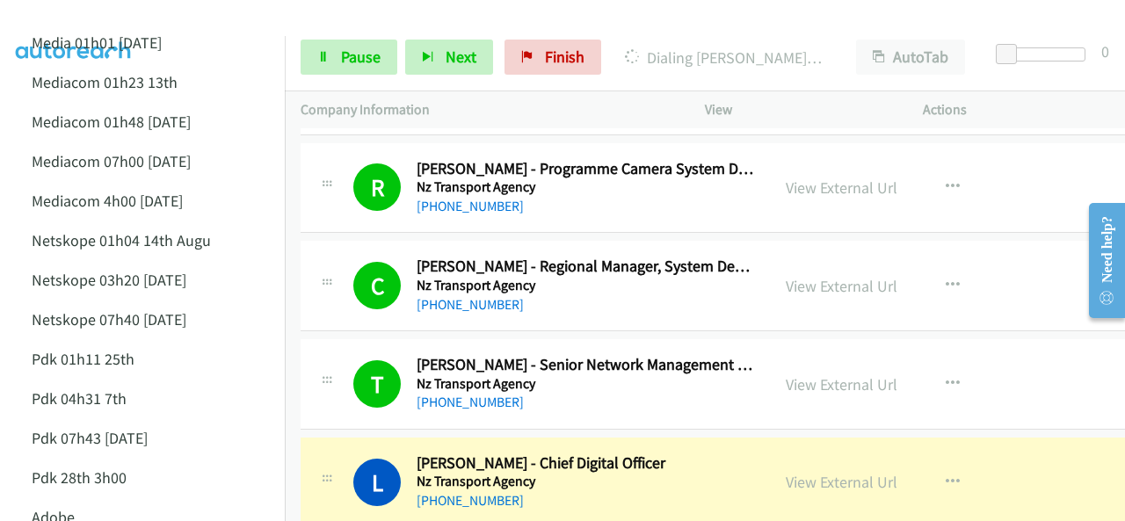
scroll to position [12653, 0]
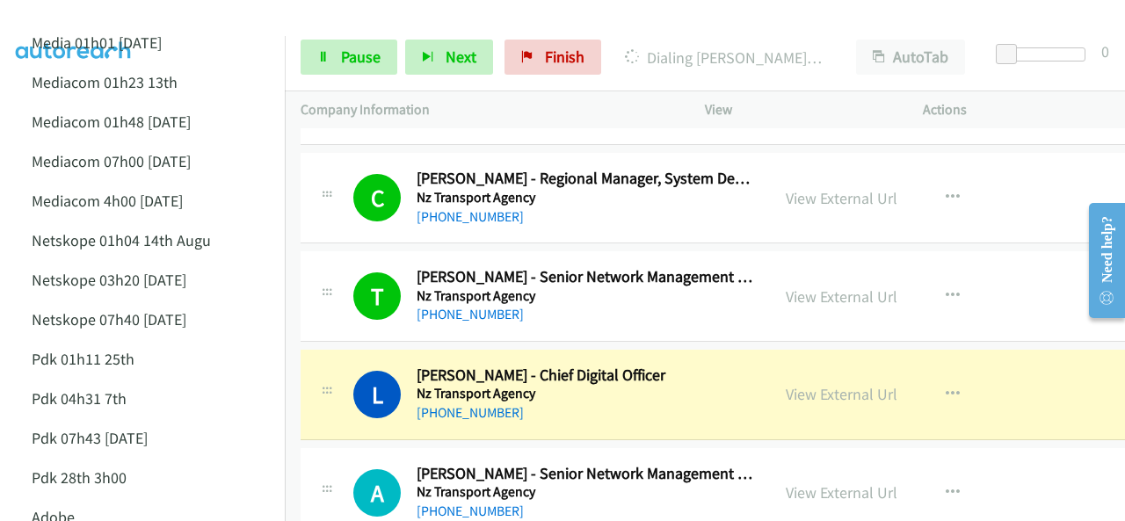
click at [88, 16] on img at bounding box center [74, 31] width 132 height 62
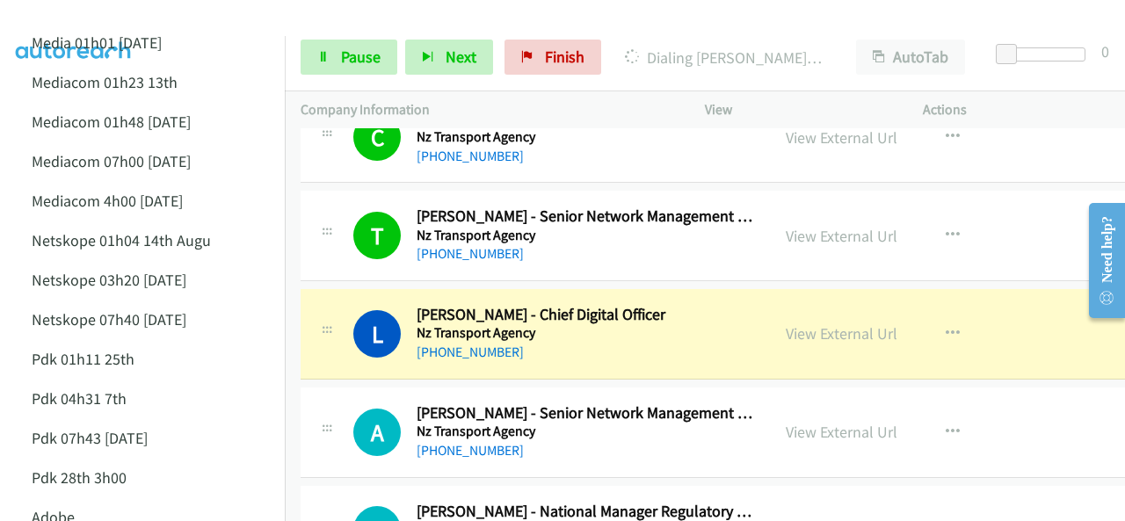
scroll to position [12828, 0]
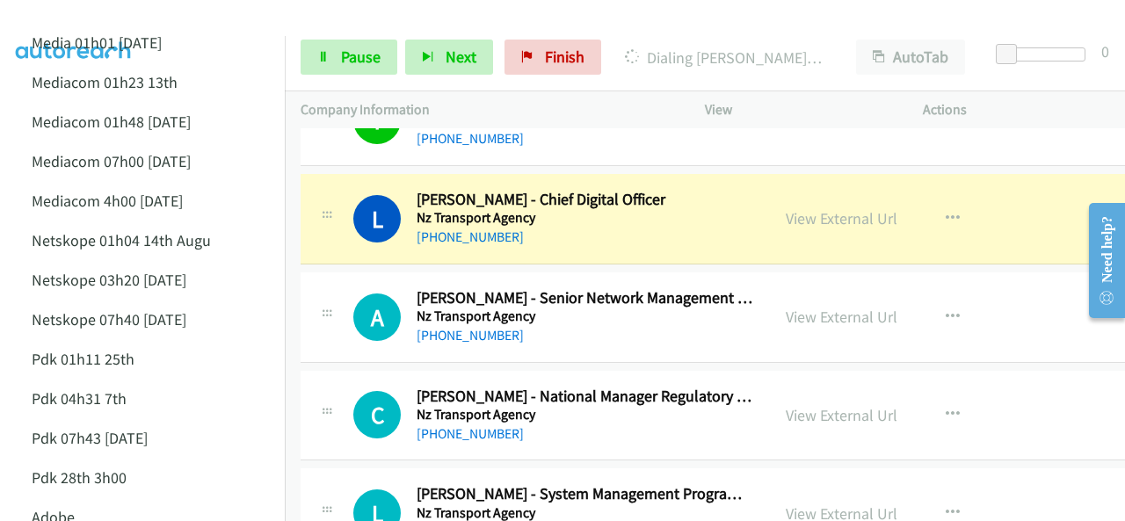
click at [105, 24] on img at bounding box center [74, 31] width 132 height 62
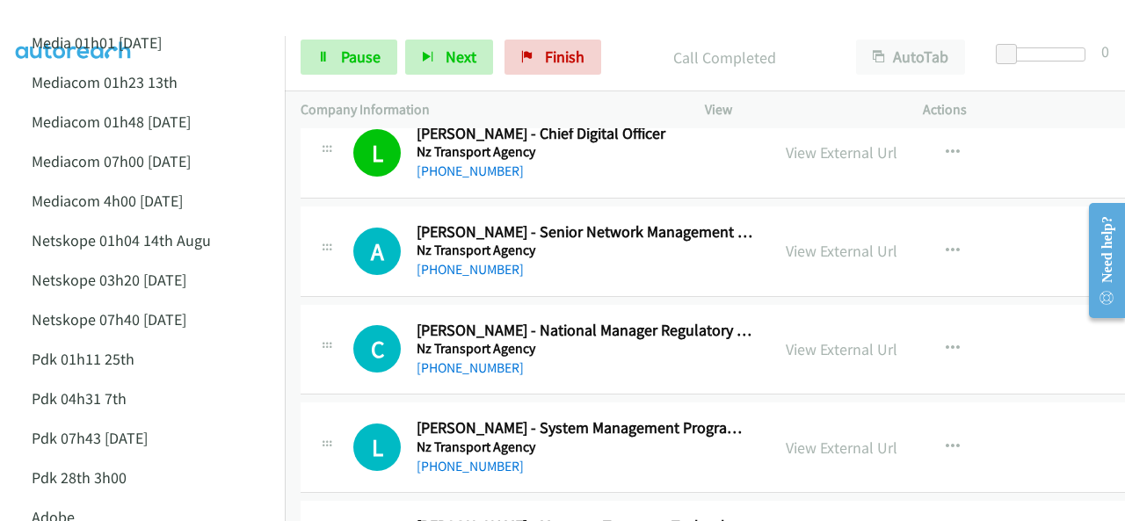
scroll to position [12916, 0]
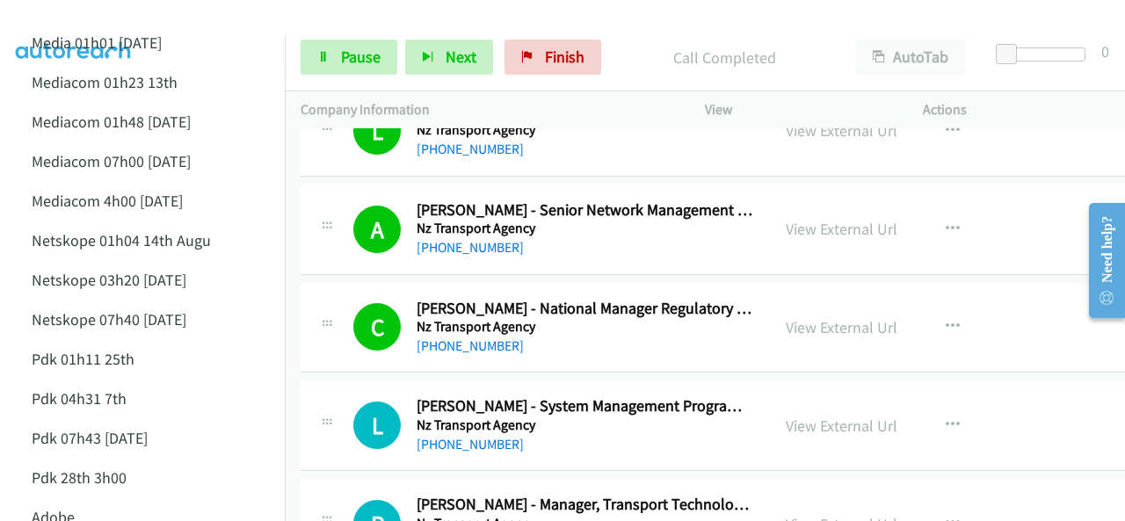
click at [128, 15] on img at bounding box center [74, 31] width 132 height 62
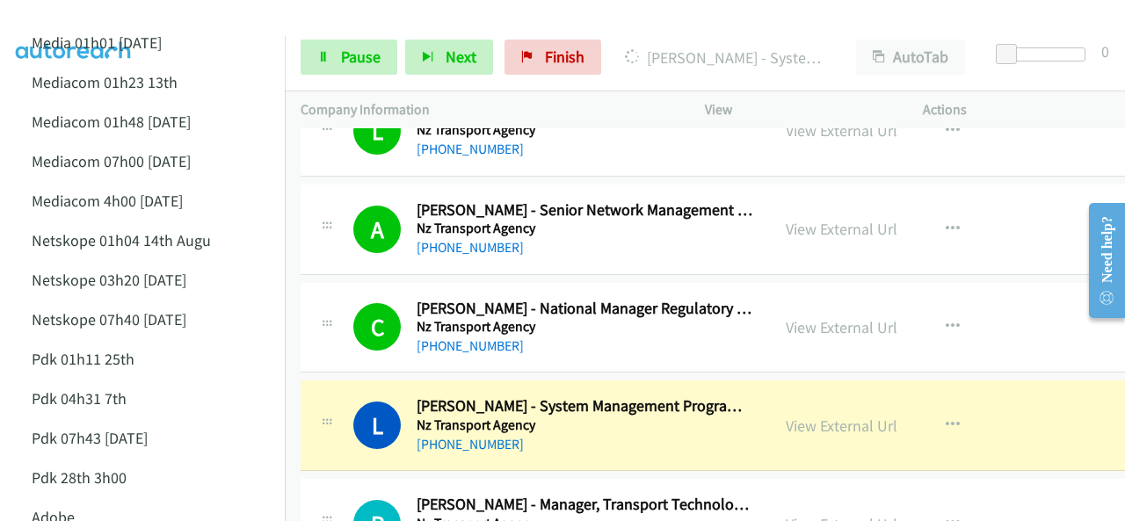
click at [115, 25] on img at bounding box center [74, 31] width 132 height 62
click at [142, 18] on div at bounding box center [554, 34] width 1109 height 68
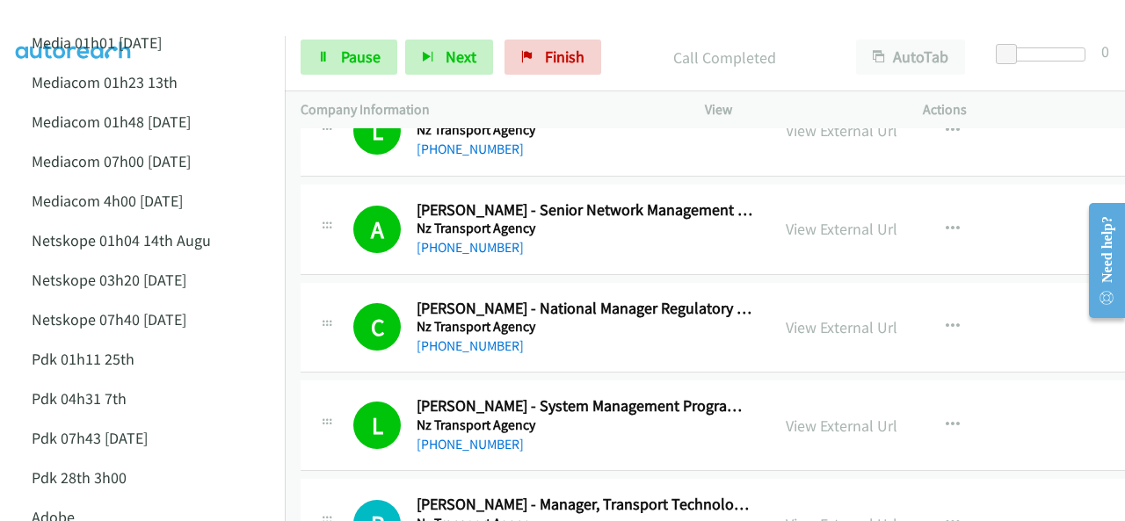
click at [137, 18] on img at bounding box center [74, 31] width 132 height 62
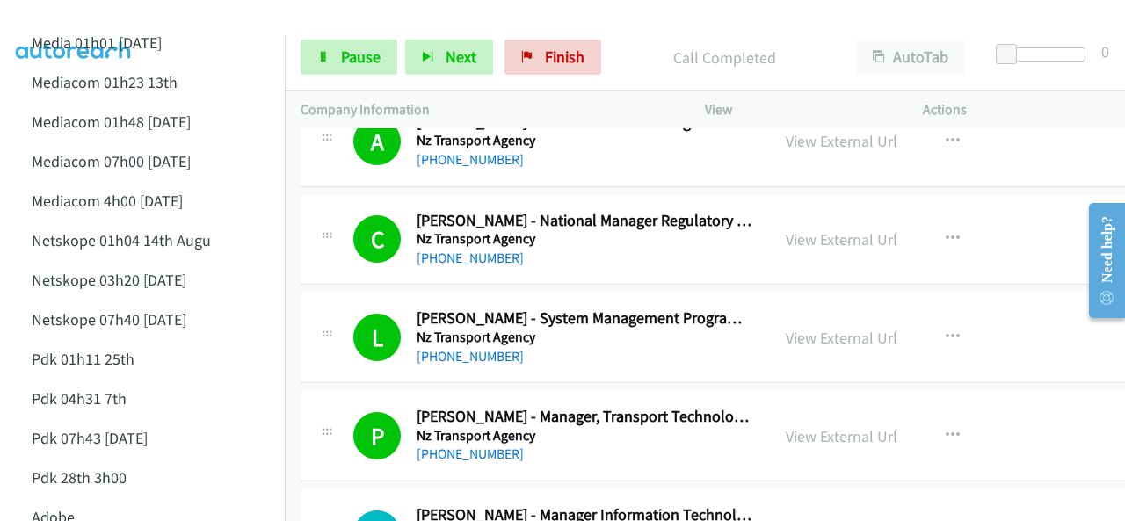
scroll to position [13092, 0]
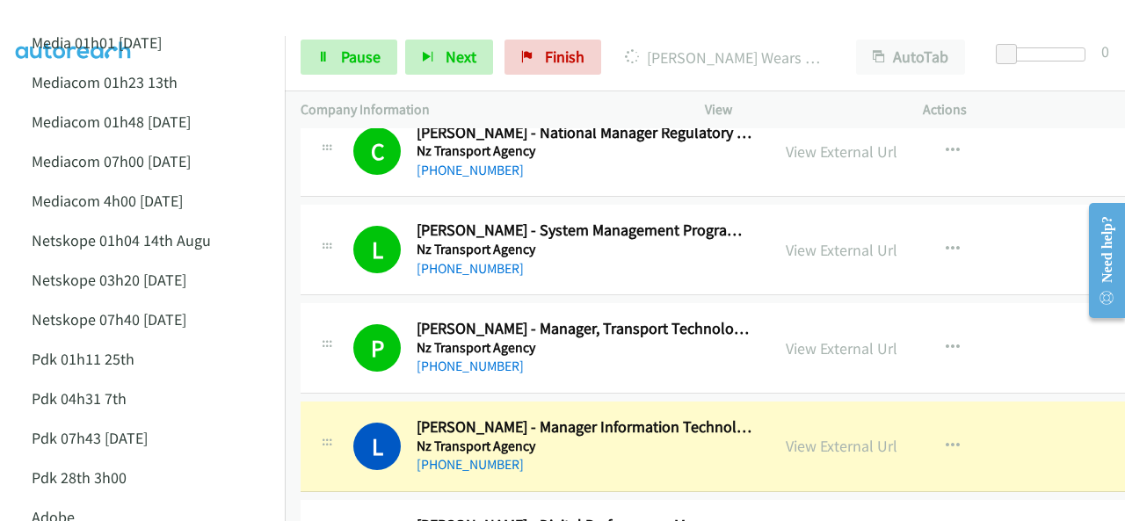
click at [97, 22] on img at bounding box center [74, 31] width 132 height 62
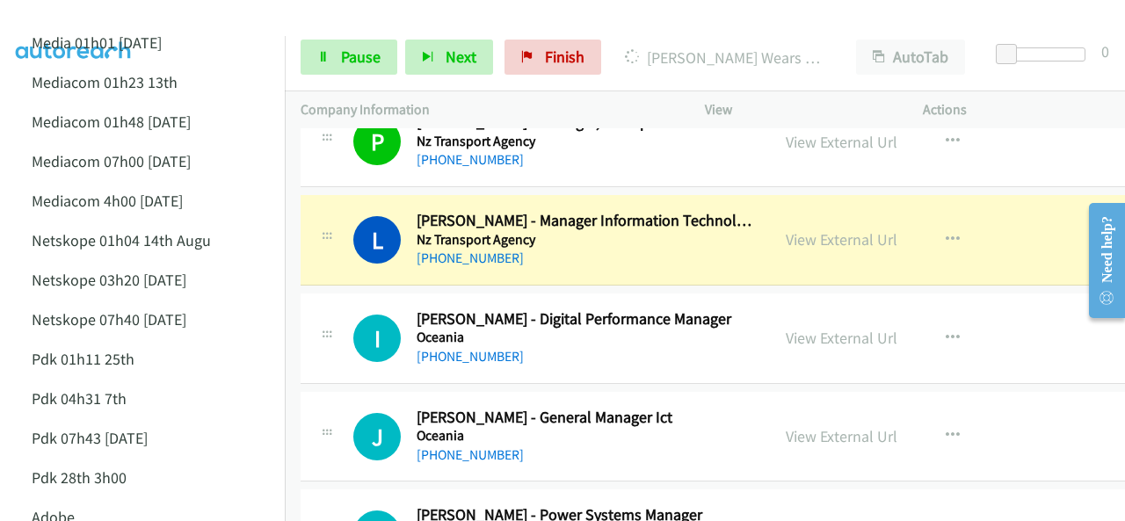
scroll to position [13268, 0]
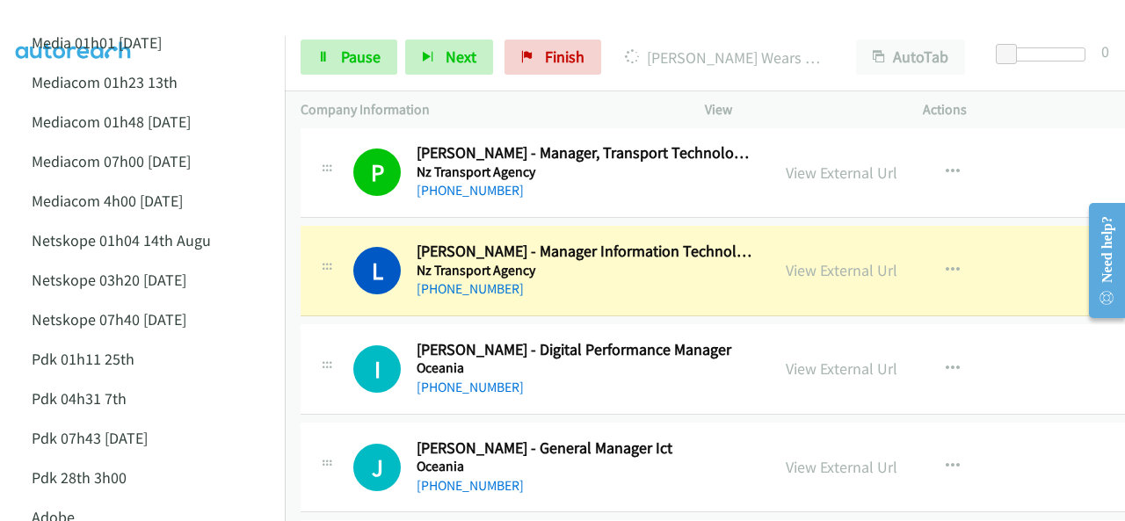
click at [252, 15] on div at bounding box center [554, 34] width 1109 height 68
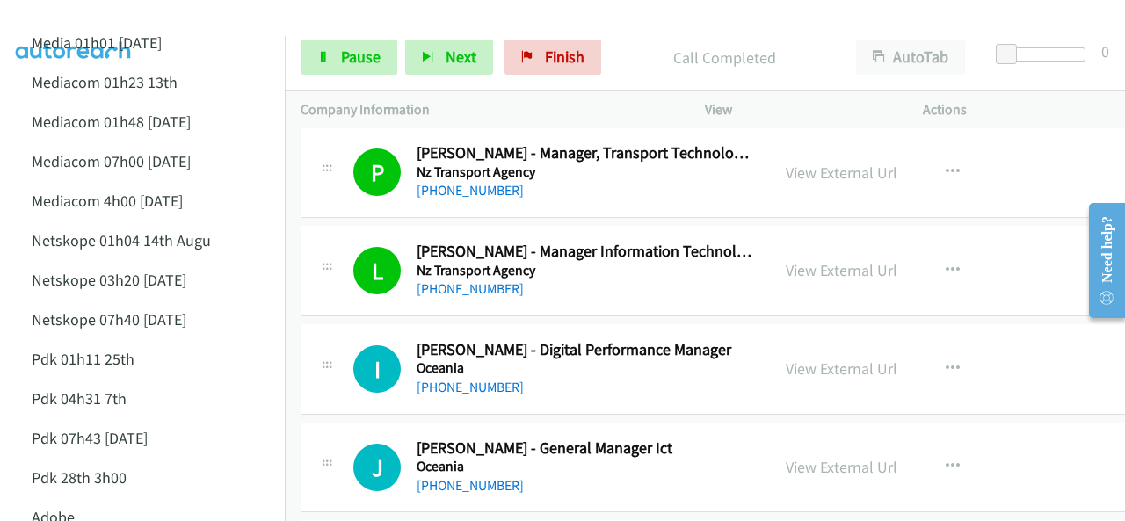
click at [116, 15] on img at bounding box center [74, 31] width 132 height 62
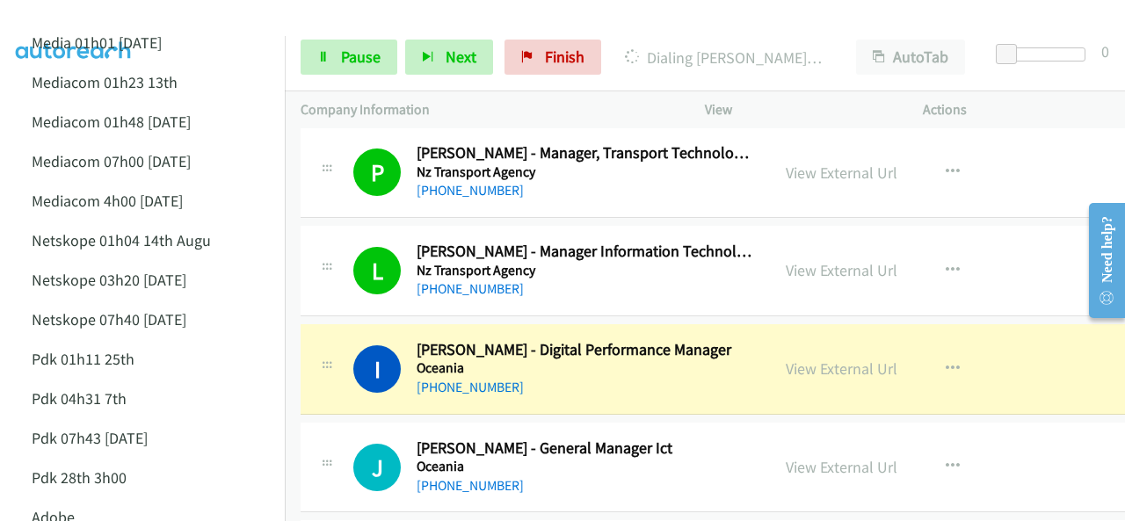
click at [228, 24] on div at bounding box center [554, 34] width 1109 height 68
click at [240, 27] on div at bounding box center [554, 34] width 1109 height 68
click at [801, 358] on link "View External Url" at bounding box center [842, 368] width 112 height 20
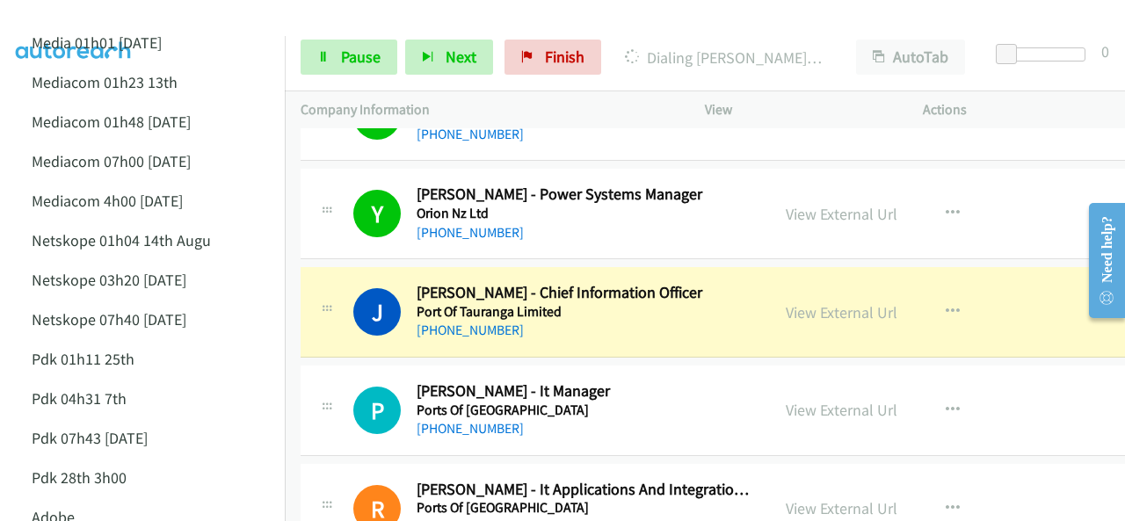
scroll to position [13707, 0]
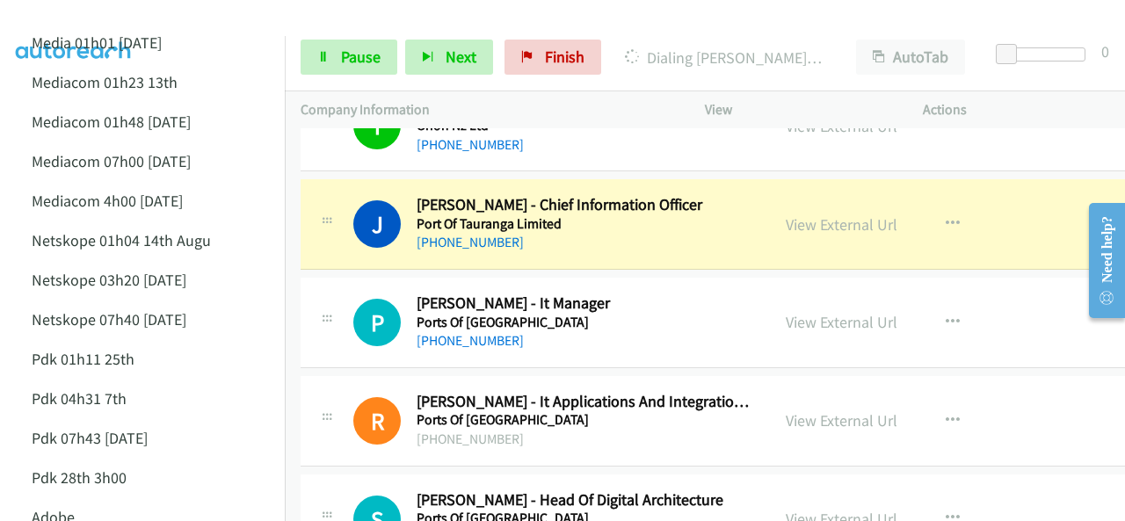
click at [121, 20] on img at bounding box center [74, 31] width 132 height 62
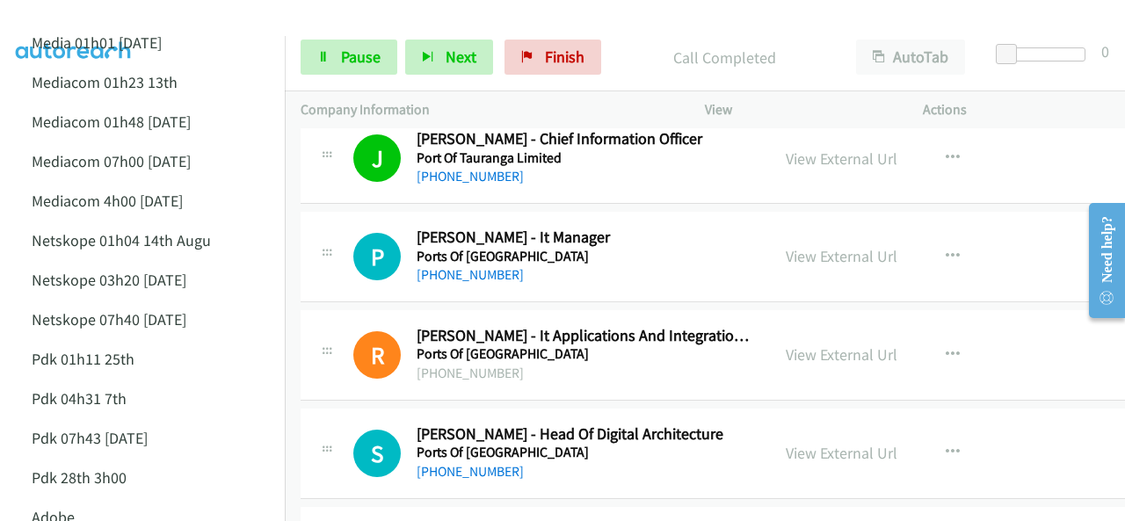
scroll to position [13795, 0]
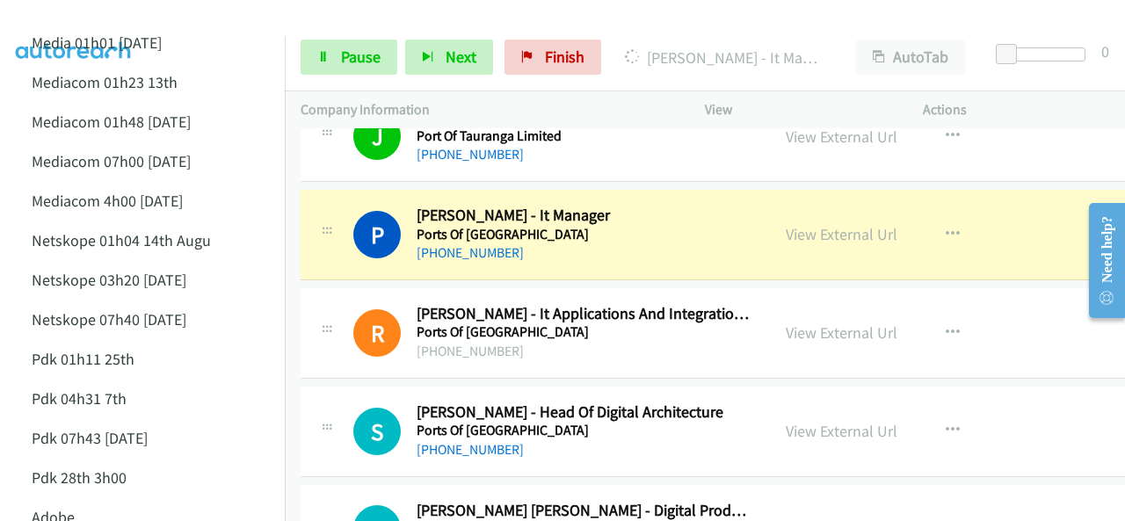
click at [108, 13] on img at bounding box center [74, 31] width 132 height 62
click at [152, 23] on div at bounding box center [554, 34] width 1109 height 68
click at [119, 24] on img at bounding box center [74, 31] width 132 height 62
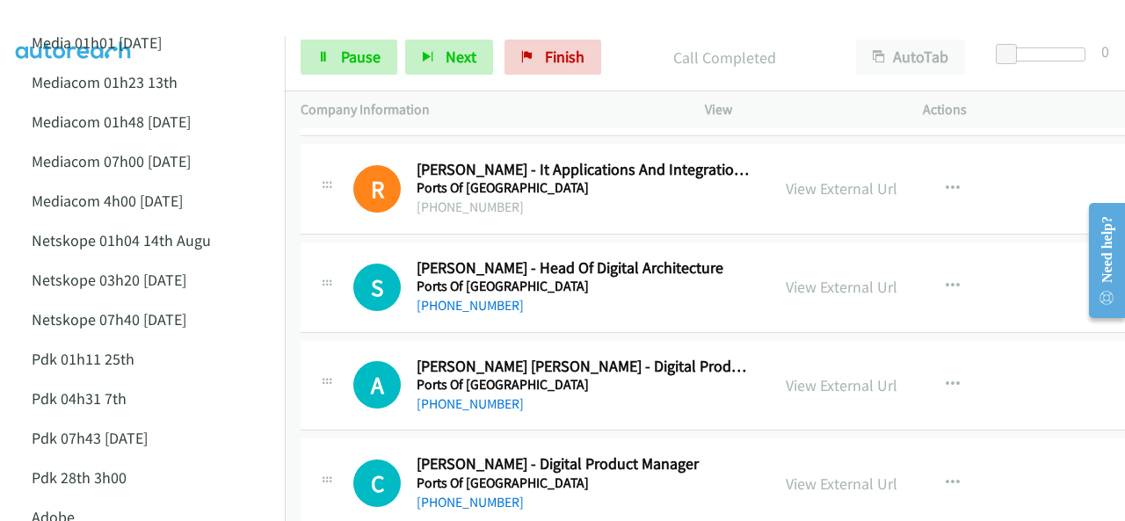
scroll to position [13970, 0]
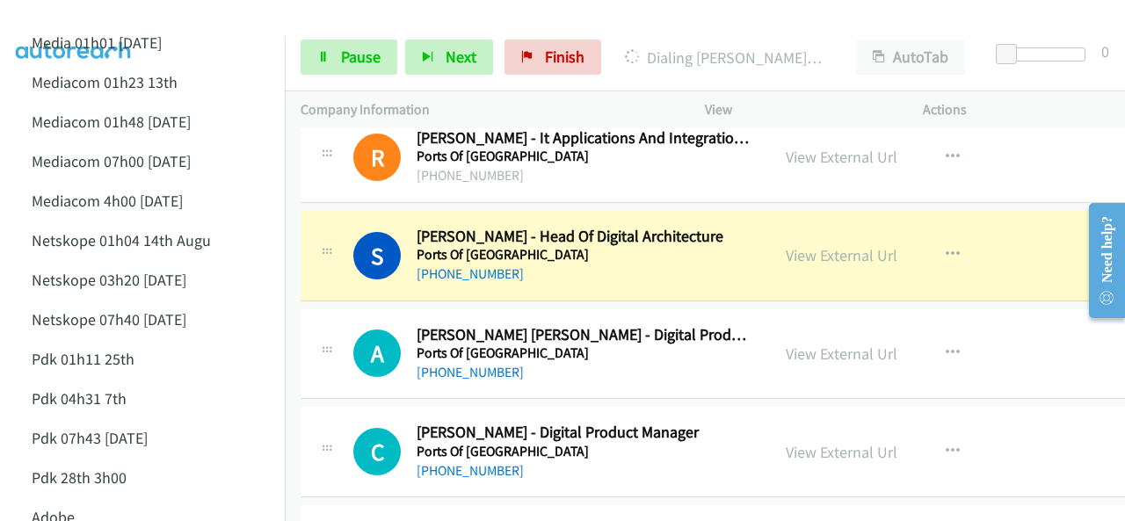
click at [125, 22] on img at bounding box center [74, 31] width 132 height 62
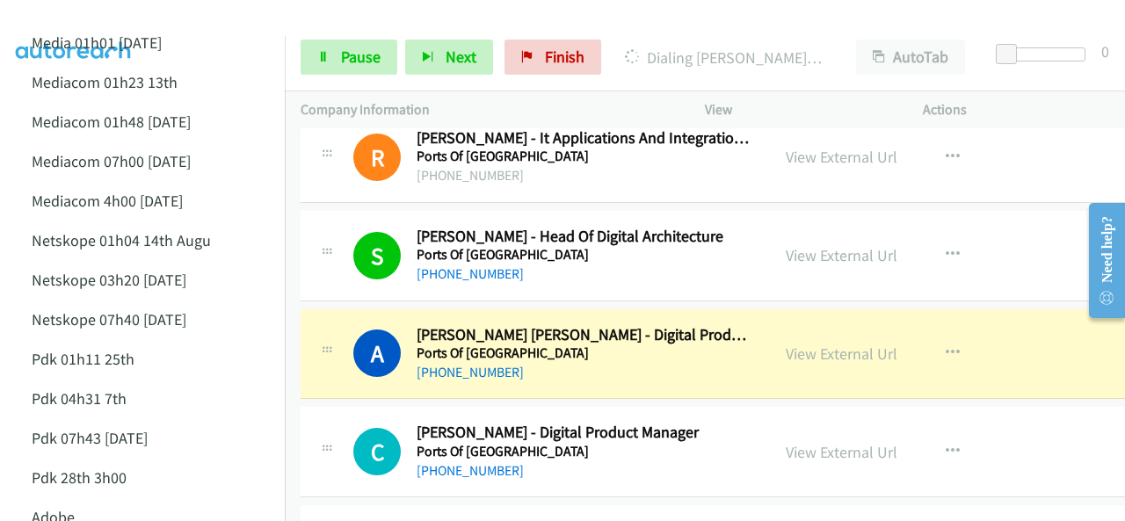
click at [104, 26] on img at bounding box center [74, 31] width 132 height 62
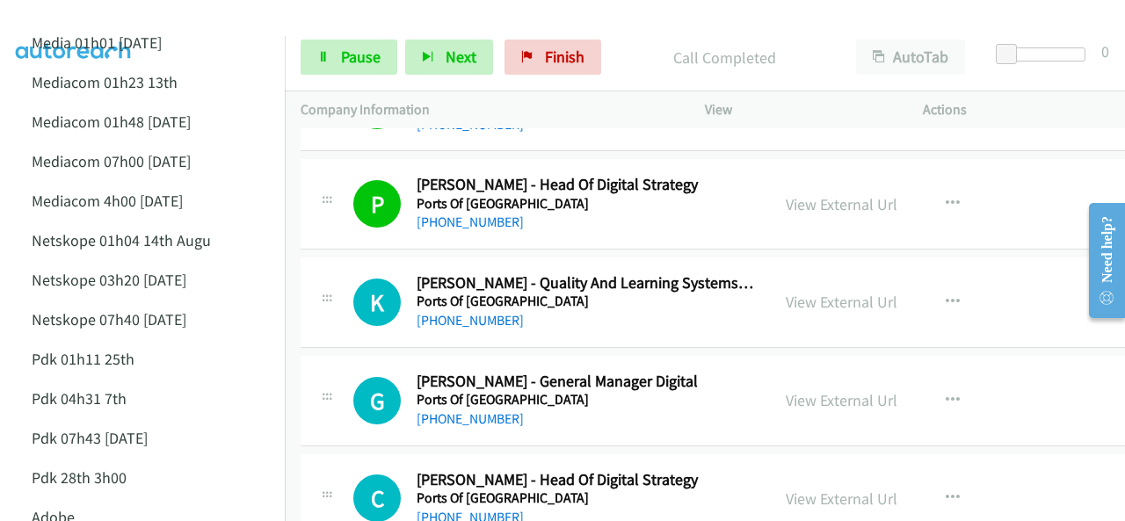
scroll to position [14322, 0]
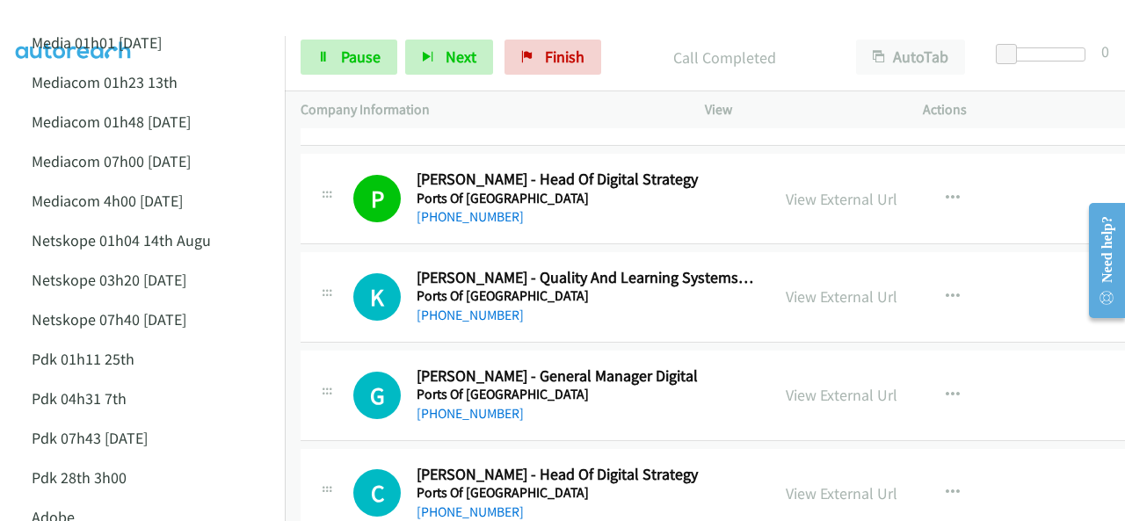
click at [54, 25] on img at bounding box center [74, 31] width 132 height 62
click at [128, 24] on img at bounding box center [74, 31] width 132 height 62
click at [329, 62] on icon at bounding box center [323, 58] width 12 height 12
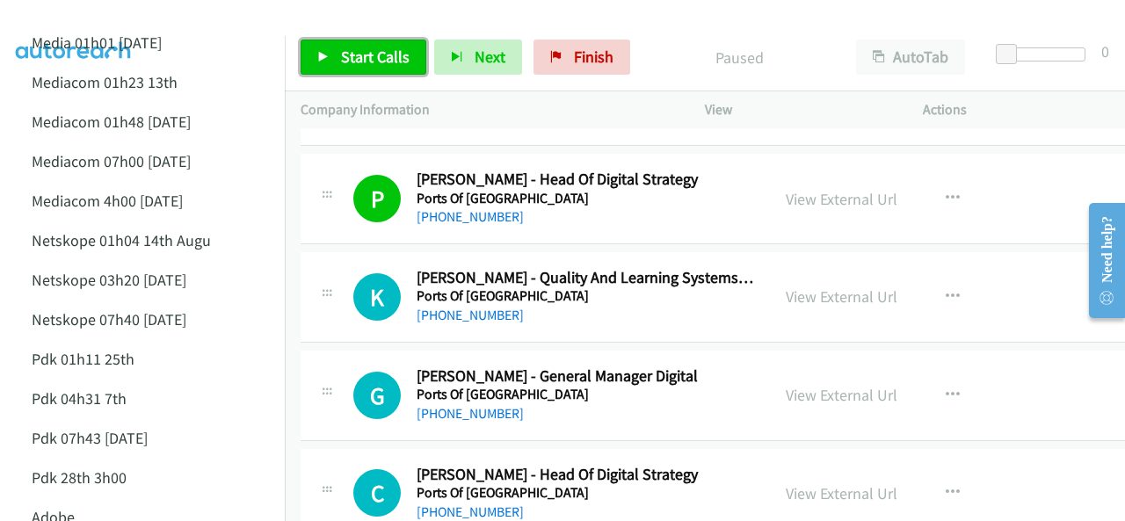
click at [331, 61] on link "Start Calls" at bounding box center [363, 57] width 126 height 35
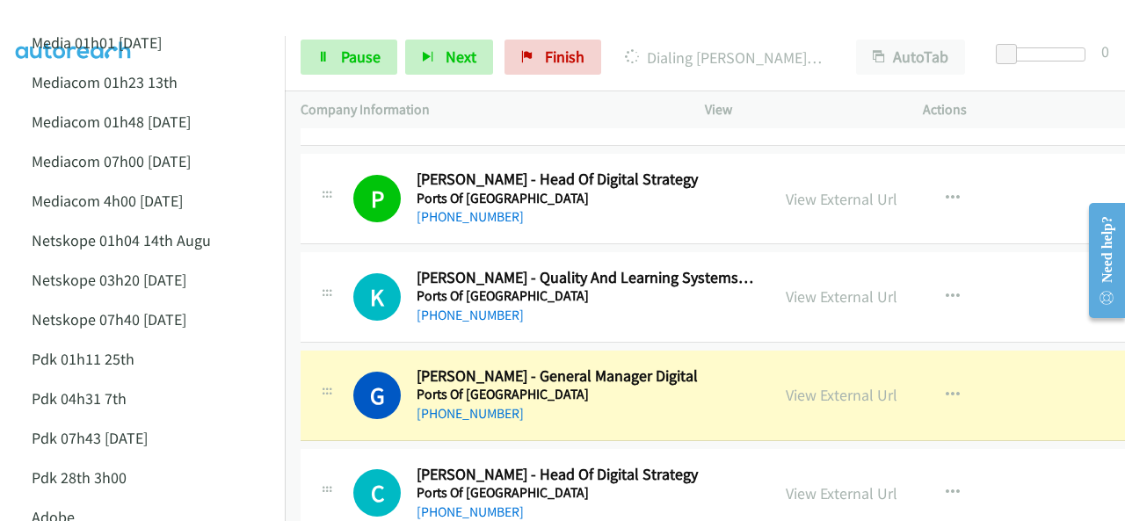
click at [72, 21] on img at bounding box center [74, 31] width 132 height 62
click at [810, 385] on link "View External Url" at bounding box center [842, 395] width 112 height 20
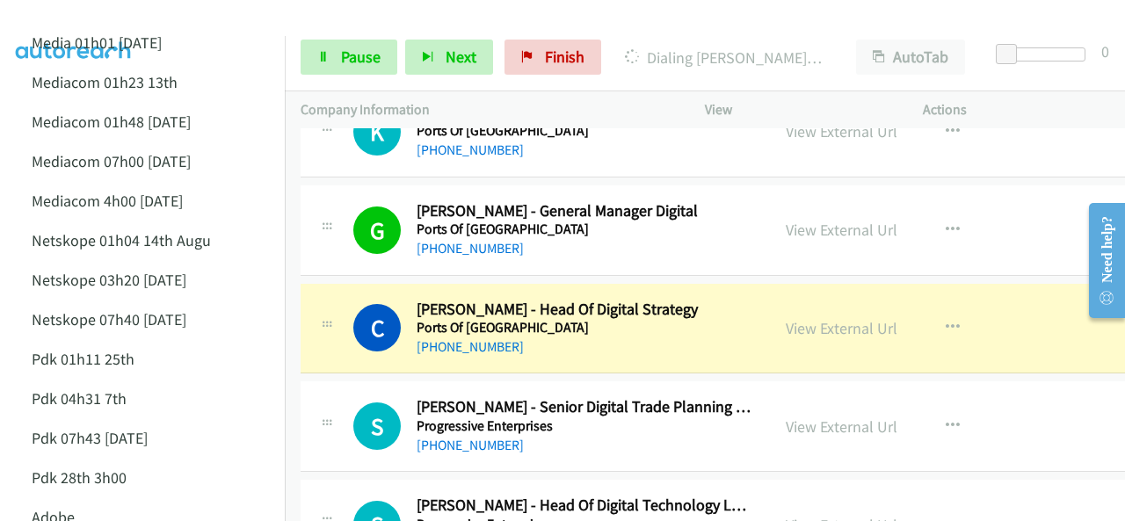
scroll to position [14498, 0]
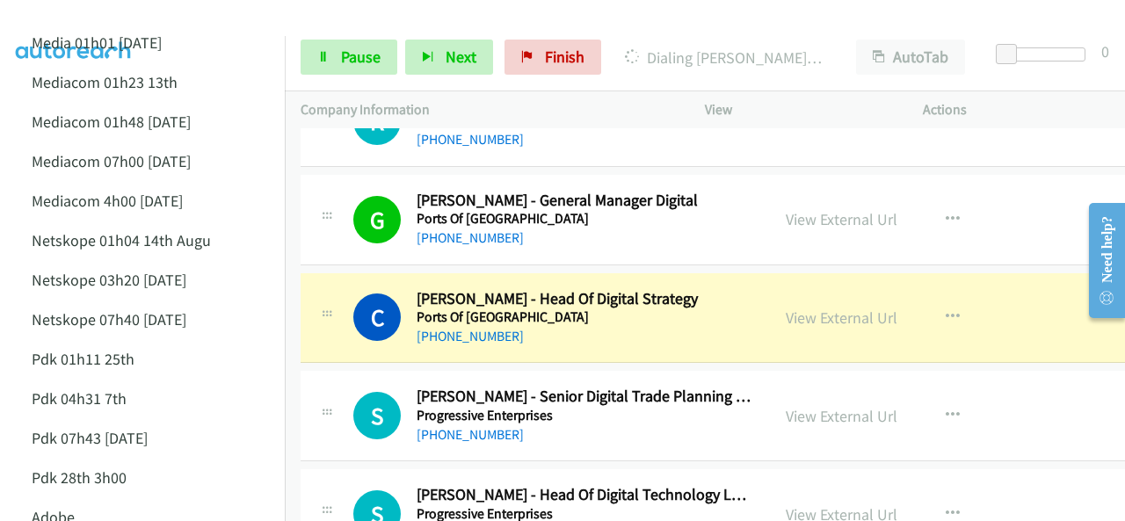
click at [117, 20] on img at bounding box center [74, 31] width 132 height 62
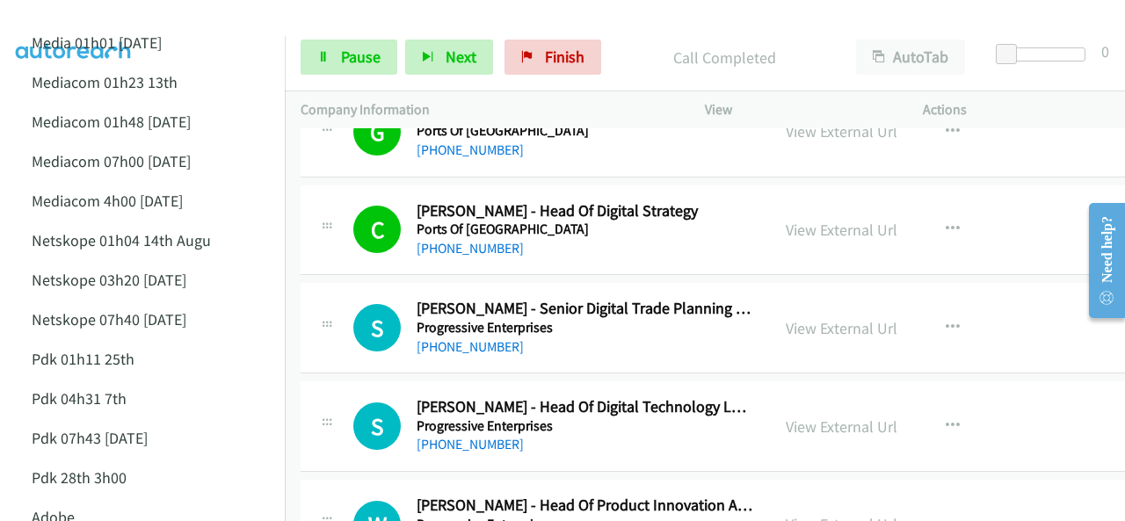
scroll to position [14673, 0]
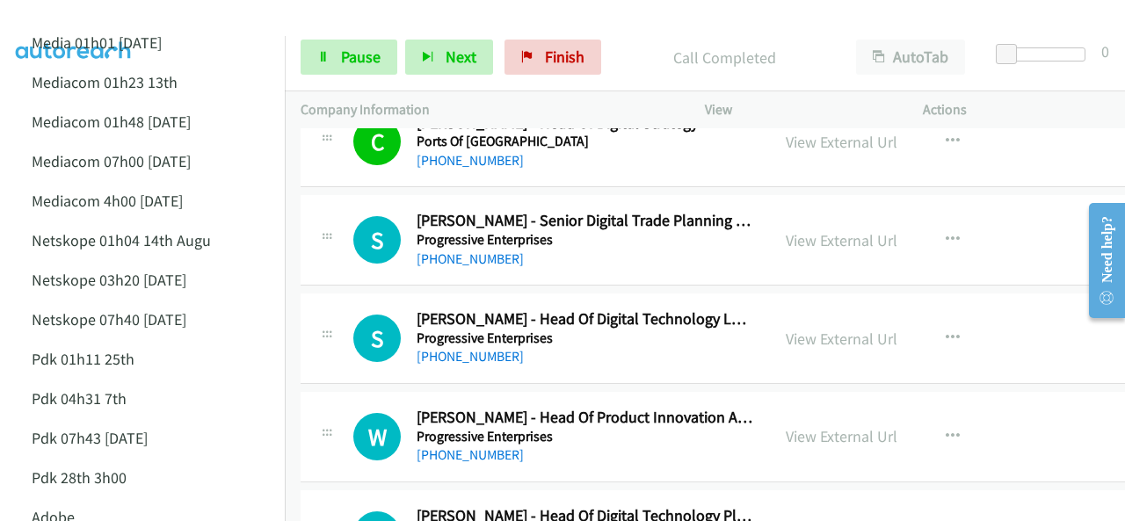
click at [119, 12] on main "Start Calls Pause Next Finish Call Completed AutoTab AutoTab 0 Company Informat…" at bounding box center [562, 41] width 1125 height 83
click at [71, 24] on img at bounding box center [74, 31] width 132 height 62
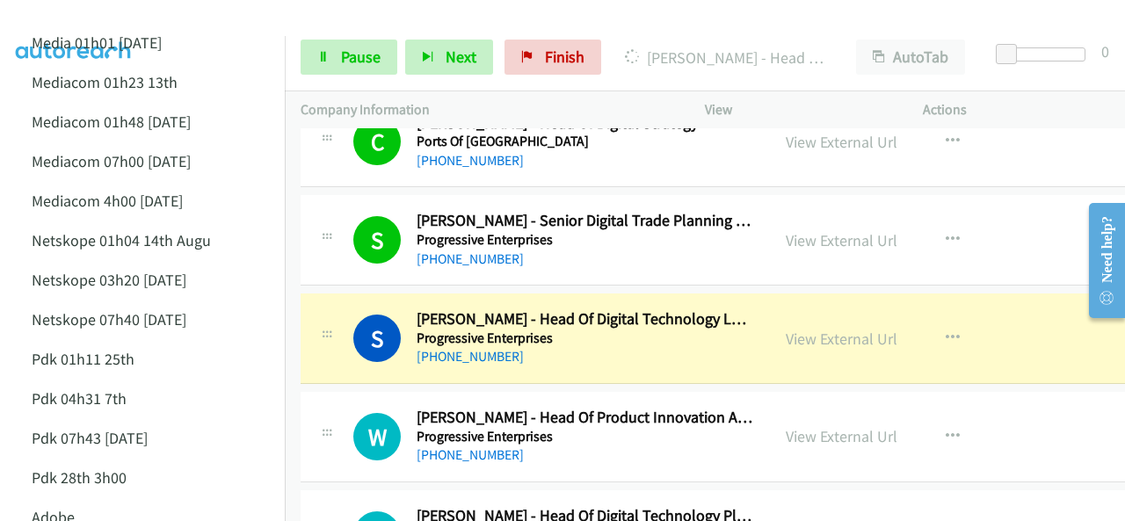
click at [63, 18] on img at bounding box center [74, 31] width 132 height 62
click at [155, 18] on div at bounding box center [554, 34] width 1109 height 68
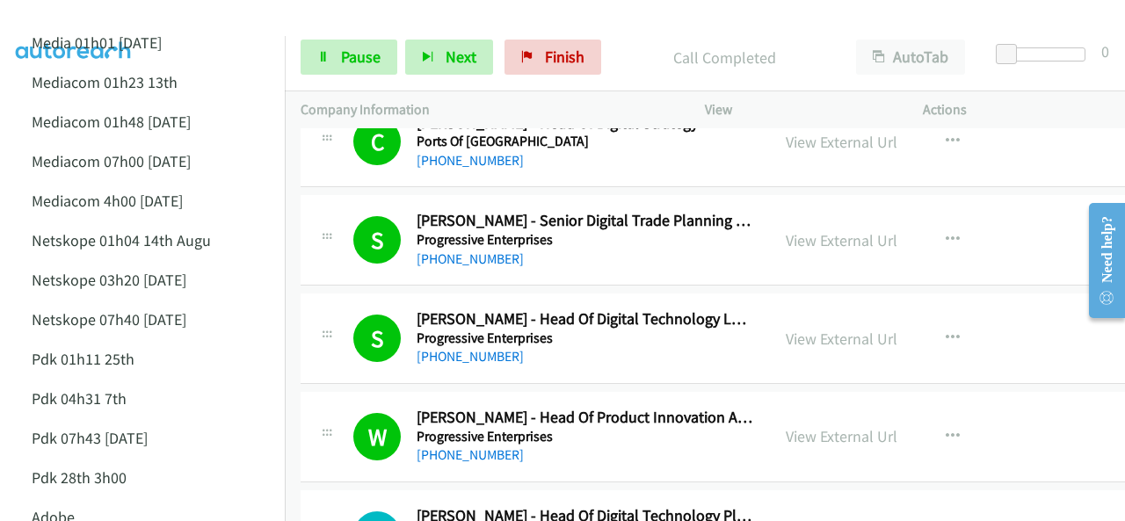
click at [148, 28] on div at bounding box center [554, 34] width 1109 height 68
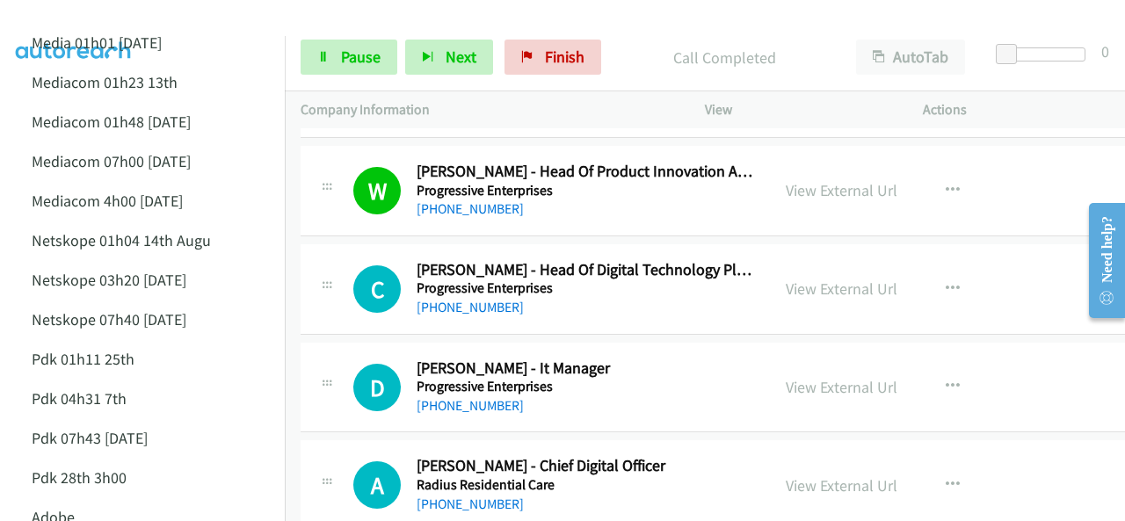
scroll to position [14937, 0]
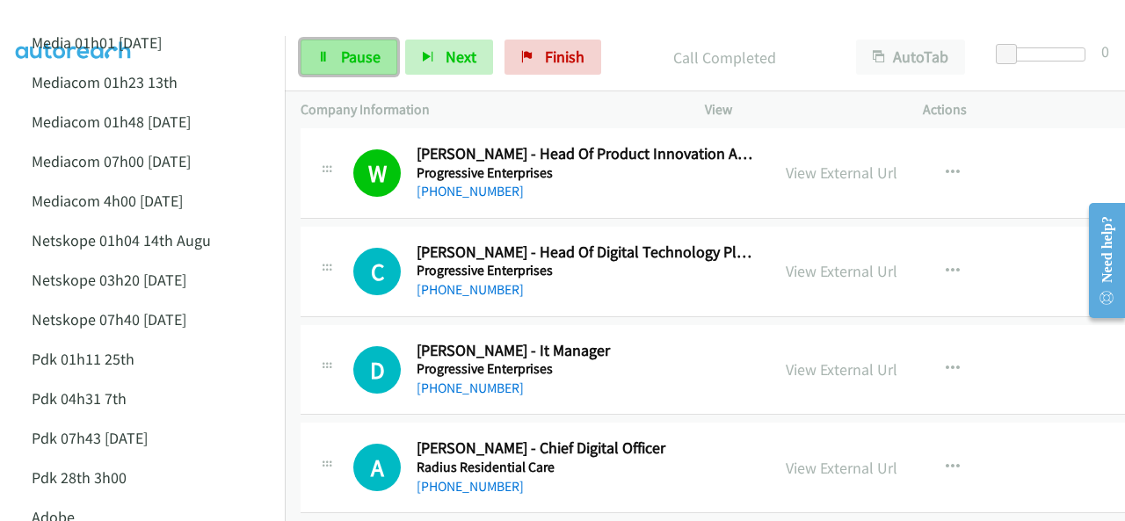
click at [350, 62] on span "Pause" at bounding box center [361, 57] width 40 height 20
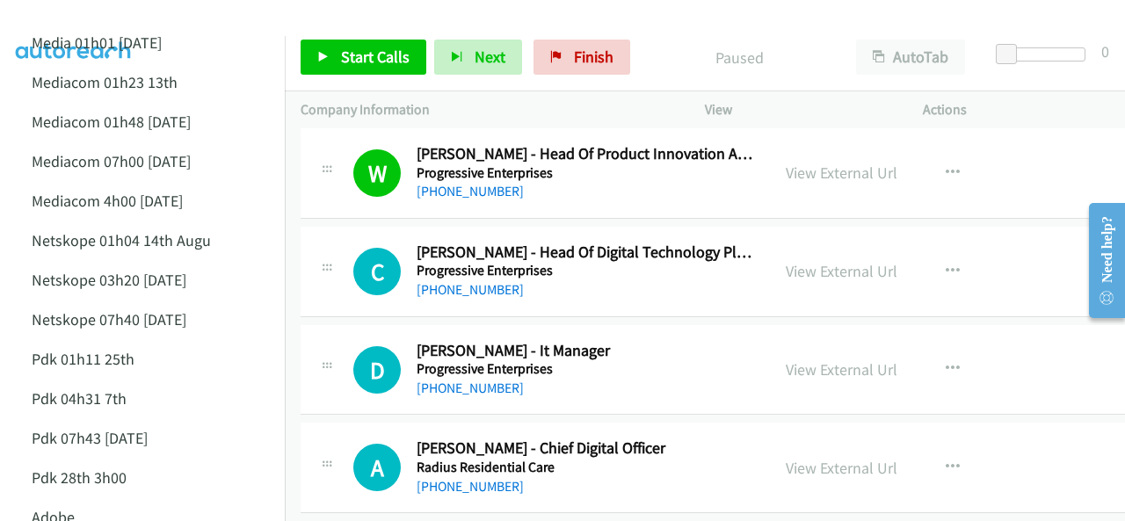
click at [114, 18] on img at bounding box center [74, 31] width 132 height 62
click at [102, 15] on img at bounding box center [74, 31] width 132 height 62
click at [360, 61] on span "Start Calls" at bounding box center [375, 57] width 69 height 20
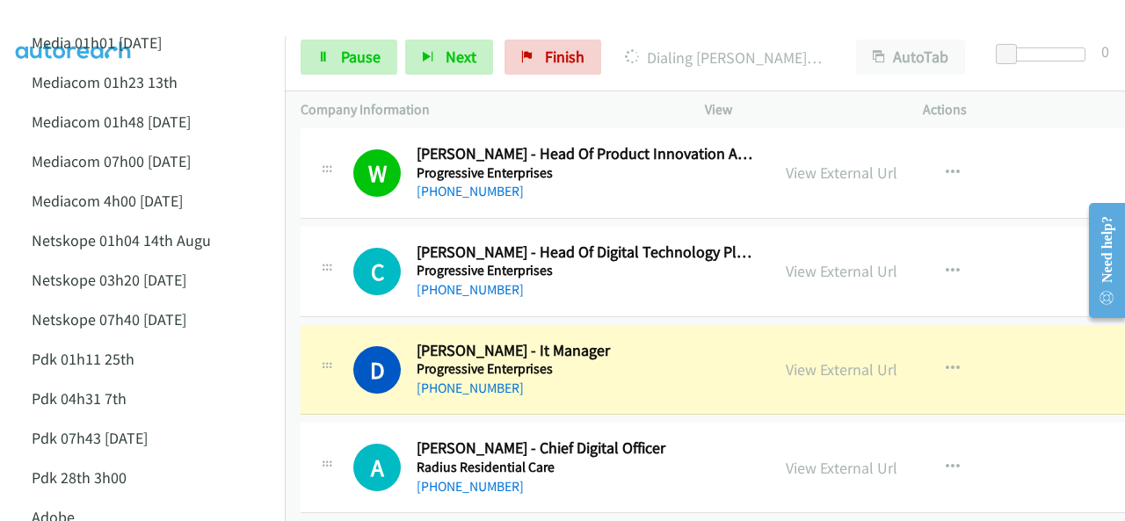
click at [109, 14] on img at bounding box center [74, 31] width 132 height 62
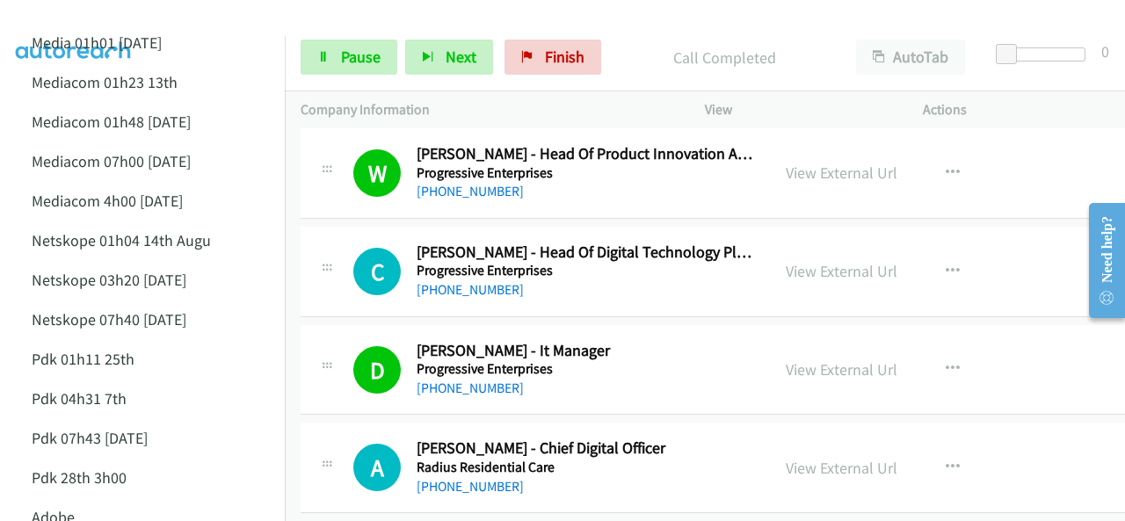
click at [96, 14] on img at bounding box center [74, 31] width 132 height 62
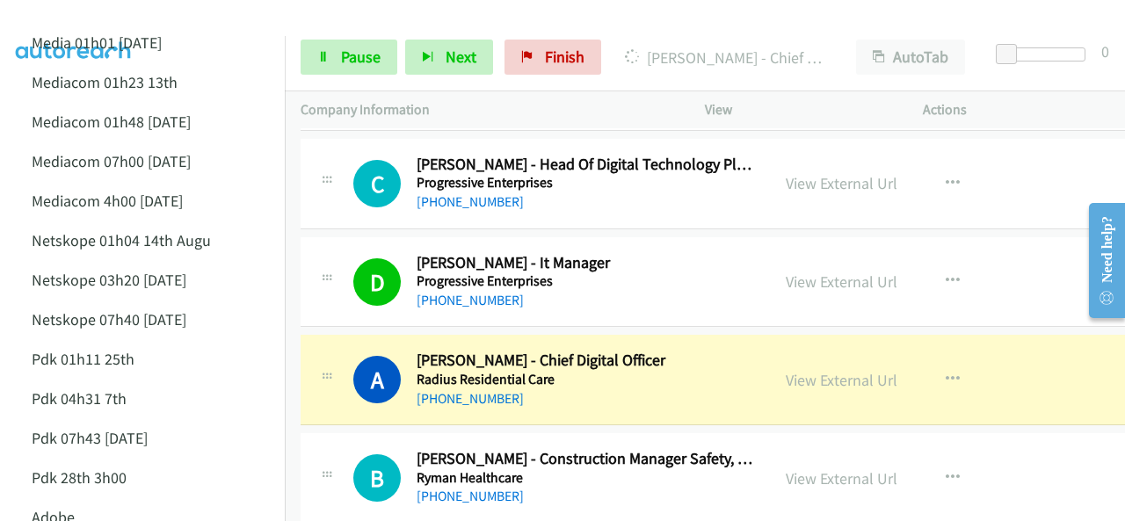
scroll to position [15113, 0]
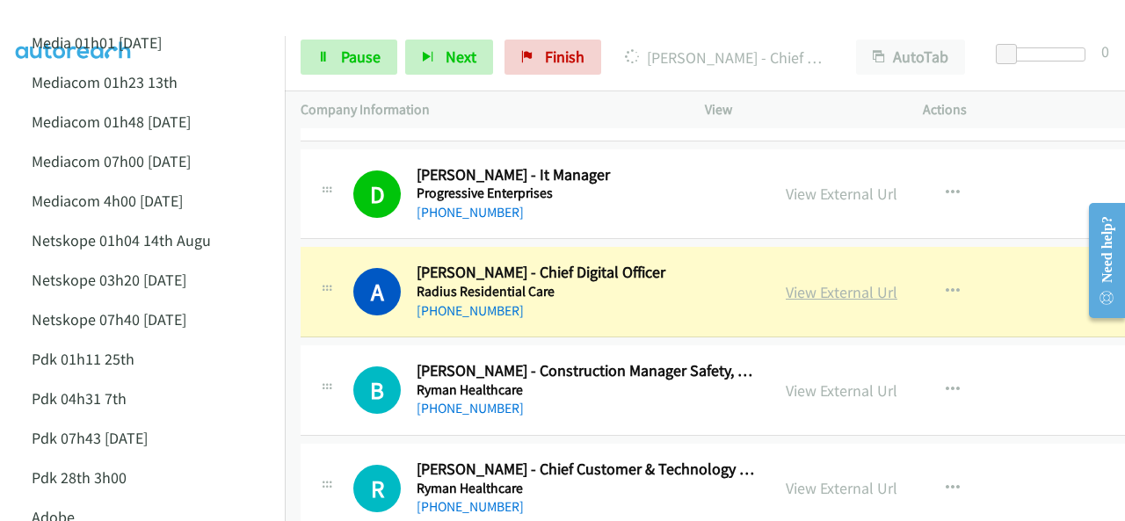
click at [801, 282] on link "View External Url" at bounding box center [842, 292] width 112 height 20
click at [339, 61] on link "Pause" at bounding box center [348, 57] width 97 height 35
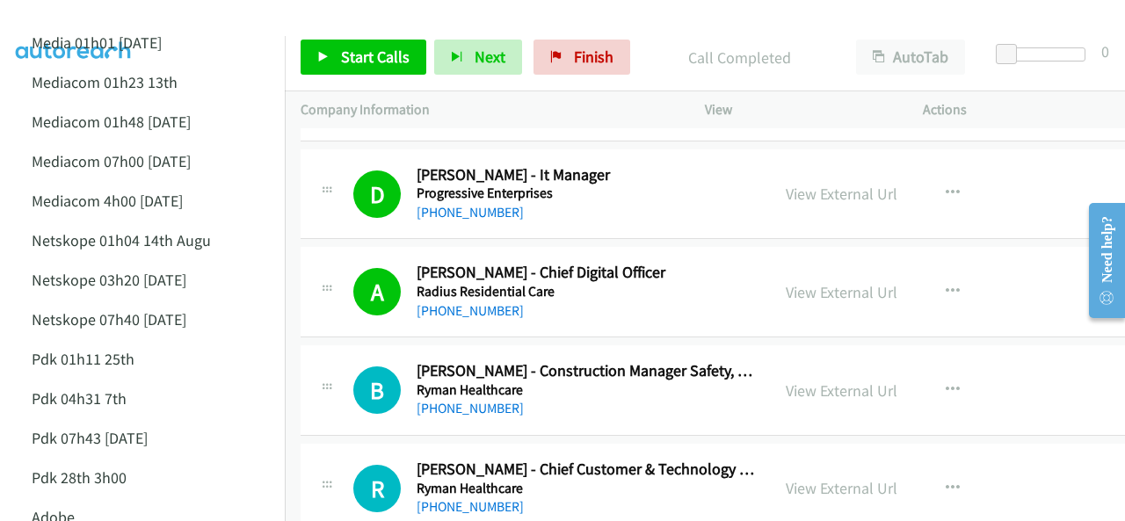
click at [81, 27] on img at bounding box center [74, 31] width 132 height 62
click at [826, 282] on link "View External Url" at bounding box center [842, 292] width 112 height 20
click at [344, 47] on span "Start Calls" at bounding box center [375, 57] width 69 height 20
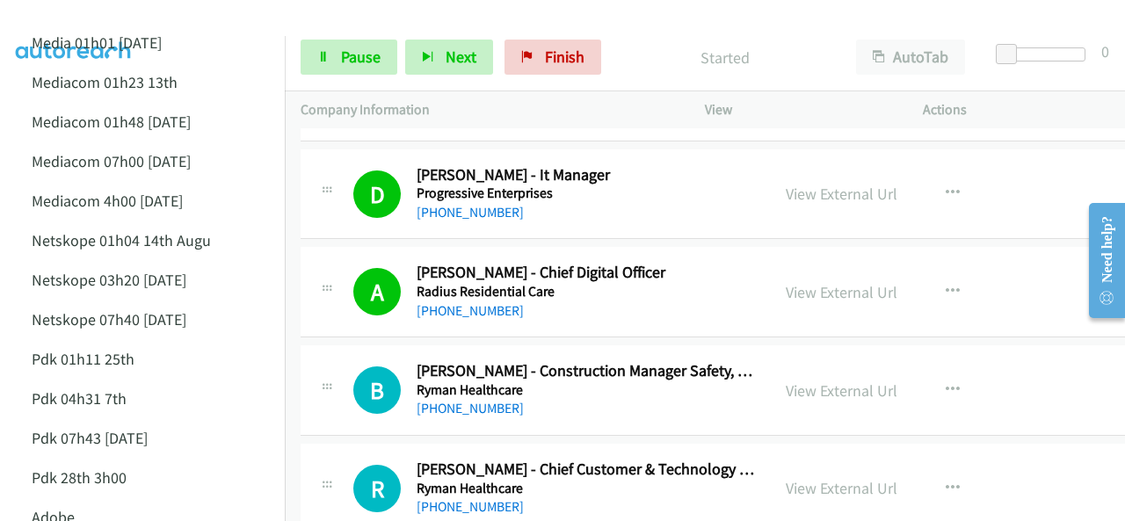
drag, startPoint x: 901, startPoint y: 438, endPoint x: 1055, endPoint y: 291, distance: 213.1
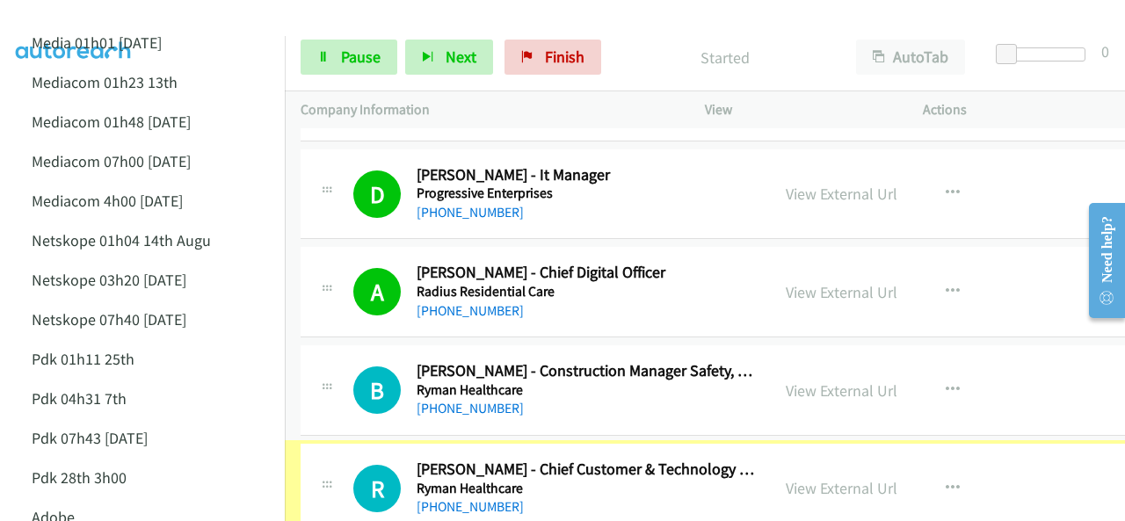
scroll to position [15113, 18]
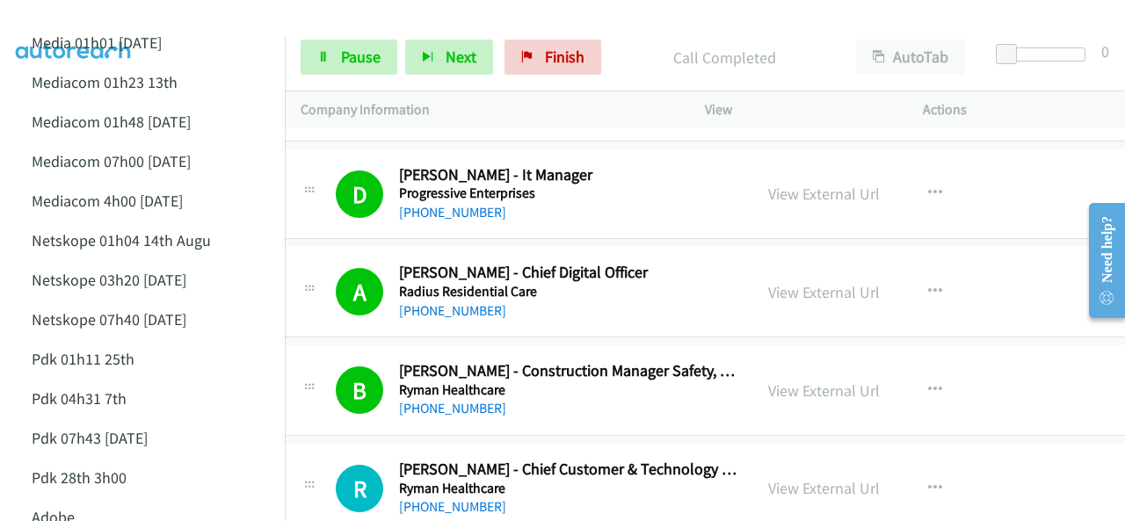
click at [118, 14] on img at bounding box center [74, 31] width 132 height 62
click at [344, 58] on span "Pause" at bounding box center [361, 57] width 40 height 20
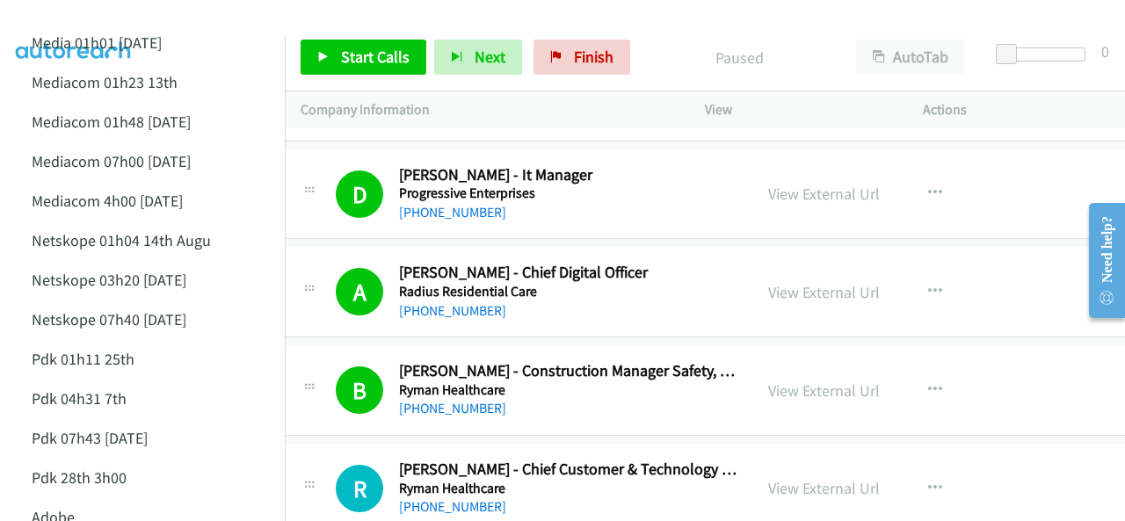
click at [149, 20] on div at bounding box center [554, 34] width 1109 height 68
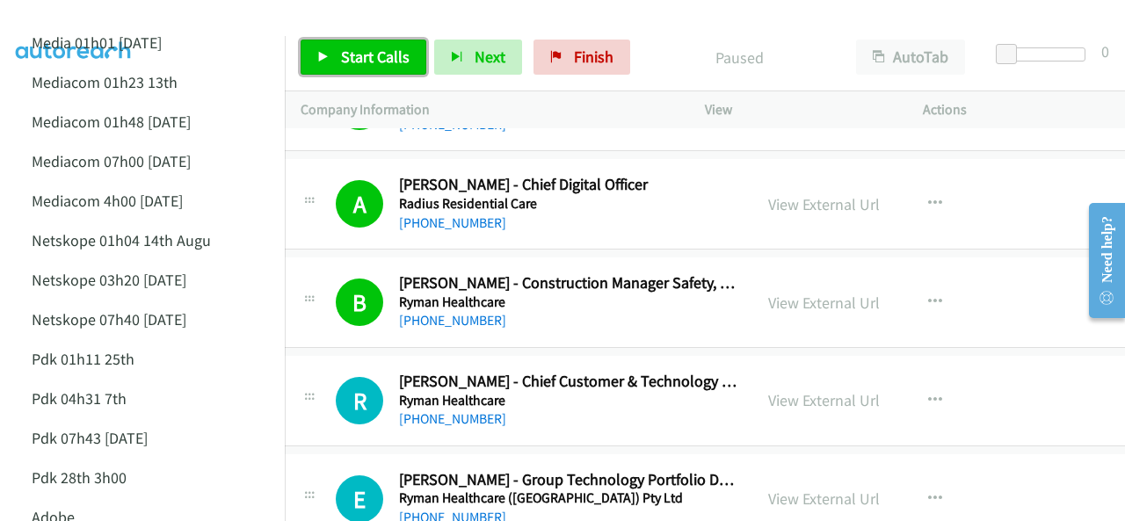
click at [345, 57] on span "Start Calls" at bounding box center [375, 57] width 69 height 20
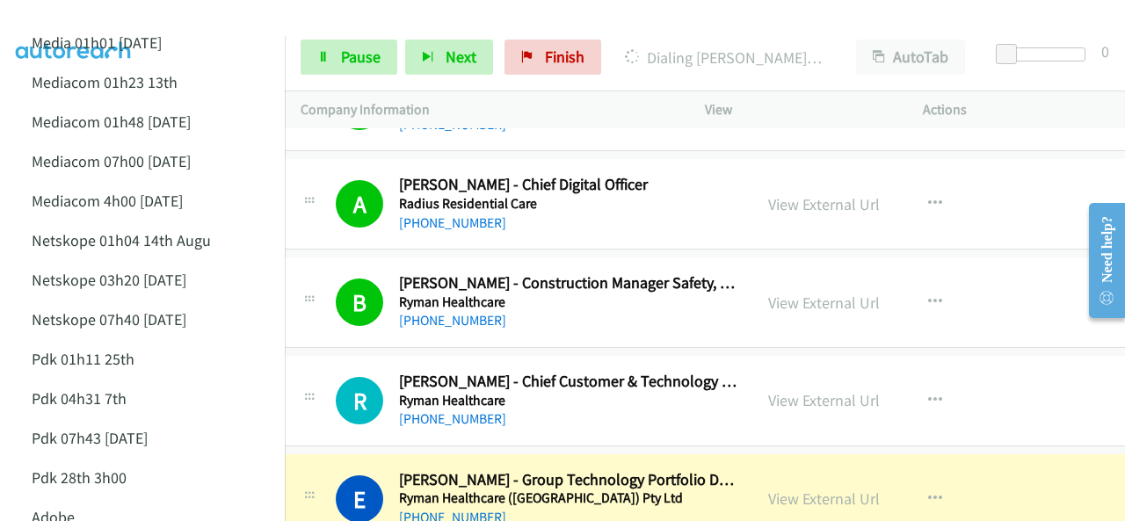
click at [142, 17] on div at bounding box center [554, 34] width 1109 height 68
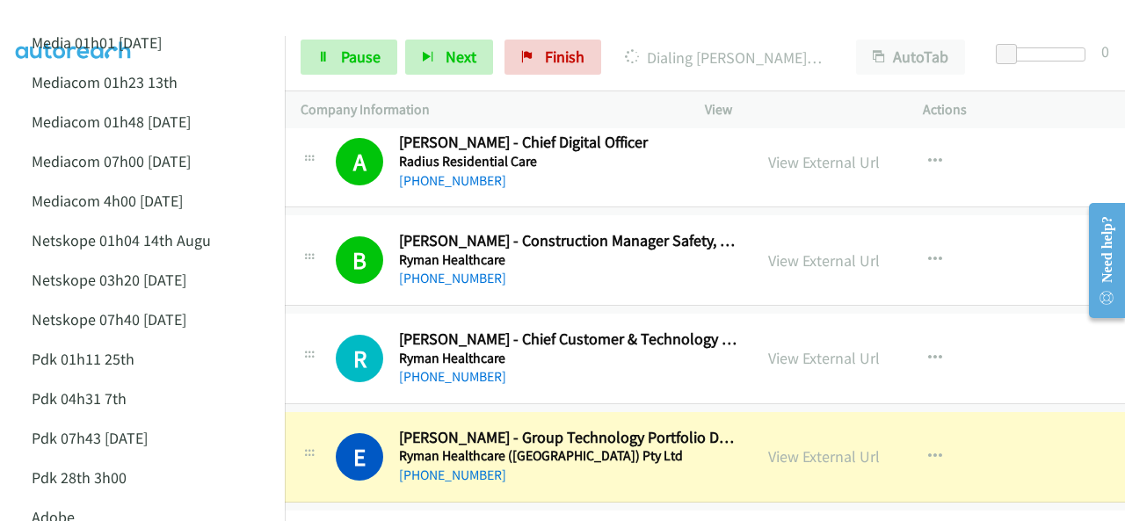
scroll to position [15288, 18]
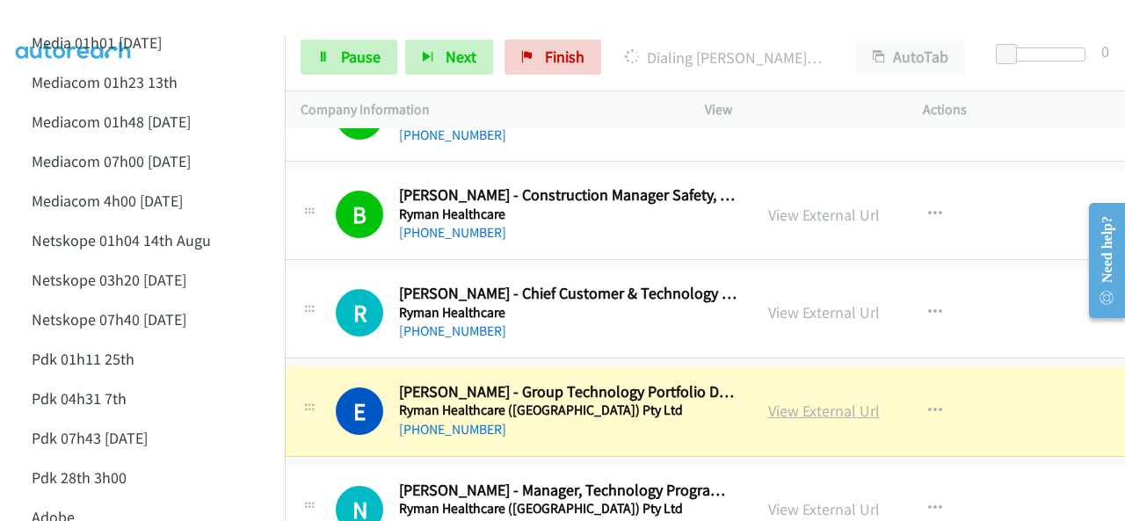
click at [780, 401] on link "View External Url" at bounding box center [824, 411] width 112 height 20
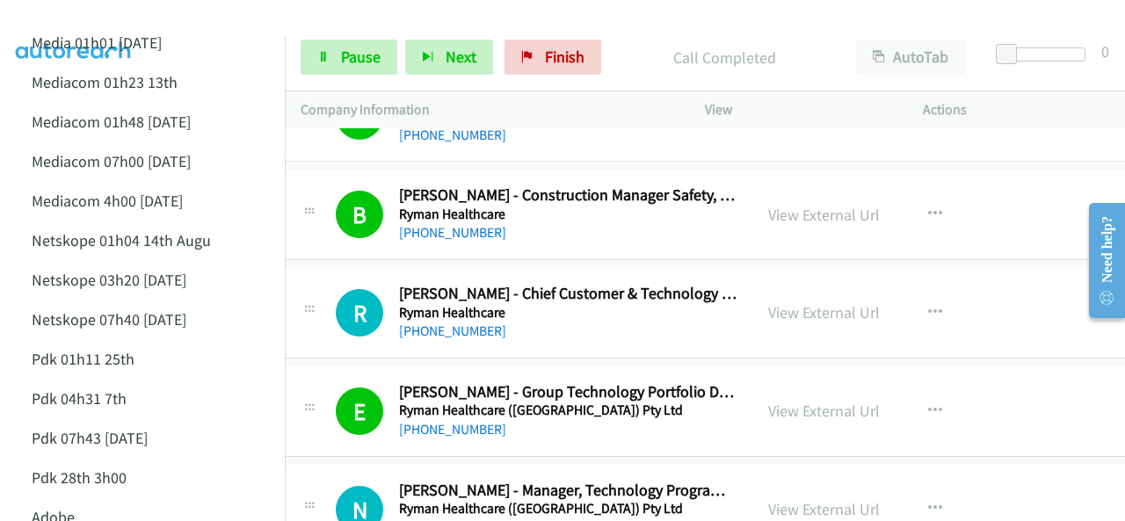
click at [142, 17] on div at bounding box center [554, 34] width 1109 height 68
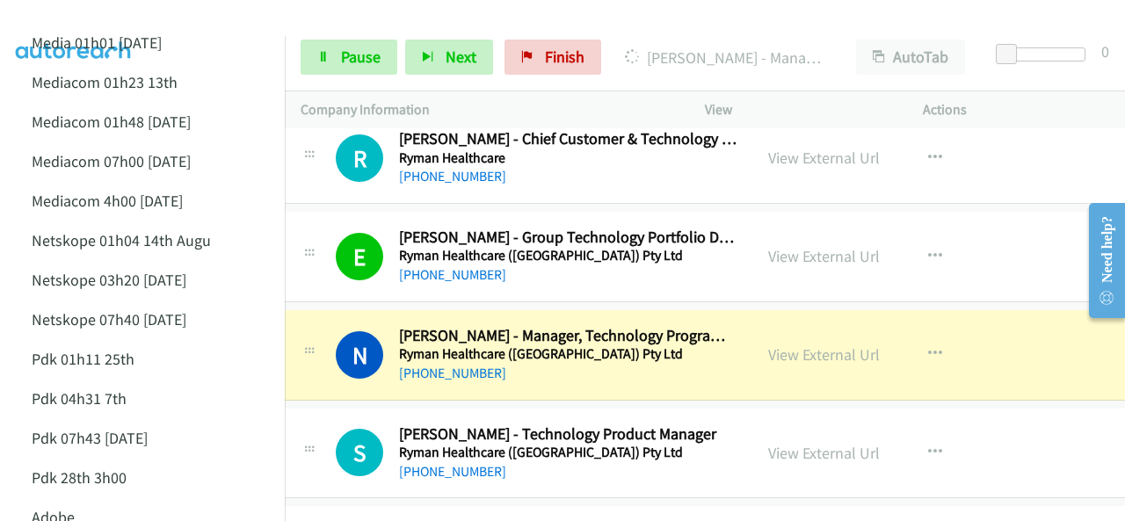
scroll to position [15464, 18]
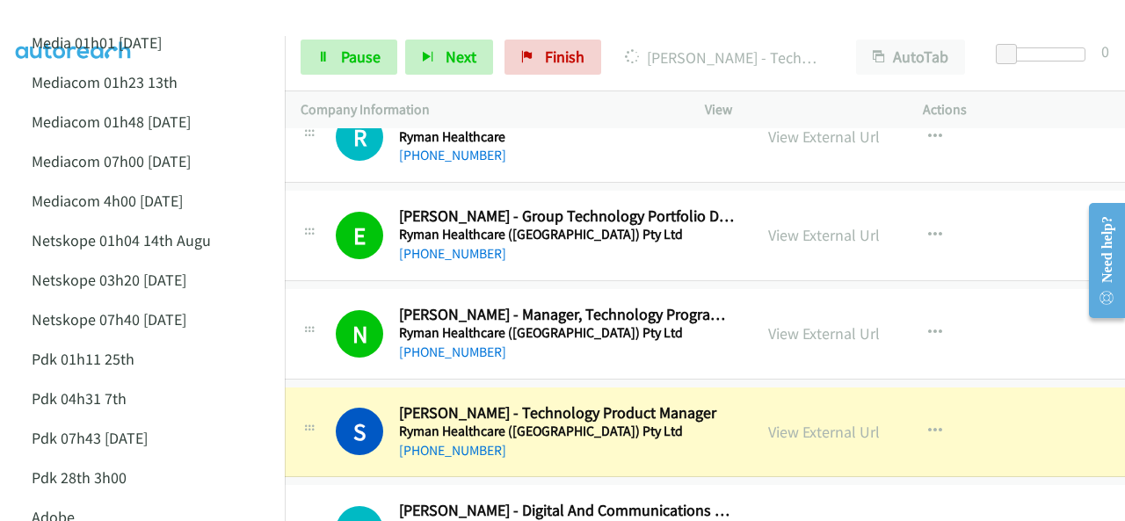
click at [151, 13] on div at bounding box center [554, 34] width 1109 height 68
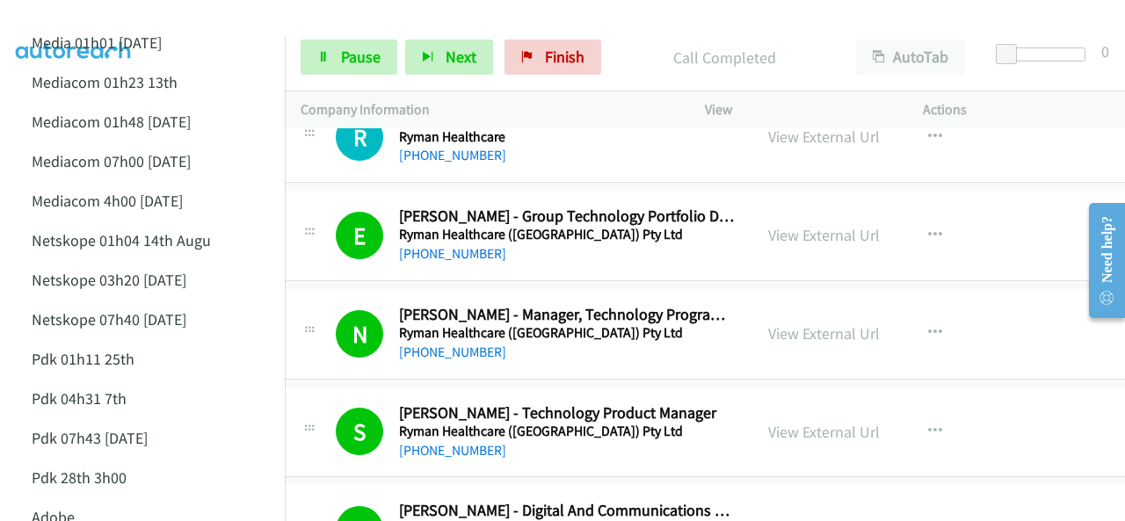
click at [148, 18] on div at bounding box center [554, 34] width 1109 height 68
click at [72, 13] on img at bounding box center [74, 31] width 132 height 62
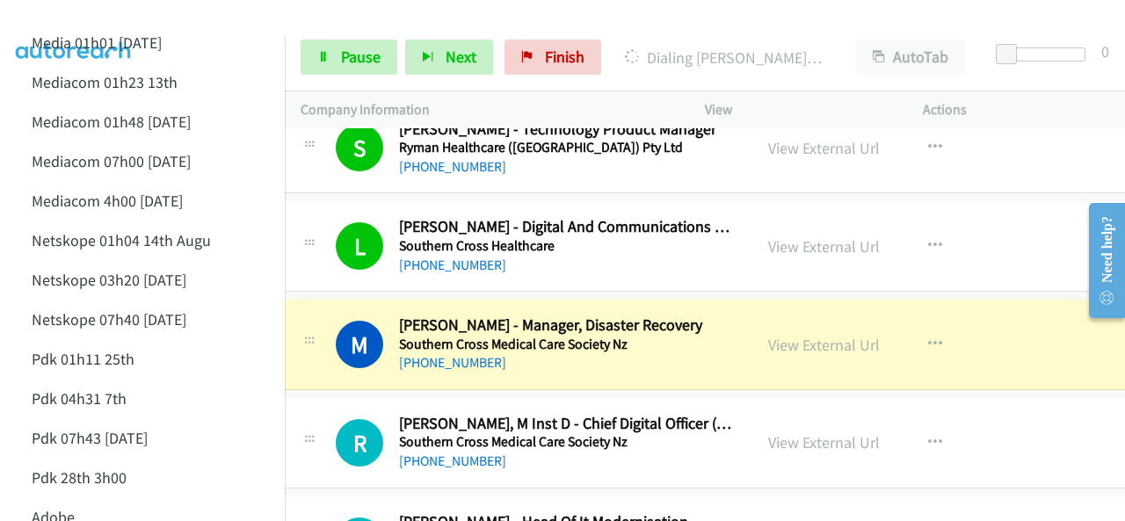
scroll to position [15903, 18]
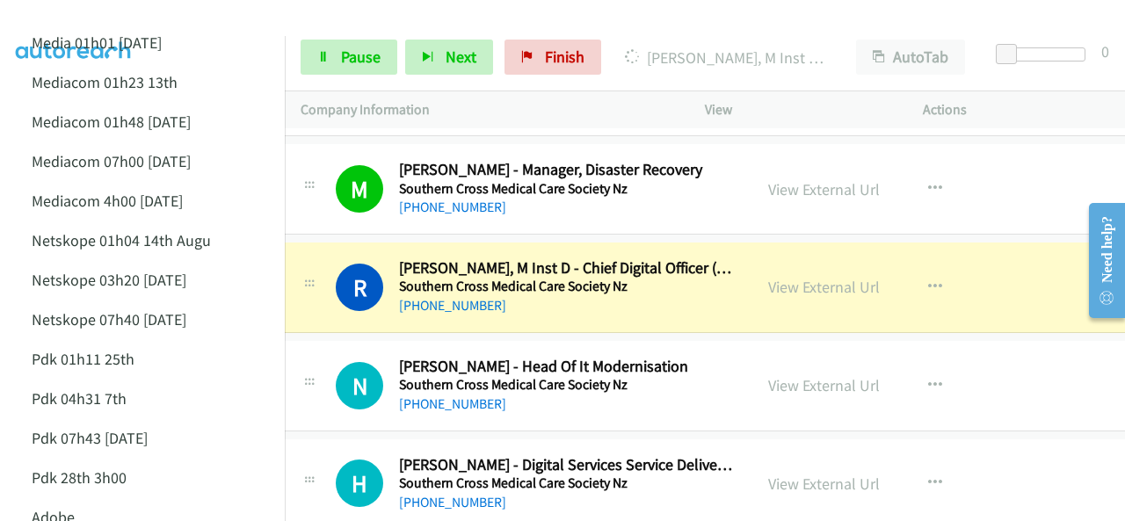
click at [119, 13] on img at bounding box center [74, 31] width 132 height 62
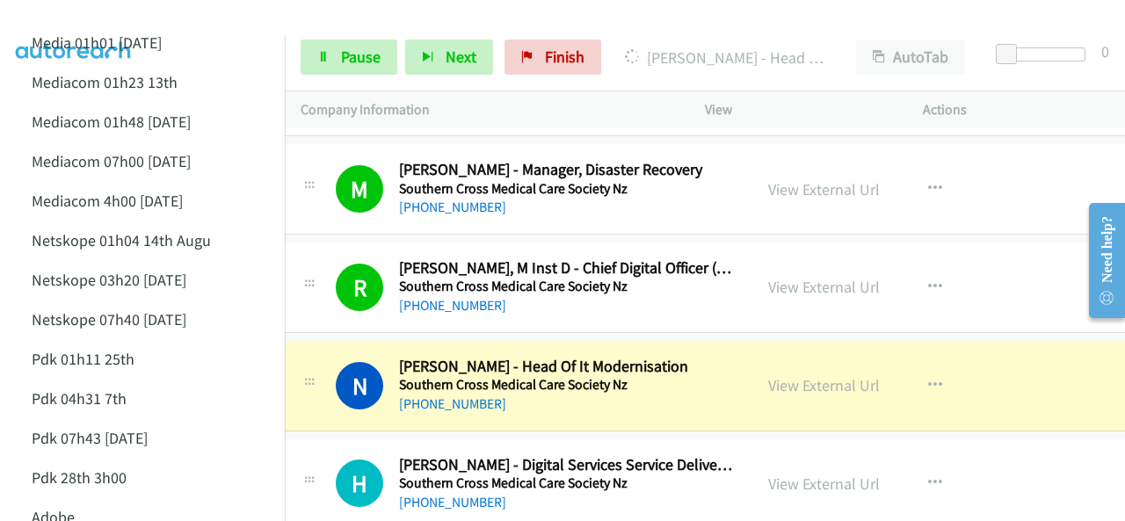
click at [102, 22] on img at bounding box center [74, 31] width 132 height 62
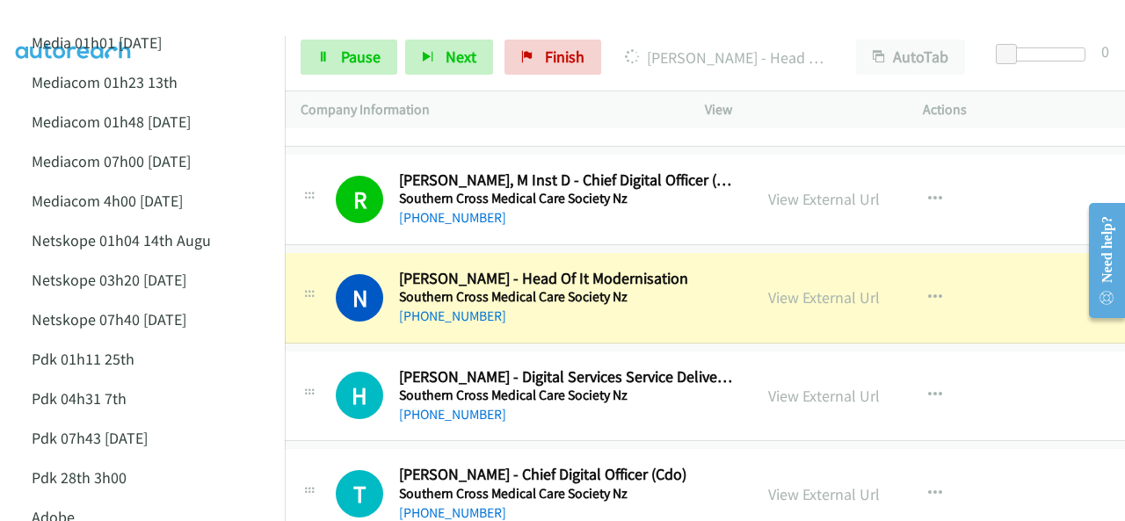
scroll to position [16079, 18]
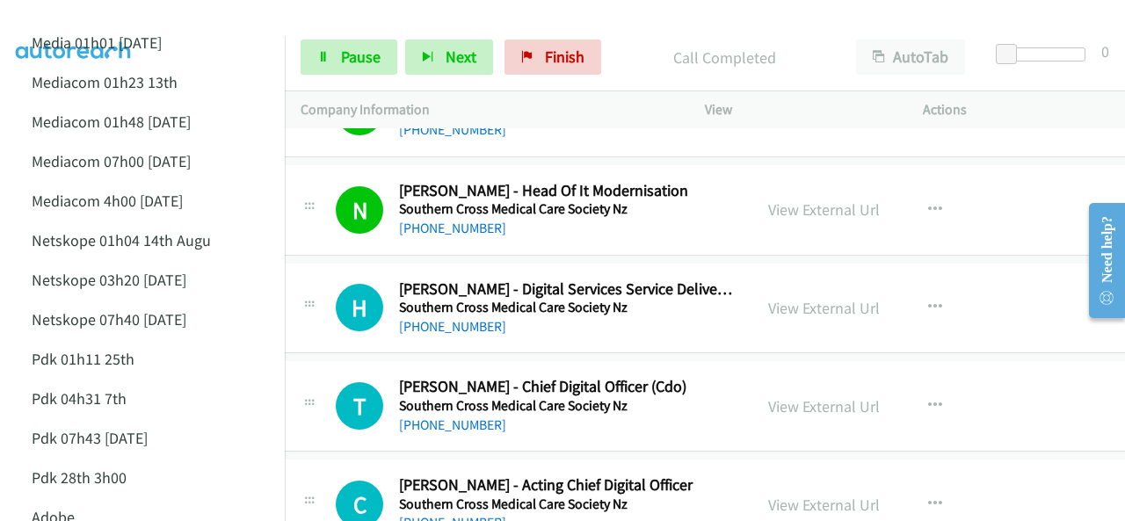
click at [91, 14] on img at bounding box center [74, 31] width 132 height 62
click at [104, 20] on img at bounding box center [74, 31] width 132 height 62
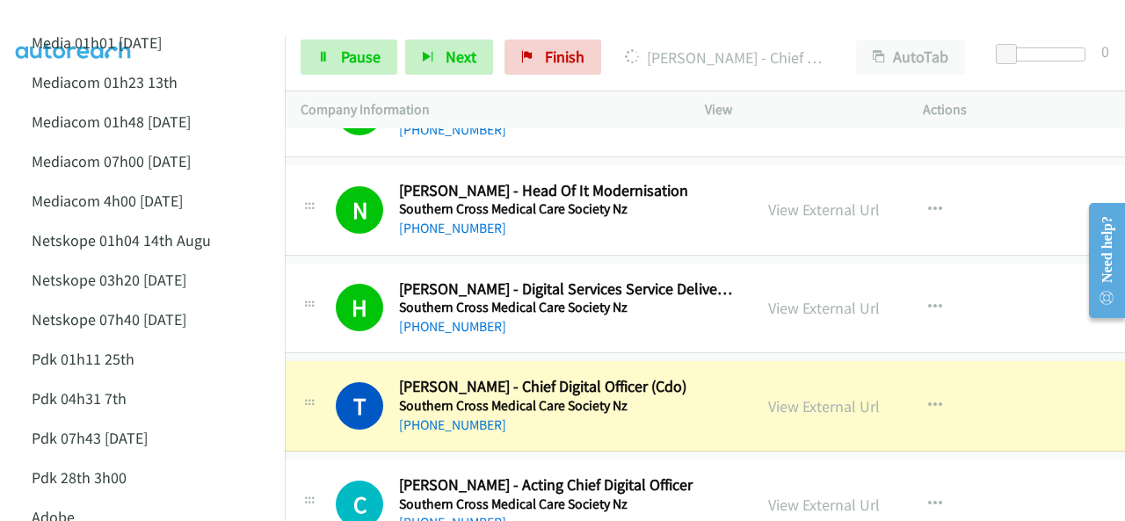
click at [107, 20] on img at bounding box center [74, 31] width 132 height 62
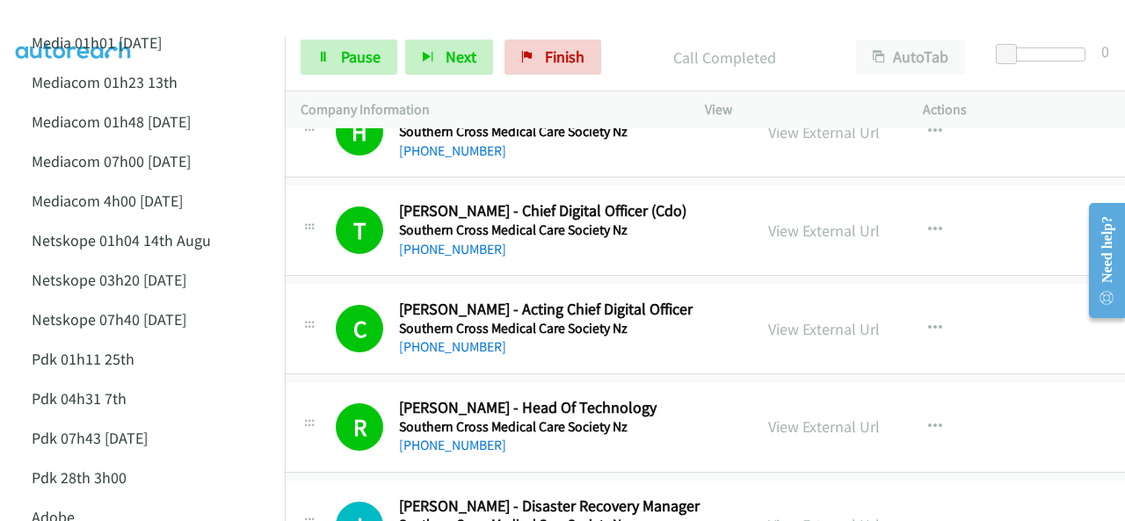
click at [84, 20] on img at bounding box center [74, 31] width 132 height 62
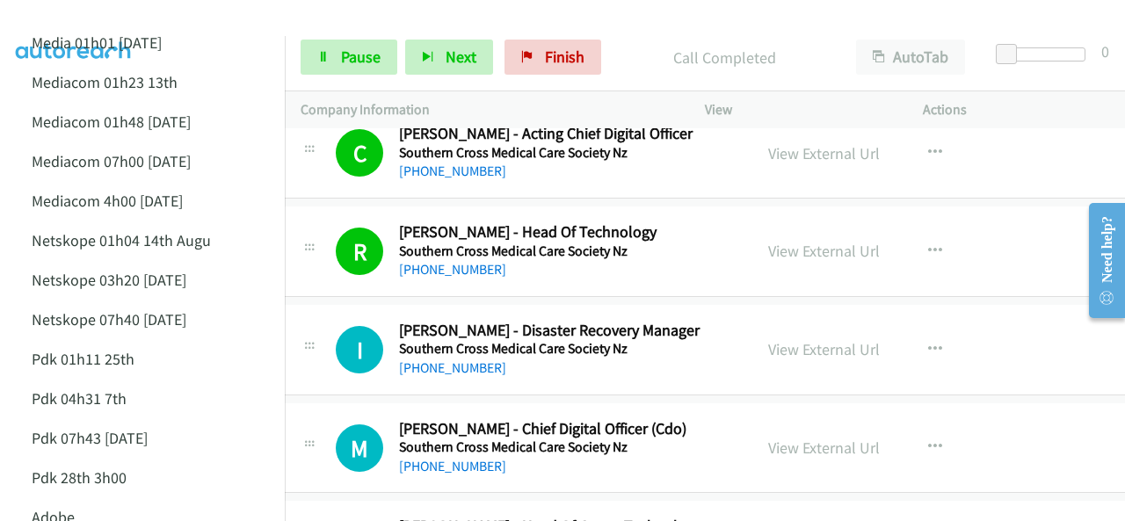
scroll to position [16519, 18]
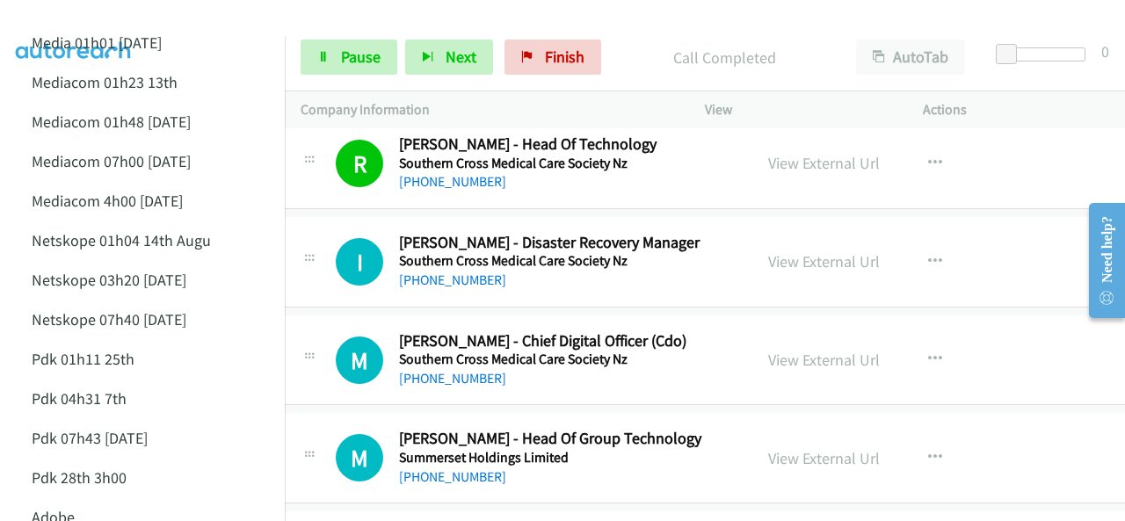
click at [105, 15] on img at bounding box center [74, 31] width 132 height 62
click at [98, 15] on img at bounding box center [74, 31] width 132 height 62
click at [351, 54] on span "Pause" at bounding box center [361, 57] width 40 height 20
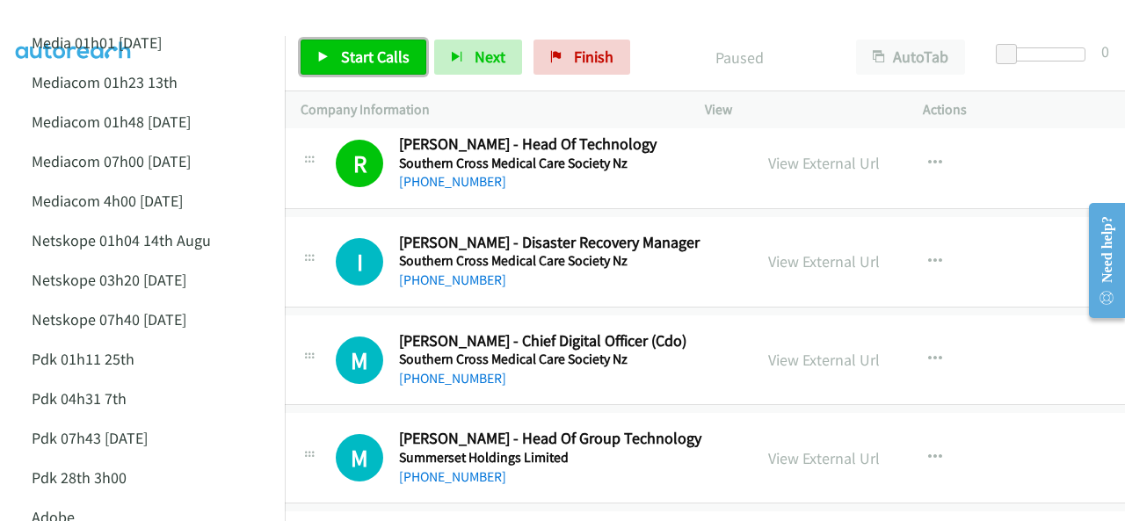
click at [324, 69] on link "Start Calls" at bounding box center [363, 57] width 126 height 35
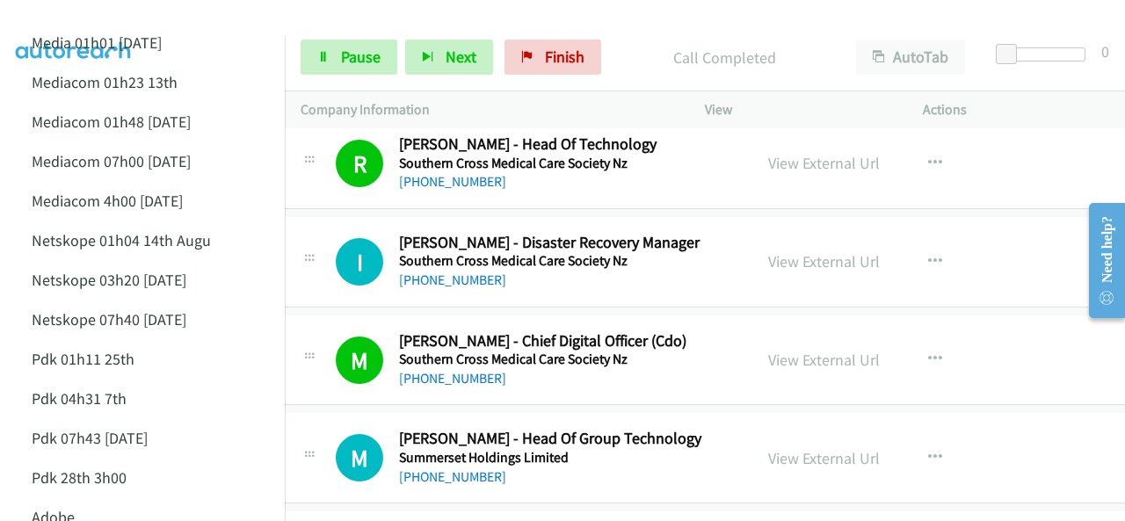
click at [144, 17] on div at bounding box center [554, 34] width 1109 height 68
click at [235, 29] on div at bounding box center [554, 34] width 1109 height 68
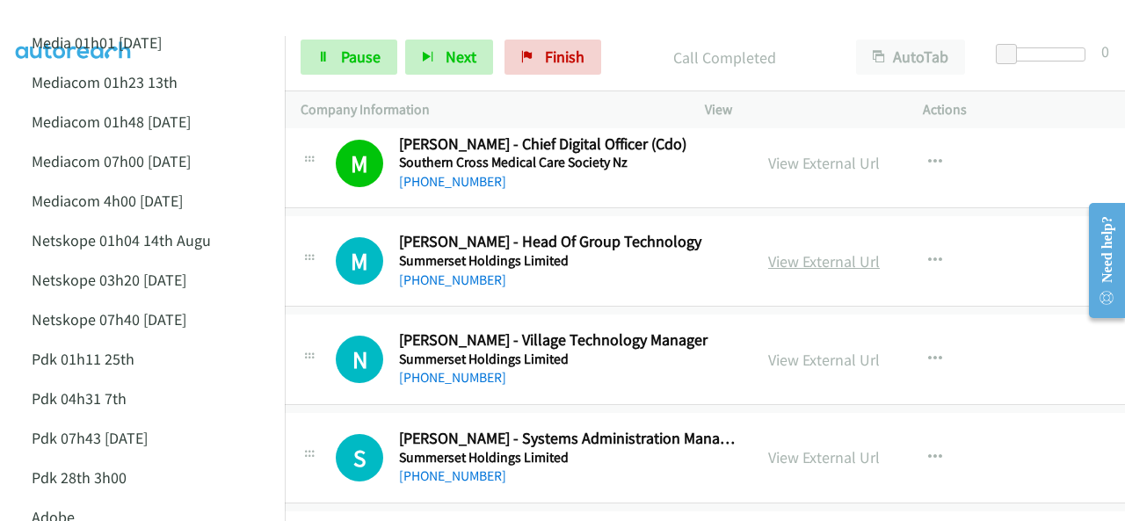
scroll to position [16694, 18]
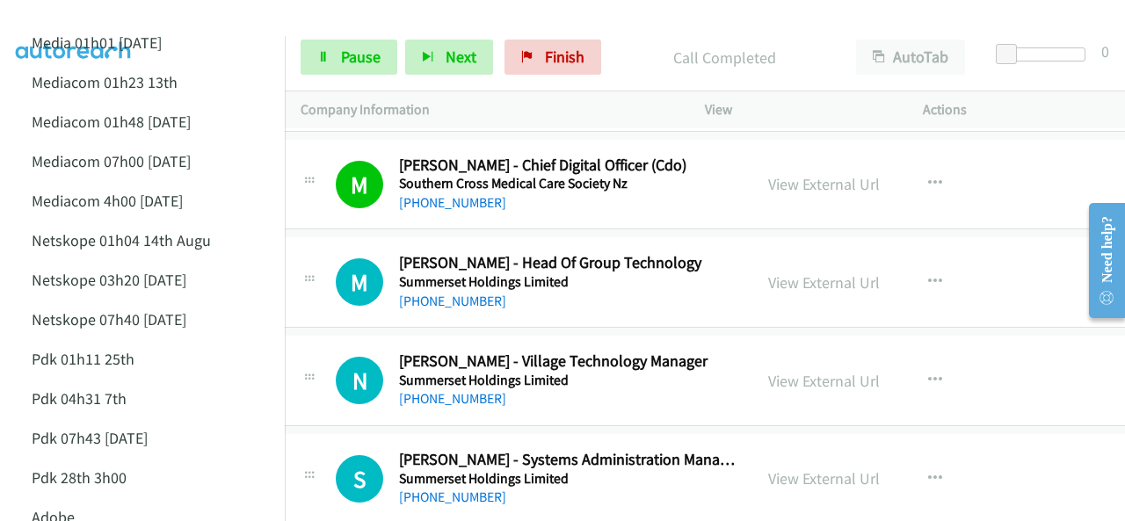
click at [133, 16] on img at bounding box center [74, 31] width 132 height 62
click at [215, 24] on div at bounding box center [554, 34] width 1109 height 68
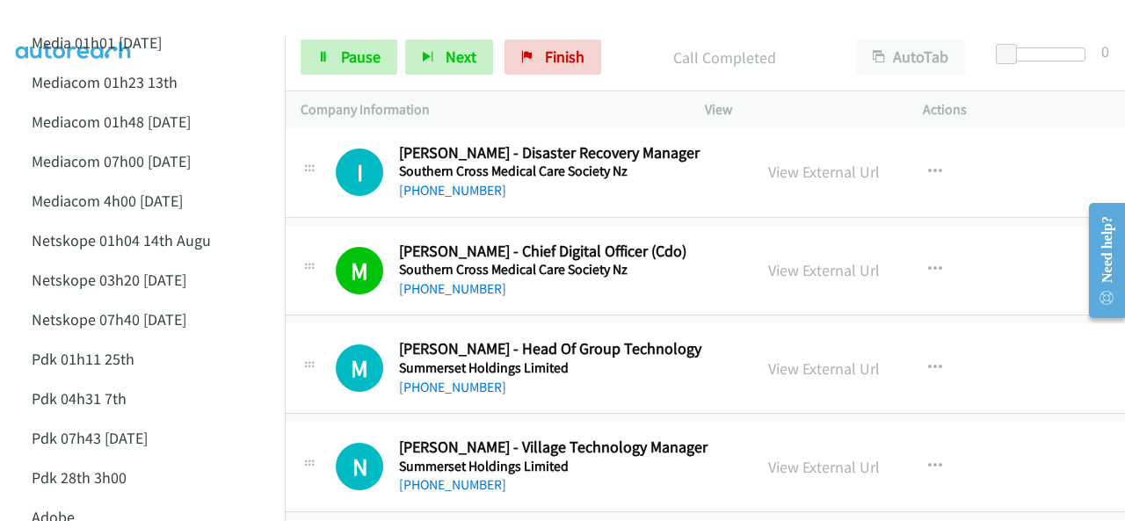
scroll to position [16606, 18]
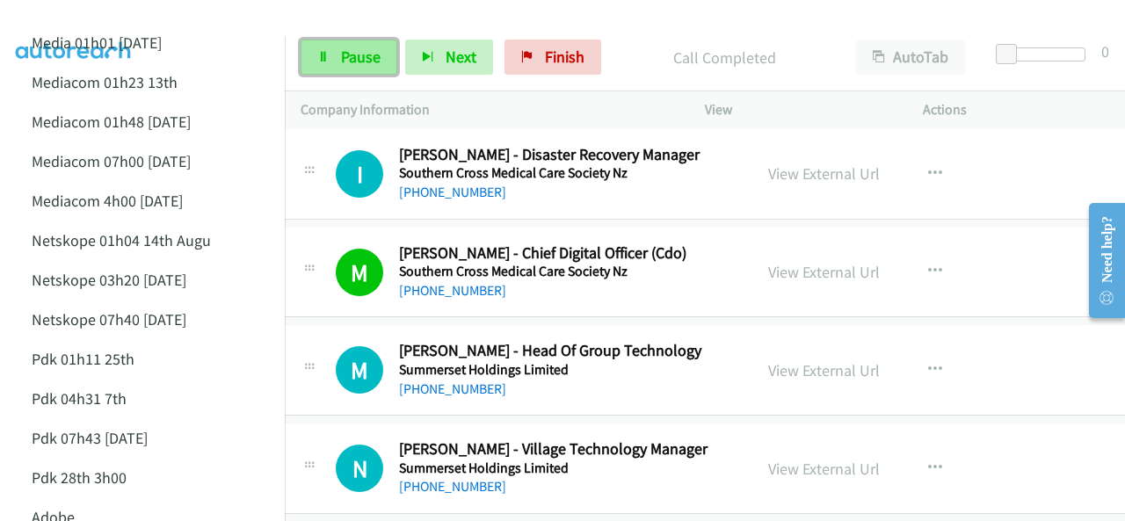
click at [329, 64] on link "Pause" at bounding box center [348, 57] width 97 height 35
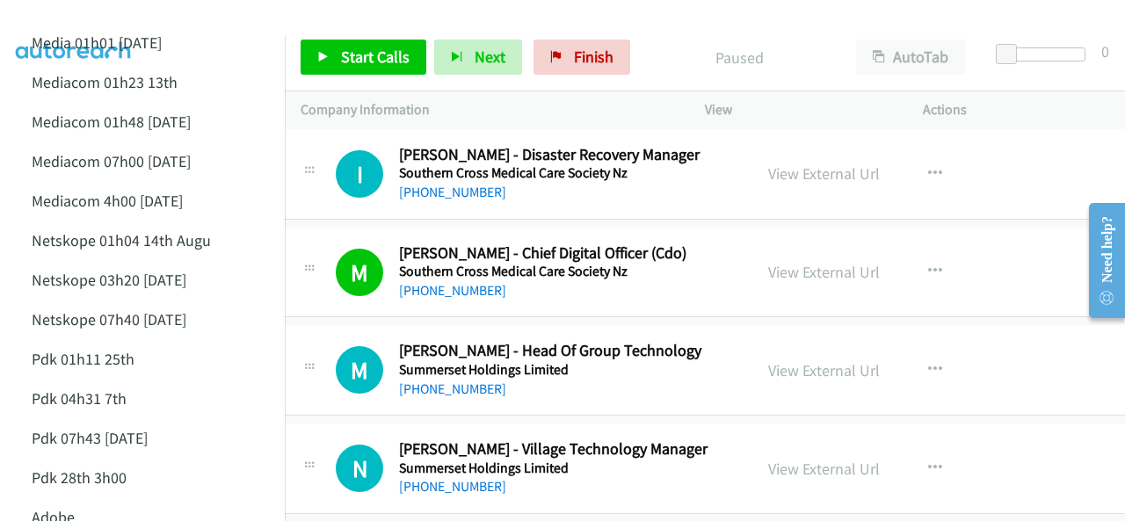
click at [102, 15] on img at bounding box center [74, 31] width 132 height 62
click at [344, 62] on span "Start Calls" at bounding box center [375, 57] width 69 height 20
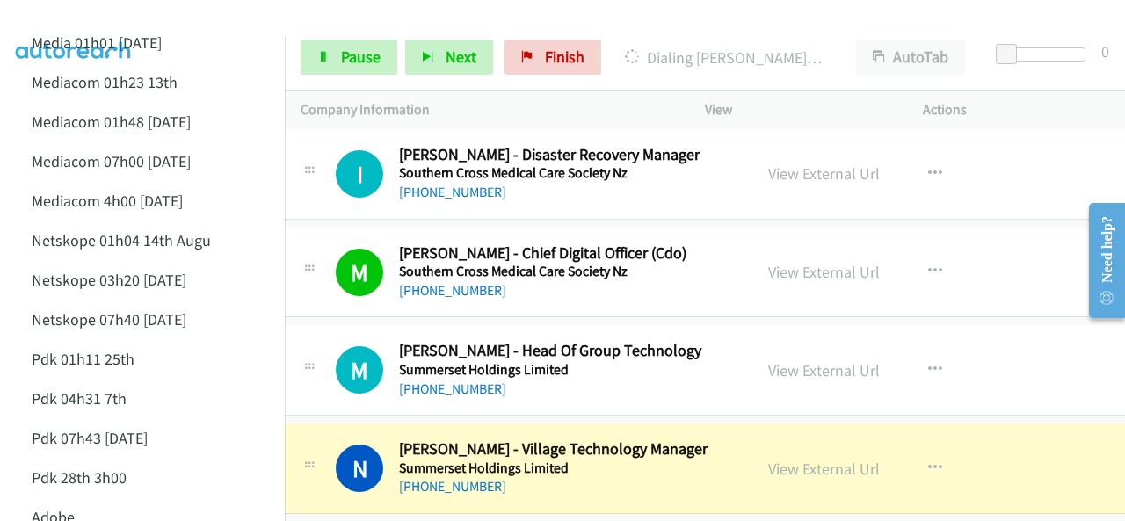
click at [95, 24] on img at bounding box center [74, 31] width 132 height 62
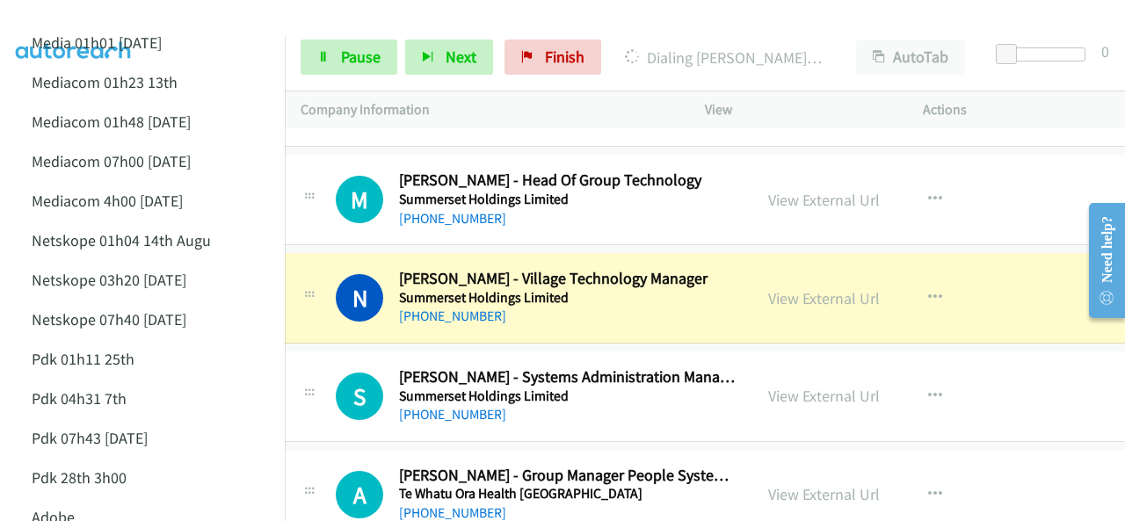
scroll to position [16870, 18]
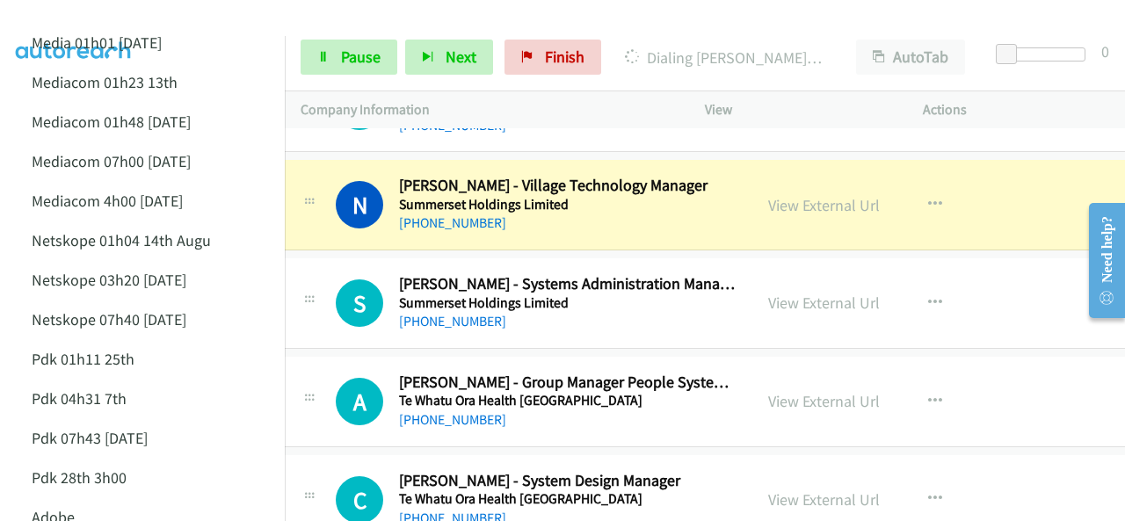
click at [106, 18] on img at bounding box center [74, 31] width 132 height 62
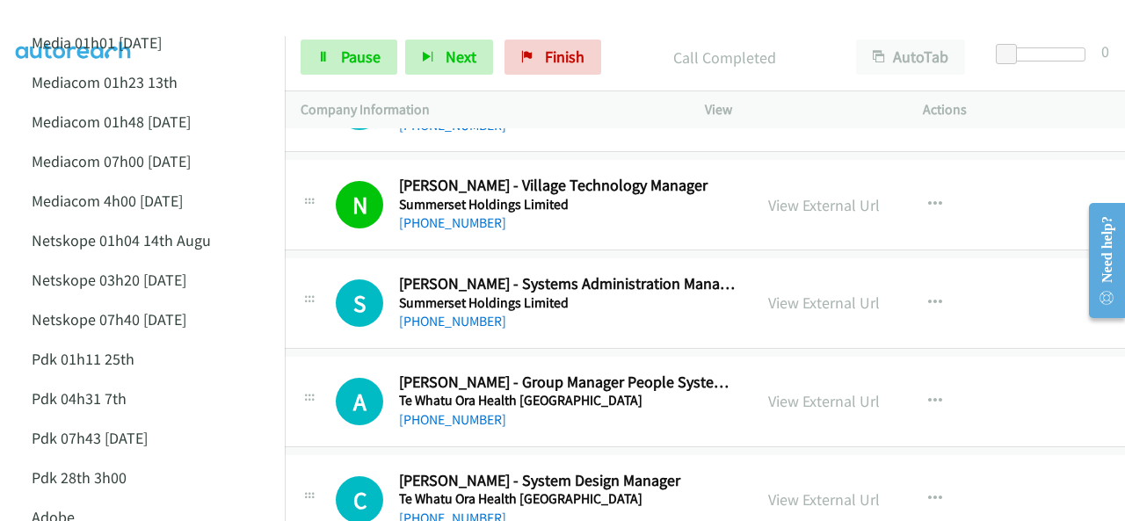
scroll to position [16958, 18]
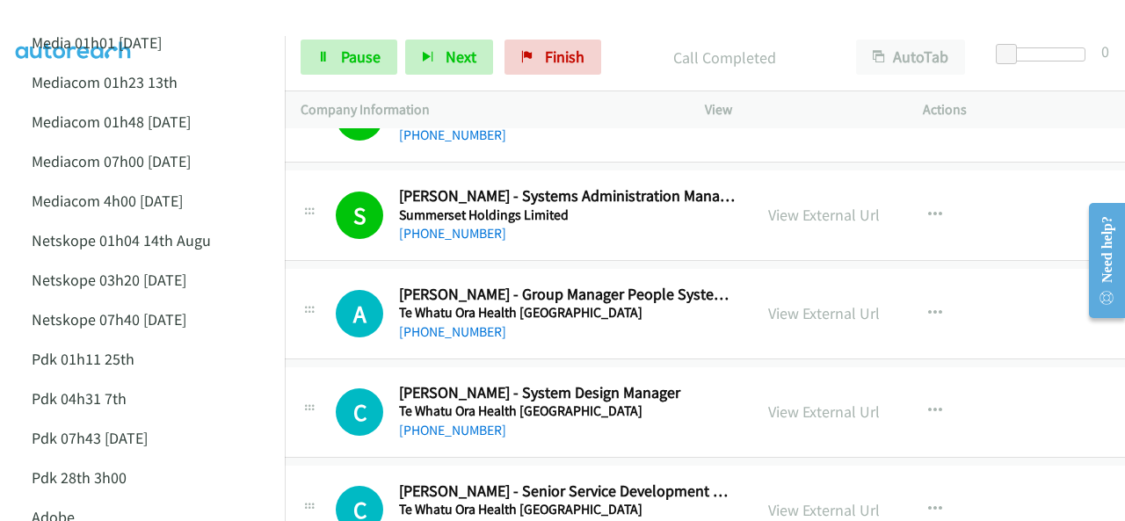
click at [100, 13] on img at bounding box center [74, 31] width 132 height 62
click at [128, 24] on img at bounding box center [74, 31] width 132 height 62
click at [163, 18] on div at bounding box center [554, 34] width 1109 height 68
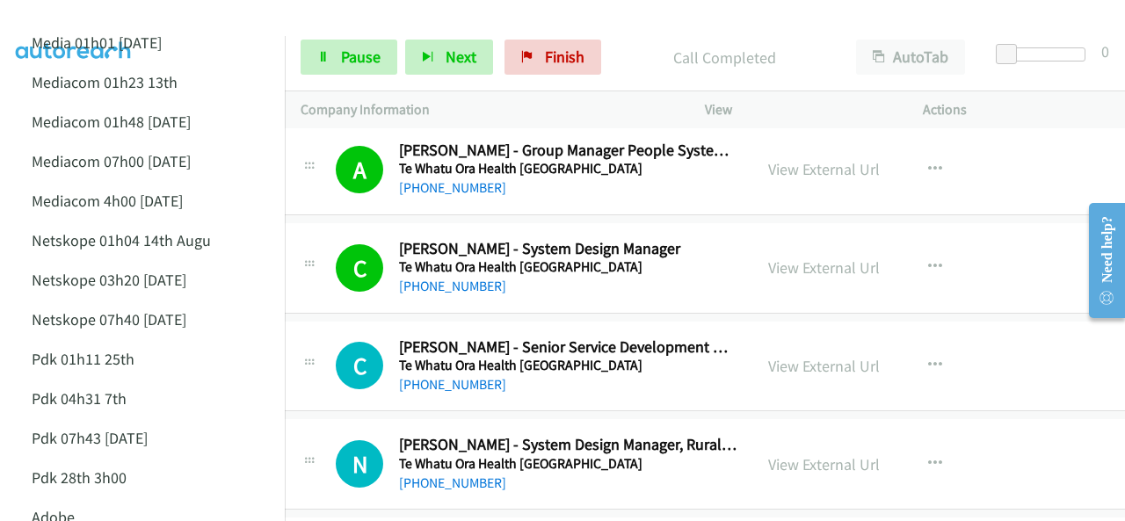
scroll to position [17134, 18]
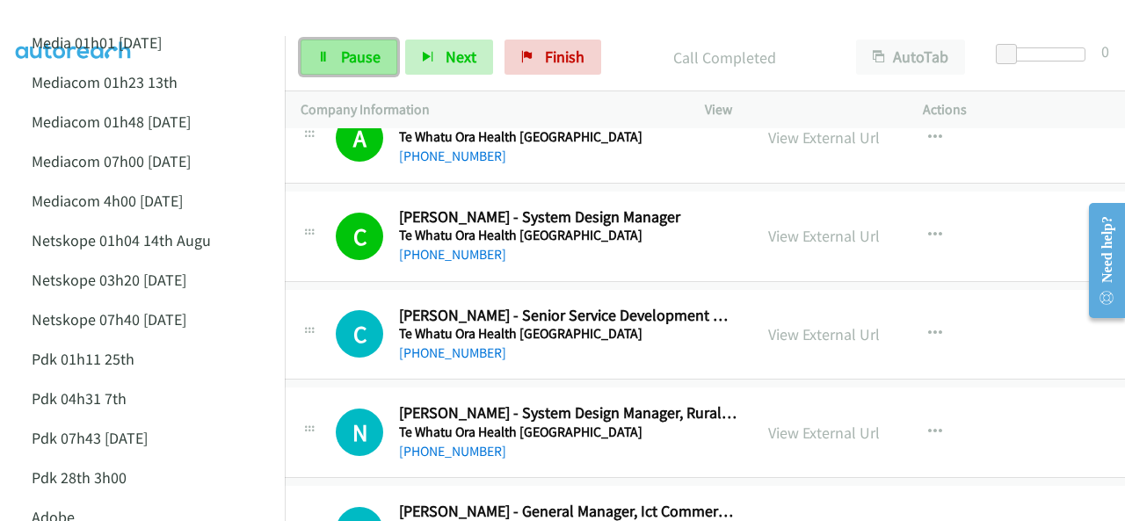
click at [341, 59] on span "Pause" at bounding box center [361, 57] width 40 height 20
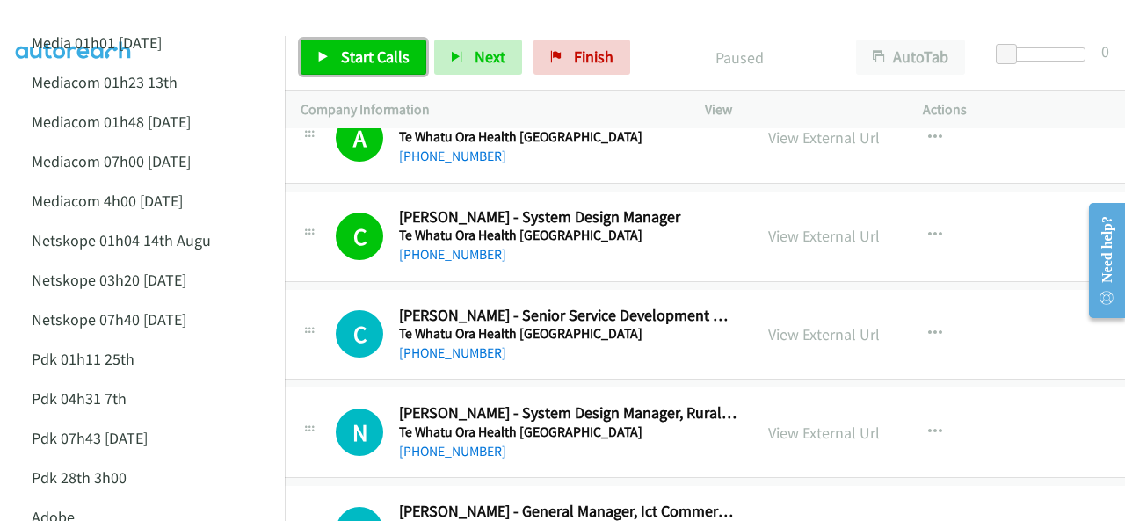
click at [337, 47] on link "Start Calls" at bounding box center [363, 57] width 126 height 35
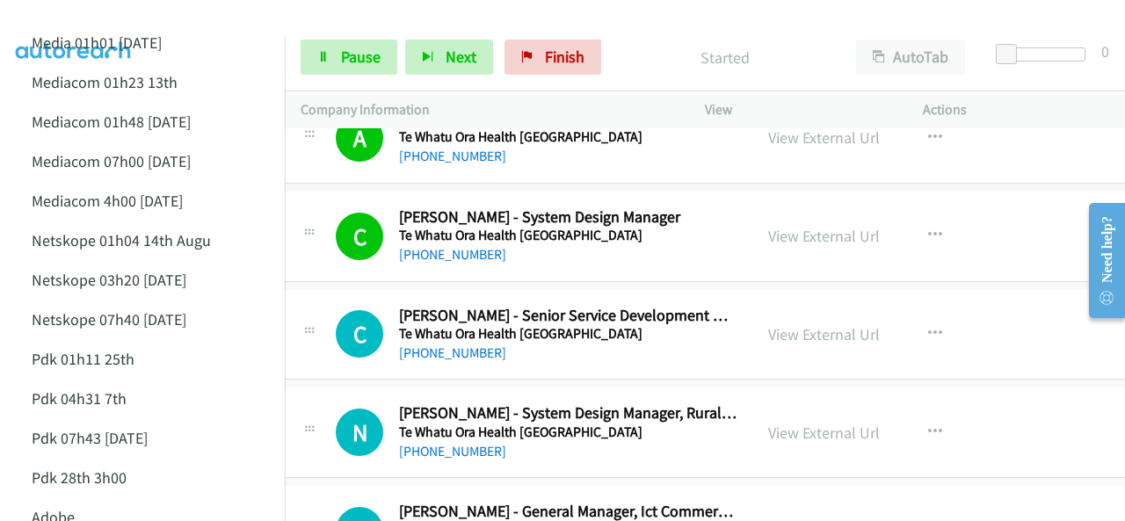
click at [113, 22] on img at bounding box center [74, 31] width 132 height 62
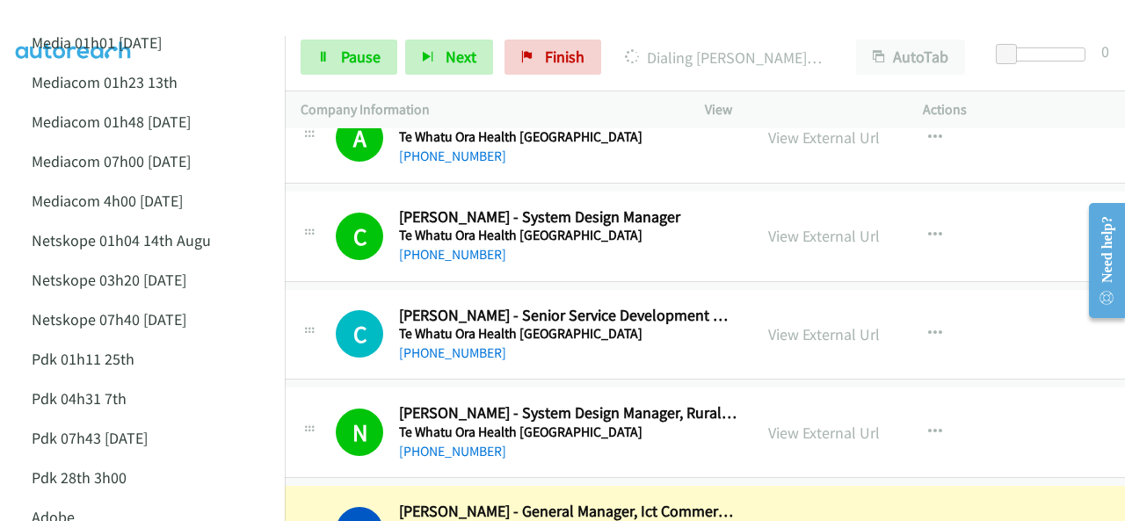
click at [136, 23] on img at bounding box center [74, 31] width 132 height 62
click at [337, 54] on link "Pause" at bounding box center [348, 57] width 97 height 35
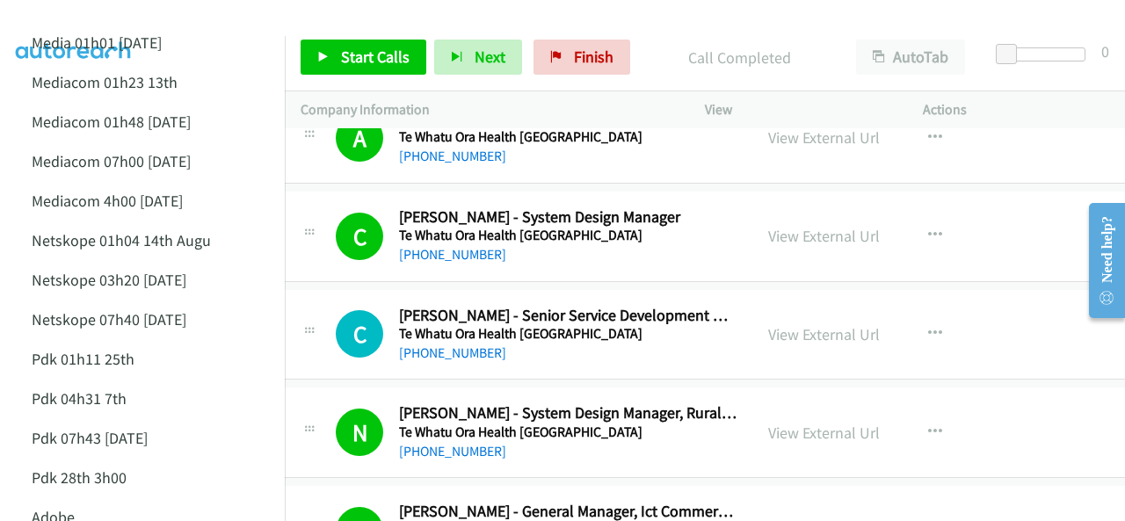
click at [95, 27] on img at bounding box center [74, 31] width 132 height 62
click at [363, 48] on span "Start Calls" at bounding box center [375, 57] width 69 height 20
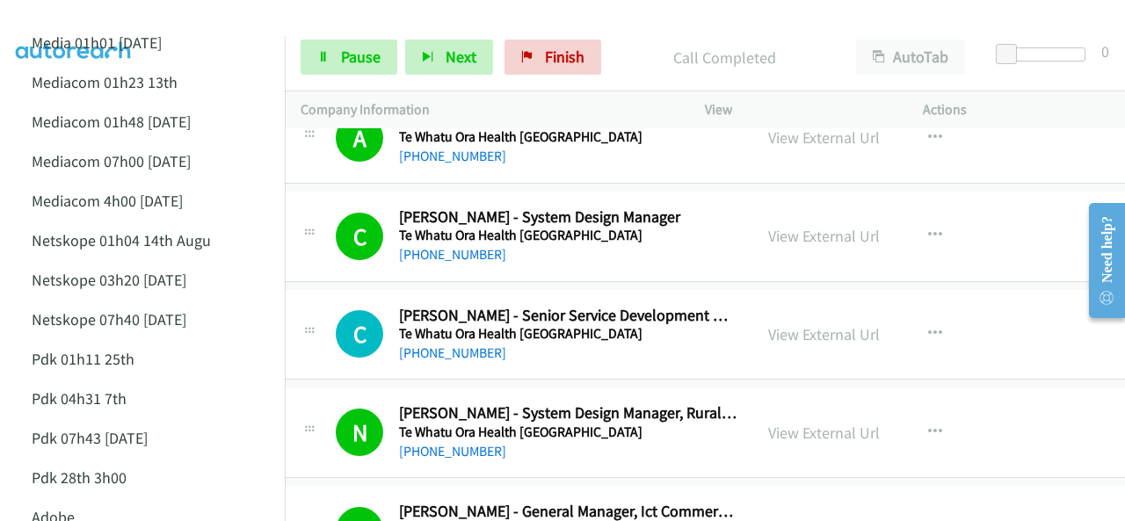
click at [87, 18] on img at bounding box center [74, 31] width 132 height 62
click at [209, 24] on div at bounding box center [554, 34] width 1109 height 68
click at [335, 68] on link "Pause" at bounding box center [348, 57] width 97 height 35
